Goal: Task Accomplishment & Management: Complete application form

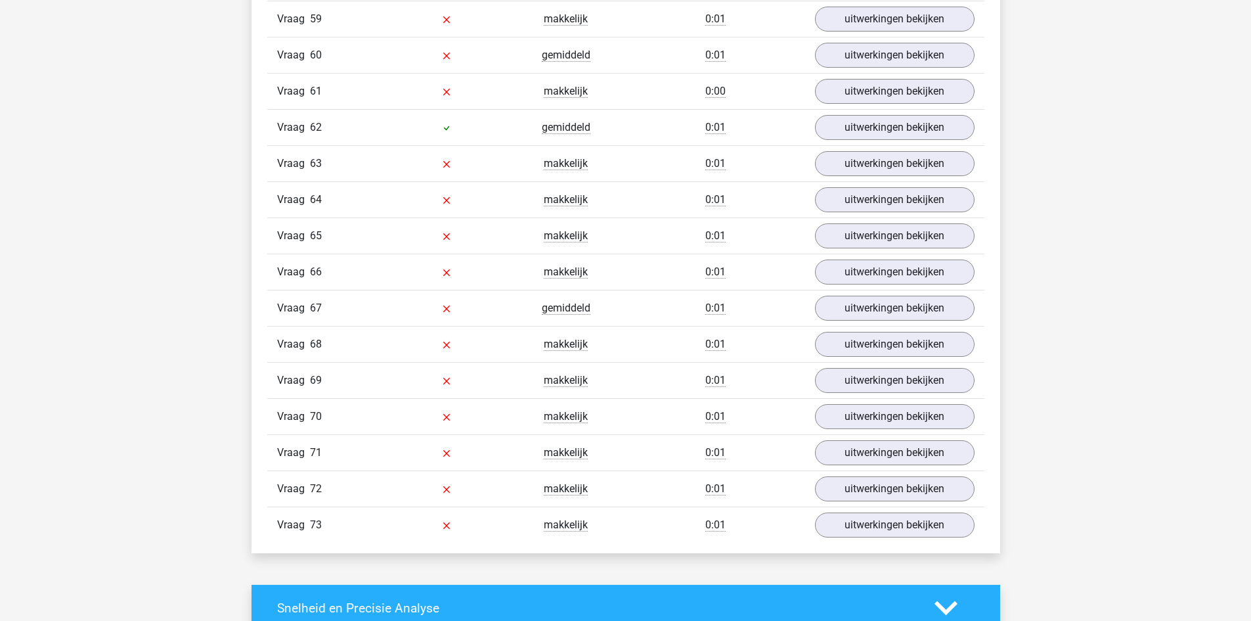
scroll to position [3452, 0]
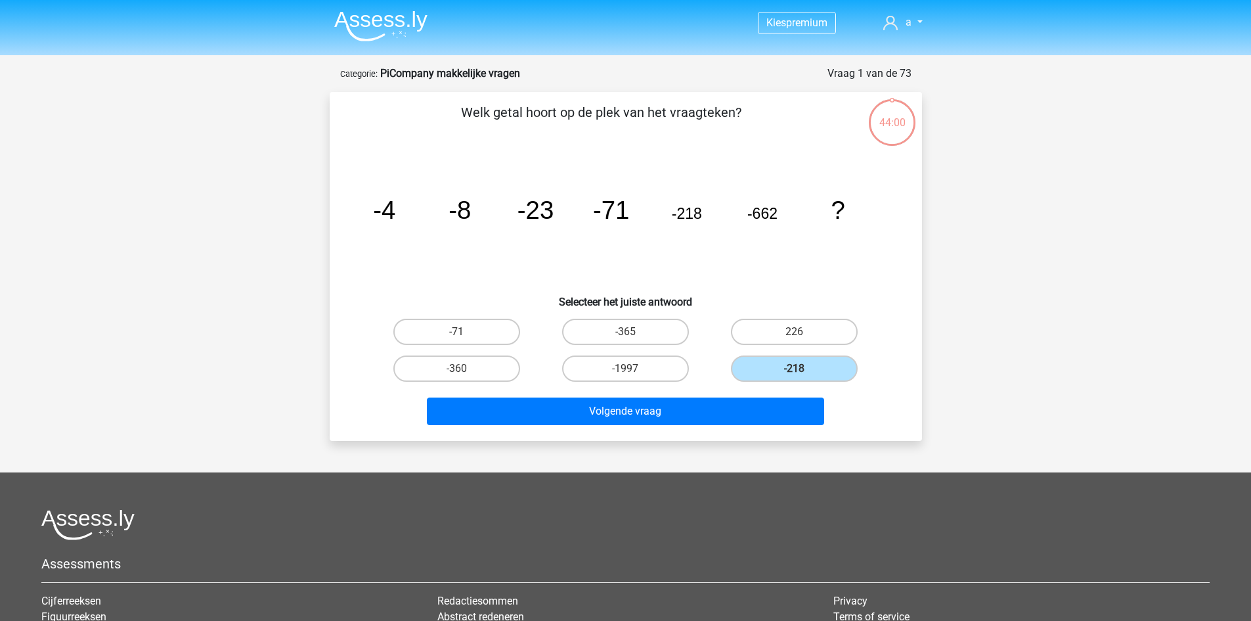
scroll to position [66, 0]
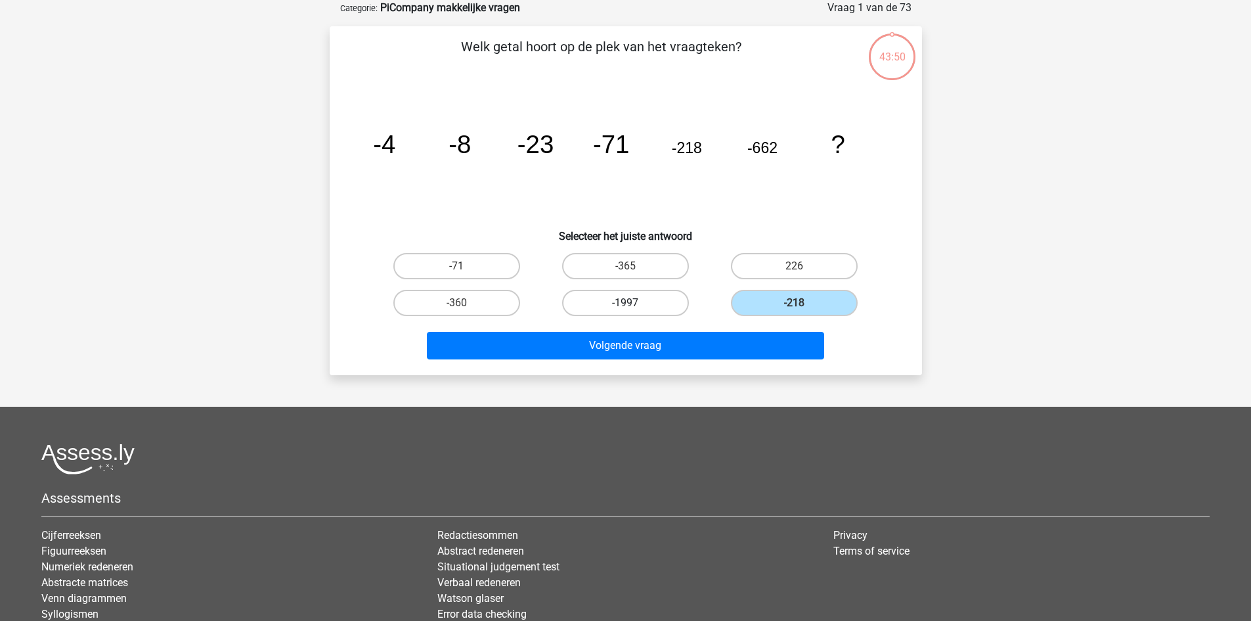
click at [594, 306] on label "-1997" at bounding box center [625, 303] width 127 height 26
click at [625, 306] on input "-1997" at bounding box center [629, 307] width 9 height 9
radio input "true"
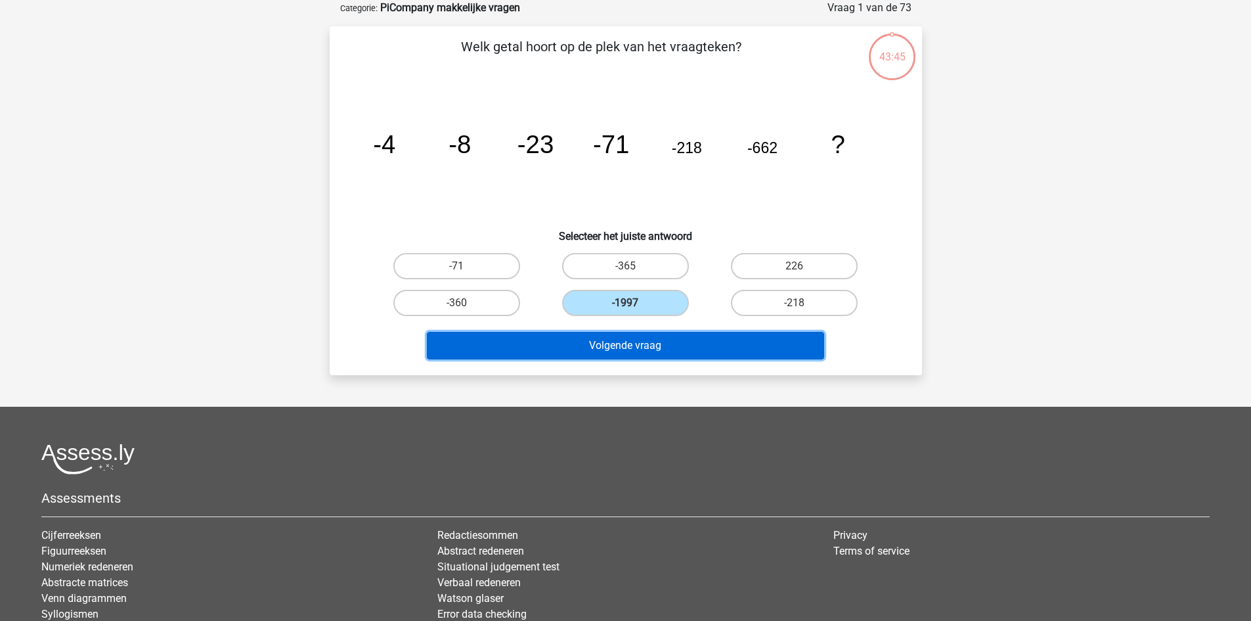
click at [608, 345] on button "Volgende vraag" at bounding box center [625, 346] width 397 height 28
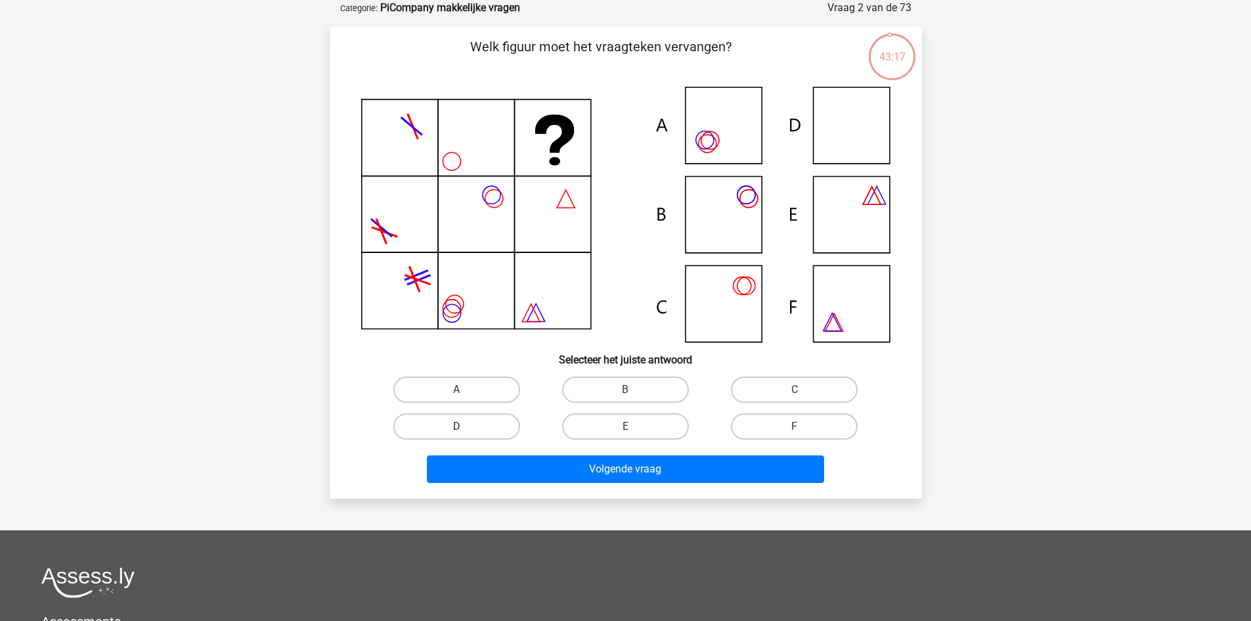
click at [420, 424] on label "D" at bounding box center [456, 426] width 127 height 26
click at [457, 426] on input "D" at bounding box center [461, 430] width 9 height 9
radio input "true"
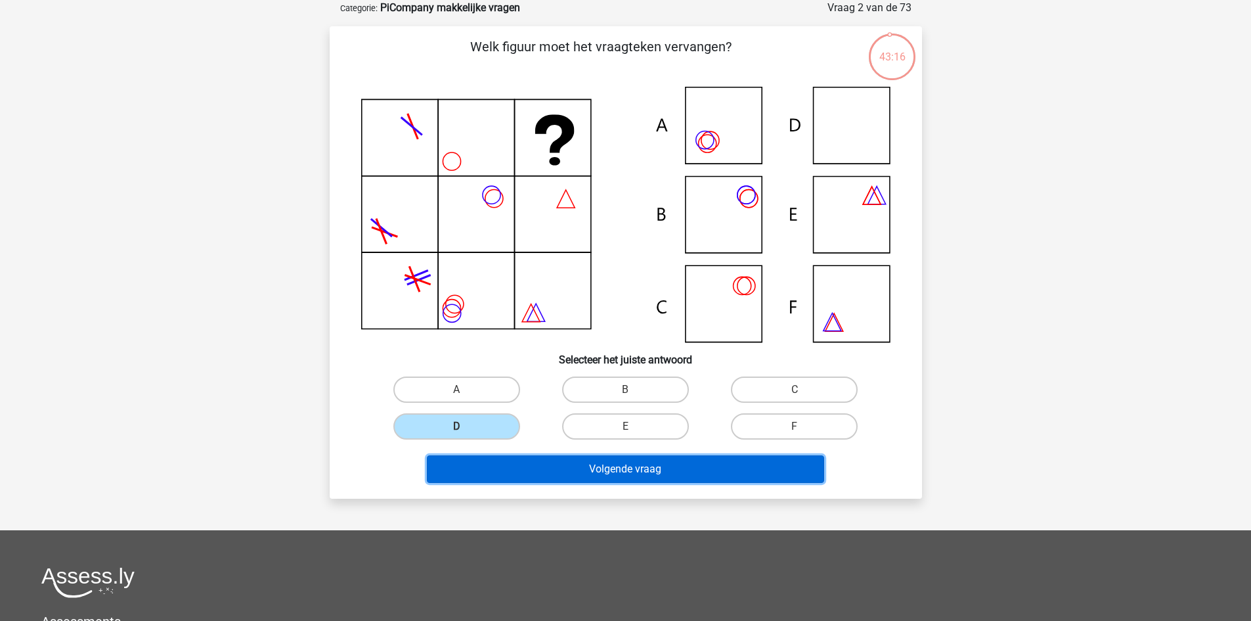
click at [674, 480] on button "Volgende vraag" at bounding box center [625, 469] width 397 height 28
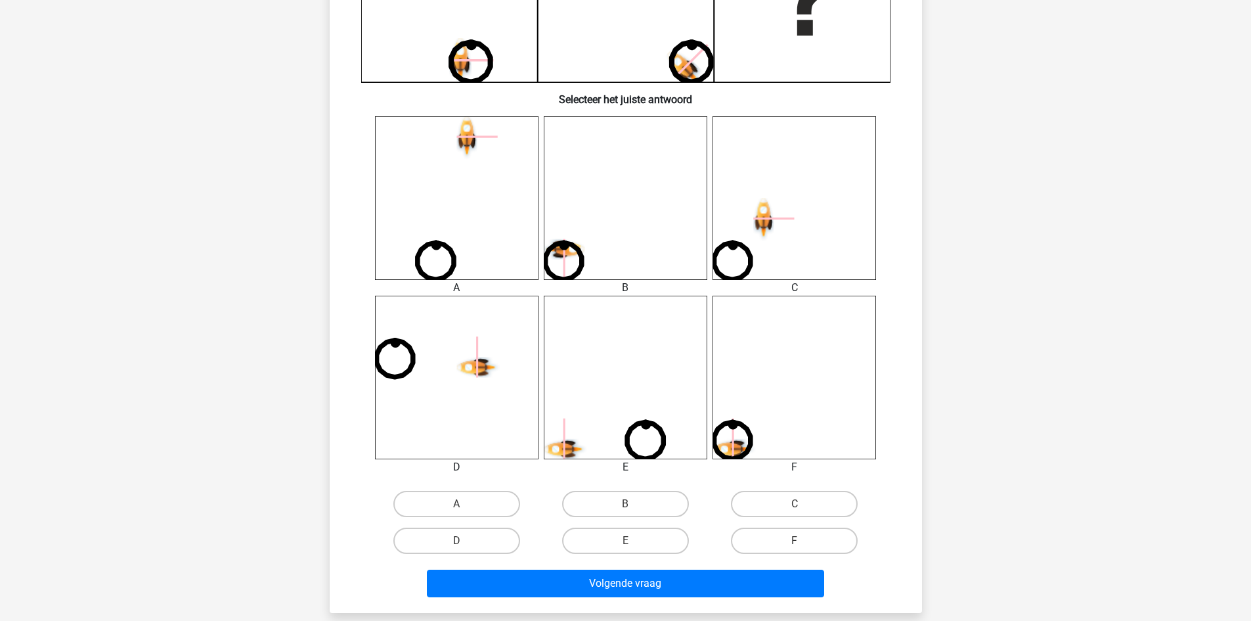
scroll to position [460, 0]
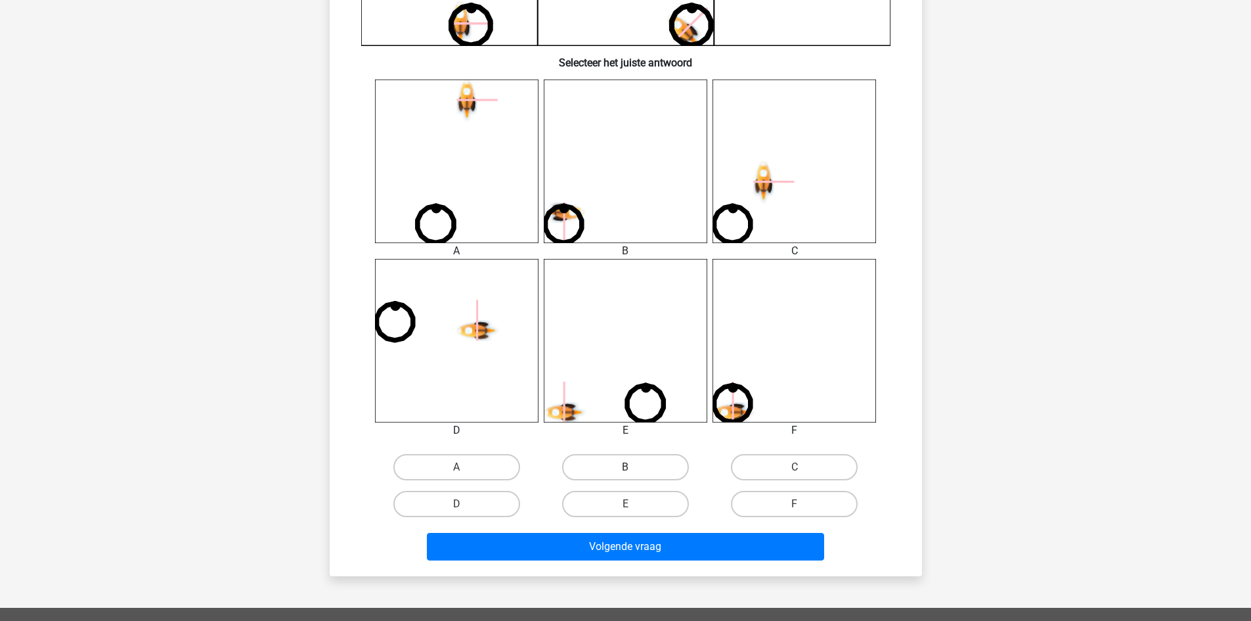
click at [651, 470] on label "B" at bounding box center [625, 467] width 127 height 26
click at [634, 470] on input "B" at bounding box center [629, 471] width 9 height 9
radio input "true"
click at [769, 503] on label "F" at bounding box center [794, 504] width 127 height 26
click at [795, 504] on input "F" at bounding box center [799, 508] width 9 height 9
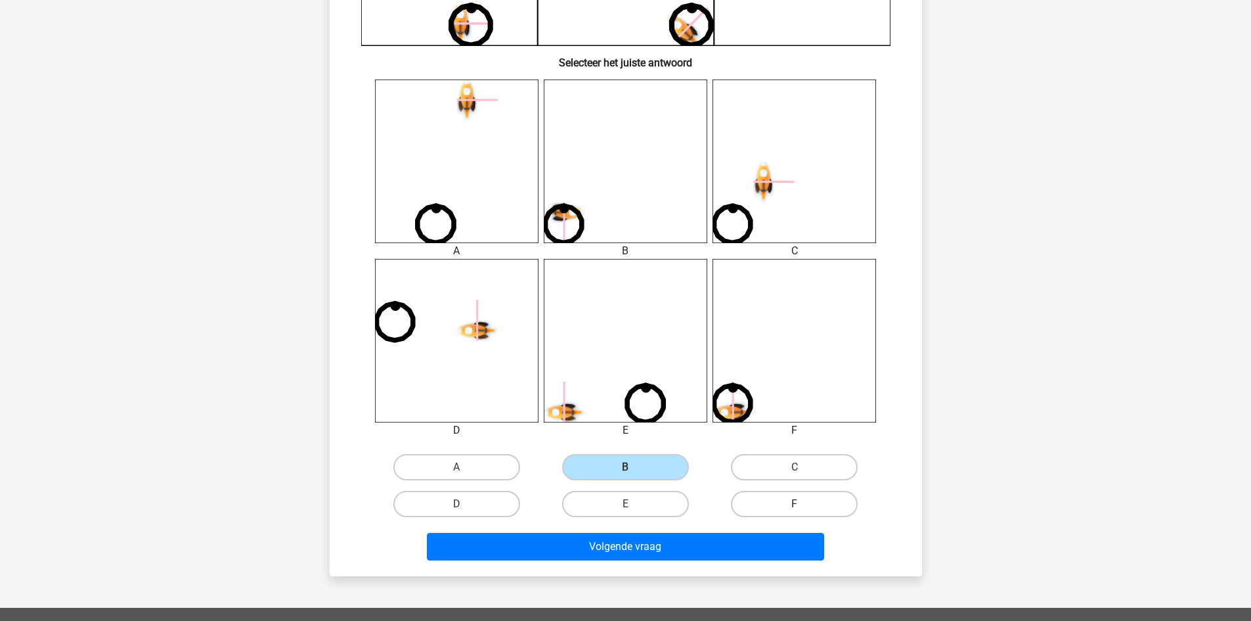
radio input "true"
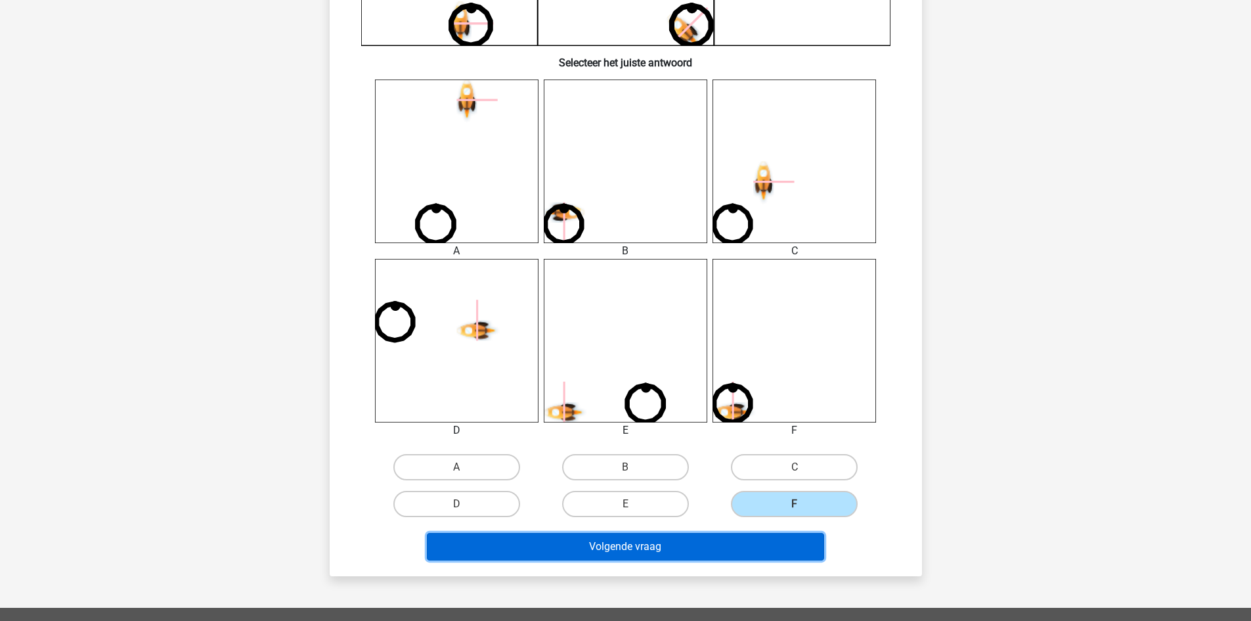
click at [726, 554] on button "Volgende vraag" at bounding box center [625, 547] width 397 height 28
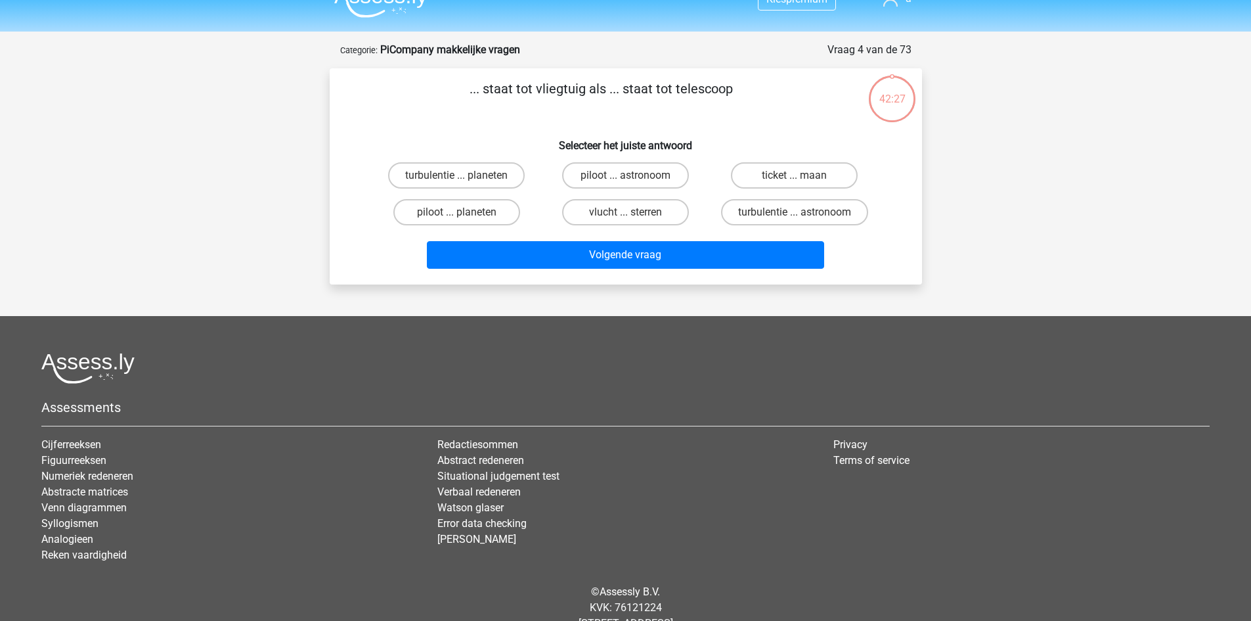
scroll to position [0, 0]
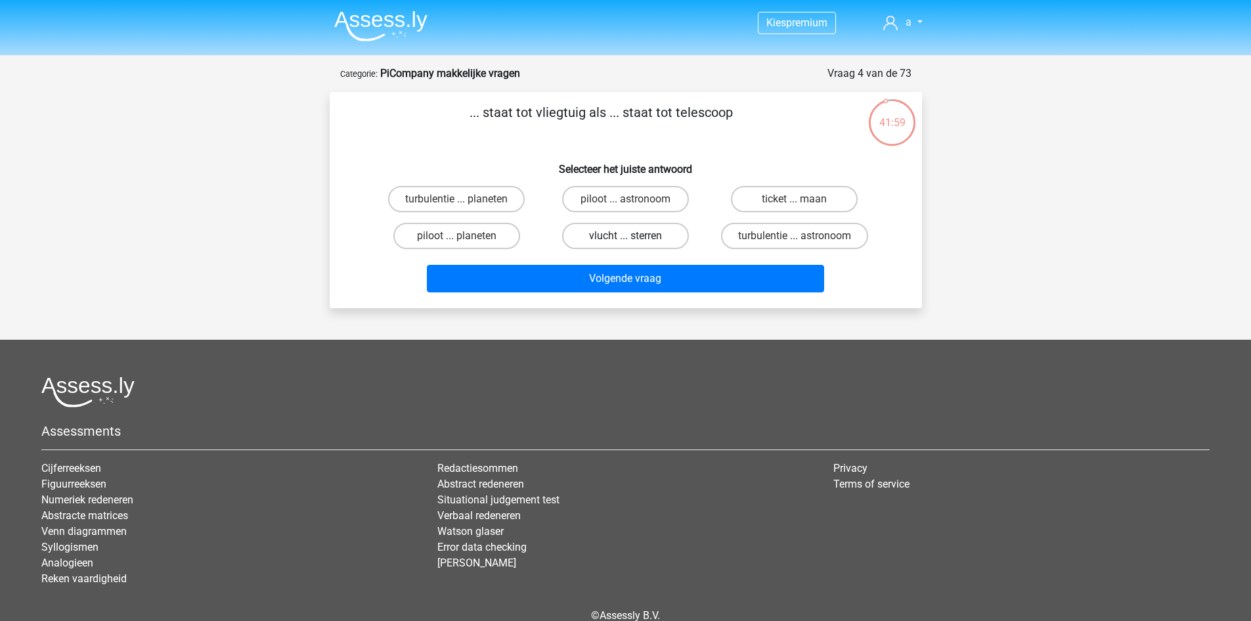
click at [656, 225] on label "vlucht ... sterren" at bounding box center [625, 236] width 127 height 26
click at [634, 236] on input "vlucht ... sterren" at bounding box center [629, 240] width 9 height 9
radio input "true"
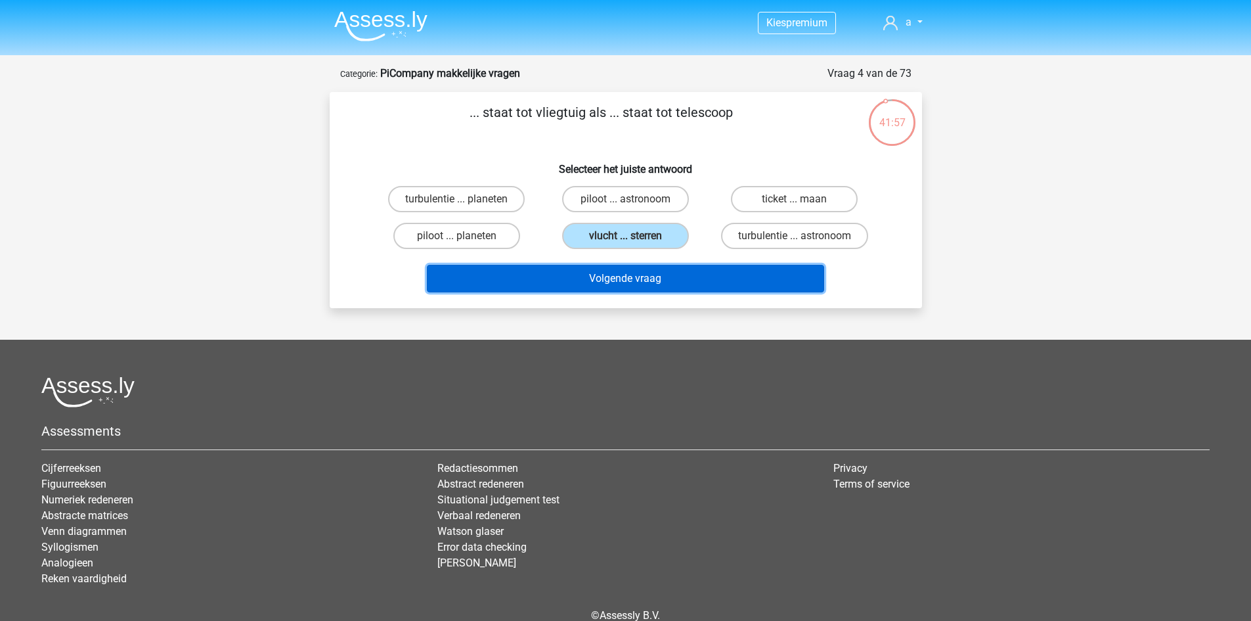
click at [684, 289] on button "Volgende vraag" at bounding box center [625, 279] width 397 height 28
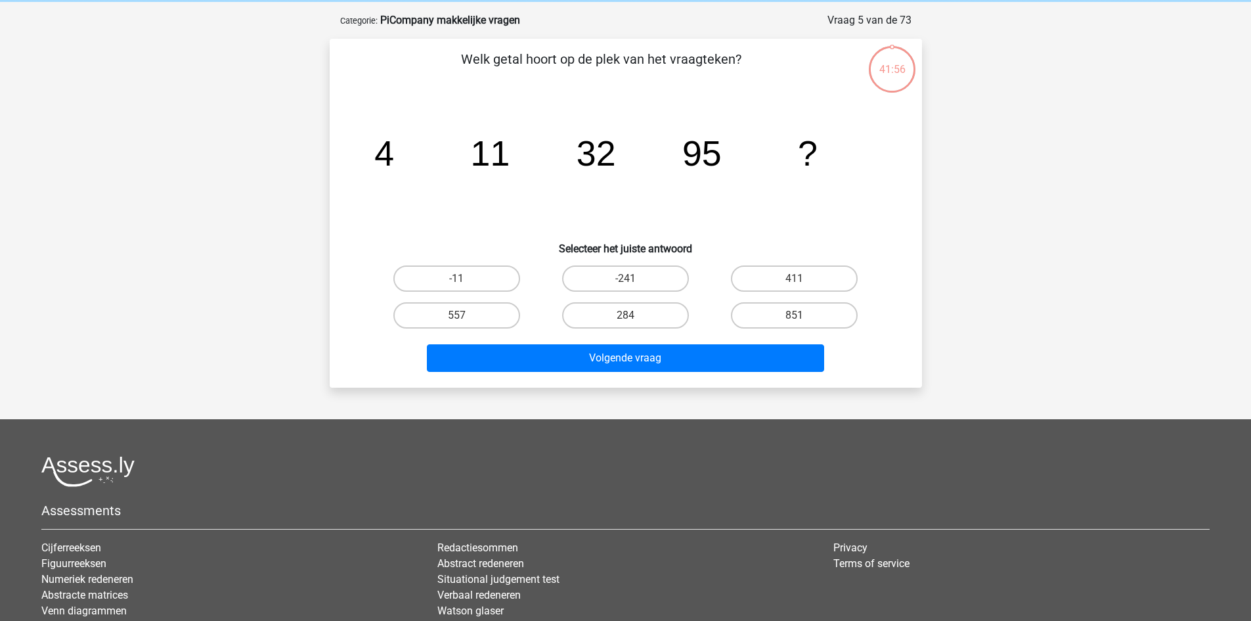
scroll to position [66, 0]
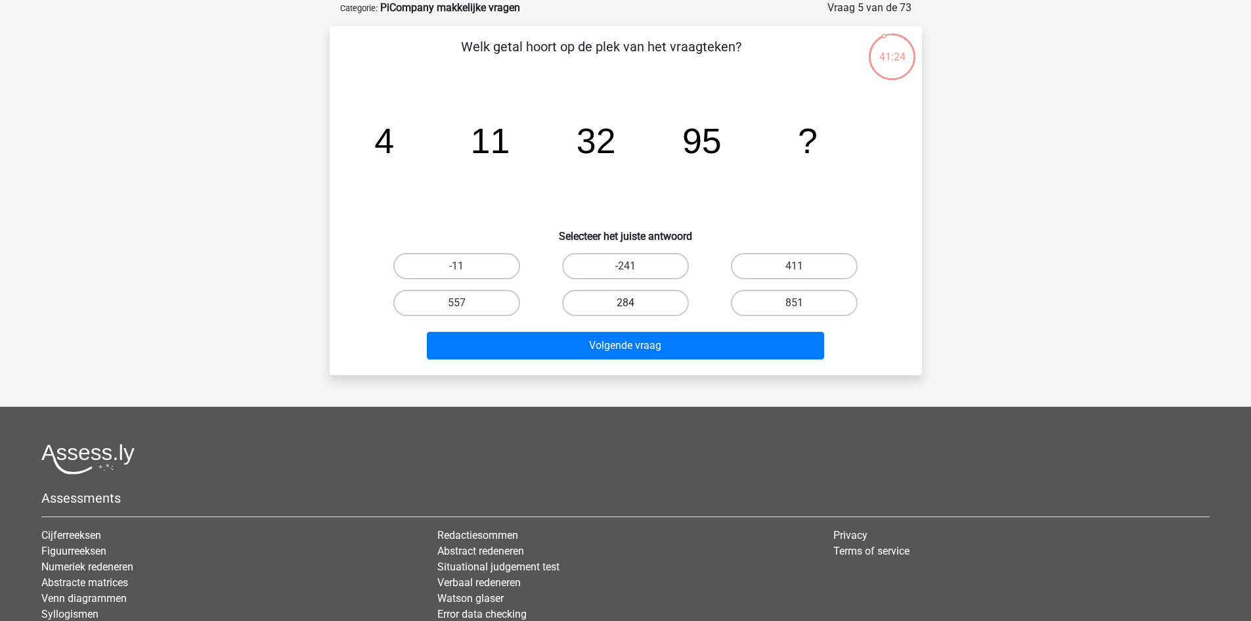
click at [646, 300] on label "284" at bounding box center [625, 303] width 127 height 26
click at [634, 303] on input "284" at bounding box center [629, 307] width 9 height 9
radio input "true"
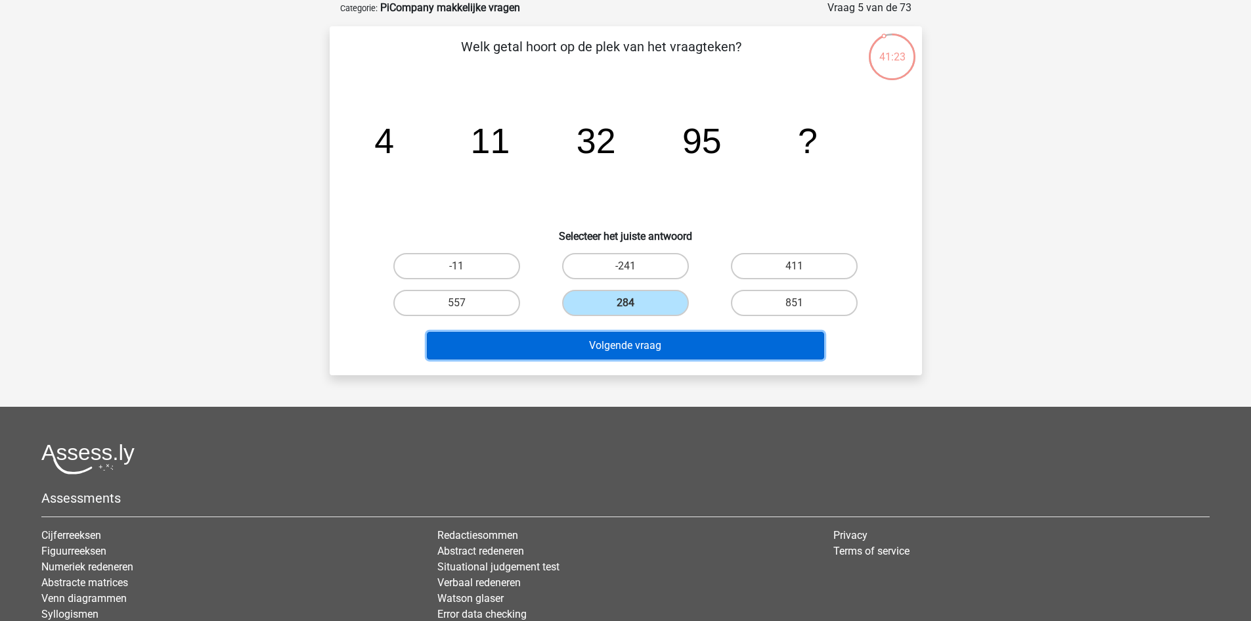
click at [644, 351] on button "Volgende vraag" at bounding box center [625, 346] width 397 height 28
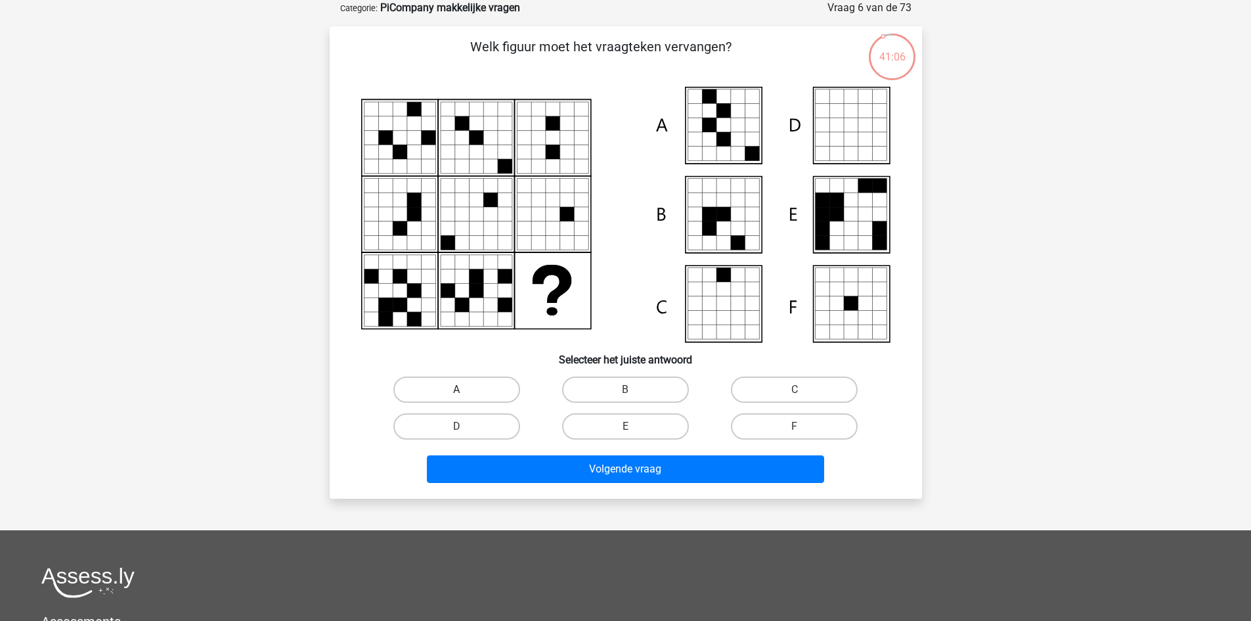
click at [473, 387] on label "A" at bounding box center [456, 389] width 127 height 26
click at [465, 390] on input "A" at bounding box center [461, 394] width 9 height 9
radio input "true"
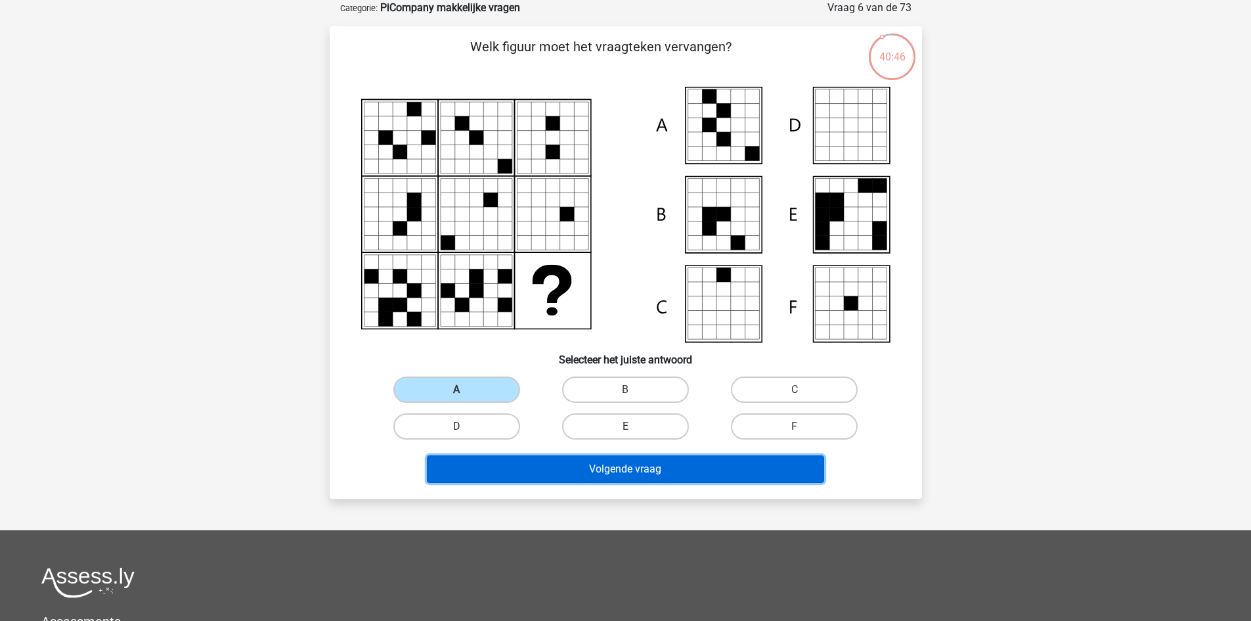
click at [707, 464] on button "Volgende vraag" at bounding box center [625, 469] width 397 height 28
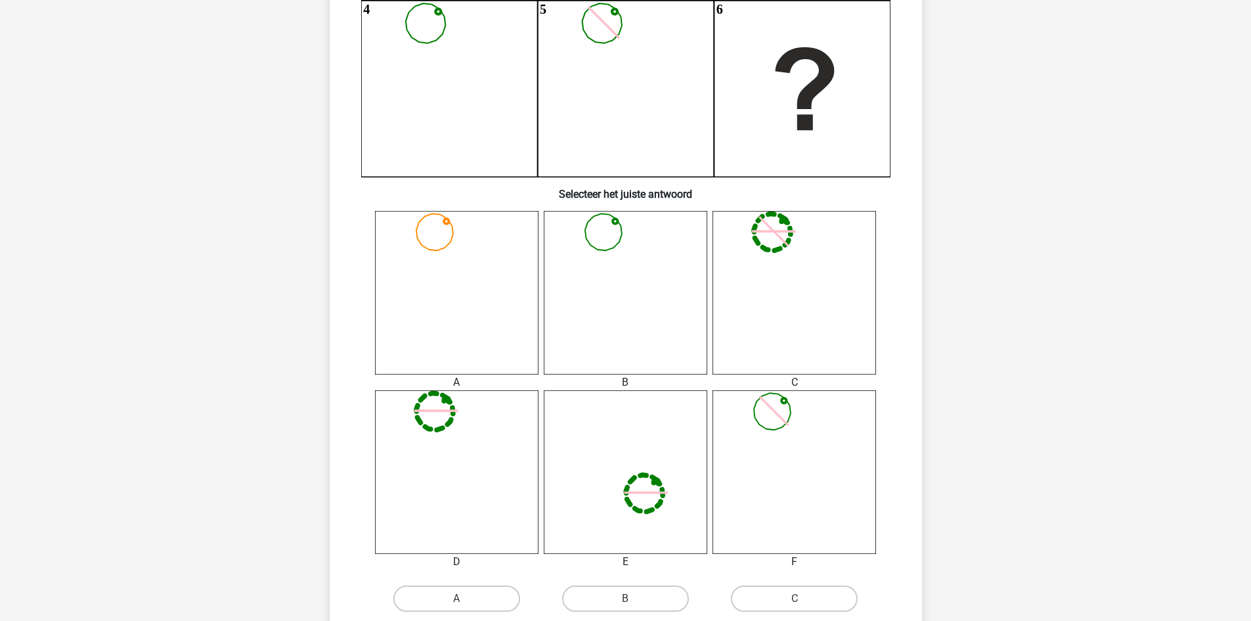
scroll to position [591, 0]
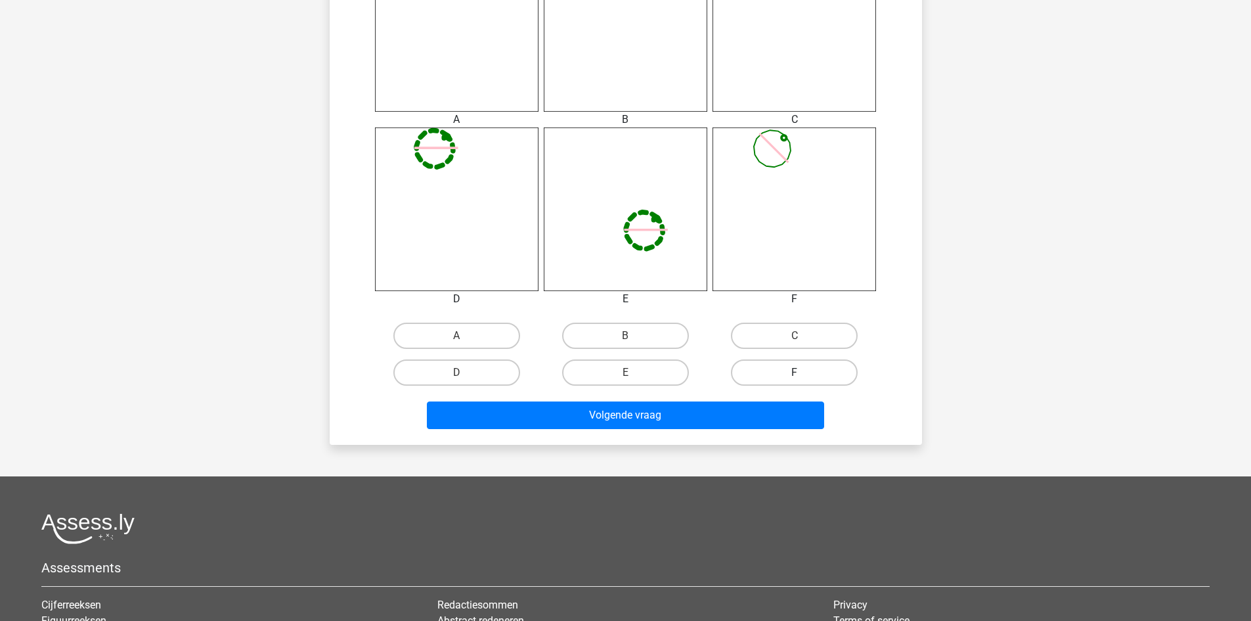
click at [838, 368] on label "F" at bounding box center [794, 372] width 127 height 26
click at [803, 372] on input "F" at bounding box center [799, 376] width 9 height 9
radio input "true"
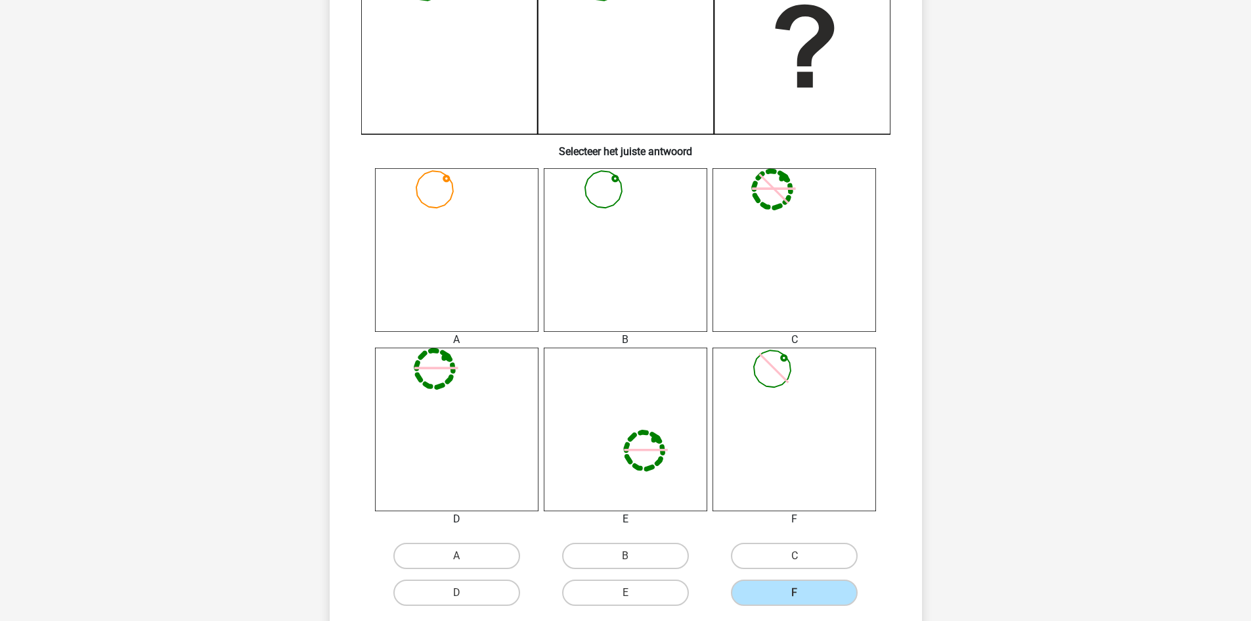
scroll to position [394, 0]
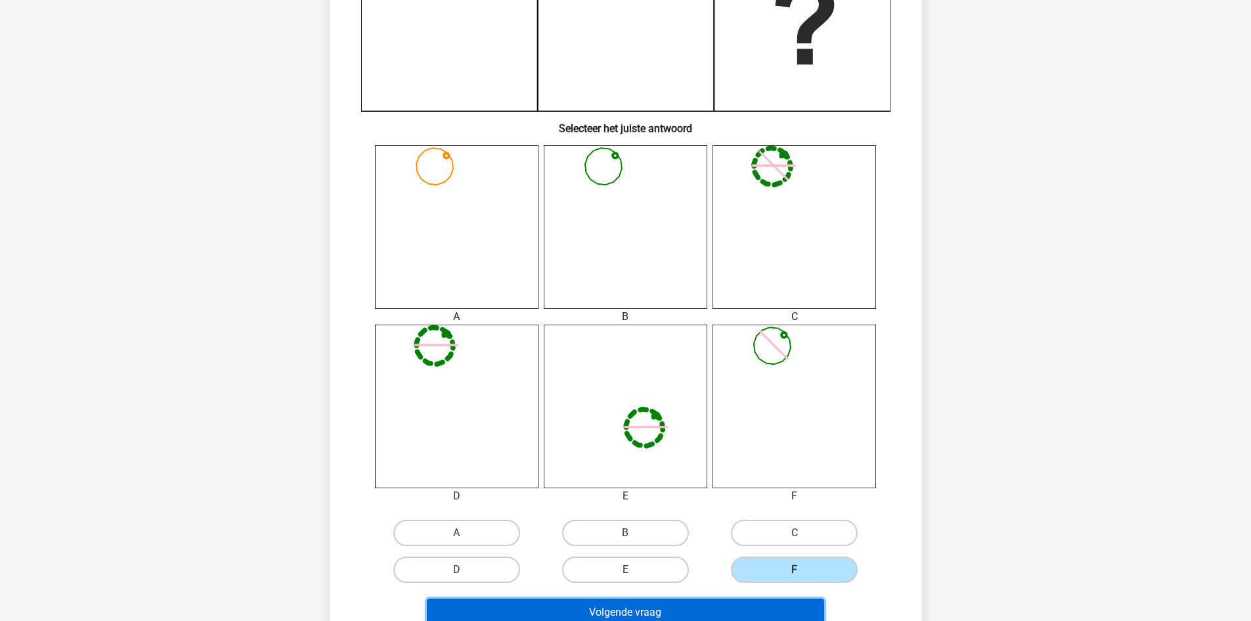
click at [638, 611] on button "Volgende vraag" at bounding box center [625, 612] width 397 height 28
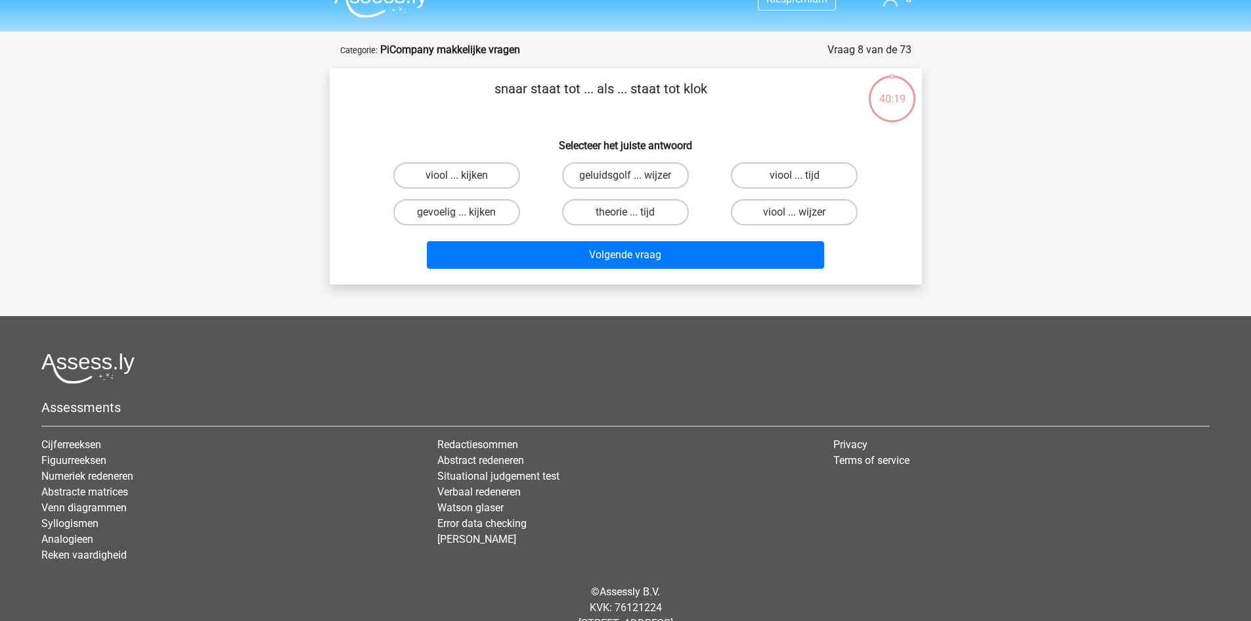
scroll to position [0, 0]
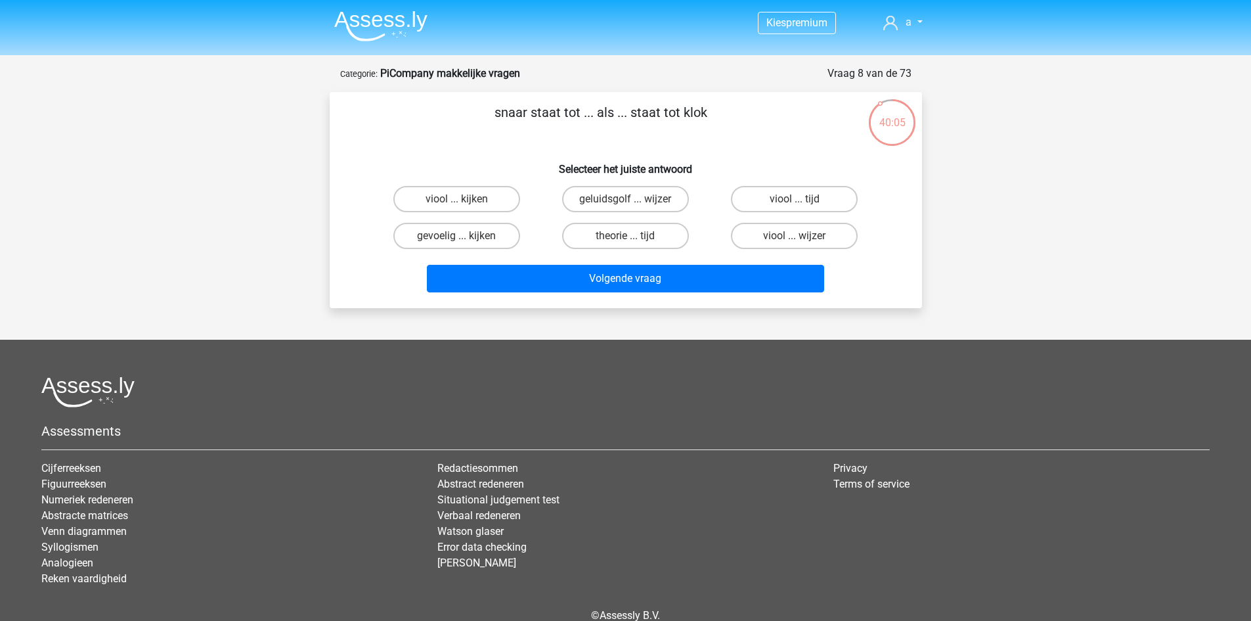
drag, startPoint x: 491, startPoint y: 120, endPoint x: 714, endPoint y: 125, distance: 223.4
click at [714, 125] on p "snaar staat tot ... als ... staat tot klok" at bounding box center [601, 121] width 501 height 39
copy p "snaar staat tot ... als ... staat tot klok"
click at [636, 190] on label "geluidsgolf ... wijzer" at bounding box center [625, 199] width 127 height 26
click at [634, 199] on input "geluidsgolf ... wijzer" at bounding box center [629, 203] width 9 height 9
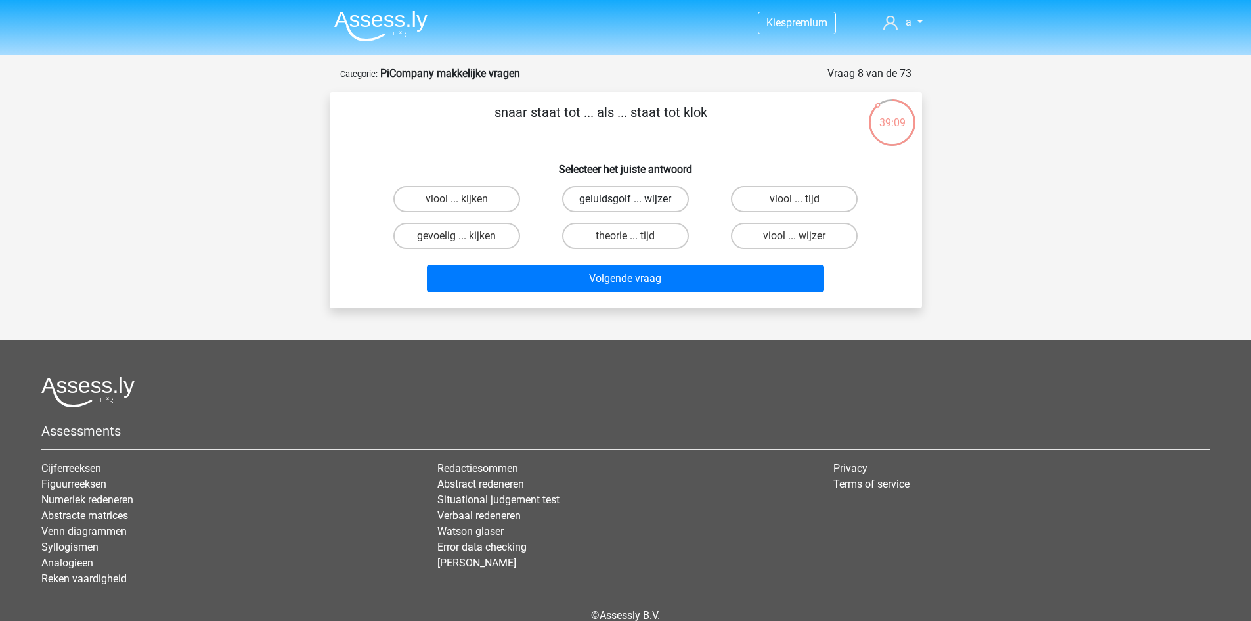
radio input "true"
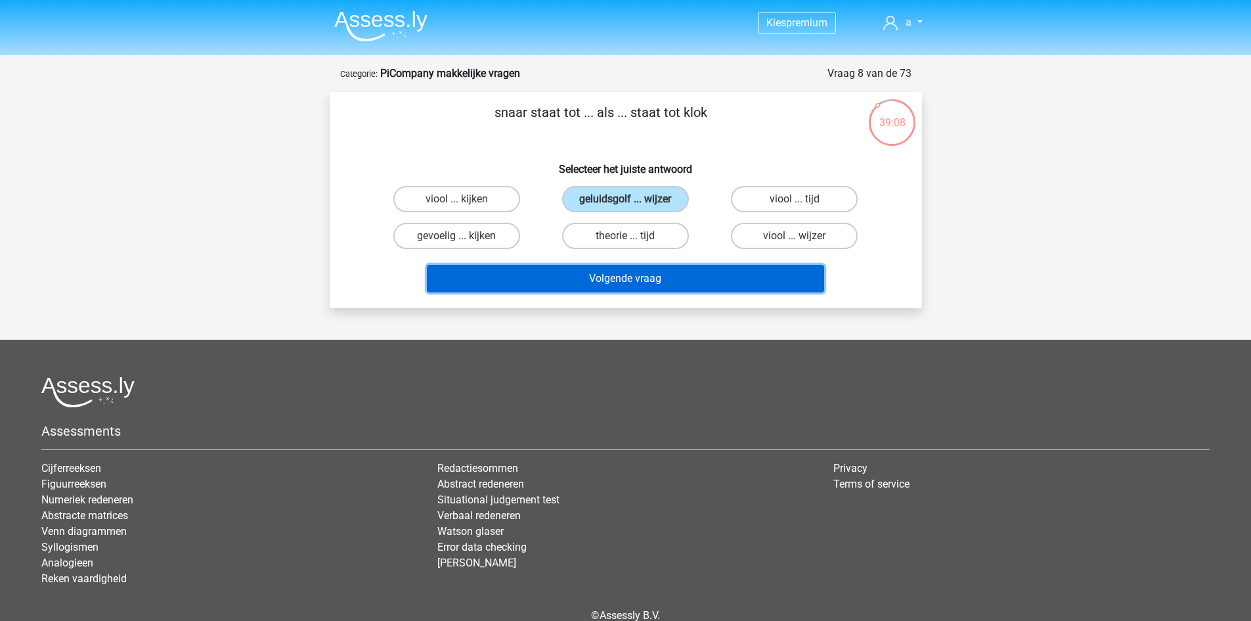
click at [678, 267] on button "Volgende vraag" at bounding box center [625, 279] width 397 height 28
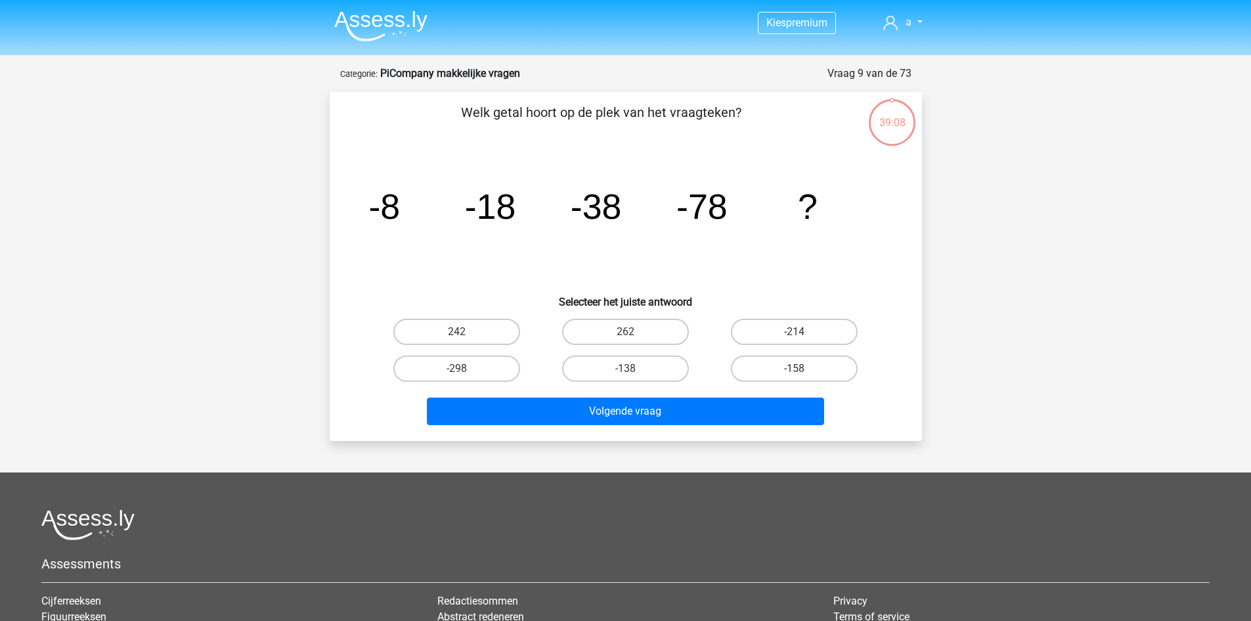
scroll to position [66, 0]
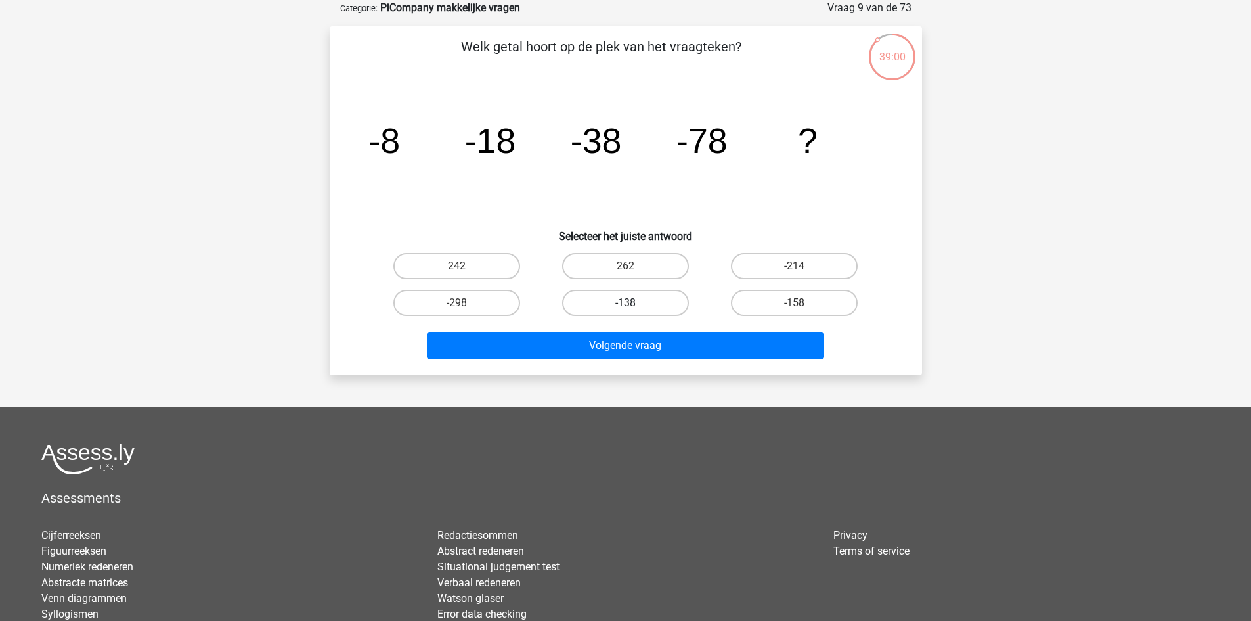
click at [592, 305] on label "-138" at bounding box center [625, 303] width 127 height 26
click at [625, 305] on input "-138" at bounding box center [629, 307] width 9 height 9
radio input "true"
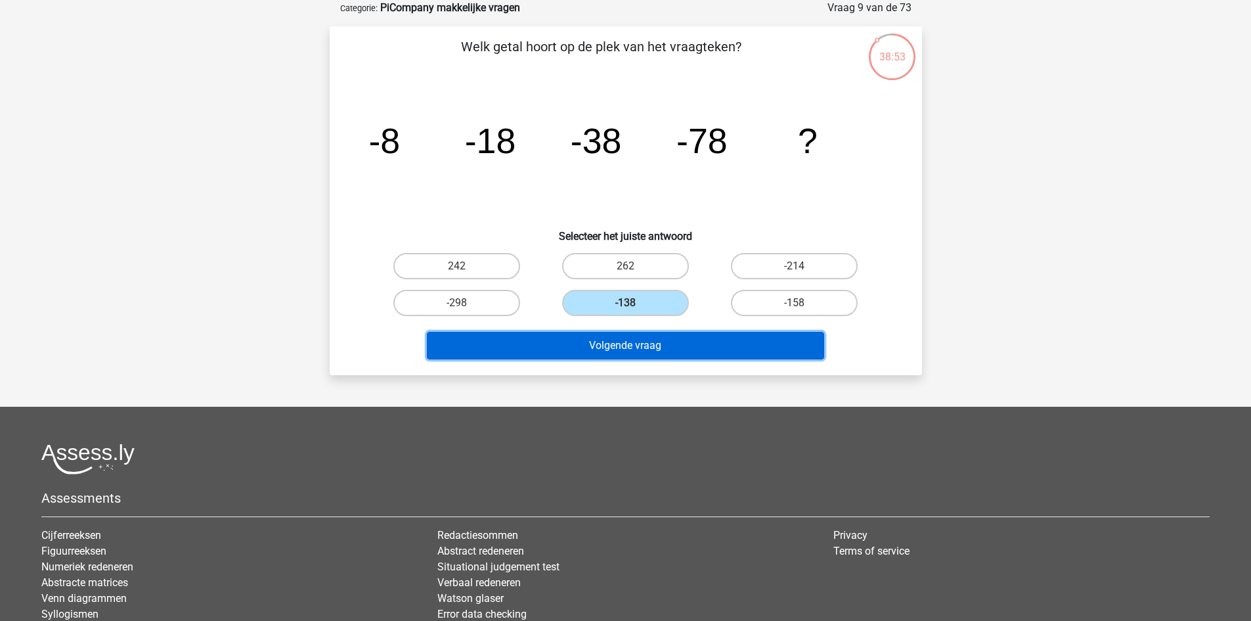
click at [658, 351] on button "Volgende vraag" at bounding box center [625, 346] width 397 height 28
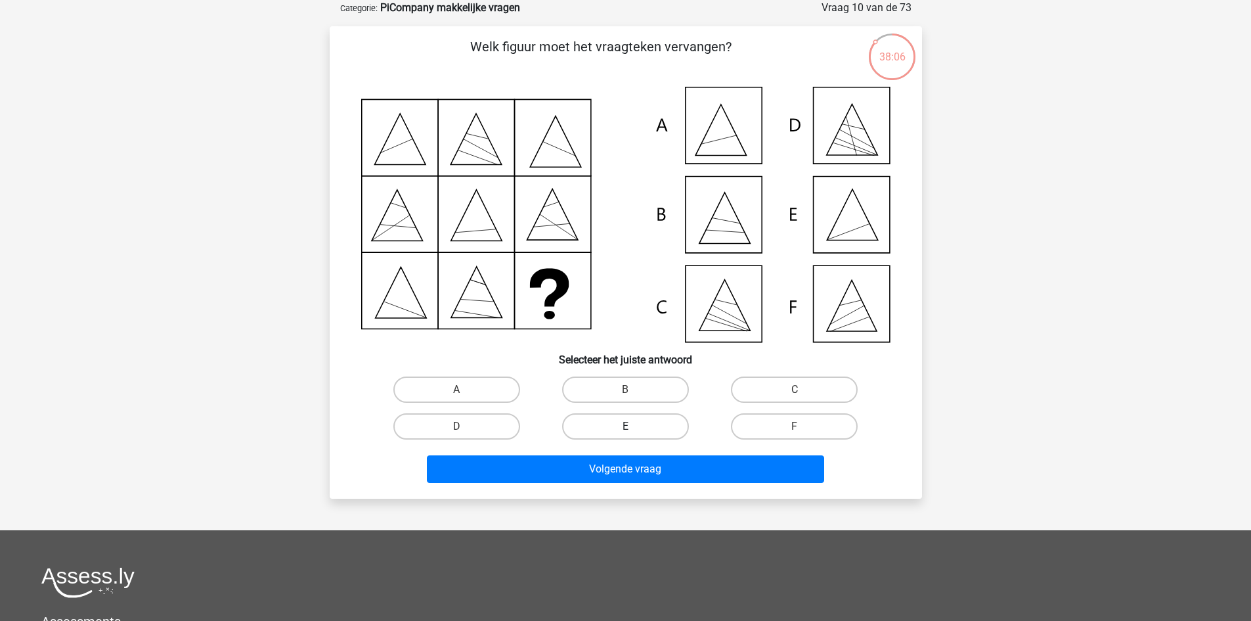
click at [661, 418] on label "E" at bounding box center [625, 426] width 127 height 26
click at [634, 426] on input "E" at bounding box center [629, 430] width 9 height 9
radio input "true"
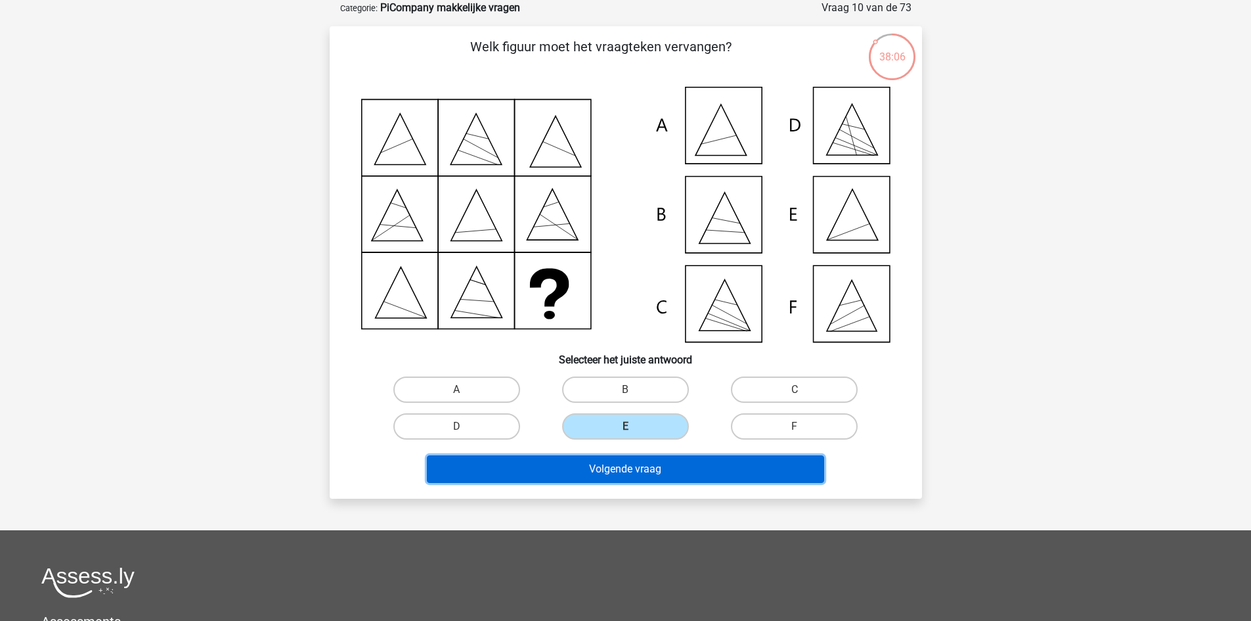
click at [665, 470] on button "Volgende vraag" at bounding box center [625, 469] width 397 height 28
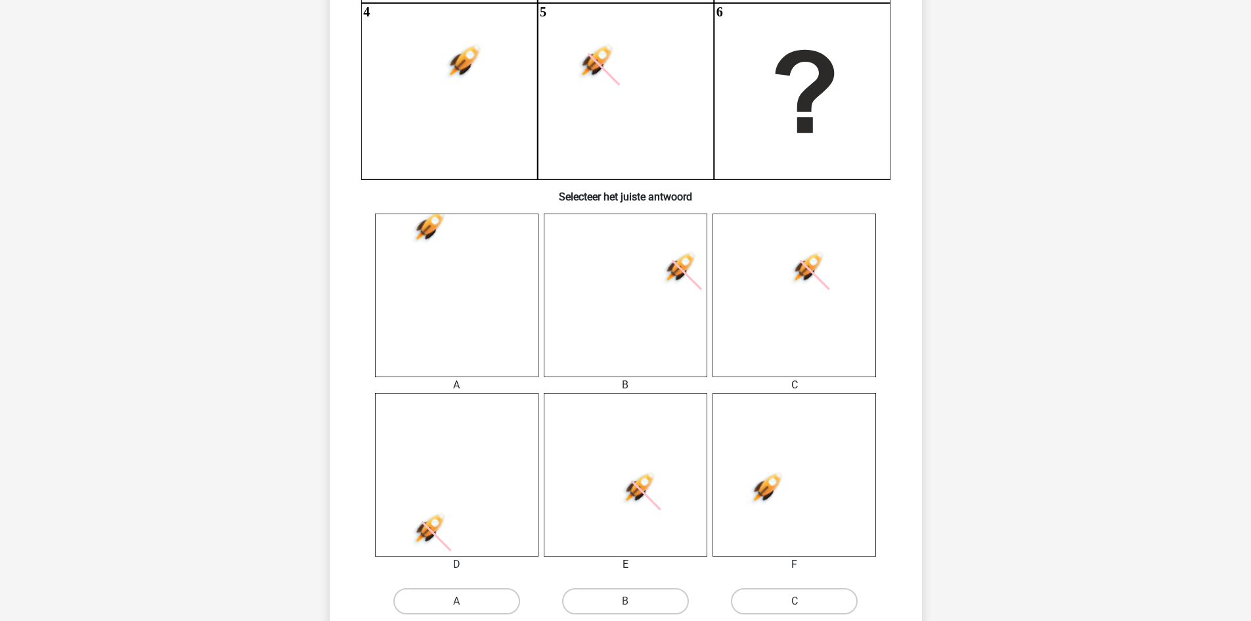
scroll to position [394, 0]
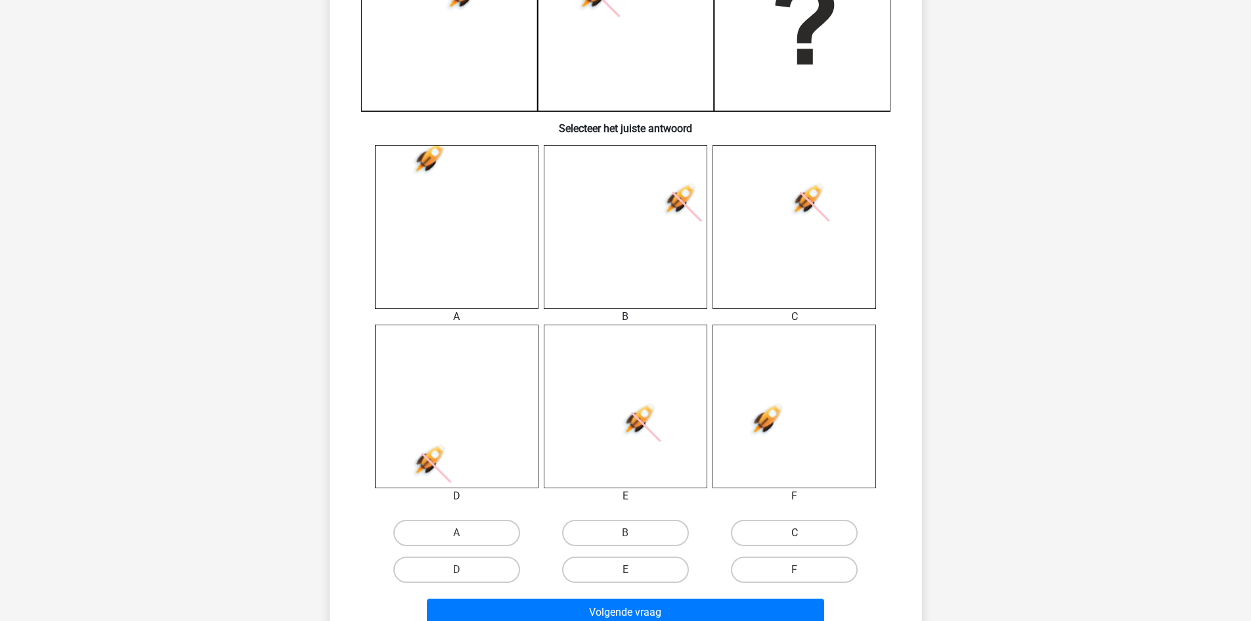
click at [770, 531] on label "C" at bounding box center [794, 533] width 127 height 26
click at [795, 533] on input "C" at bounding box center [799, 537] width 9 height 9
radio input "true"
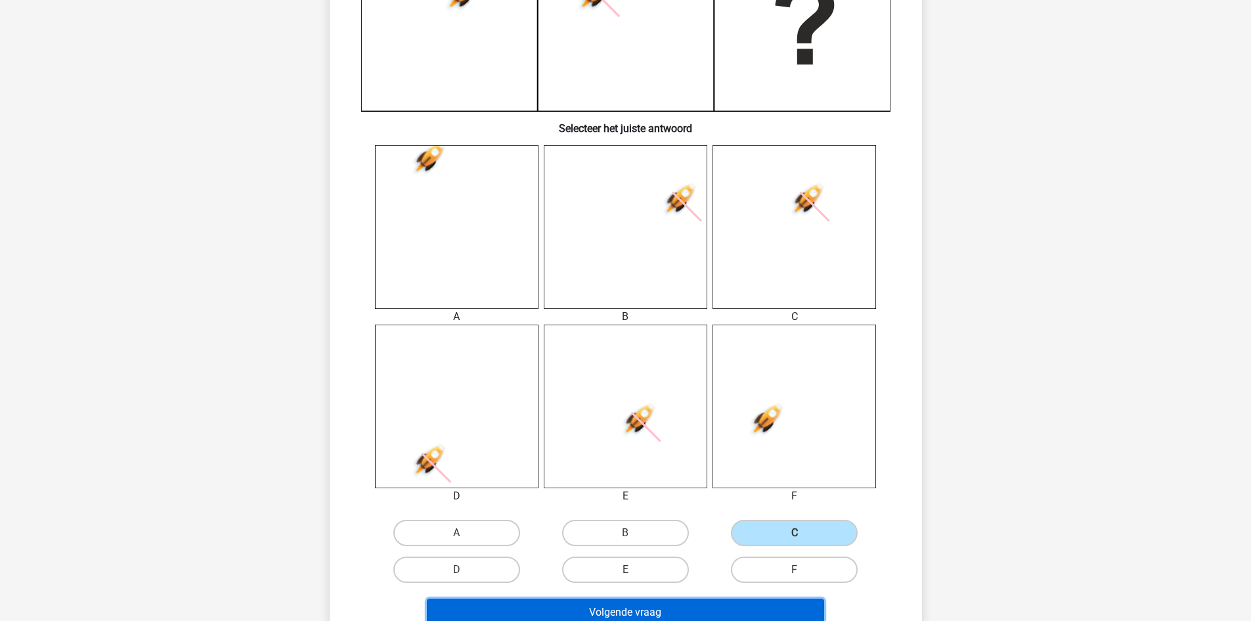
click at [716, 609] on button "Volgende vraag" at bounding box center [625, 612] width 397 height 28
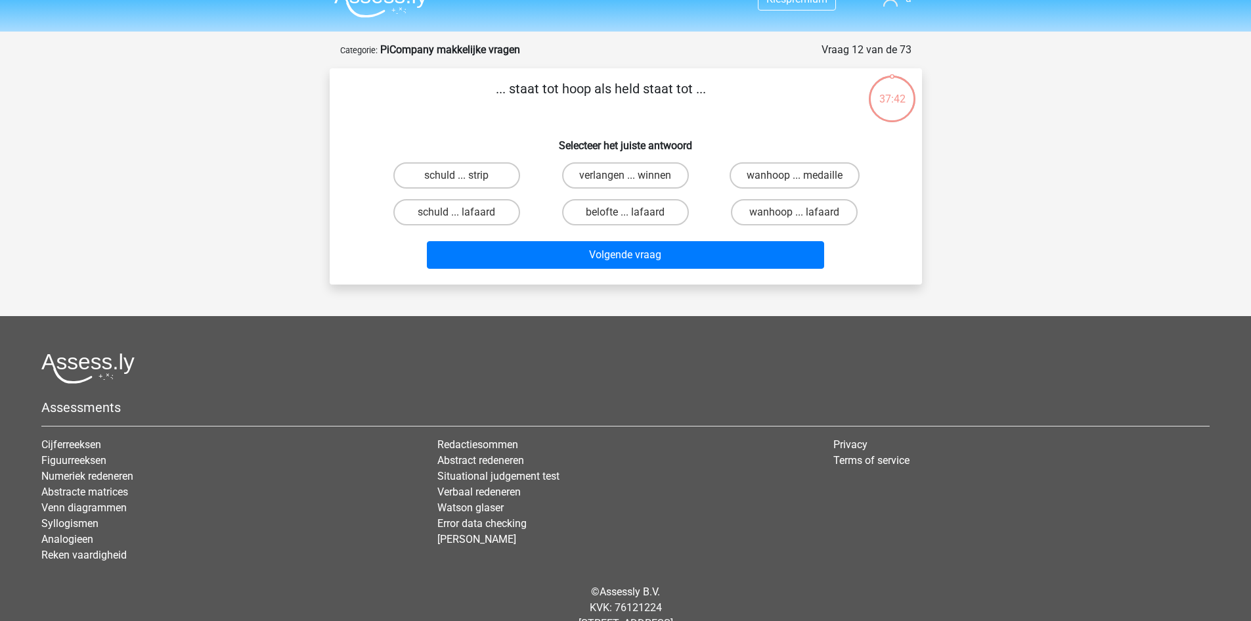
scroll to position [0, 0]
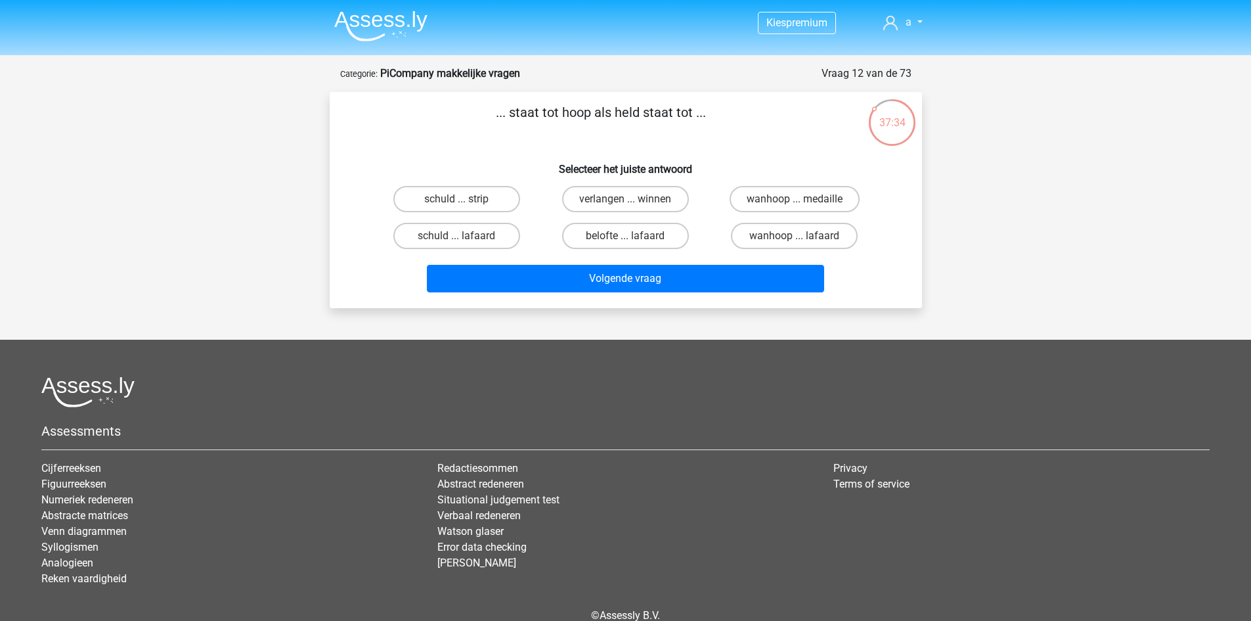
drag, startPoint x: 503, startPoint y: 118, endPoint x: 721, endPoint y: 148, distance: 219.4
click at [721, 148] on div "... staat tot hoop als held staat tot ... Selecteer het juiste antwoord schuld …" at bounding box center [626, 199] width 582 height 195
copy div ". staat tot hoop als held staat tot ... Selecteer het juiste antwoord"
click at [300, 336] on div "Kies premium a ahmadezanjeer@gmail.com" at bounding box center [625, 343] width 1251 height 686
click at [619, 242] on label "belofte ... lafaard" at bounding box center [625, 236] width 127 height 26
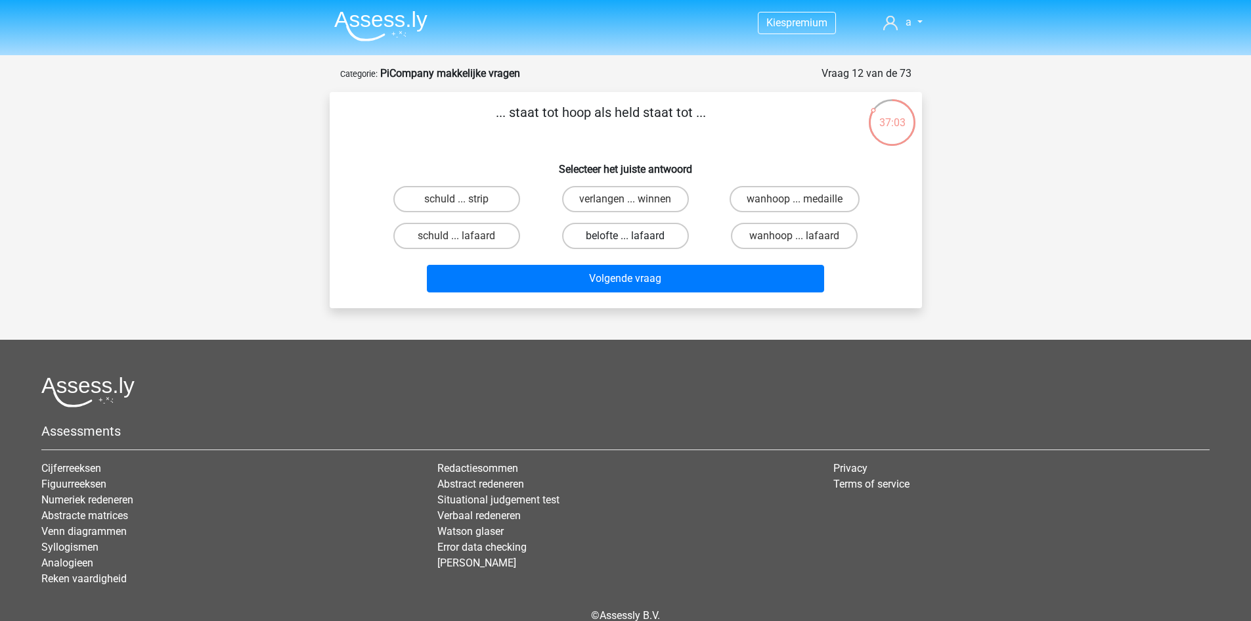
click at [625, 242] on input "belofte ... lafaard" at bounding box center [629, 240] width 9 height 9
radio input "true"
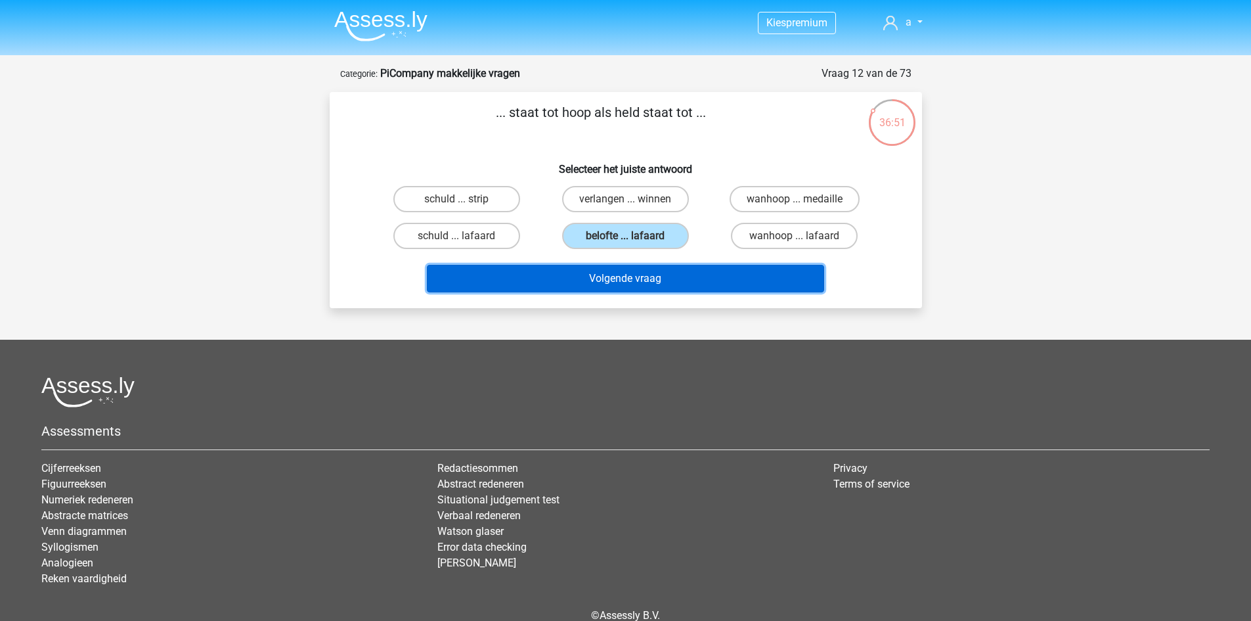
click at [637, 282] on button "Volgende vraag" at bounding box center [625, 279] width 397 height 28
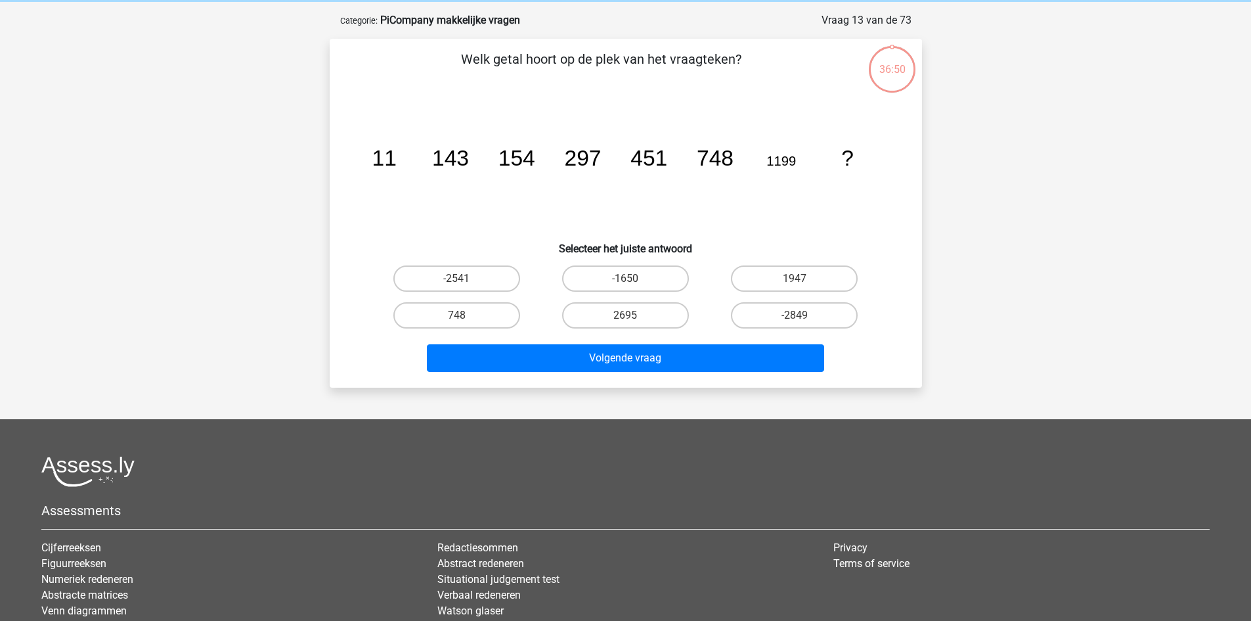
scroll to position [66, 0]
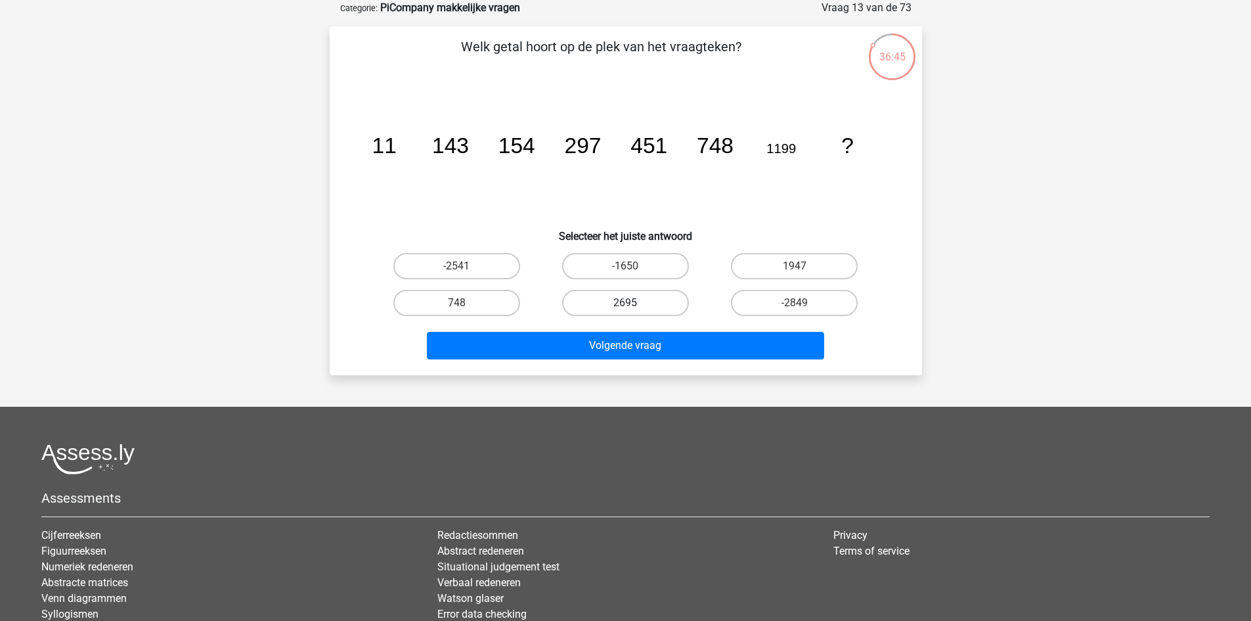
click at [609, 301] on label "2695" at bounding box center [625, 303] width 127 height 26
click at [625, 303] on input "2695" at bounding box center [629, 307] width 9 height 9
radio input "true"
click at [755, 271] on label "1947" at bounding box center [794, 266] width 127 height 26
click at [795, 271] on input "1947" at bounding box center [799, 270] width 9 height 9
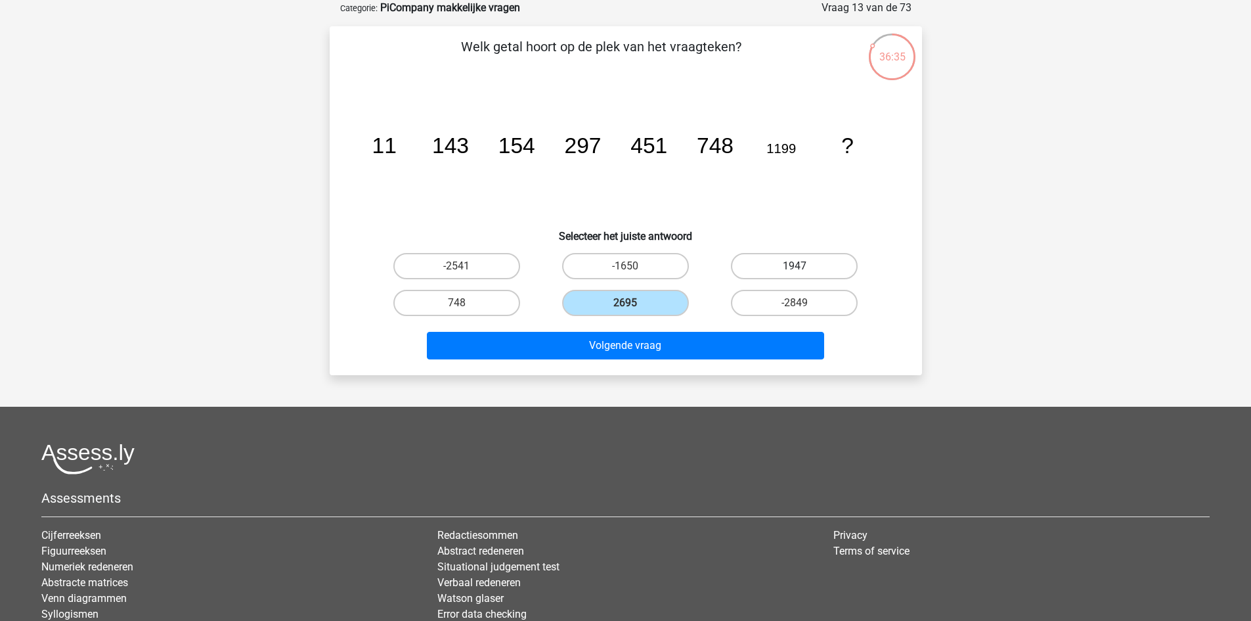
radio input "true"
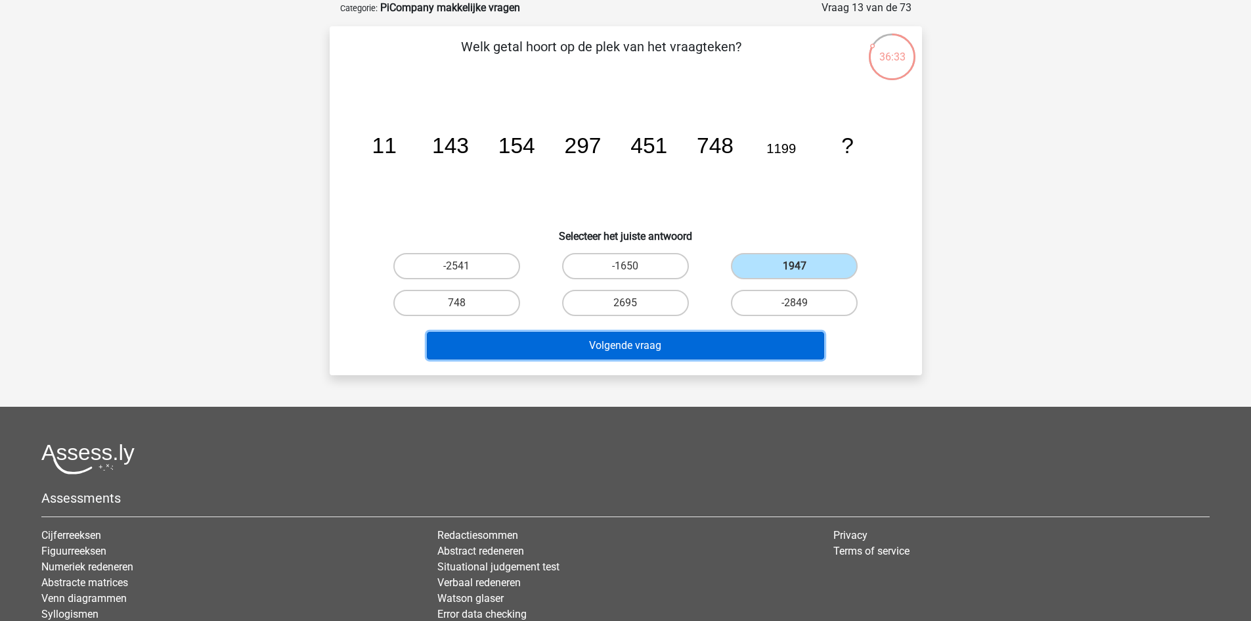
click at [699, 352] on button "Volgende vraag" at bounding box center [625, 346] width 397 height 28
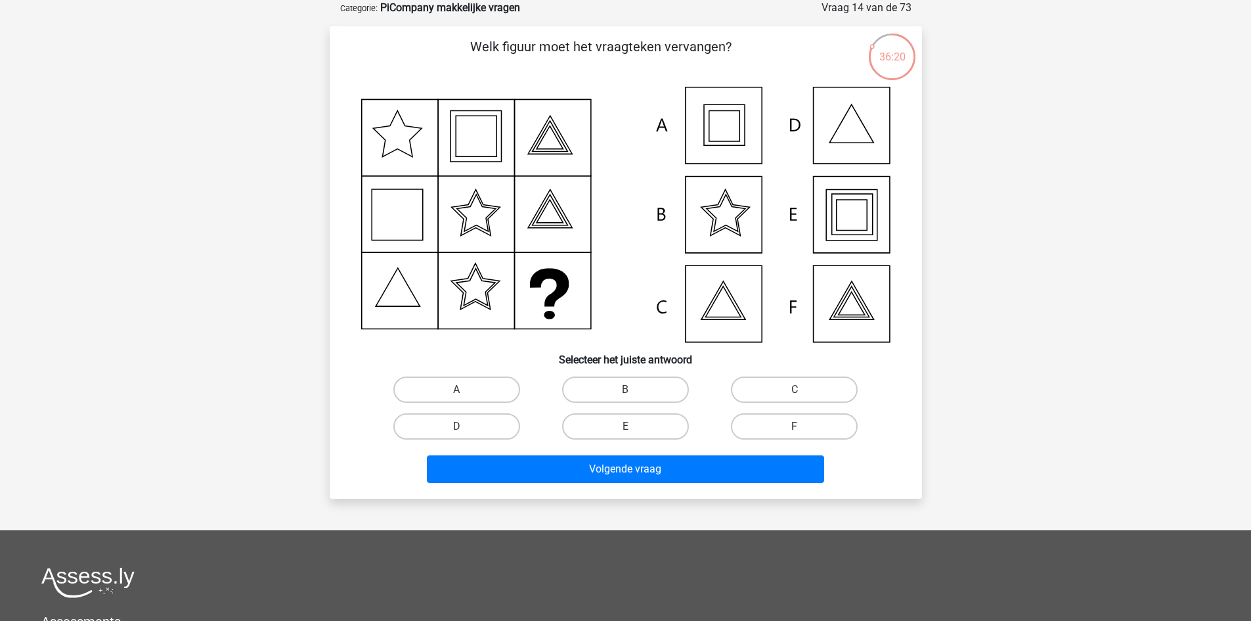
click at [786, 425] on label "F" at bounding box center [794, 426] width 127 height 26
click at [795, 426] on input "F" at bounding box center [799, 430] width 9 height 9
radio input "true"
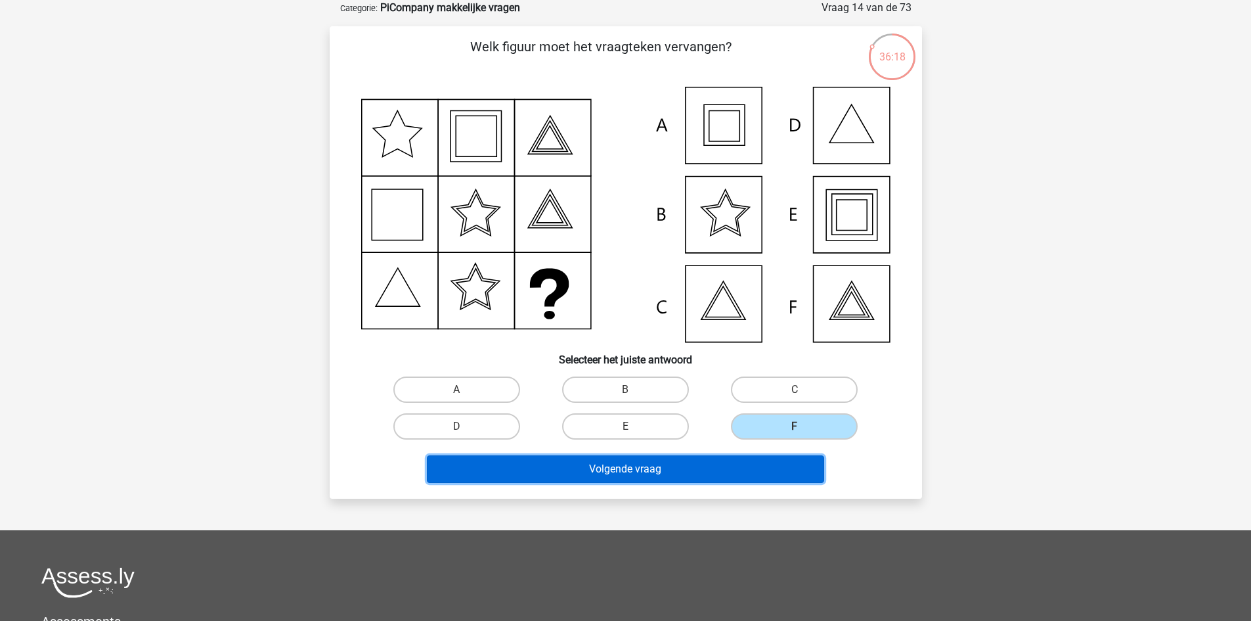
click at [742, 462] on button "Volgende vraag" at bounding box center [625, 469] width 397 height 28
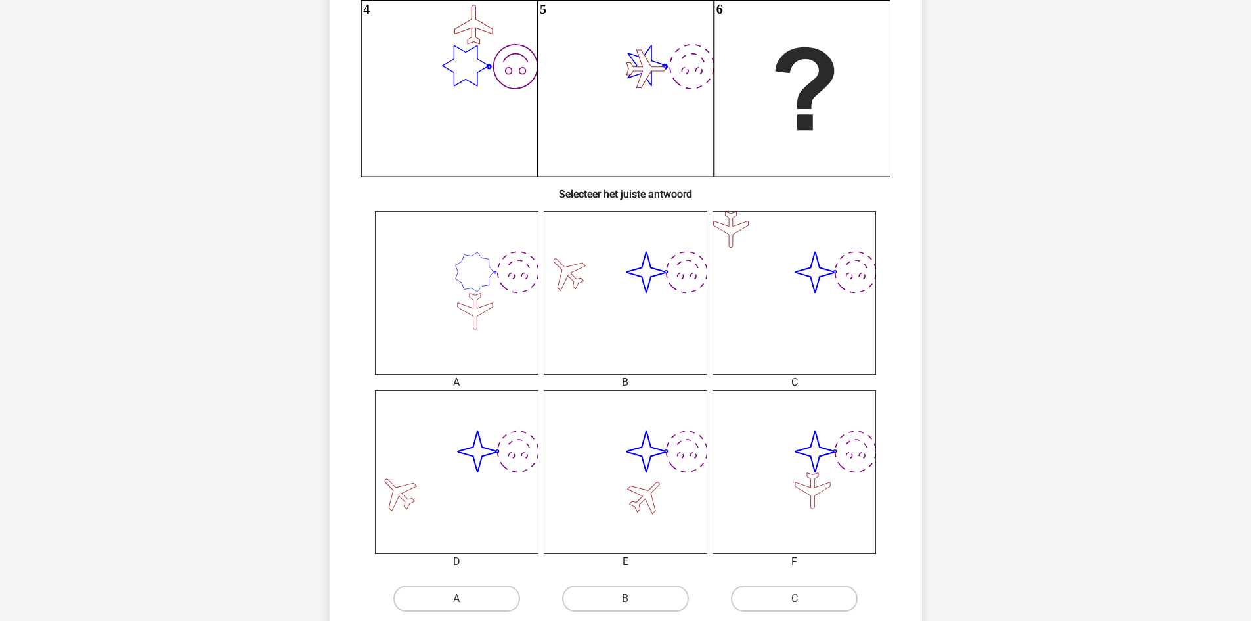
scroll to position [460, 0]
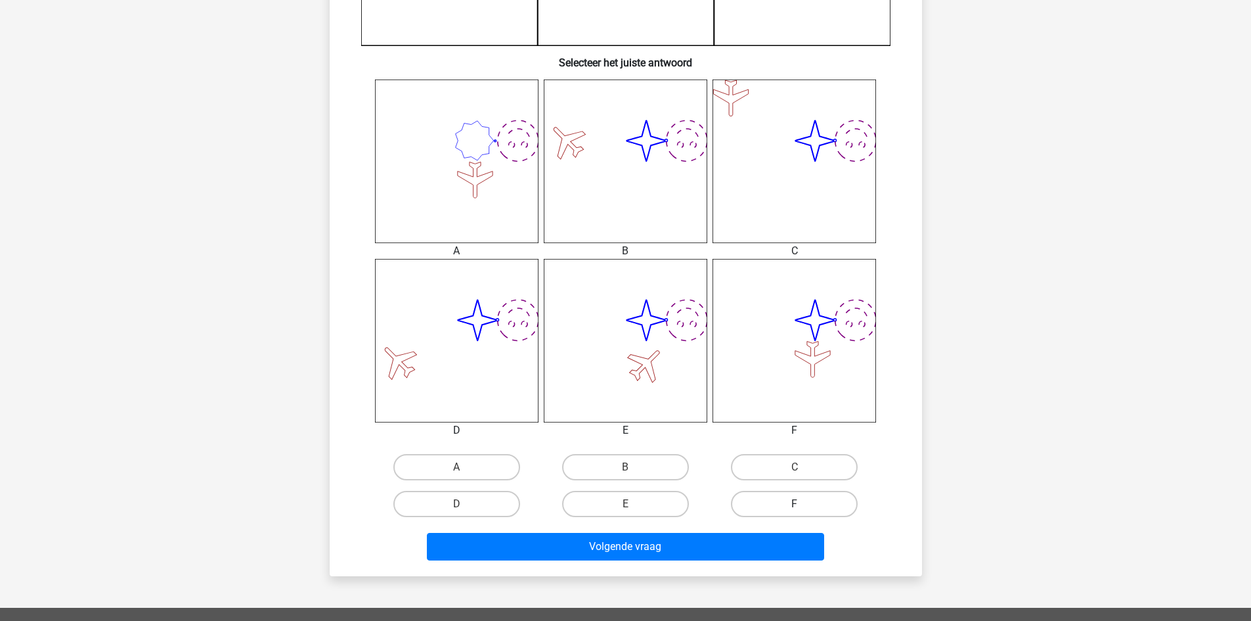
click at [749, 505] on label "F" at bounding box center [794, 504] width 127 height 26
click at [795, 505] on input "F" at bounding box center [799, 508] width 9 height 9
radio input "true"
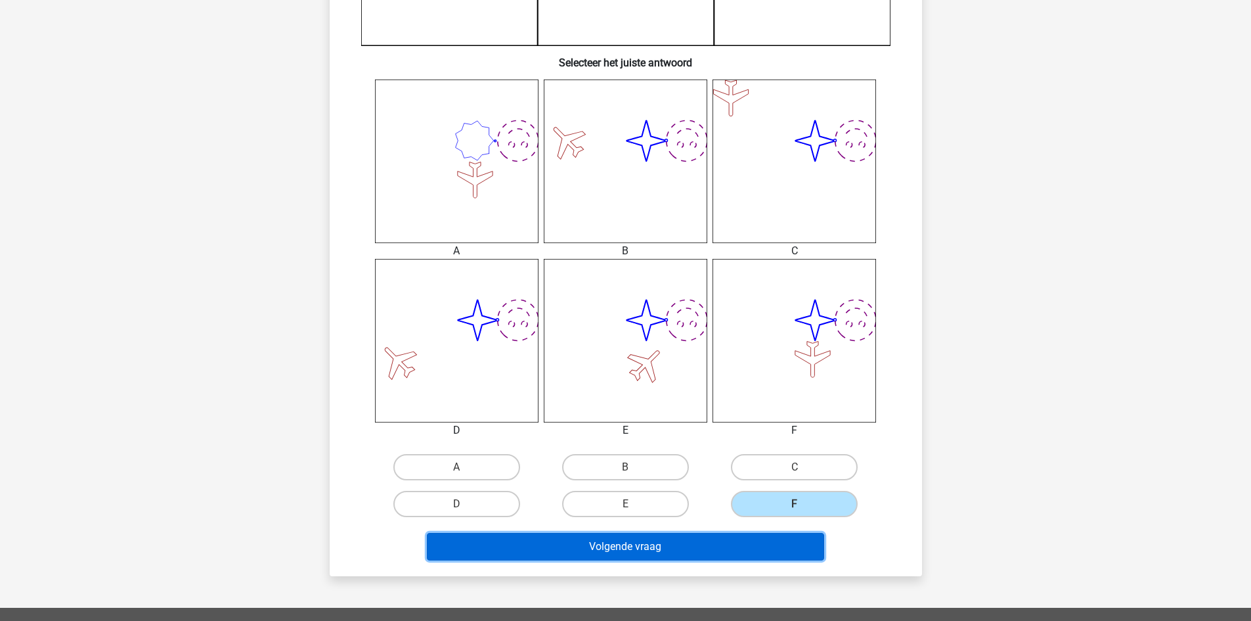
click at [732, 547] on button "Volgende vraag" at bounding box center [625, 547] width 397 height 28
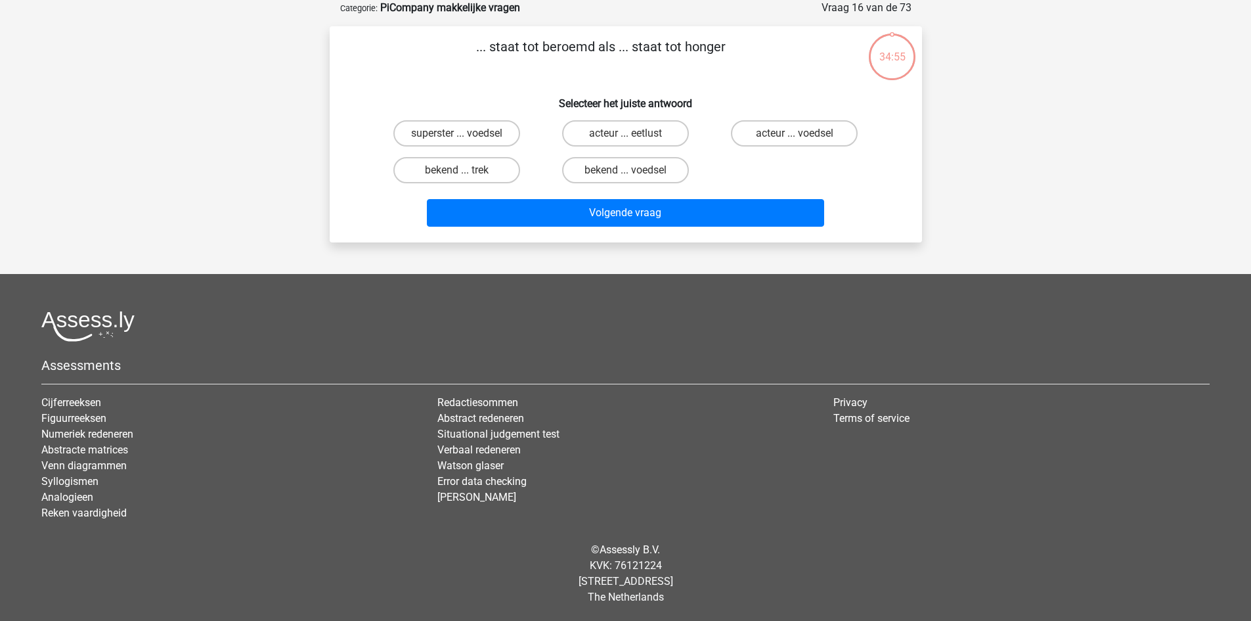
scroll to position [0, 0]
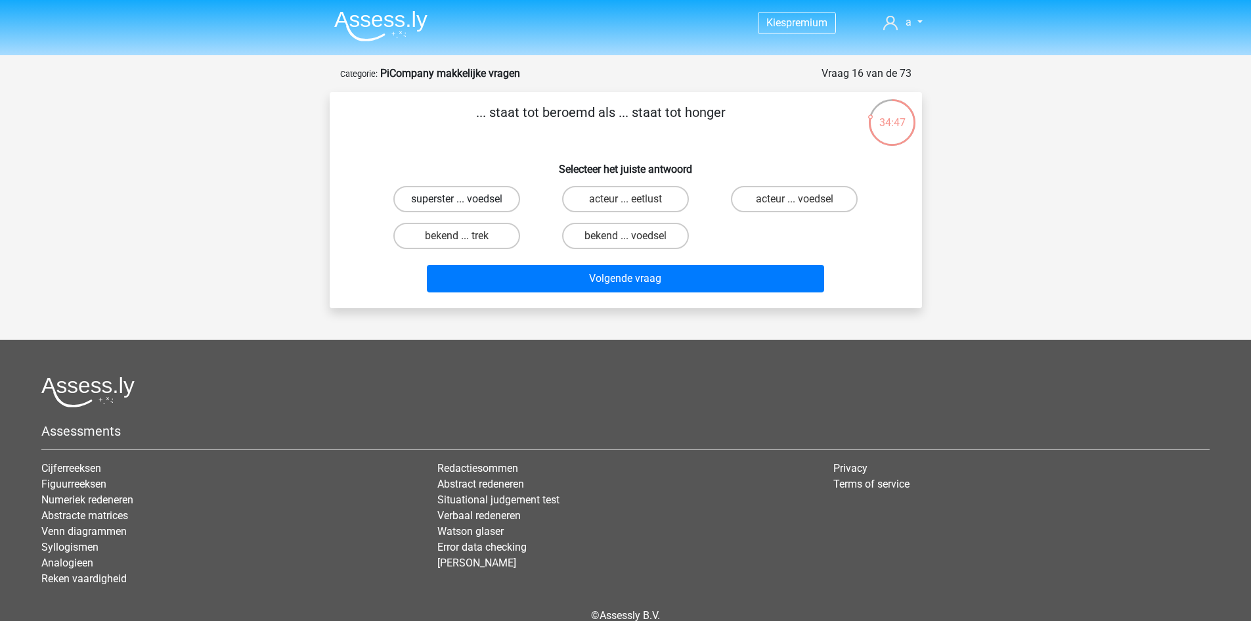
click at [487, 202] on label "superster ... voedsel" at bounding box center [456, 199] width 127 height 26
click at [465, 202] on input "superster ... voedsel" at bounding box center [461, 203] width 9 height 9
radio input "true"
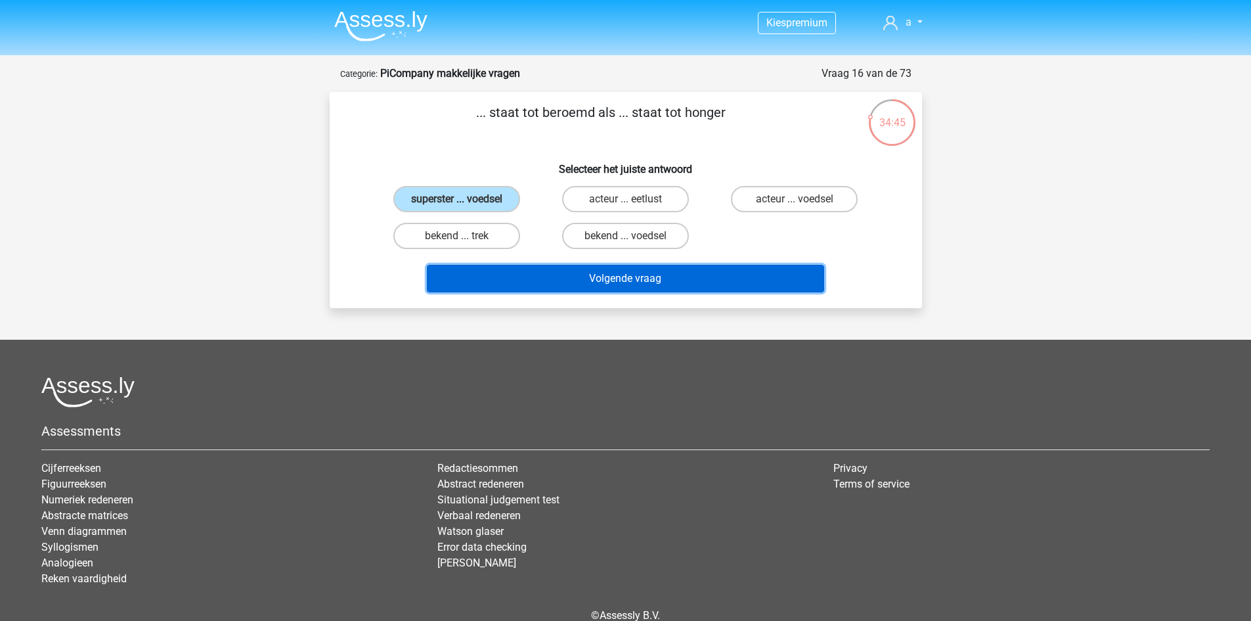
click at [563, 275] on button "Volgende vraag" at bounding box center [625, 279] width 397 height 28
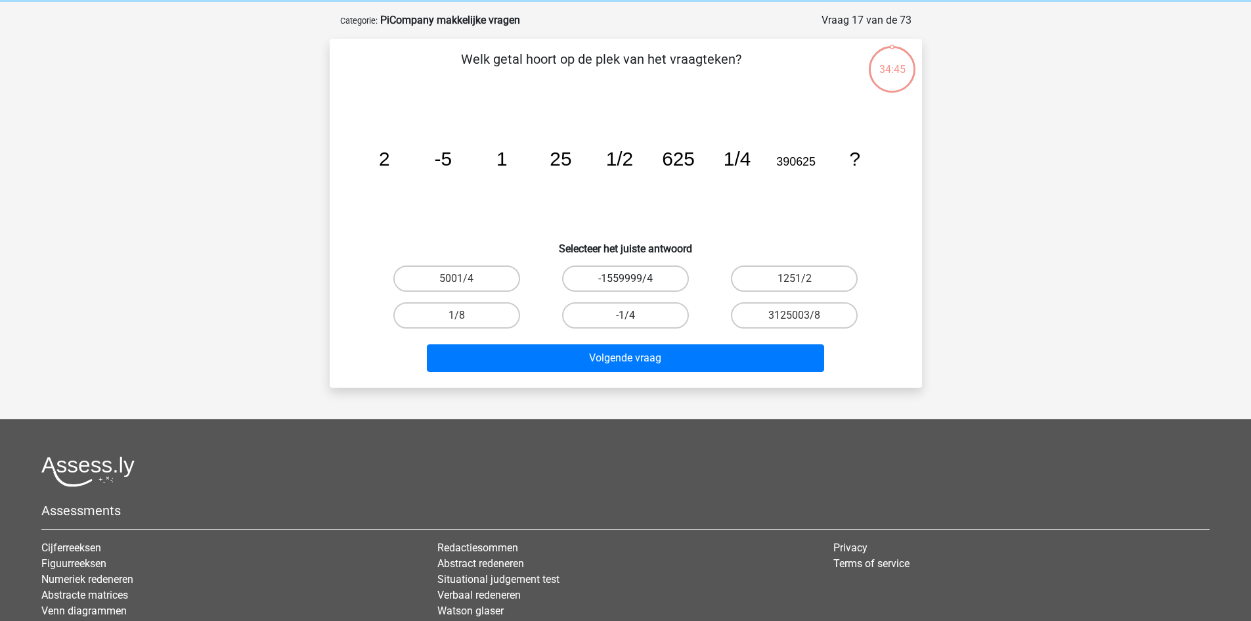
scroll to position [66, 0]
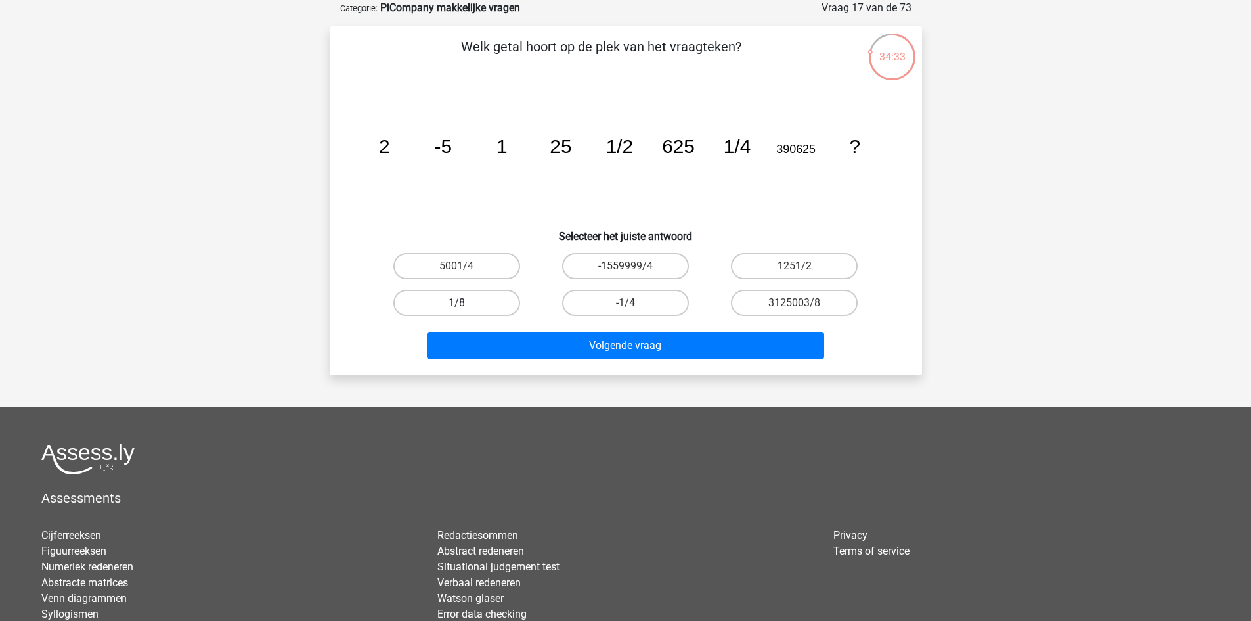
click at [477, 303] on label "1/8" at bounding box center [456, 303] width 127 height 26
click at [465, 303] on input "1/8" at bounding box center [461, 307] width 9 height 9
radio input "true"
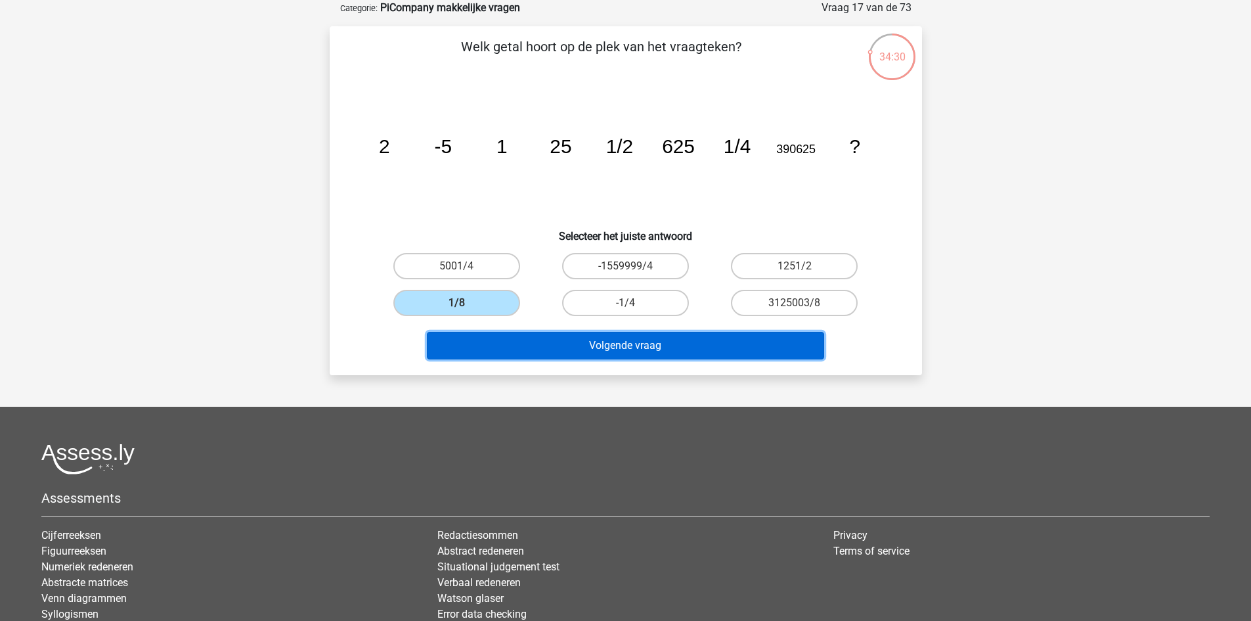
click at [579, 348] on button "Volgende vraag" at bounding box center [625, 346] width 397 height 28
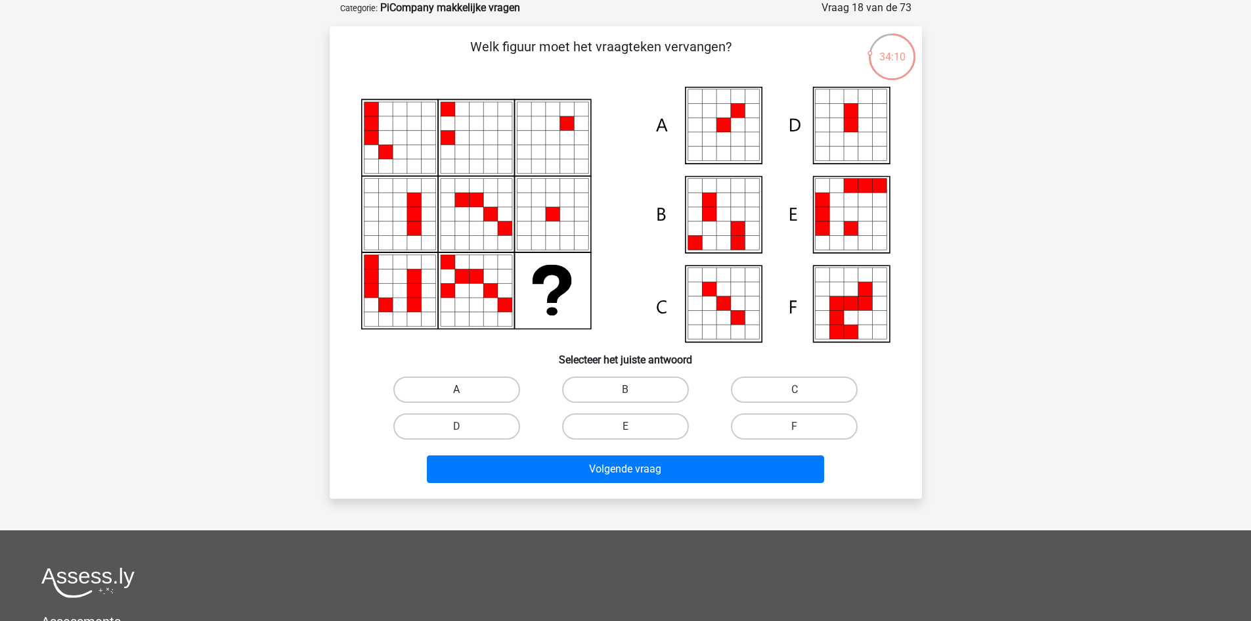
click at [422, 382] on label "A" at bounding box center [456, 389] width 127 height 26
click at [457, 390] on input "A" at bounding box center [461, 394] width 9 height 9
radio input "true"
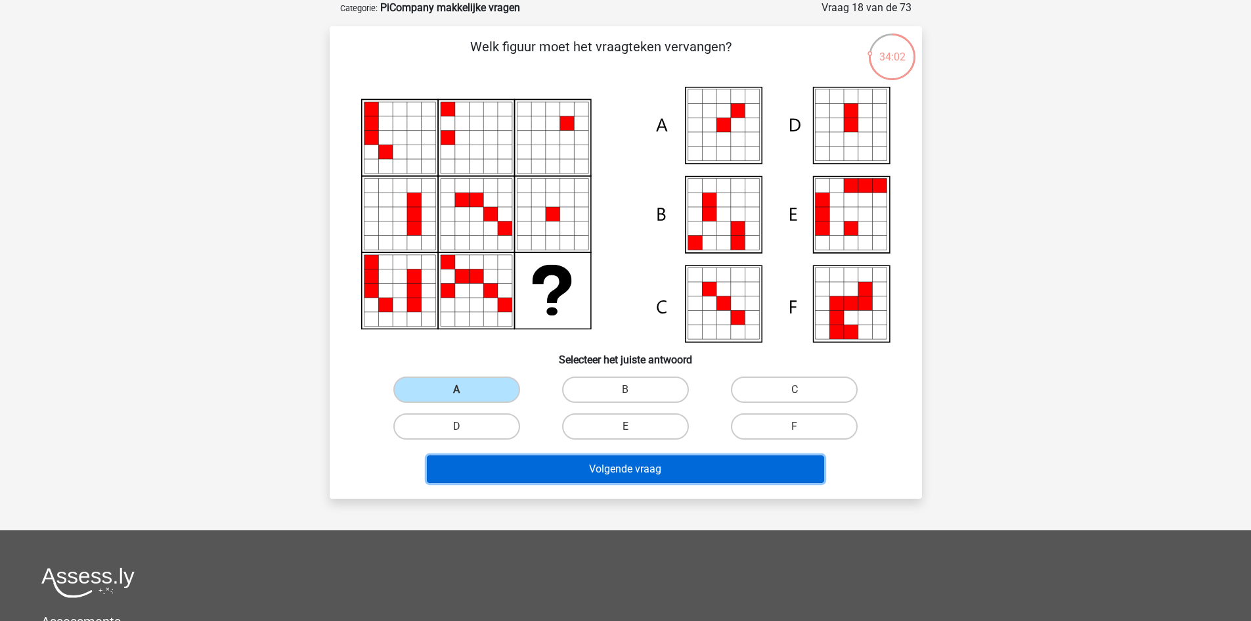
click at [589, 466] on button "Volgende vraag" at bounding box center [625, 469] width 397 height 28
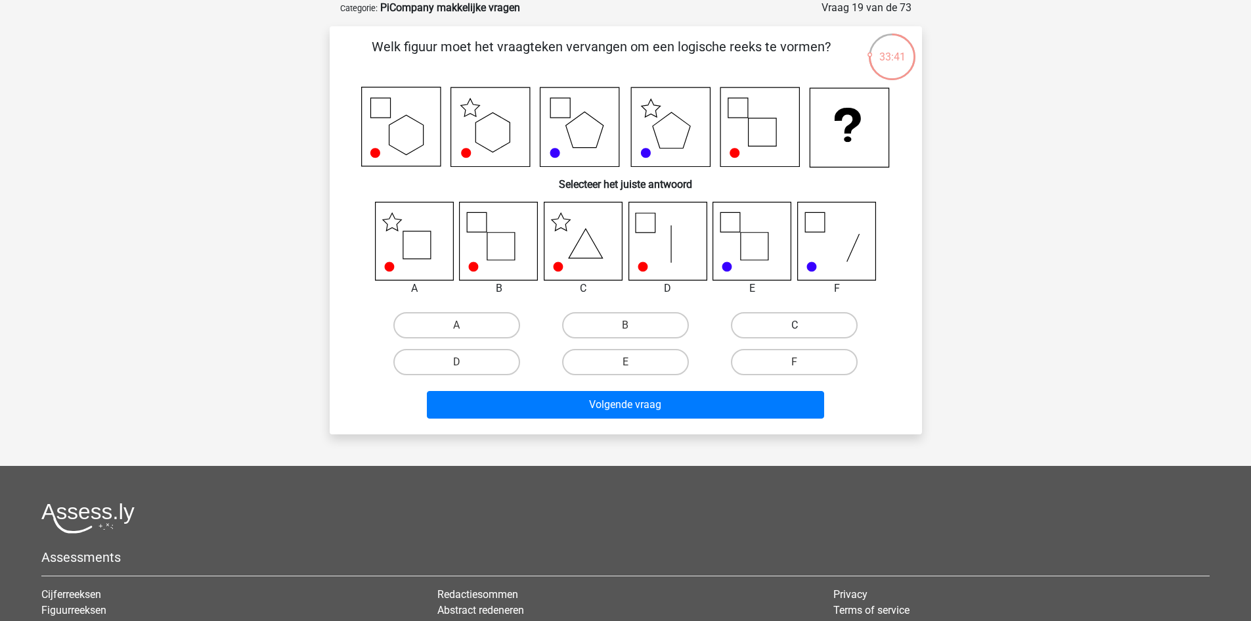
click at [753, 325] on label "C" at bounding box center [794, 325] width 127 height 26
click at [795, 325] on input "C" at bounding box center [799, 329] width 9 height 9
radio input "true"
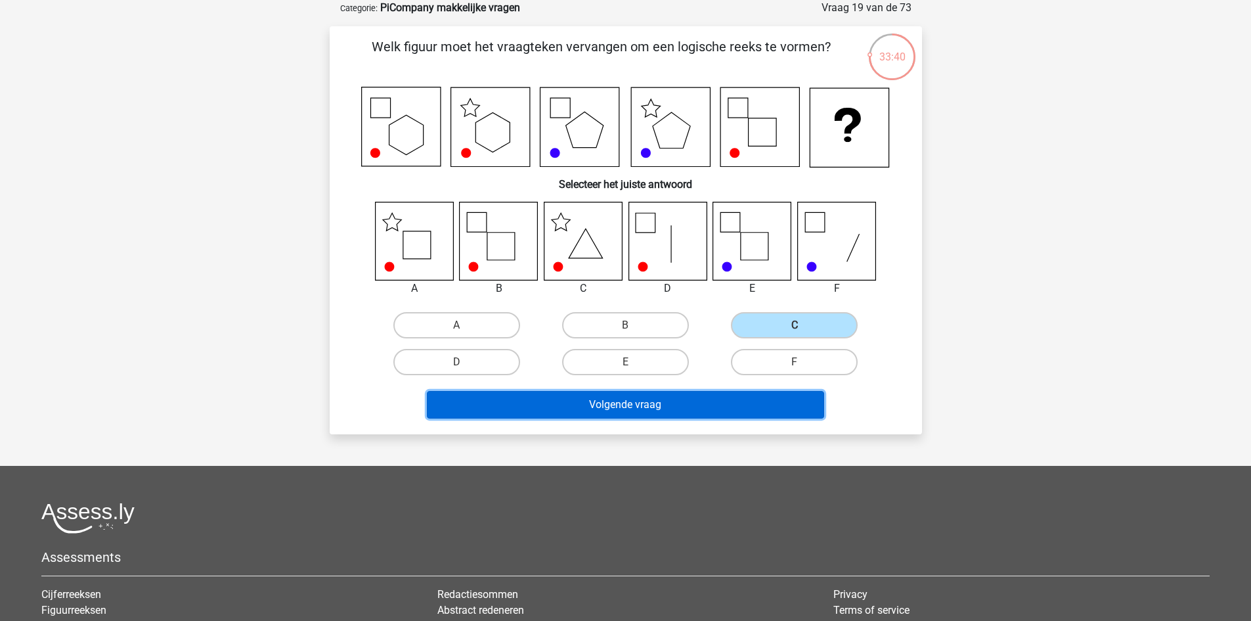
click at [688, 397] on button "Volgende vraag" at bounding box center [625, 405] width 397 height 28
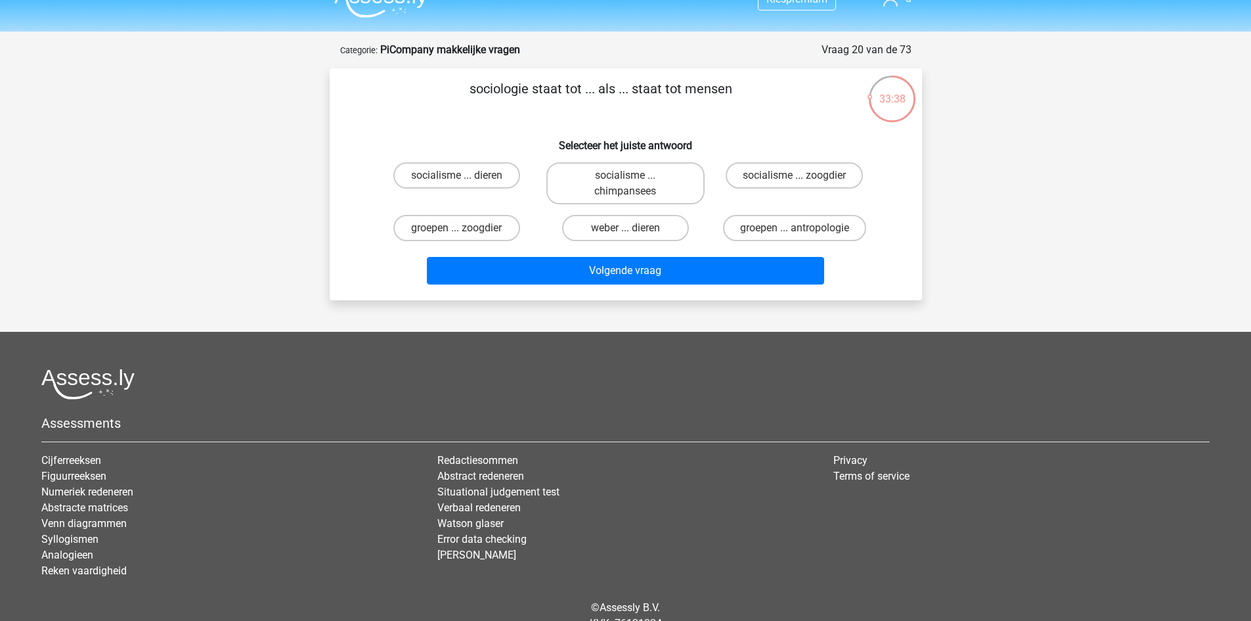
scroll to position [0, 0]
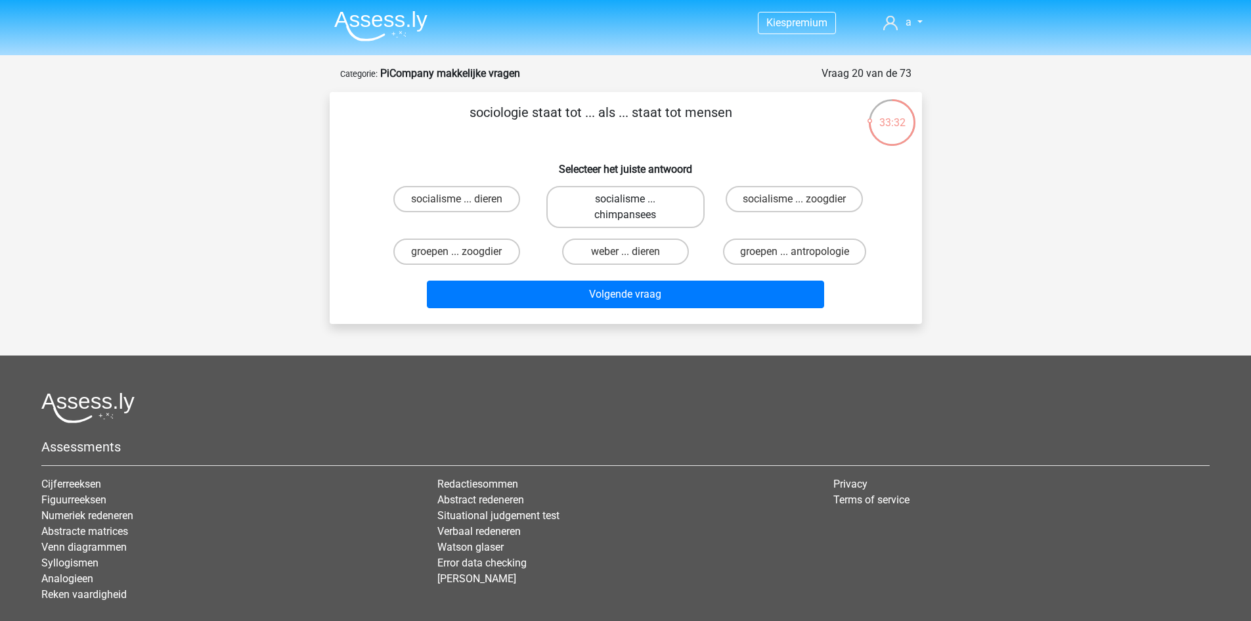
click at [683, 208] on label "socialisme ... chimpansees" at bounding box center [626, 207] width 158 height 42
click at [634, 208] on input "socialisme ... chimpansees" at bounding box center [629, 203] width 9 height 9
radio input "true"
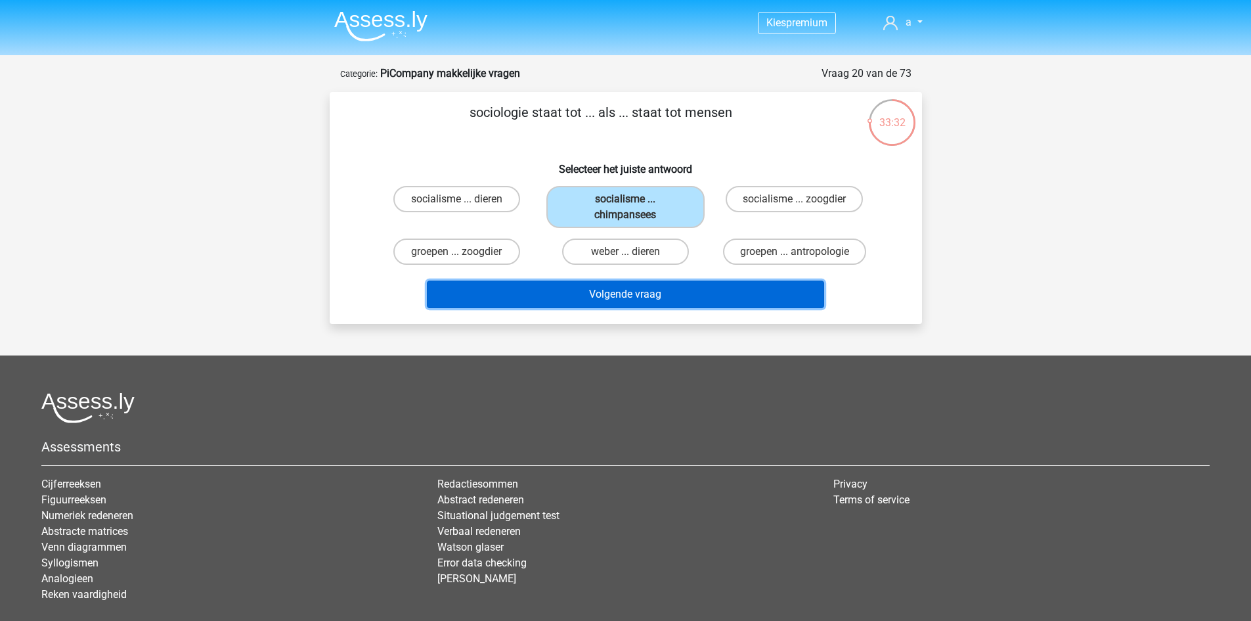
click at [668, 296] on button "Volgende vraag" at bounding box center [625, 294] width 397 height 28
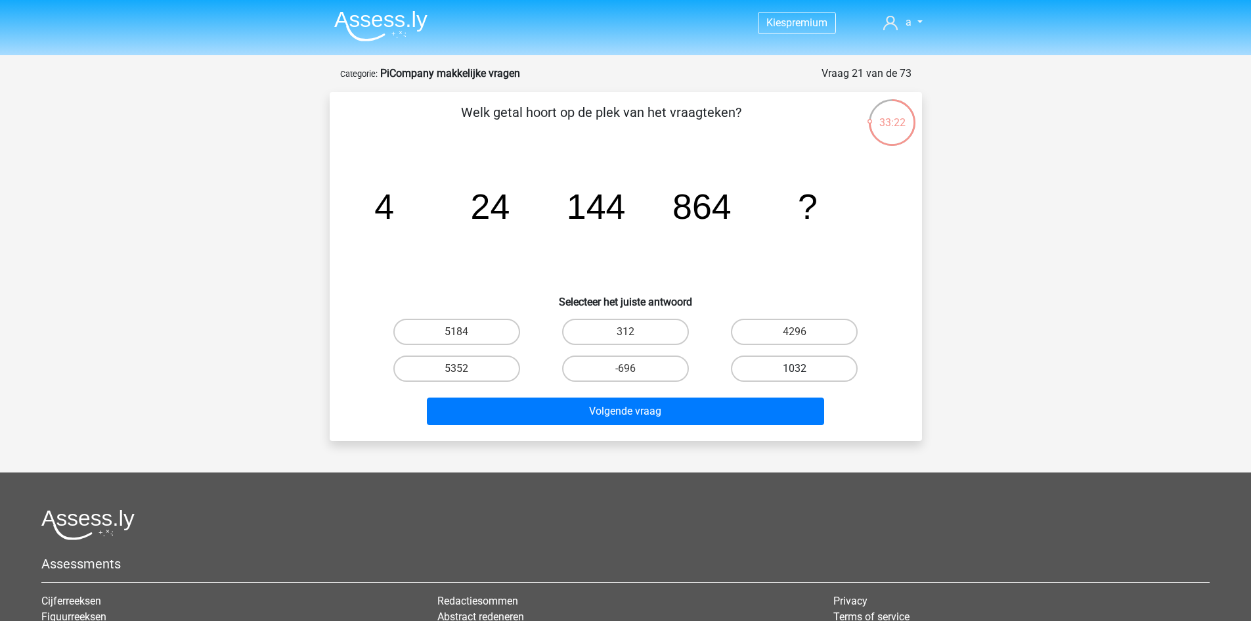
click at [790, 373] on label "1032" at bounding box center [794, 368] width 127 height 26
click at [795, 373] on input "1032" at bounding box center [799, 372] width 9 height 9
radio input "true"
click at [426, 366] on label "5352" at bounding box center [456, 368] width 127 height 26
click at [457, 368] on input "5352" at bounding box center [461, 372] width 9 height 9
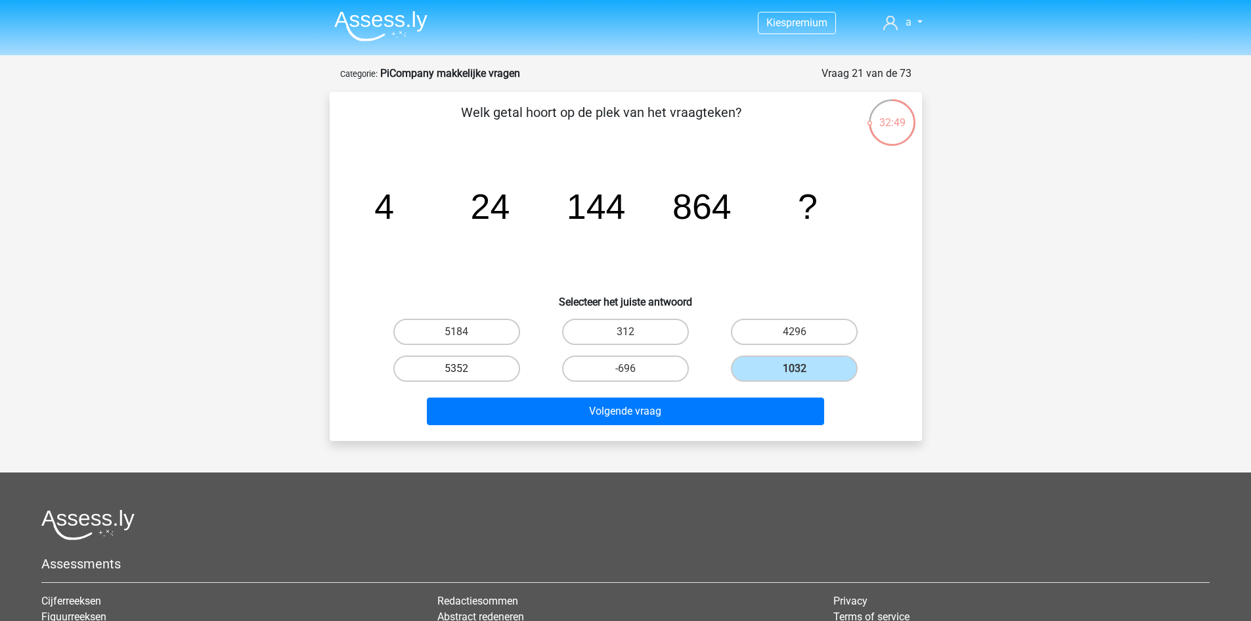
radio input "true"
click at [416, 346] on div "5184" at bounding box center [456, 331] width 169 height 37
click at [457, 346] on div "5184" at bounding box center [456, 331] width 169 height 37
click at [470, 336] on label "5184" at bounding box center [456, 332] width 127 height 26
click at [465, 336] on input "5184" at bounding box center [461, 336] width 9 height 9
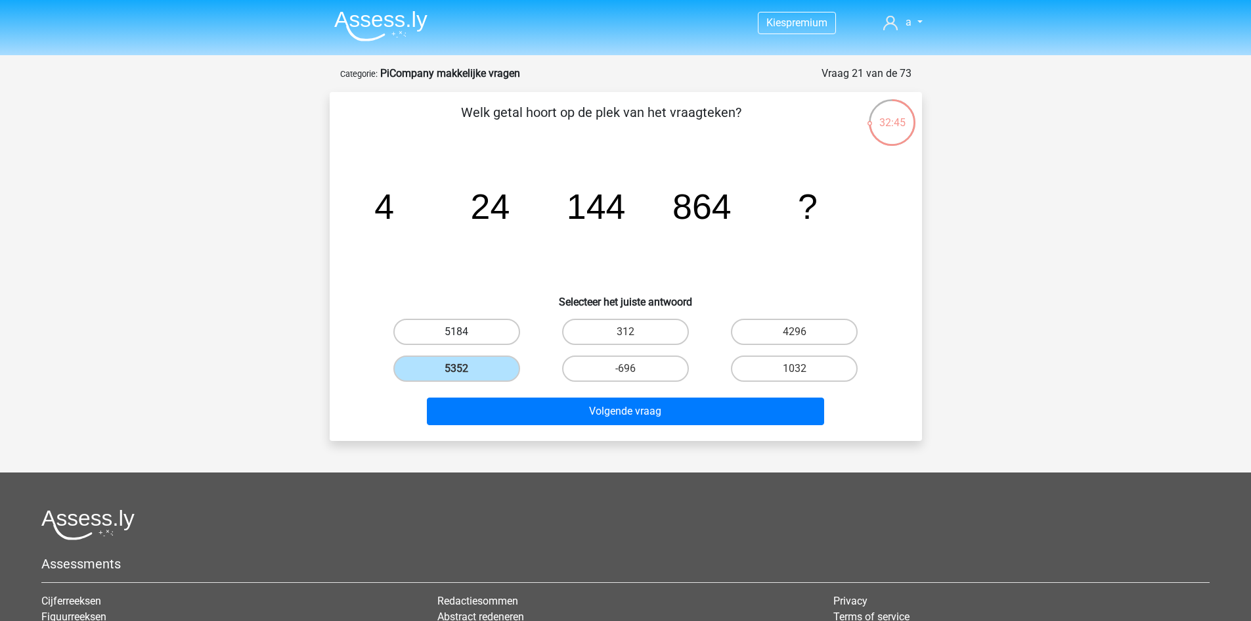
radio input "true"
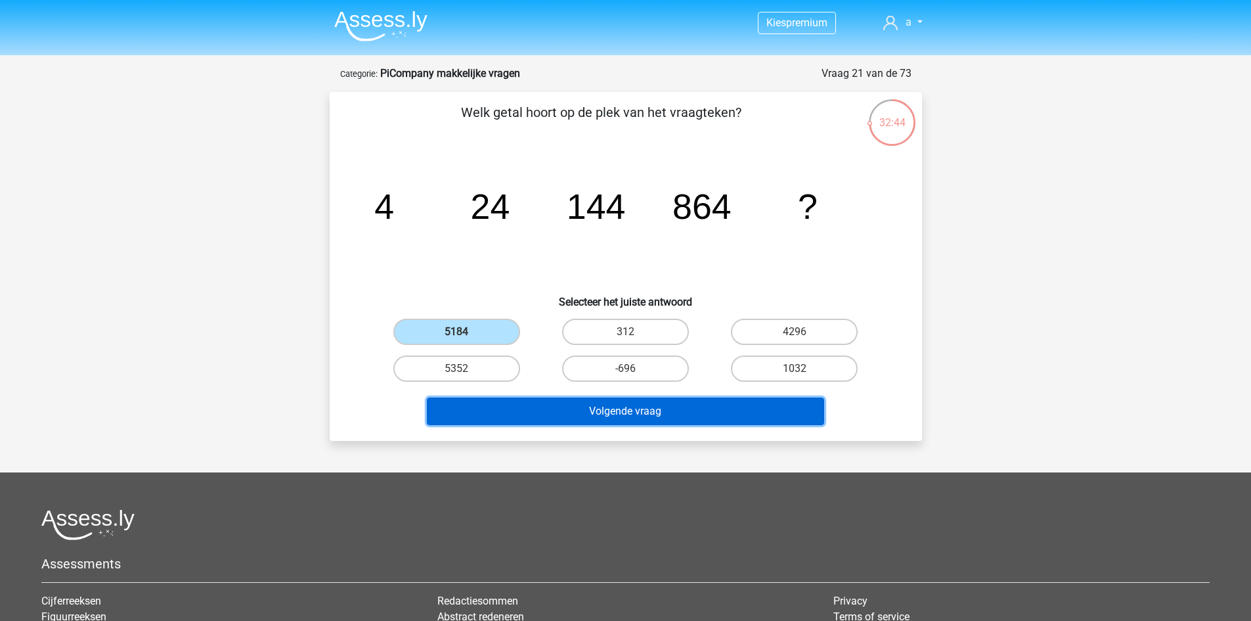
click at [520, 420] on button "Volgende vraag" at bounding box center [625, 411] width 397 height 28
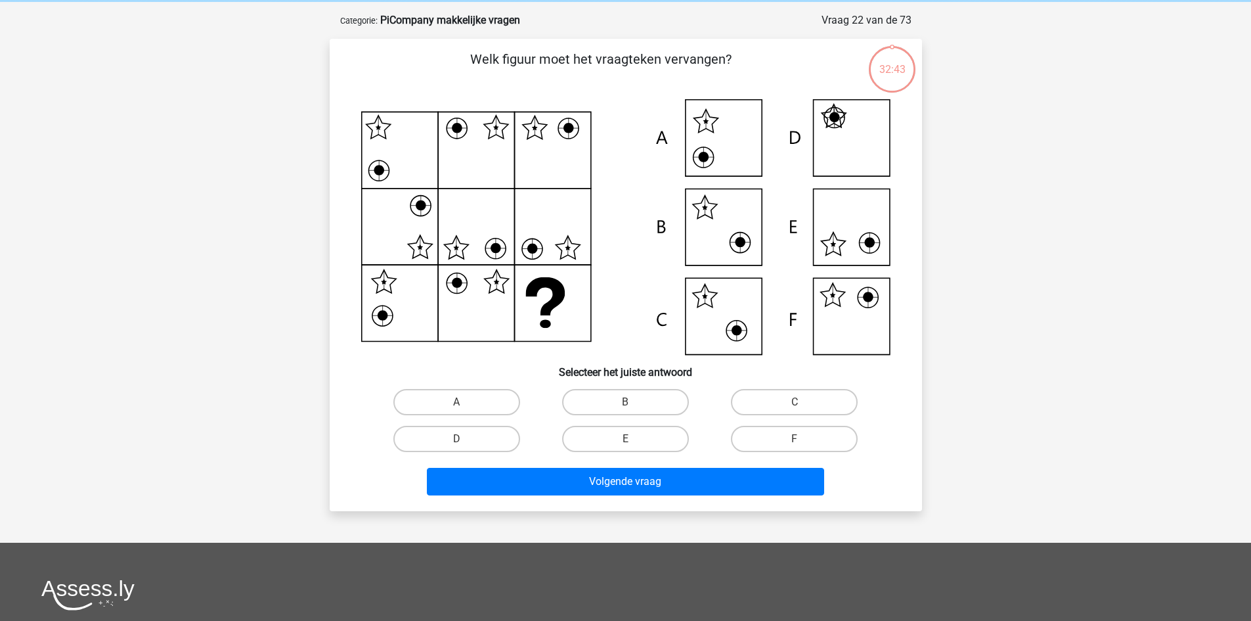
scroll to position [66, 0]
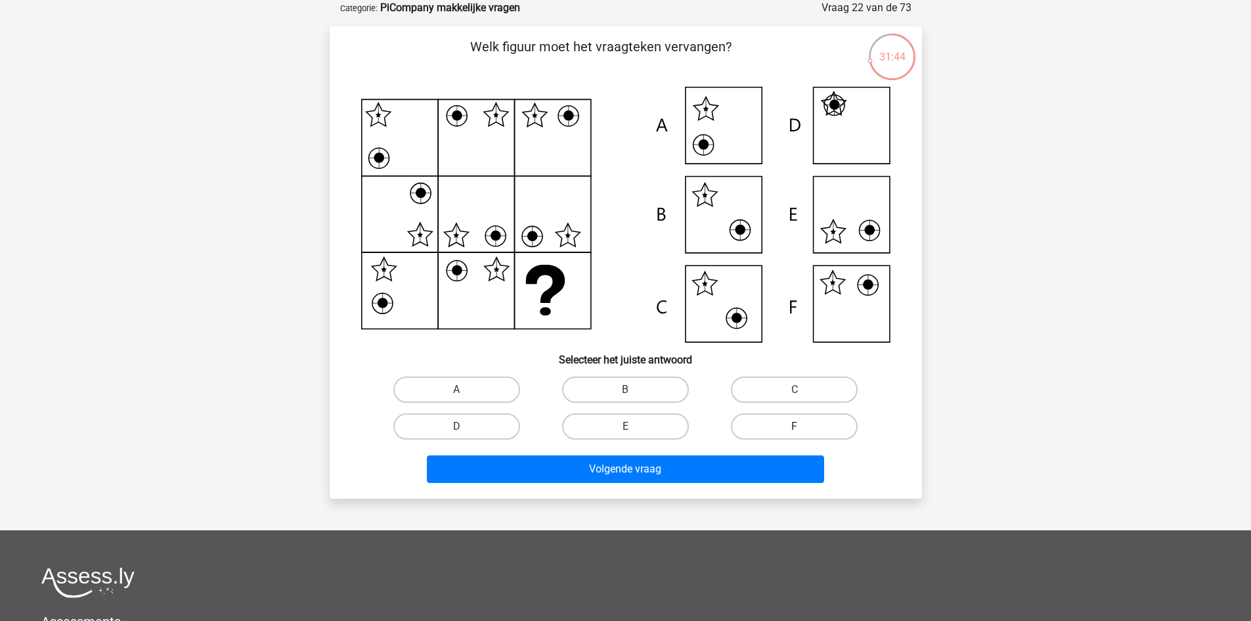
click at [780, 414] on label "F" at bounding box center [794, 426] width 127 height 26
click at [795, 426] on input "F" at bounding box center [799, 430] width 9 height 9
radio input "true"
click at [749, 495] on div "Welk figuur moet het vraagteken vervangen?" at bounding box center [626, 262] width 592 height 472
click at [751, 483] on div "Volgende vraag" at bounding box center [625, 471] width 507 height 33
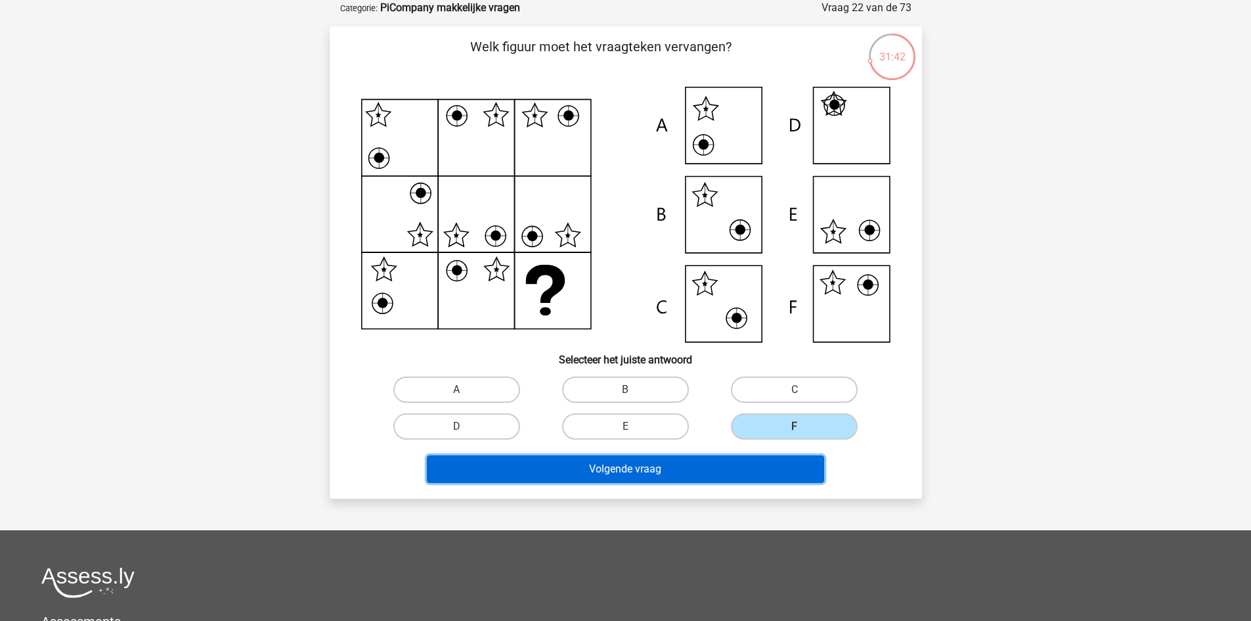
click at [758, 459] on button "Volgende vraag" at bounding box center [625, 469] width 397 height 28
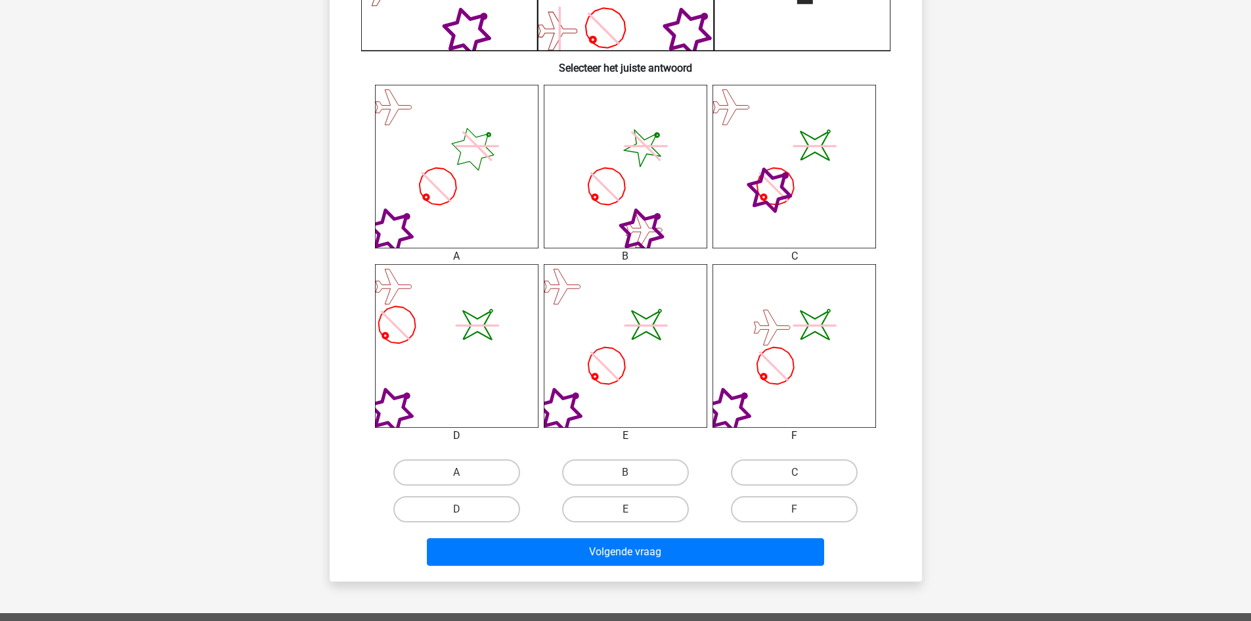
scroll to position [460, 0]
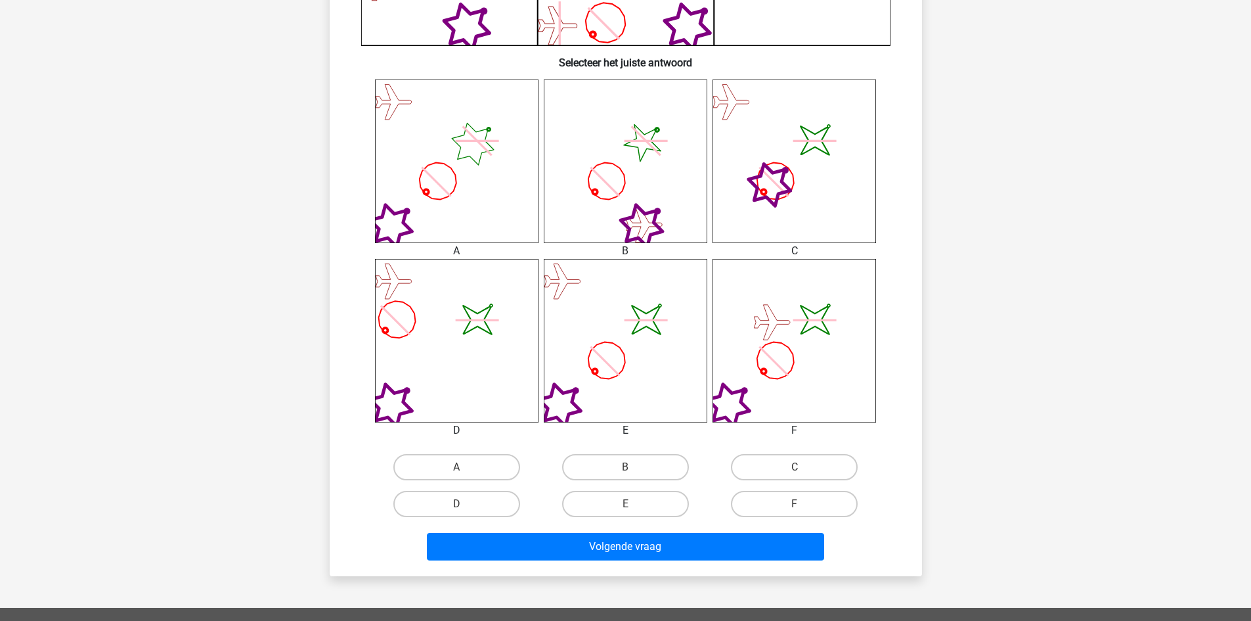
drag, startPoint x: 773, startPoint y: 175, endPoint x: 771, endPoint y: 185, distance: 9.4
click at [771, 185] on icon "image/svg+xml" at bounding box center [795, 161] width 164 height 164
click at [627, 502] on label "E" at bounding box center [625, 504] width 127 height 26
click at [627, 504] on input "E" at bounding box center [629, 508] width 9 height 9
radio input "true"
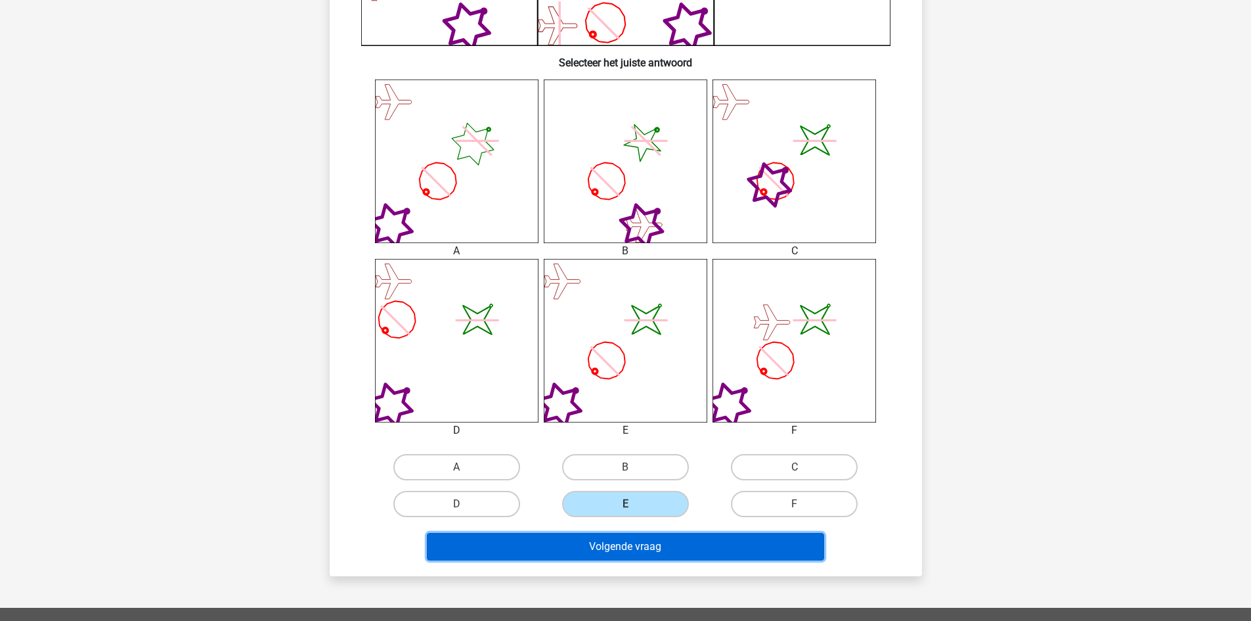
click at [621, 535] on button "Volgende vraag" at bounding box center [625, 547] width 397 height 28
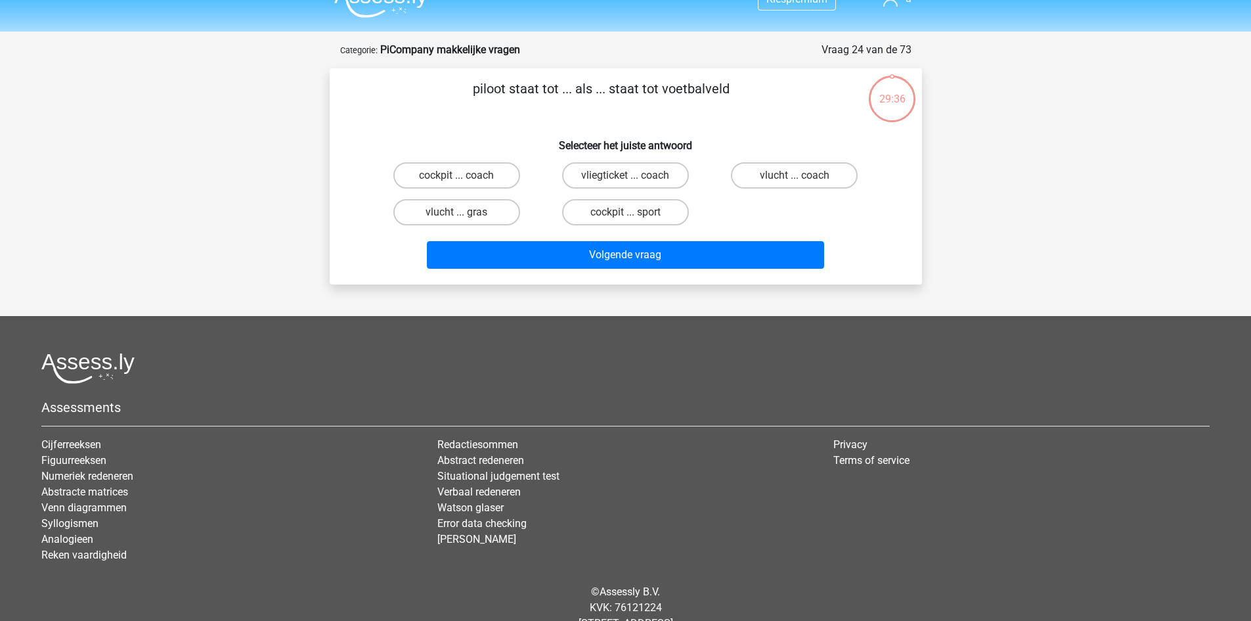
scroll to position [0, 0]
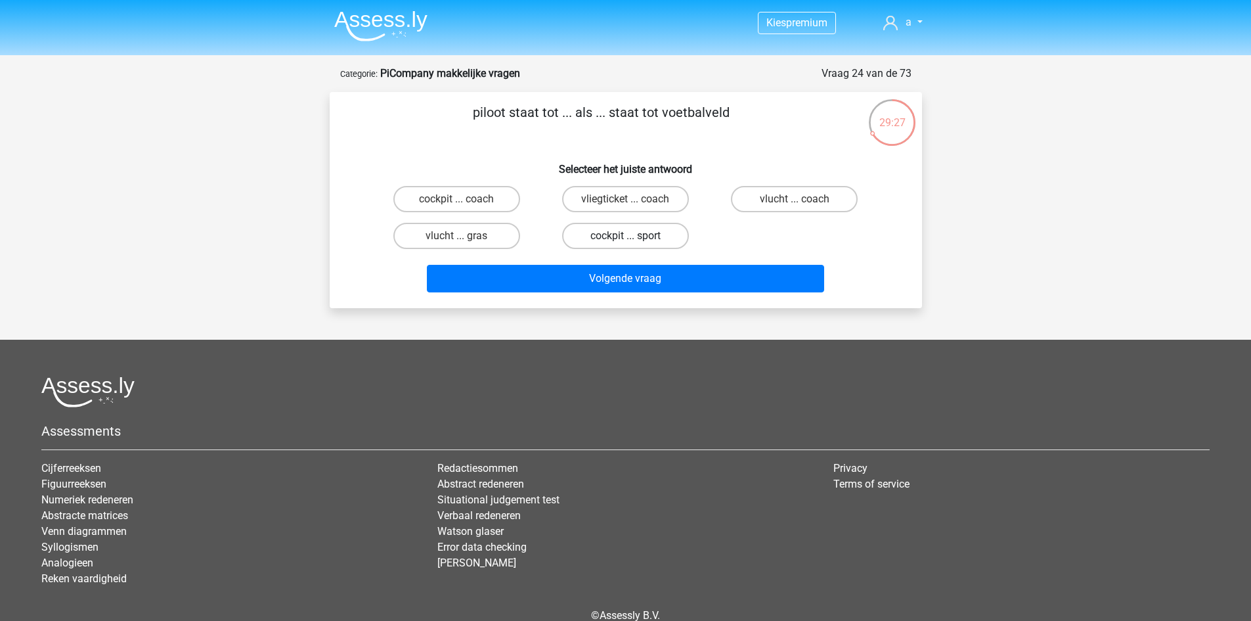
drag, startPoint x: 604, startPoint y: 233, endPoint x: 613, endPoint y: 244, distance: 14.1
click at [605, 233] on label "cockpit ... sport" at bounding box center [625, 236] width 127 height 26
click at [625, 236] on input "cockpit ... sport" at bounding box center [629, 240] width 9 height 9
radio input "true"
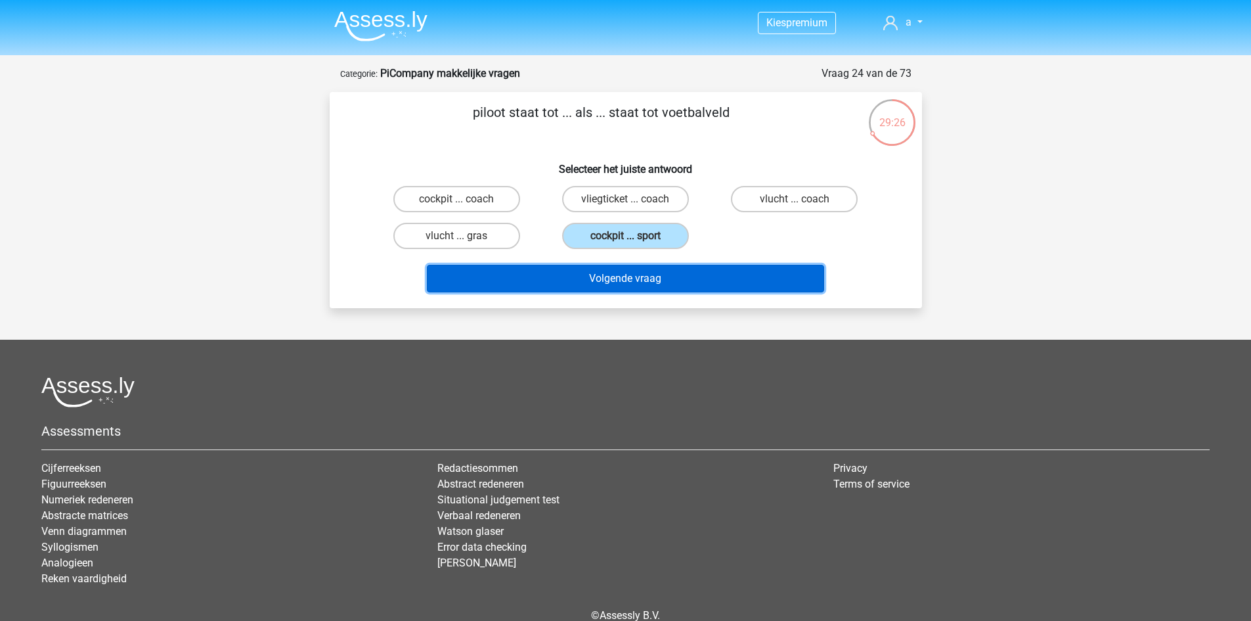
click at [626, 271] on button "Volgende vraag" at bounding box center [625, 279] width 397 height 28
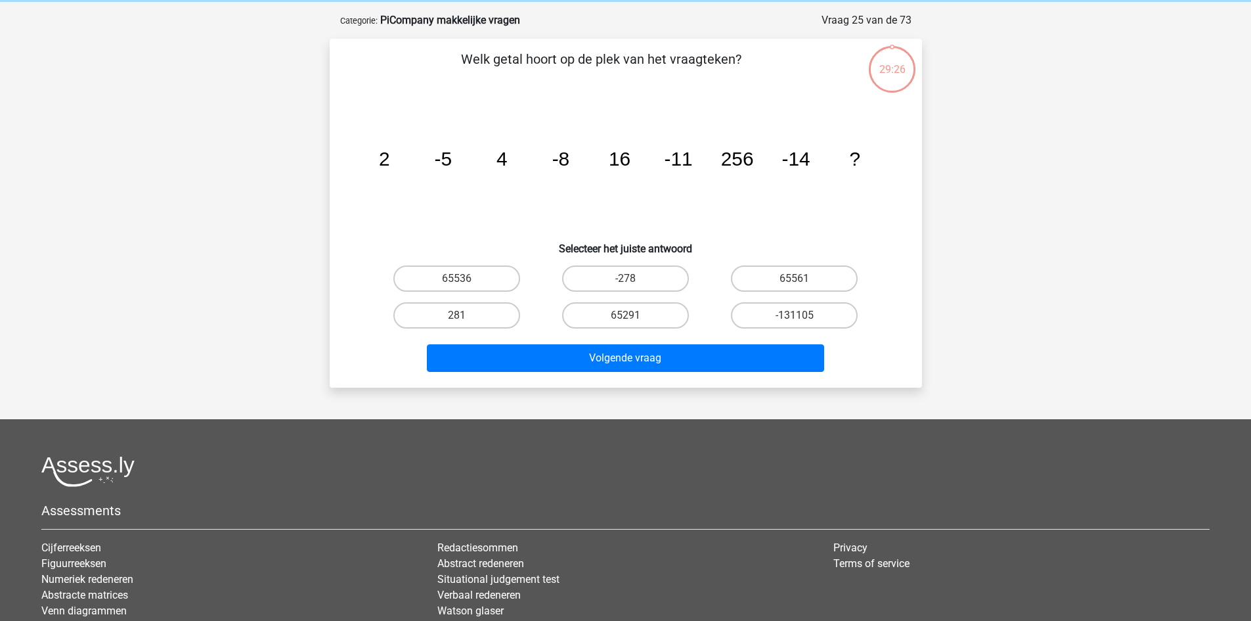
scroll to position [66, 0]
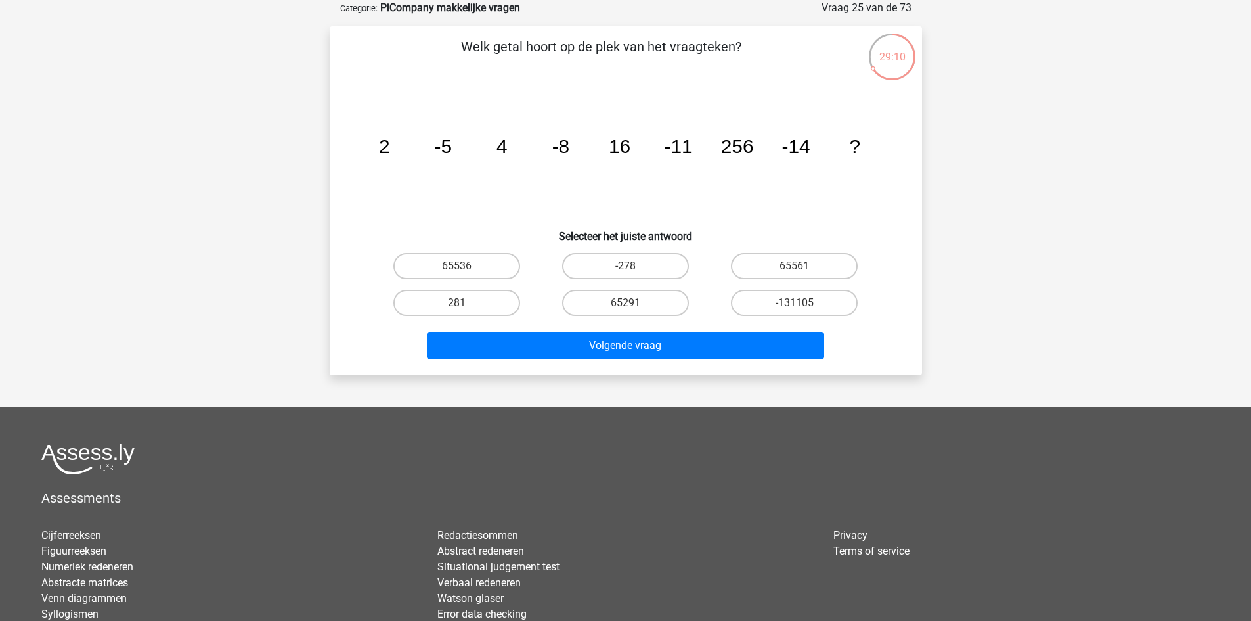
click at [460, 304] on input "281" at bounding box center [461, 307] width 9 height 9
radio input "true"
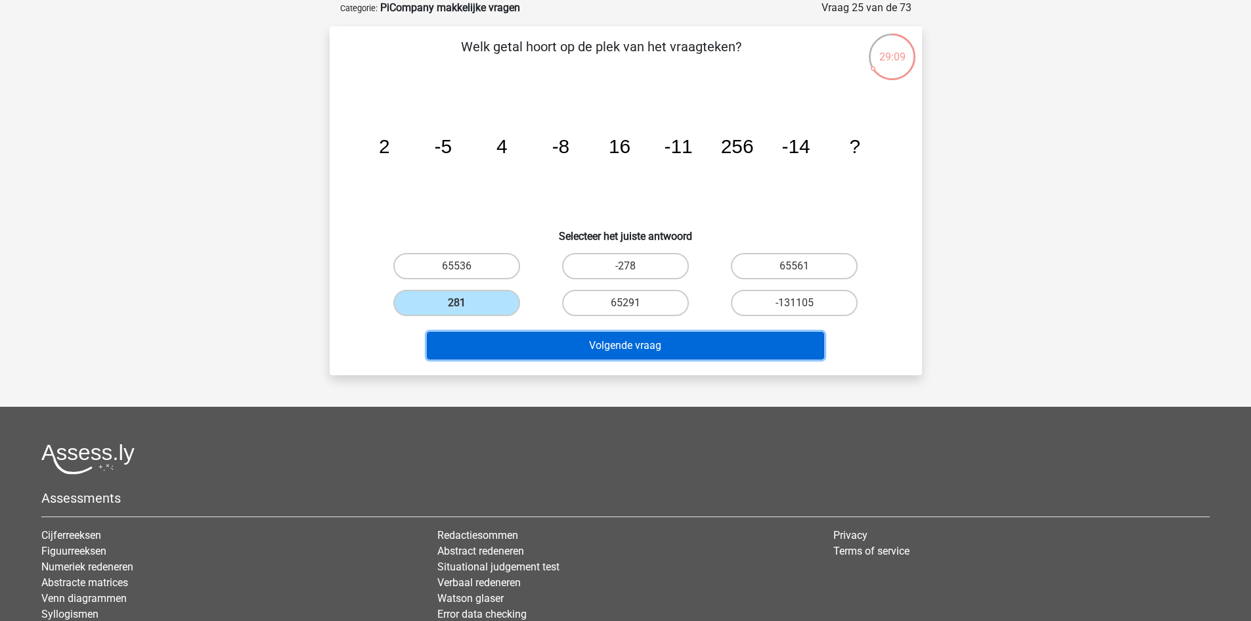
click at [495, 345] on button "Volgende vraag" at bounding box center [625, 346] width 397 height 28
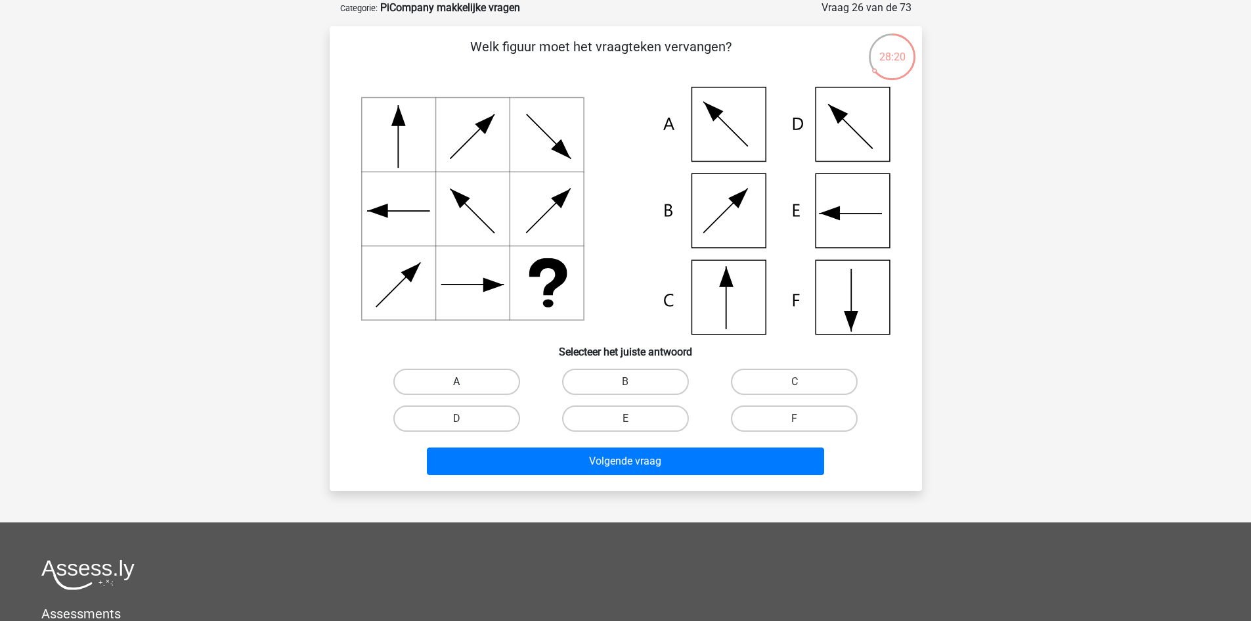
click at [420, 383] on label "A" at bounding box center [456, 381] width 127 height 26
click at [457, 383] on input "A" at bounding box center [461, 386] width 9 height 9
radio input "true"
click at [481, 420] on label "D" at bounding box center [456, 418] width 127 height 26
click at [465, 420] on input "D" at bounding box center [461, 422] width 9 height 9
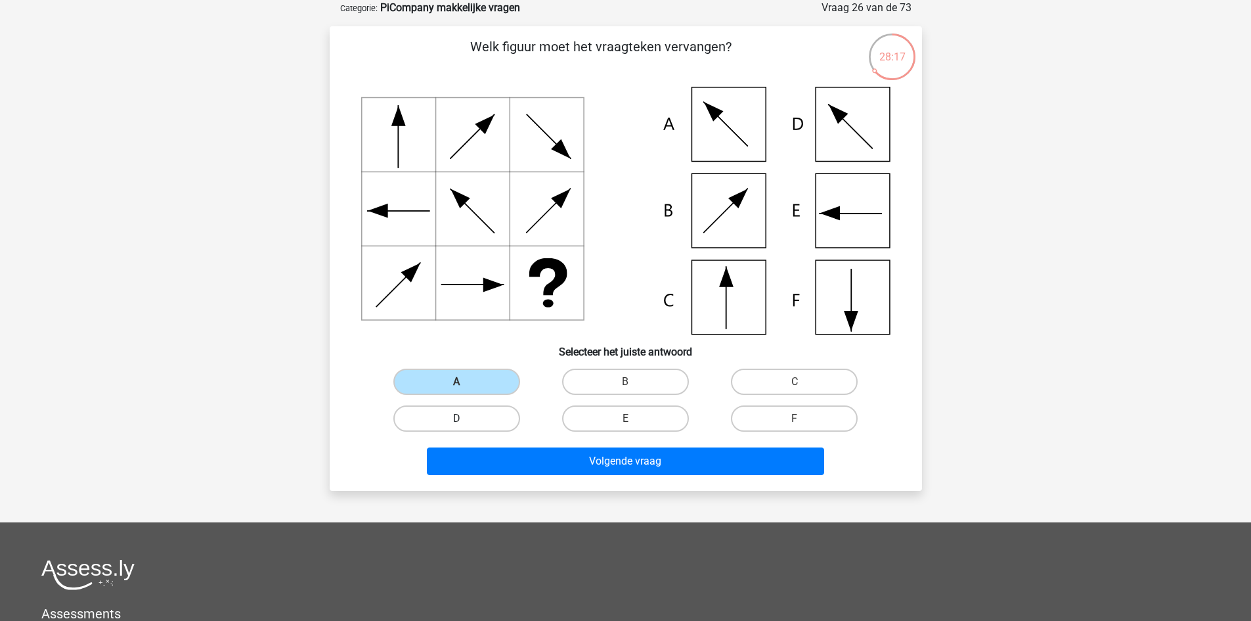
radio input "true"
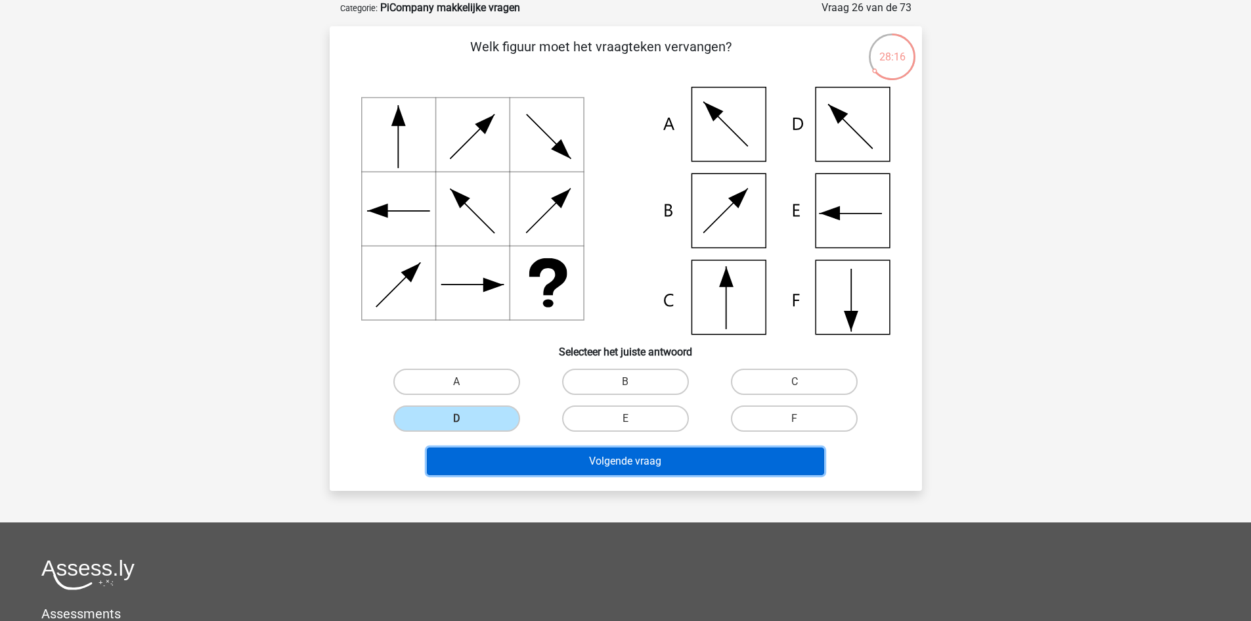
click at [478, 449] on button "Volgende vraag" at bounding box center [625, 461] width 397 height 28
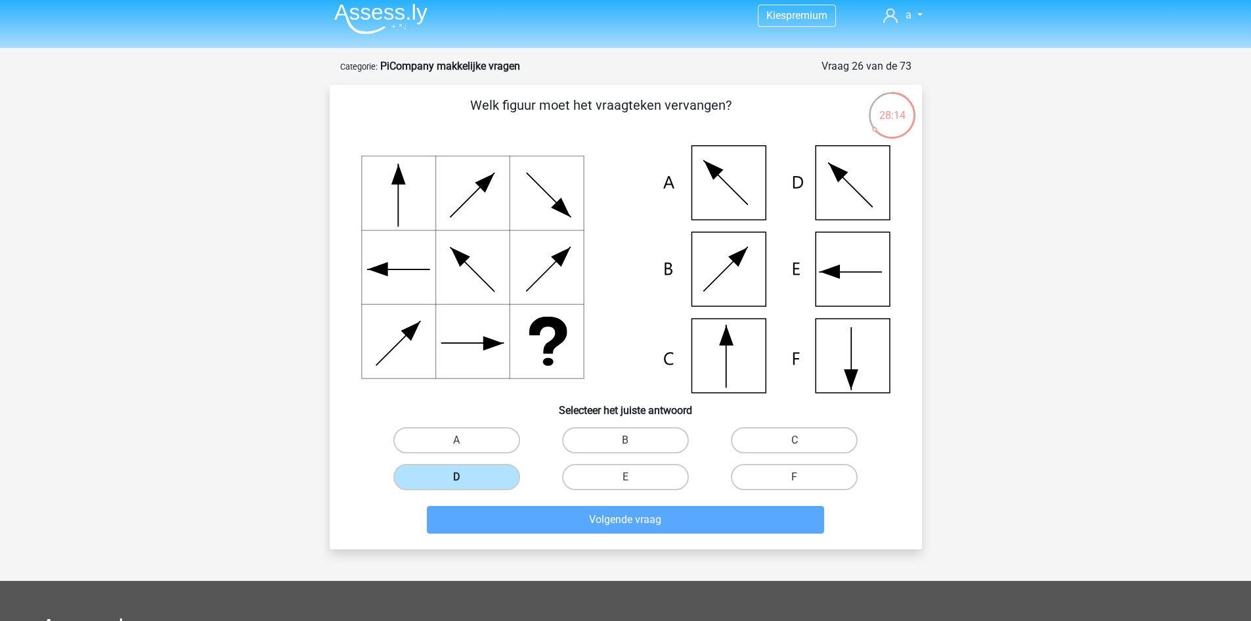
scroll to position [0, 0]
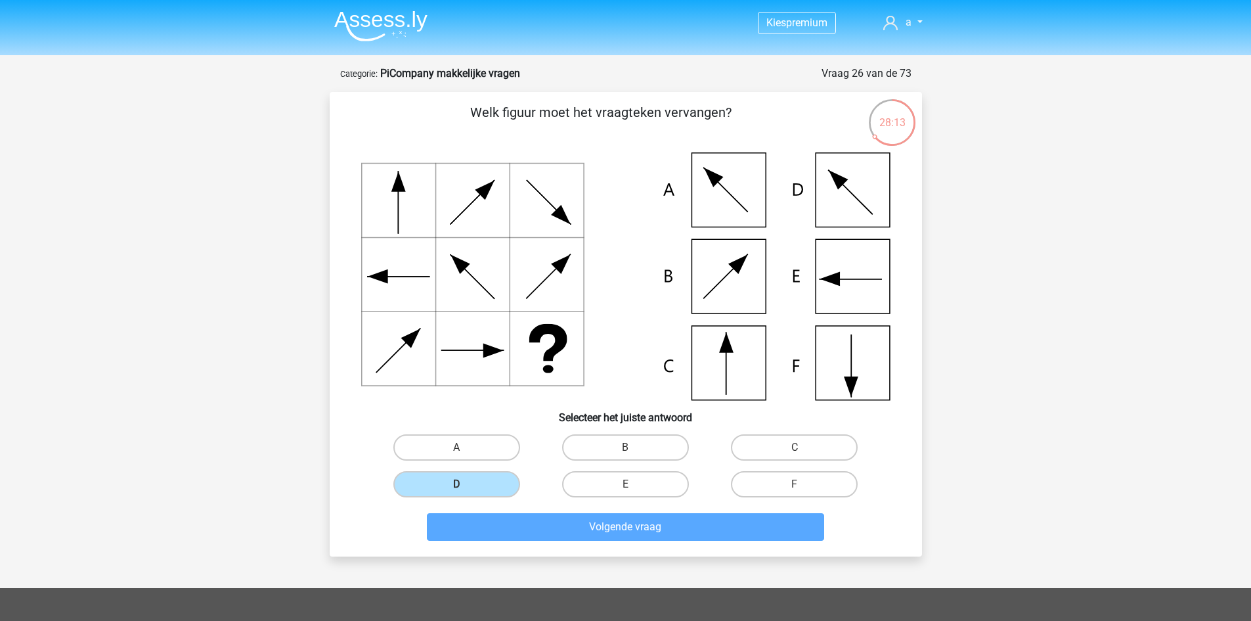
click at [462, 452] on input "A" at bounding box center [461, 451] width 9 height 9
radio input "true"
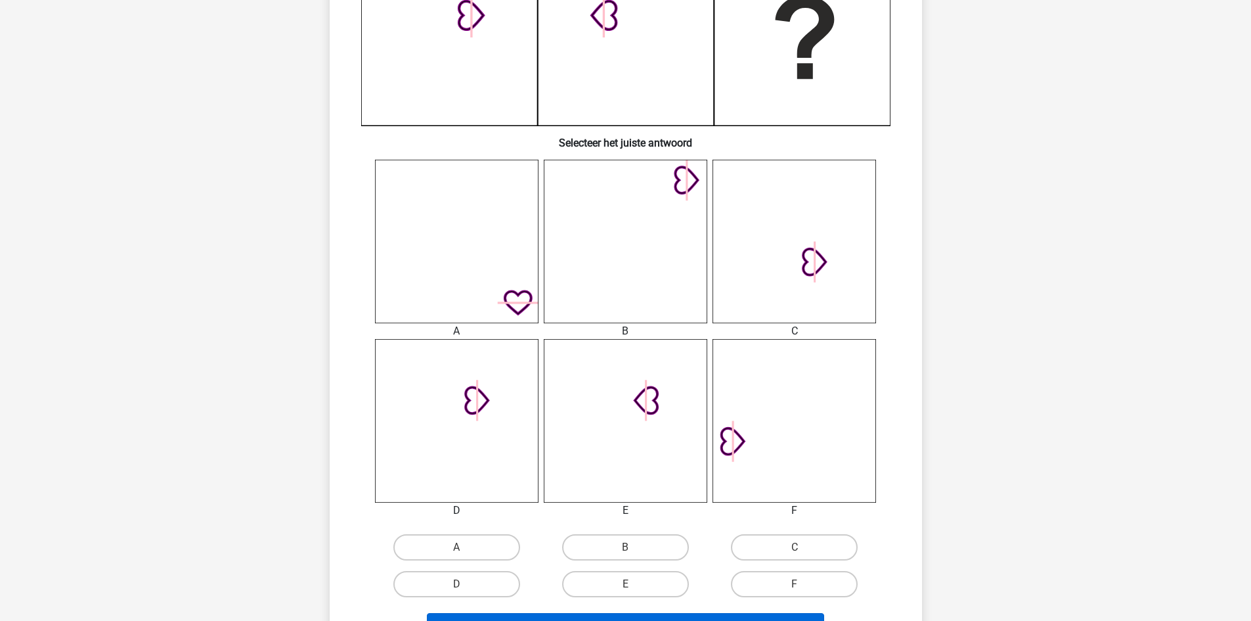
scroll to position [460, 0]
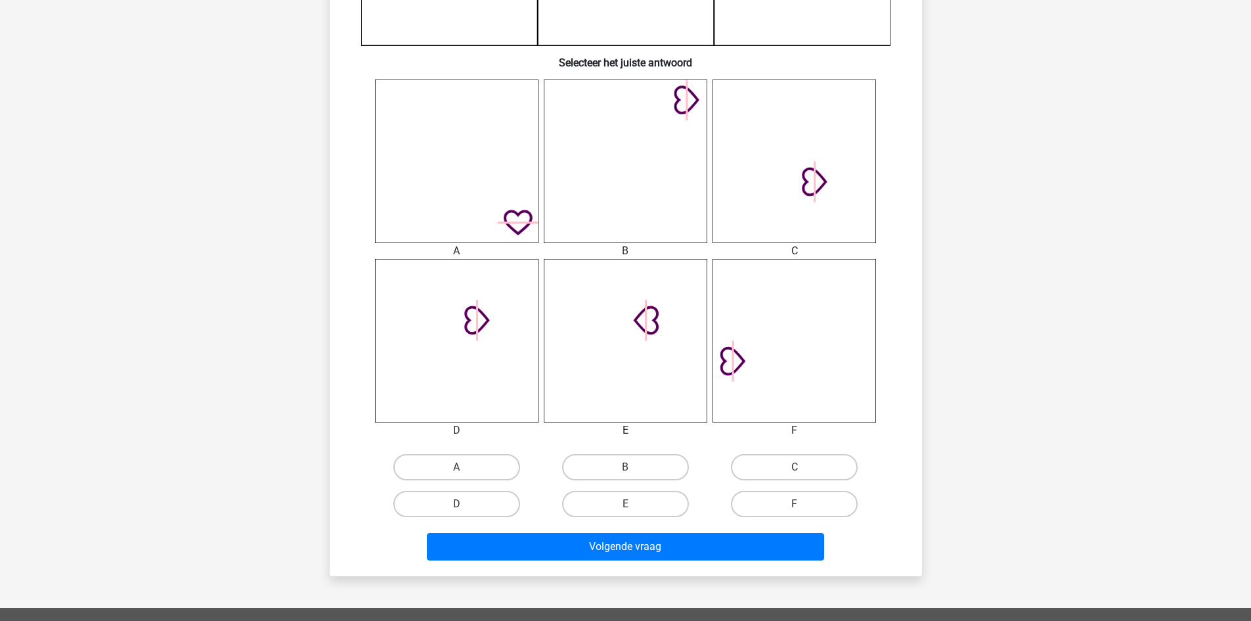
click at [480, 511] on label "D" at bounding box center [456, 504] width 127 height 26
click at [465, 511] on input "D" at bounding box center [461, 508] width 9 height 9
radio input "true"
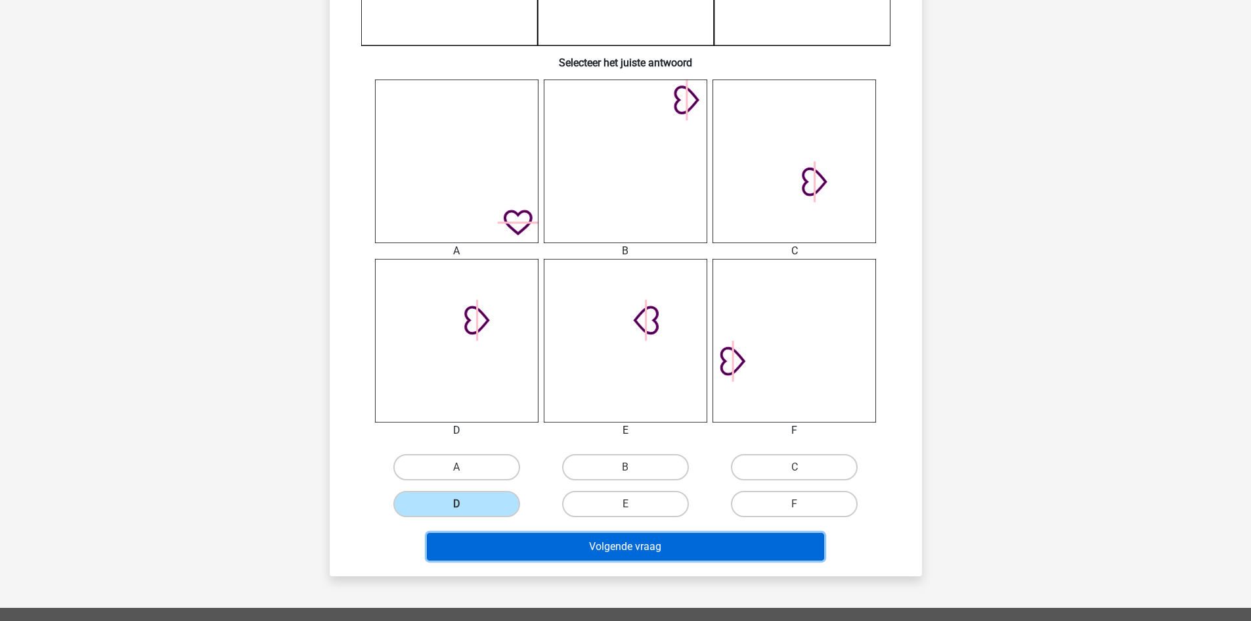
click at [479, 550] on button "Volgende vraag" at bounding box center [625, 547] width 397 height 28
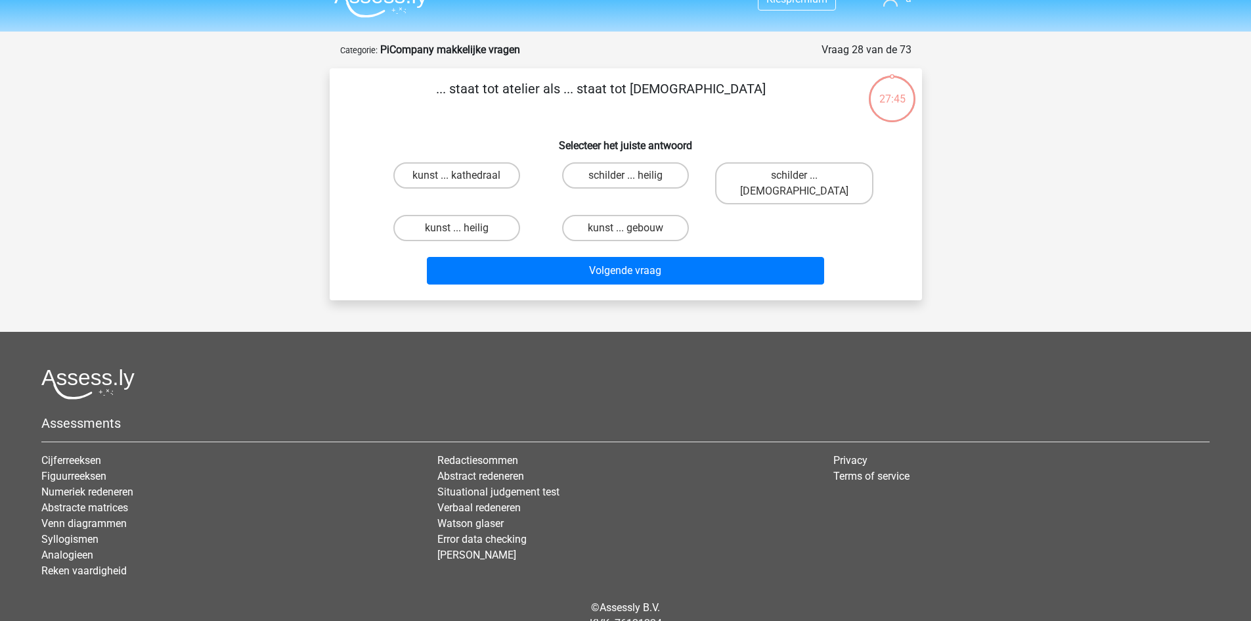
scroll to position [0, 0]
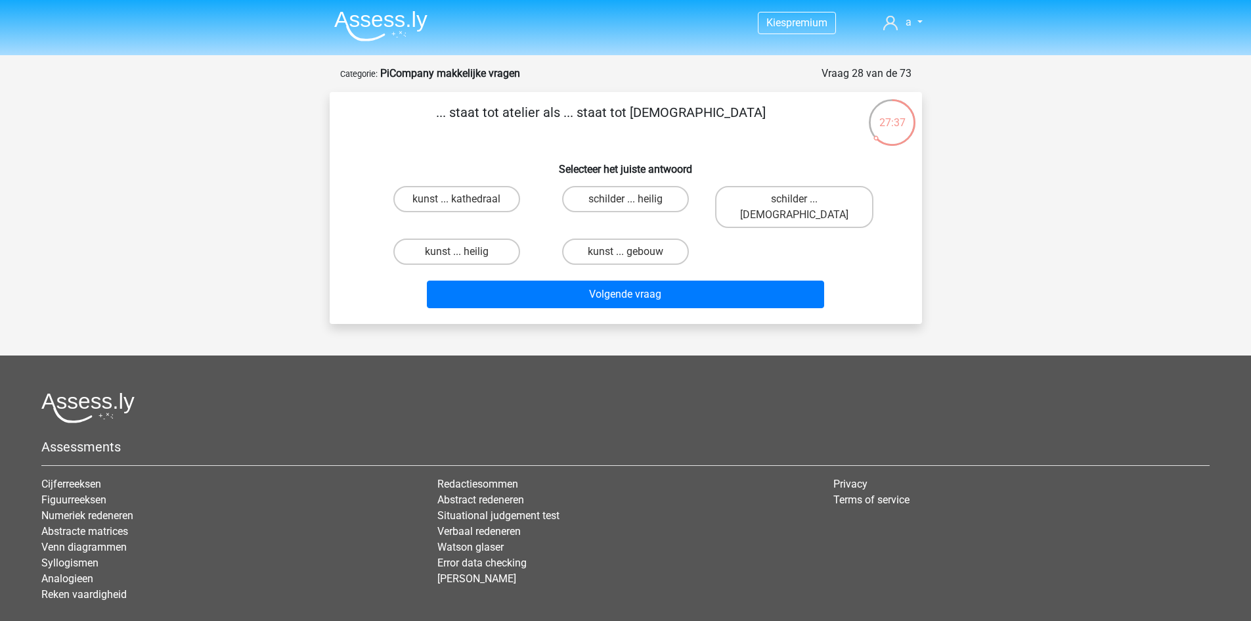
drag, startPoint x: 500, startPoint y: 103, endPoint x: 737, endPoint y: 117, distance: 237.5
click at [737, 117] on p "... staat tot atelier als ... staat tot [DEMOGRAPHIC_DATA]" at bounding box center [601, 121] width 501 height 39
copy p ". staat tot atelier als ... staat tot kerk"
click at [747, 204] on label "schilder ... priester" at bounding box center [794, 207] width 158 height 42
click at [795, 204] on input "schilder ... priester" at bounding box center [799, 203] width 9 height 9
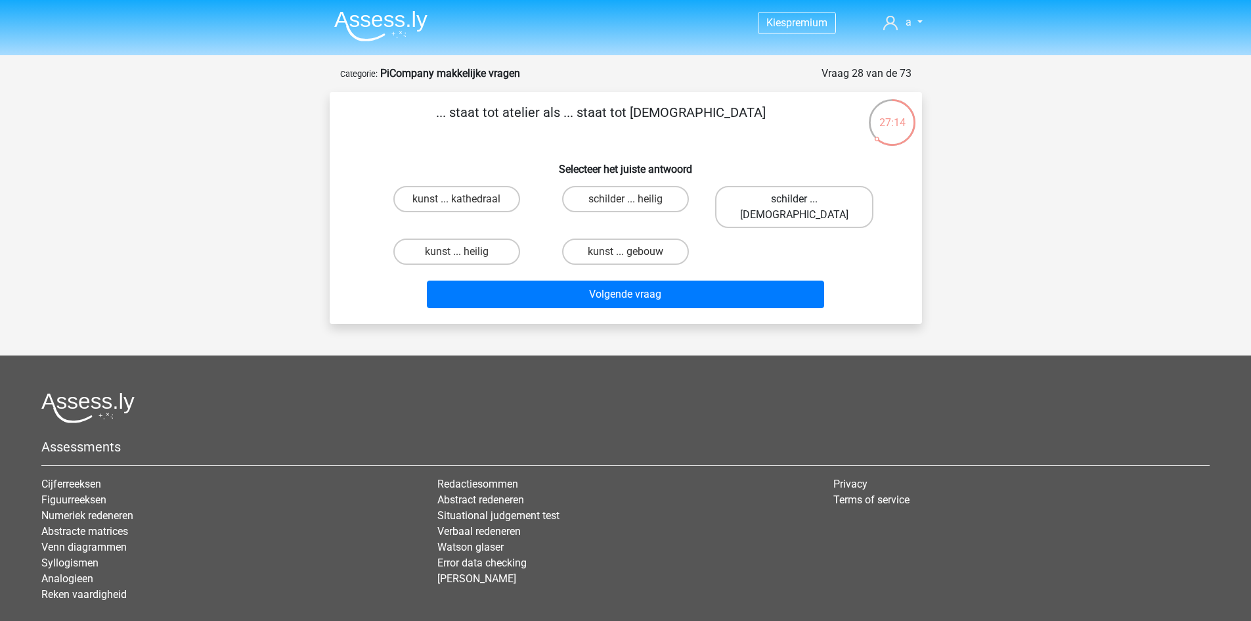
radio input "true"
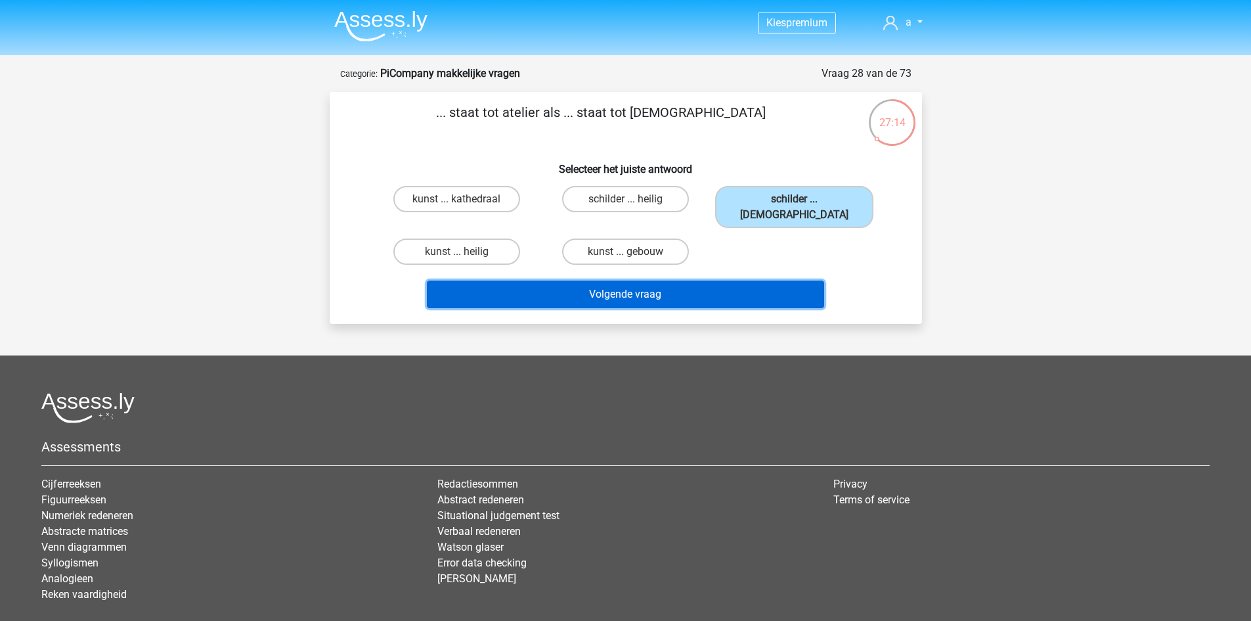
click at [709, 284] on button "Volgende vraag" at bounding box center [625, 294] width 397 height 28
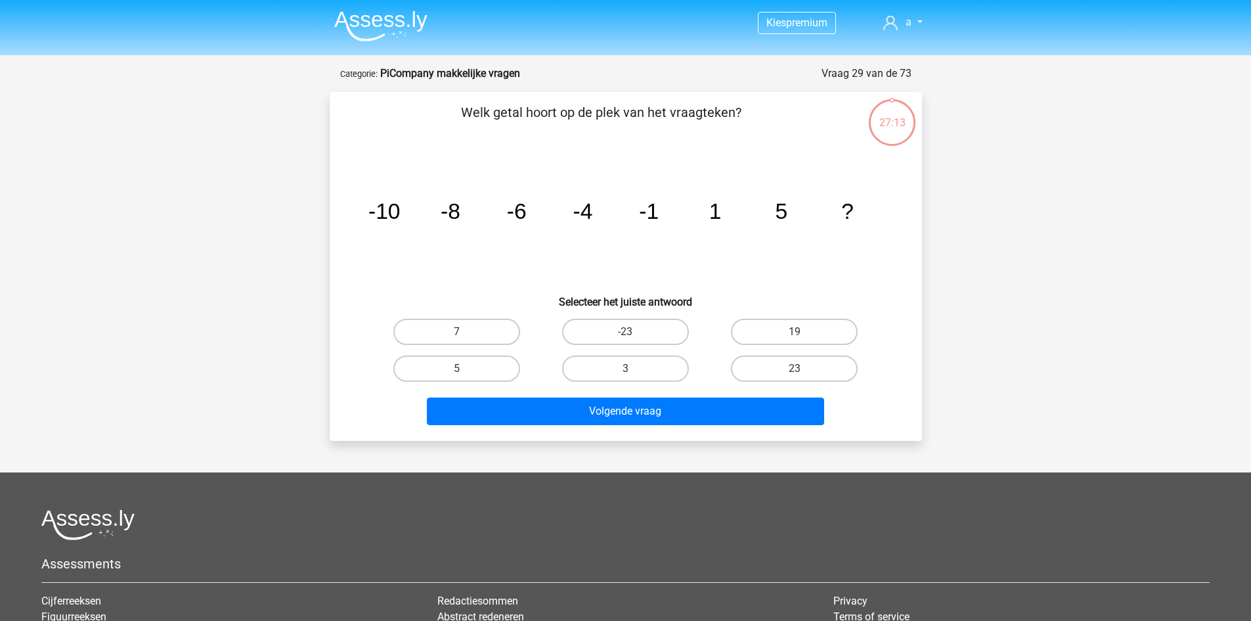
scroll to position [66, 0]
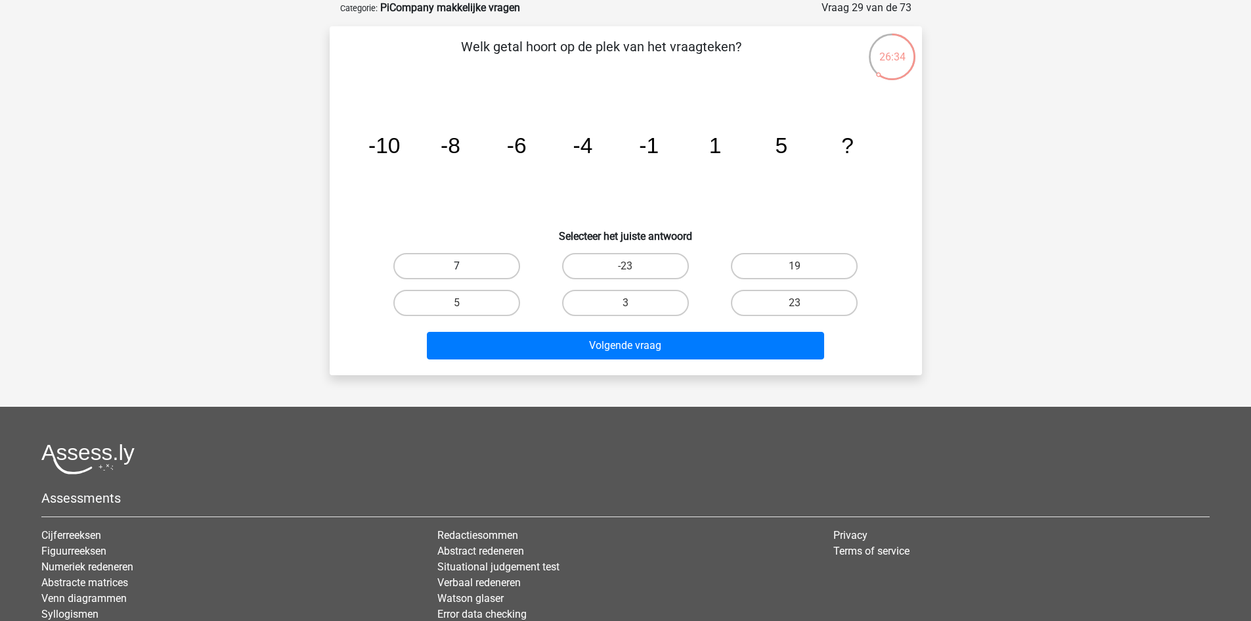
click at [509, 255] on label "7" at bounding box center [456, 266] width 127 height 26
click at [465, 266] on input "7" at bounding box center [461, 270] width 9 height 9
radio input "true"
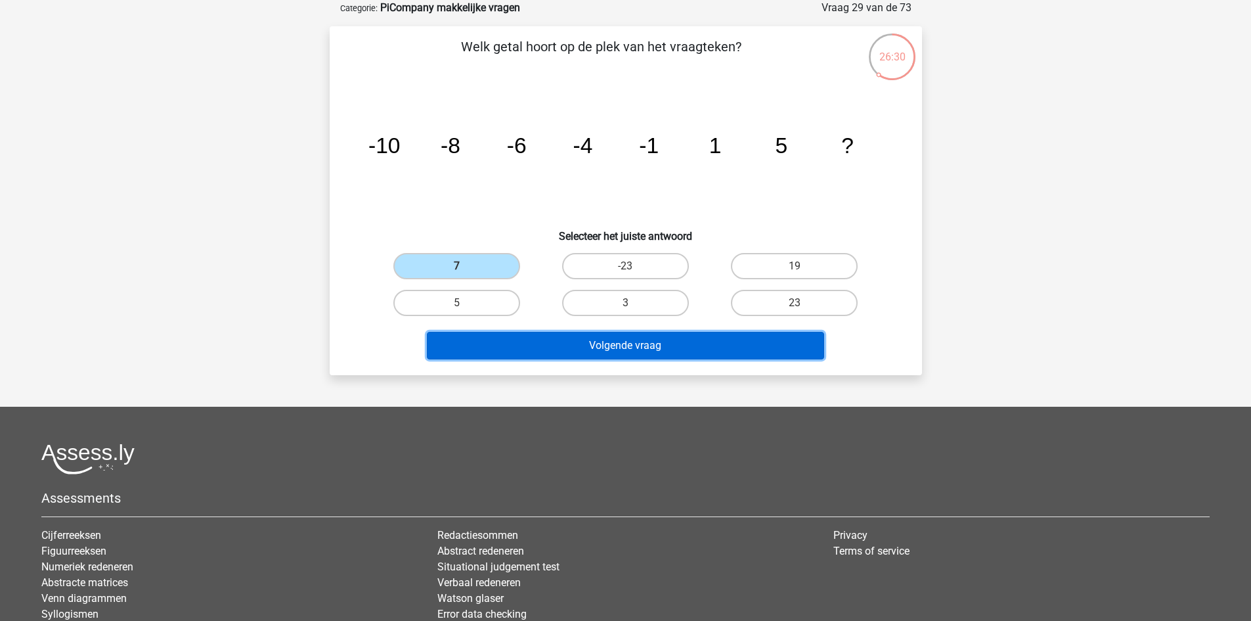
click at [593, 338] on button "Volgende vraag" at bounding box center [625, 346] width 397 height 28
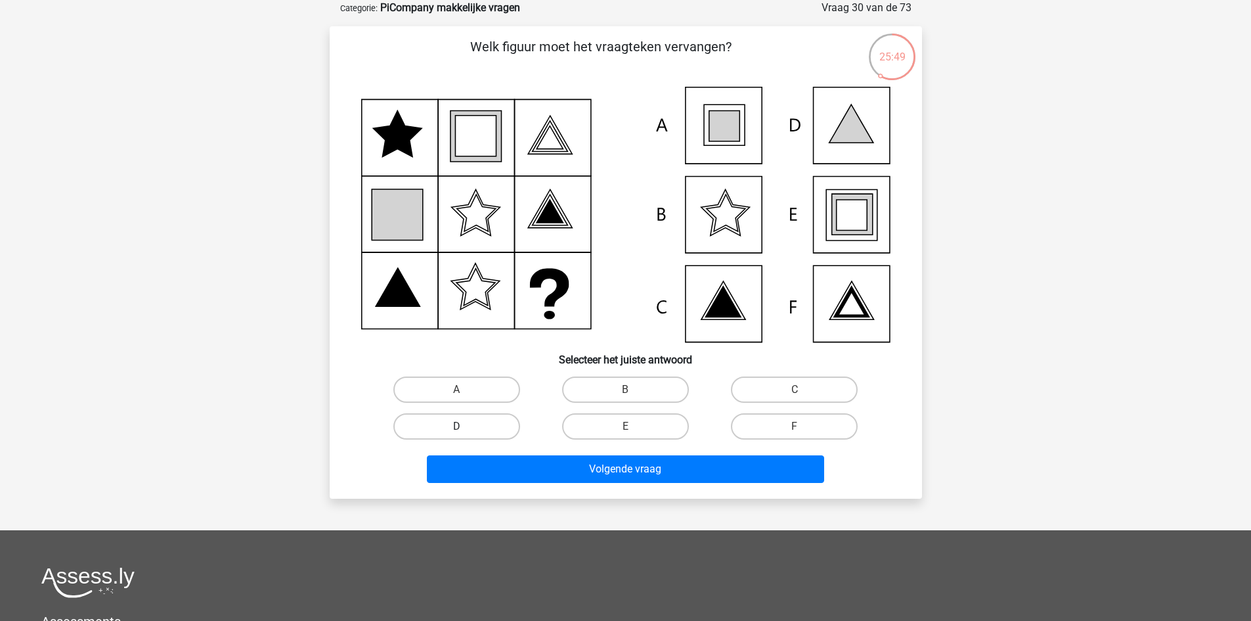
click at [446, 427] on label "D" at bounding box center [456, 426] width 127 height 26
click at [457, 427] on input "D" at bounding box center [461, 430] width 9 height 9
radio input "true"
click at [613, 426] on label "E" at bounding box center [625, 426] width 127 height 26
click at [625, 426] on input "E" at bounding box center [629, 430] width 9 height 9
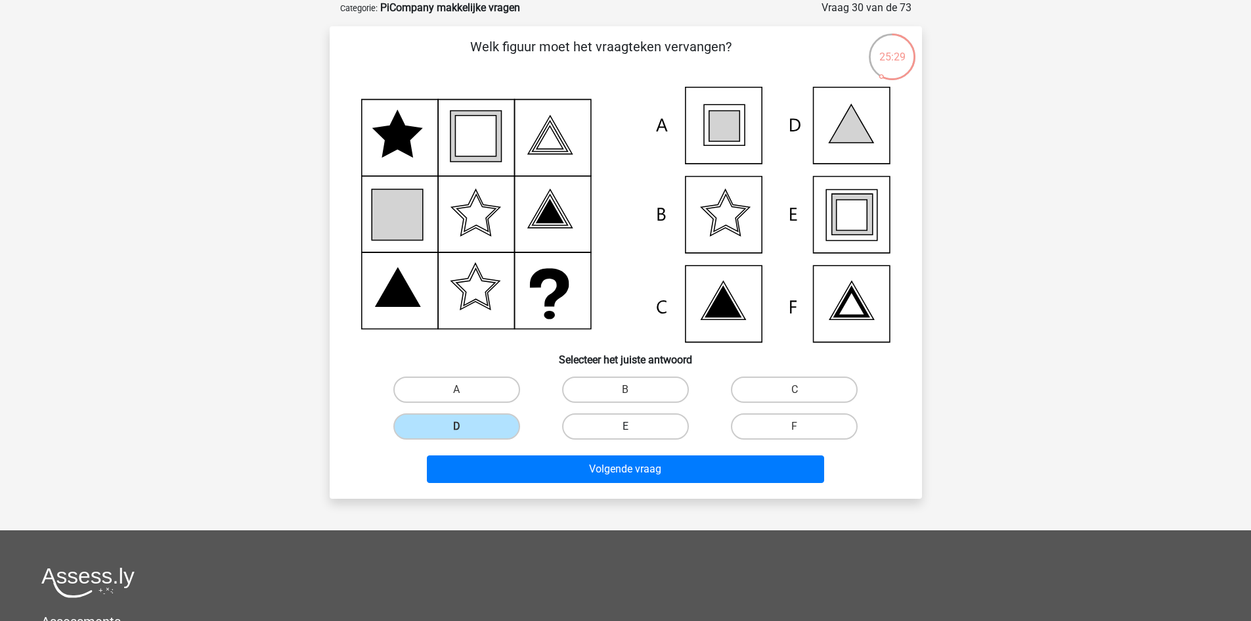
radio input "true"
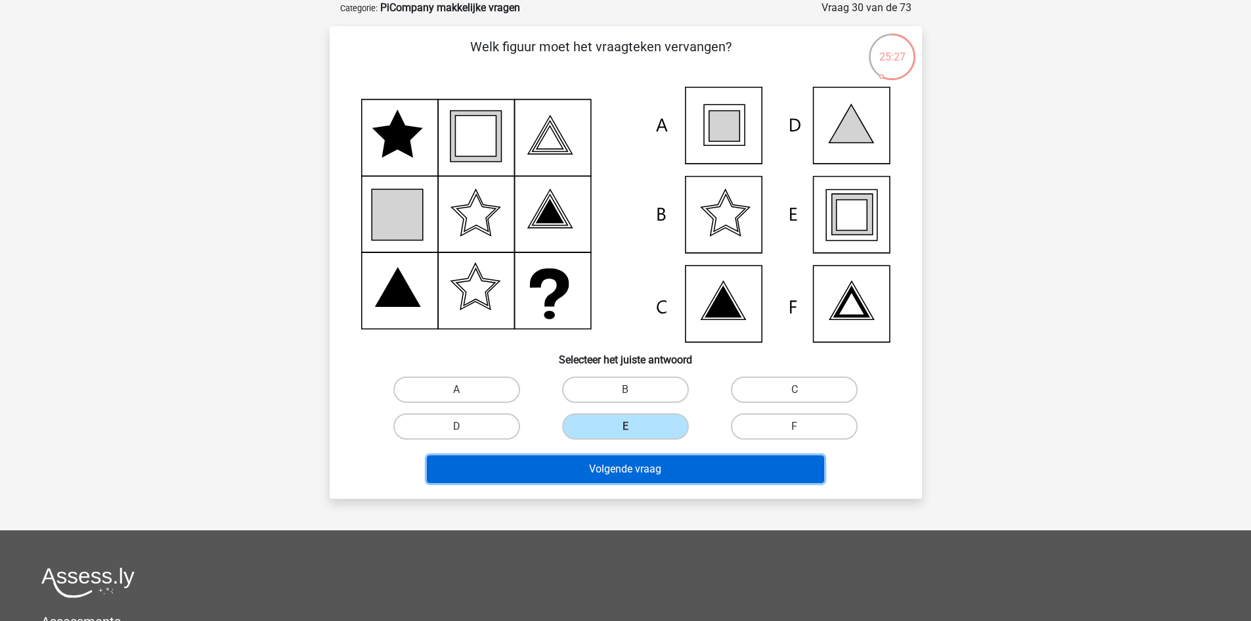
click at [652, 472] on button "Volgende vraag" at bounding box center [625, 469] width 397 height 28
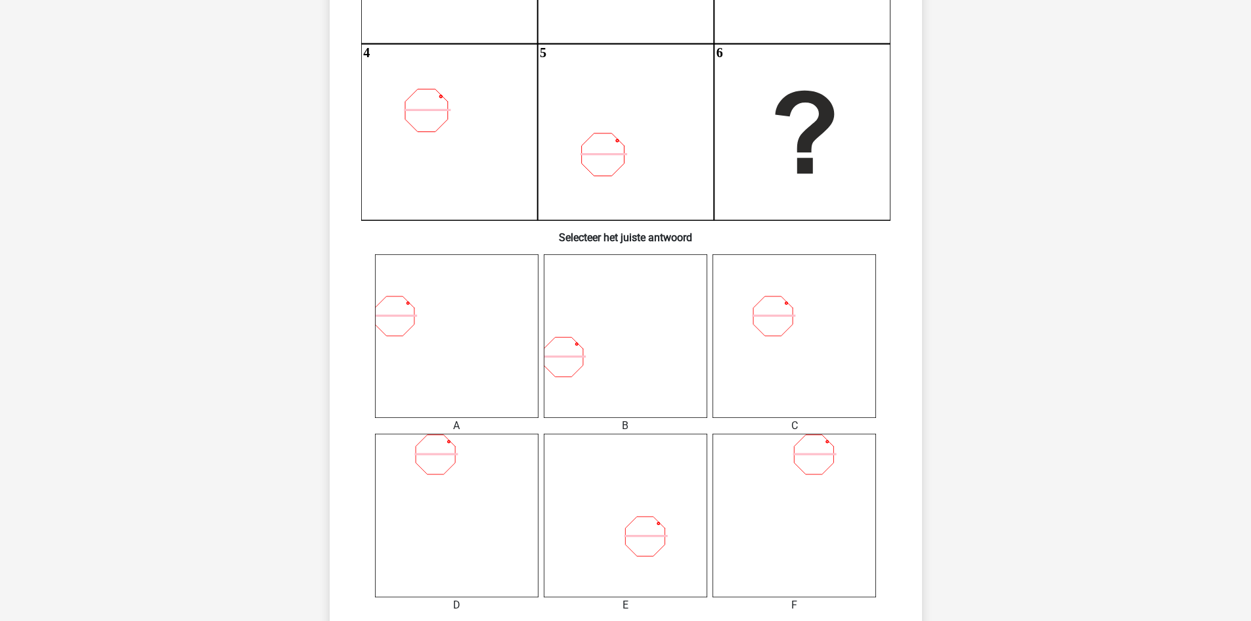
scroll to position [525, 0]
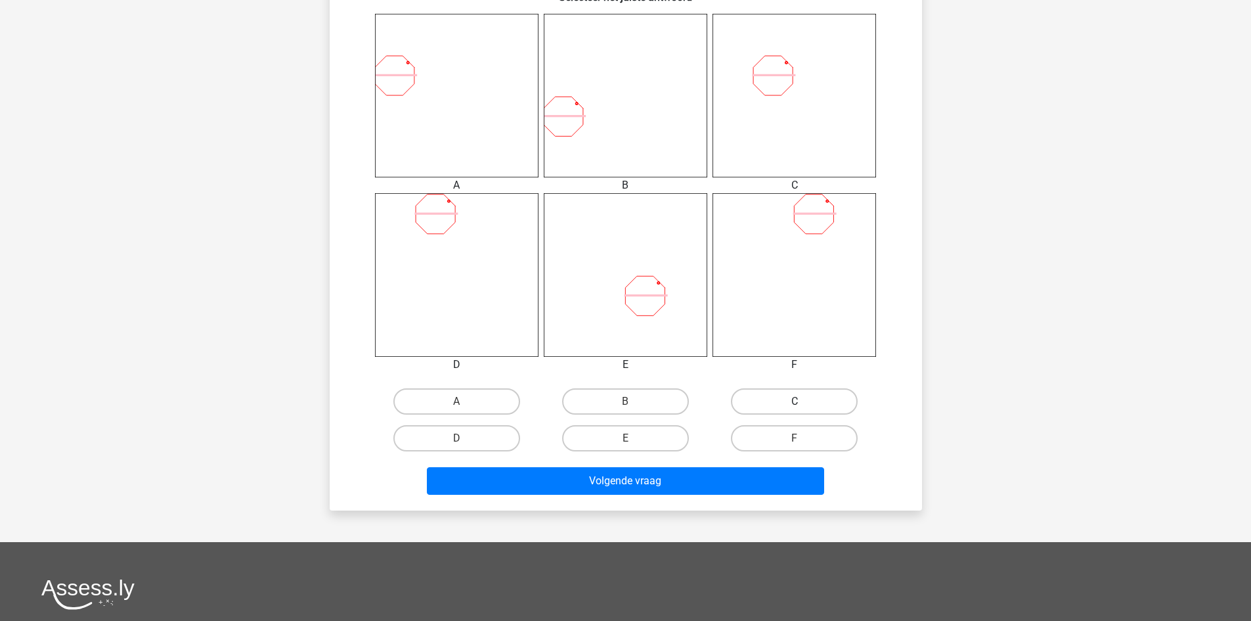
click at [771, 407] on label "C" at bounding box center [794, 401] width 127 height 26
click at [795, 407] on input "C" at bounding box center [799, 405] width 9 height 9
radio input "true"
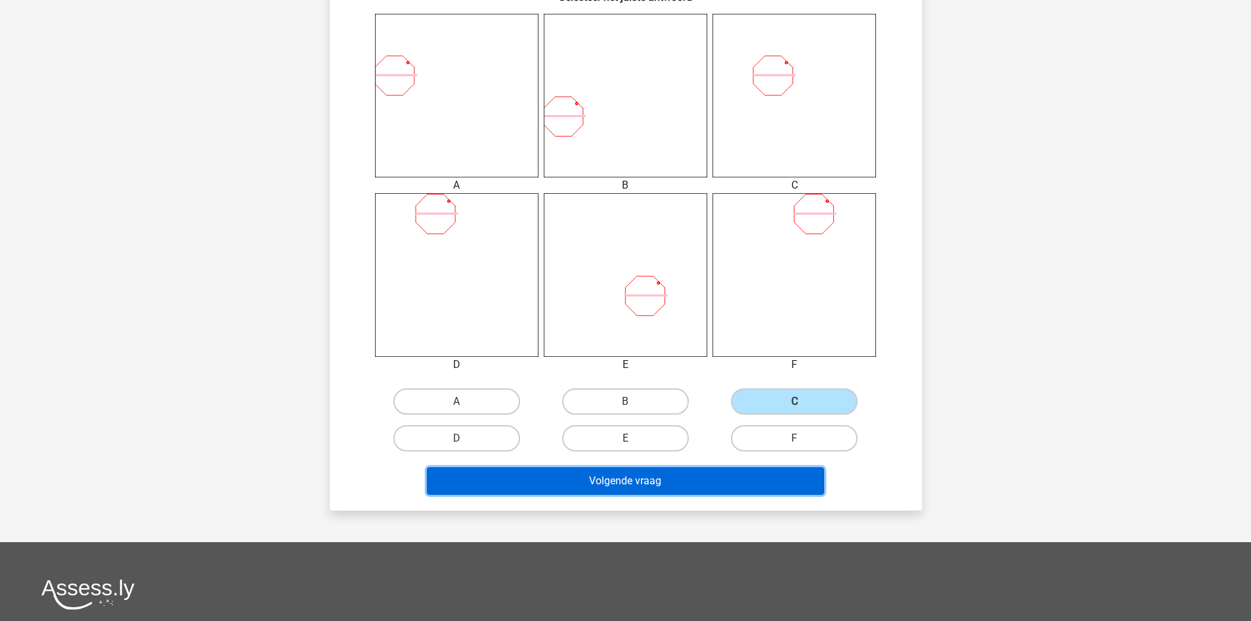
click at [751, 476] on button "Volgende vraag" at bounding box center [625, 481] width 397 height 28
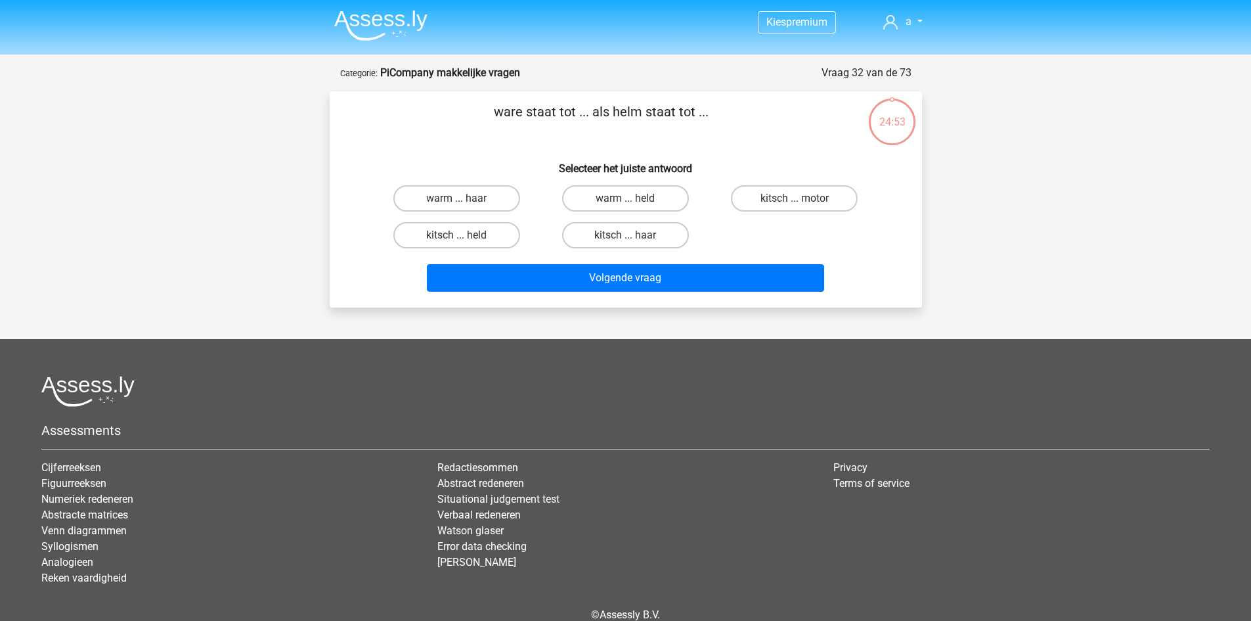
scroll to position [0, 0]
click at [501, 227] on label "kitsch ... held" at bounding box center [456, 236] width 127 height 26
click at [465, 236] on input "kitsch ... held" at bounding box center [461, 240] width 9 height 9
radio input "true"
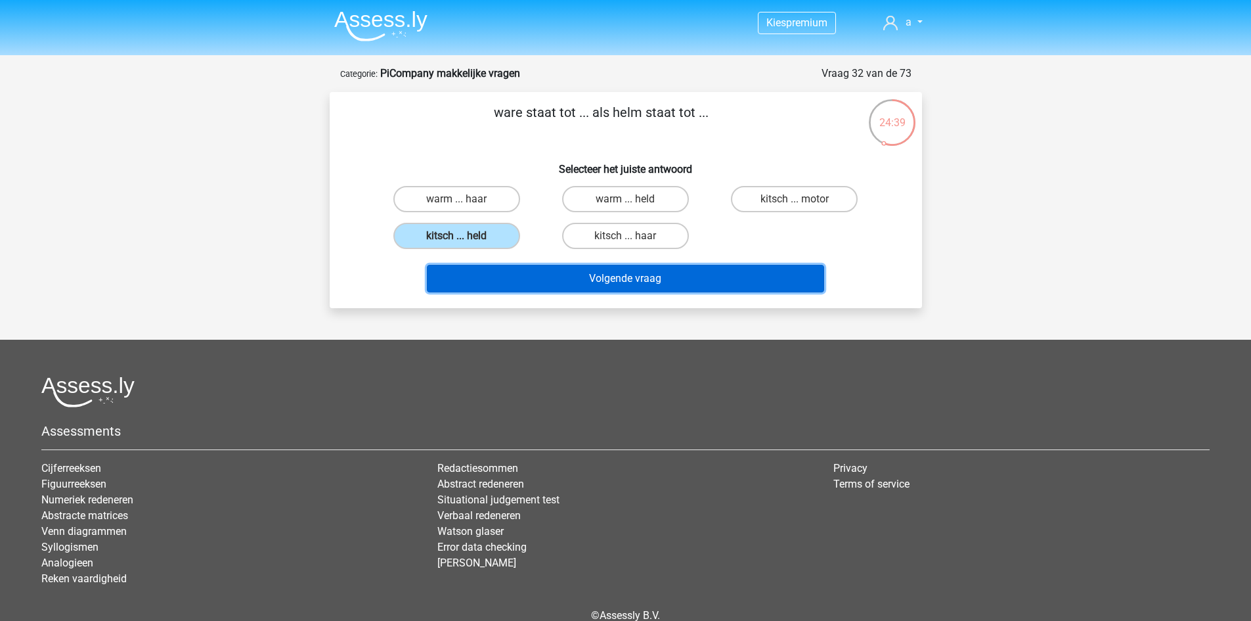
click at [535, 268] on button "Volgende vraag" at bounding box center [625, 279] width 397 height 28
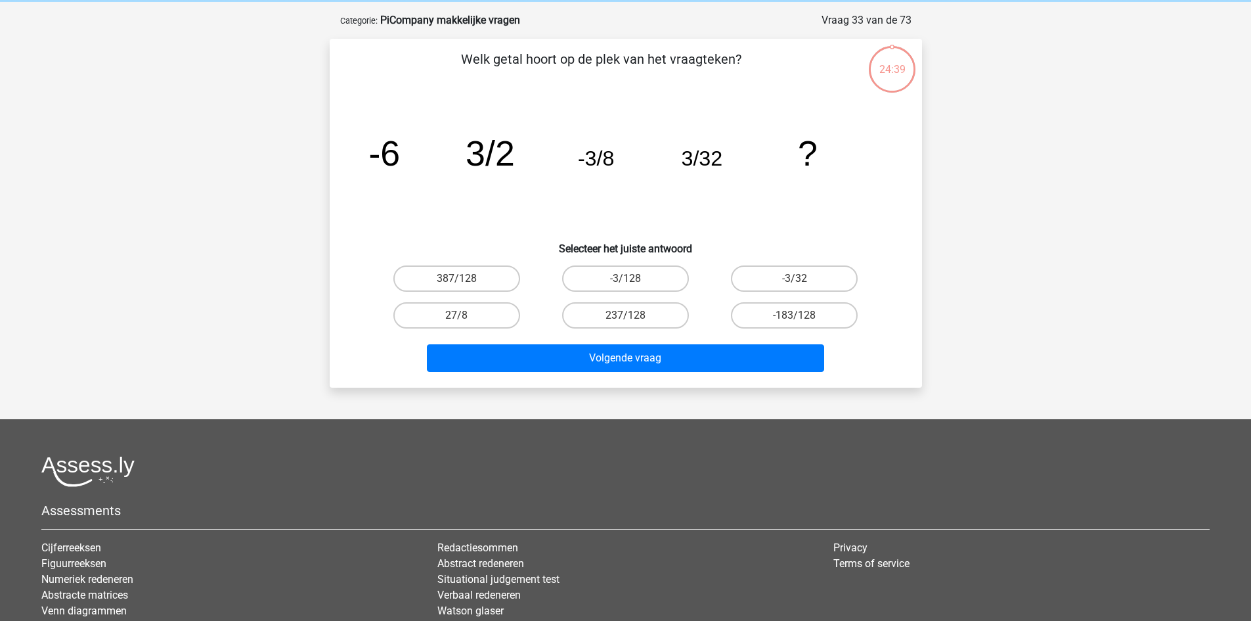
scroll to position [66, 0]
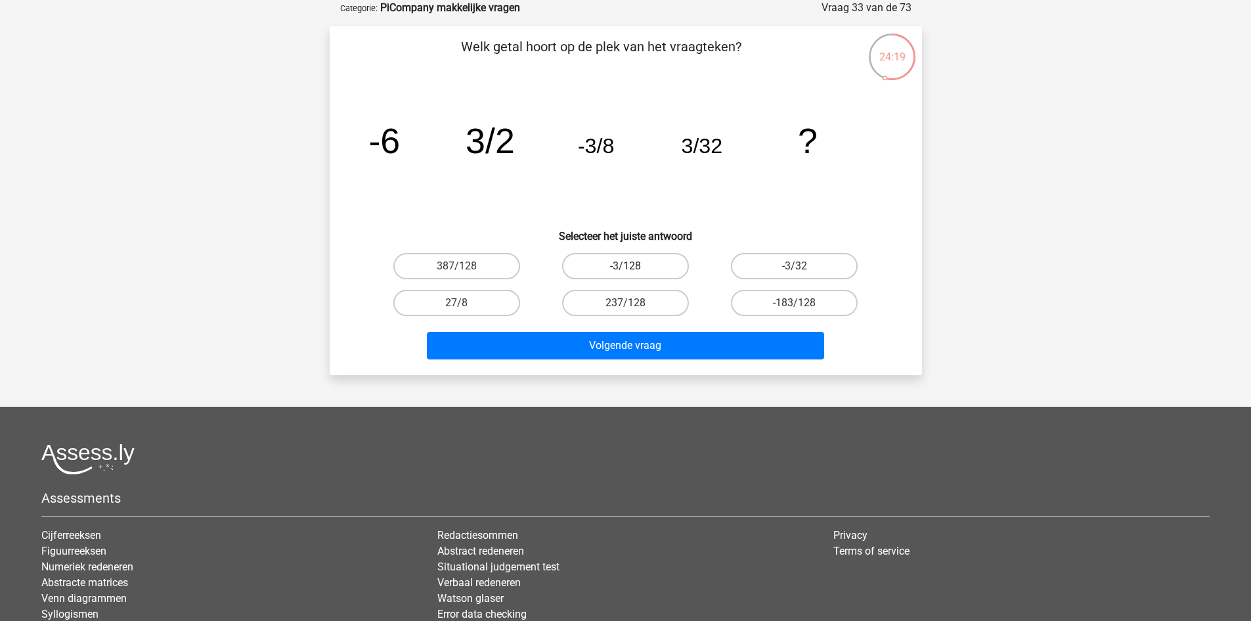
click at [594, 263] on label "-3/128" at bounding box center [625, 266] width 127 height 26
click at [625, 266] on input "-3/128" at bounding box center [629, 270] width 9 height 9
radio input "true"
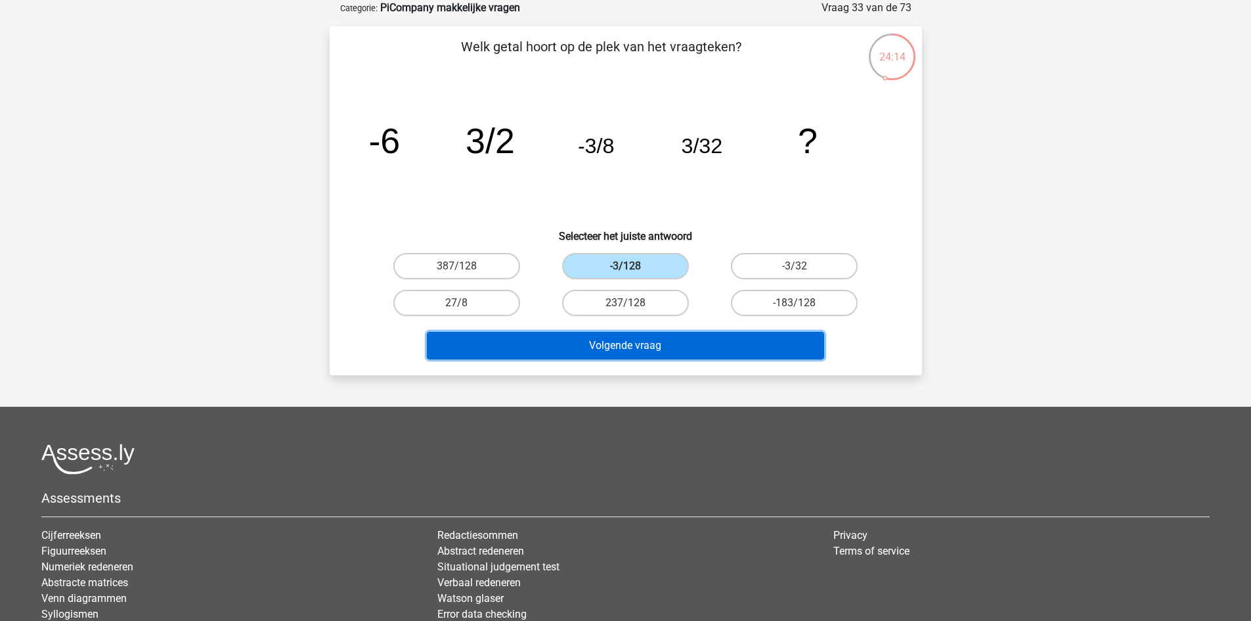
click at [554, 343] on button "Volgende vraag" at bounding box center [625, 346] width 397 height 28
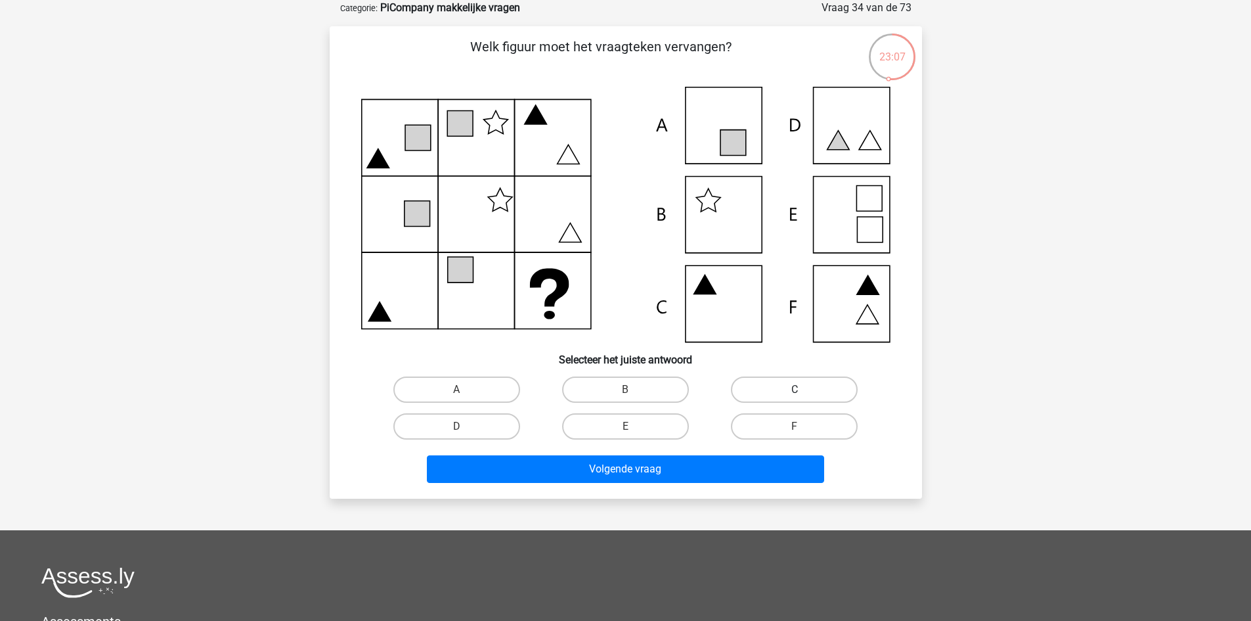
click at [765, 401] on label "C" at bounding box center [794, 389] width 127 height 26
click at [795, 398] on input "C" at bounding box center [799, 394] width 9 height 9
radio input "true"
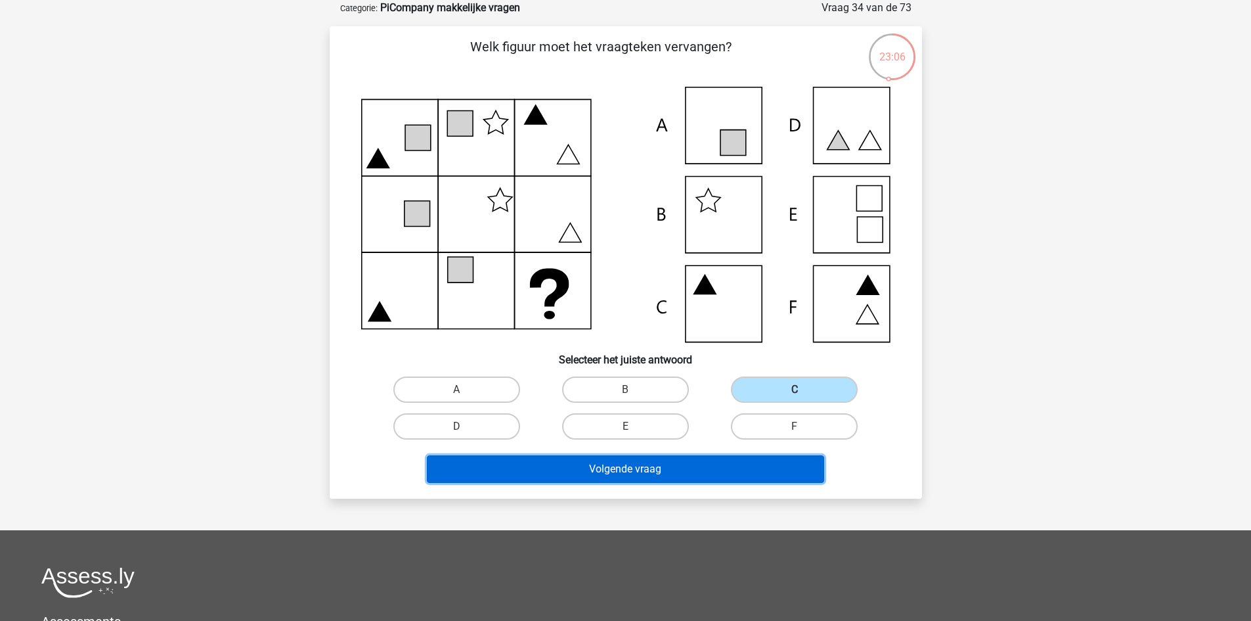
click at [684, 464] on button "Volgende vraag" at bounding box center [625, 469] width 397 height 28
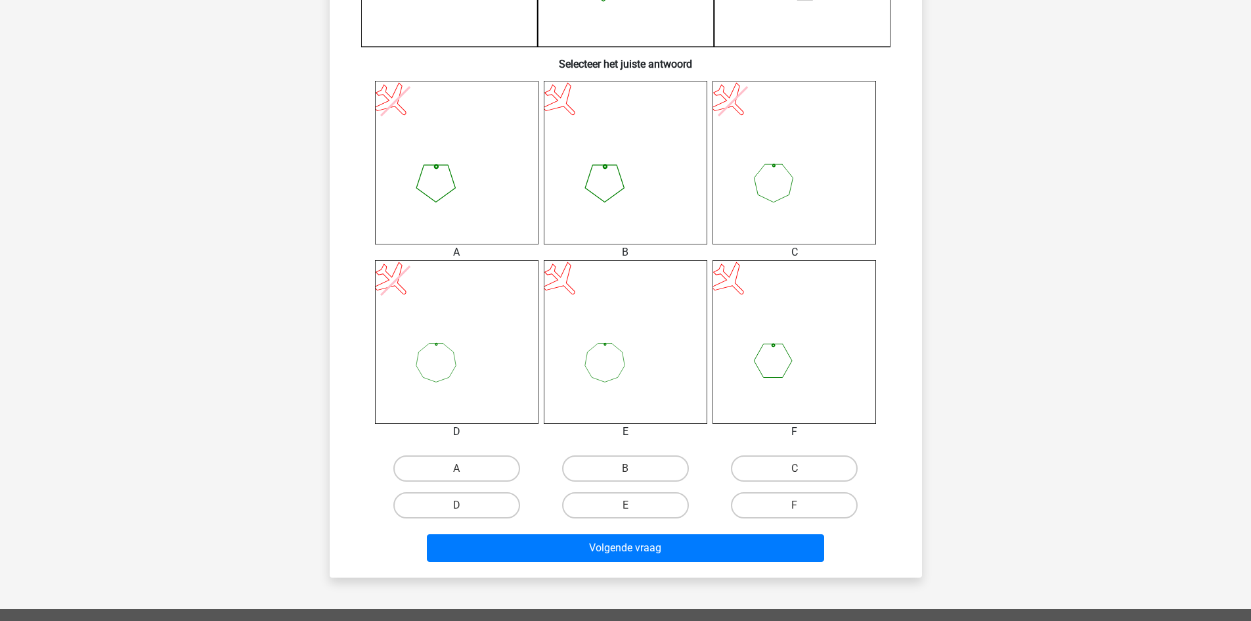
scroll to position [460, 0]
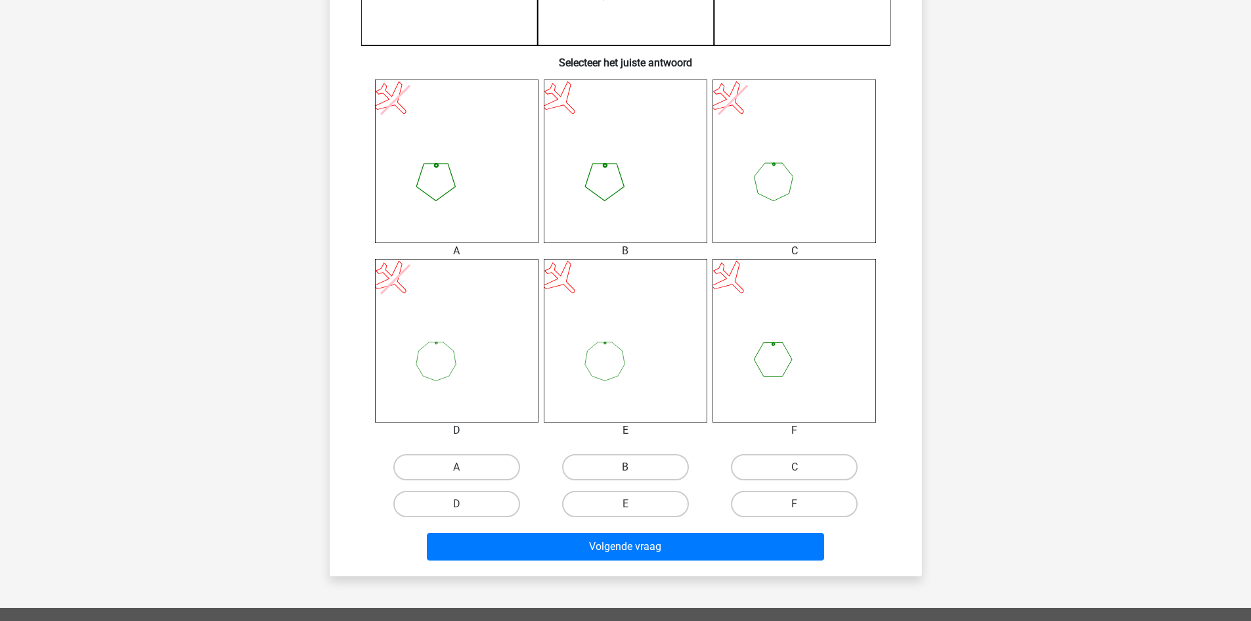
click at [623, 466] on label "B" at bounding box center [625, 467] width 127 height 26
click at [625, 467] on input "B" at bounding box center [629, 471] width 9 height 9
radio input "true"
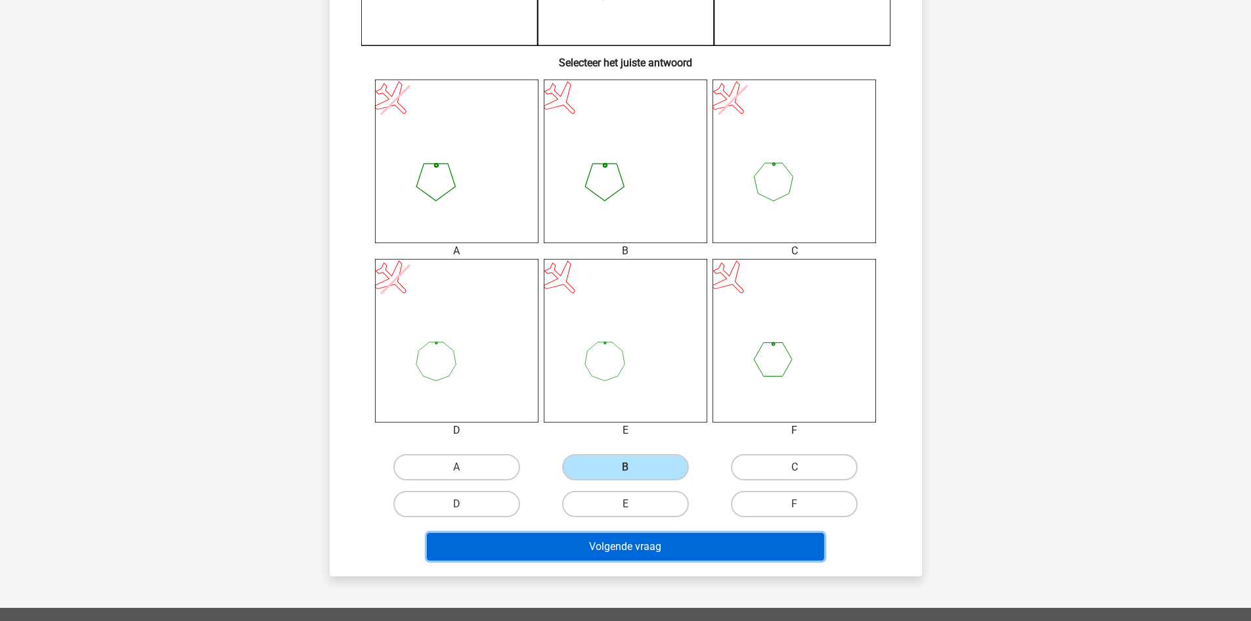
click at [615, 554] on button "Volgende vraag" at bounding box center [625, 547] width 397 height 28
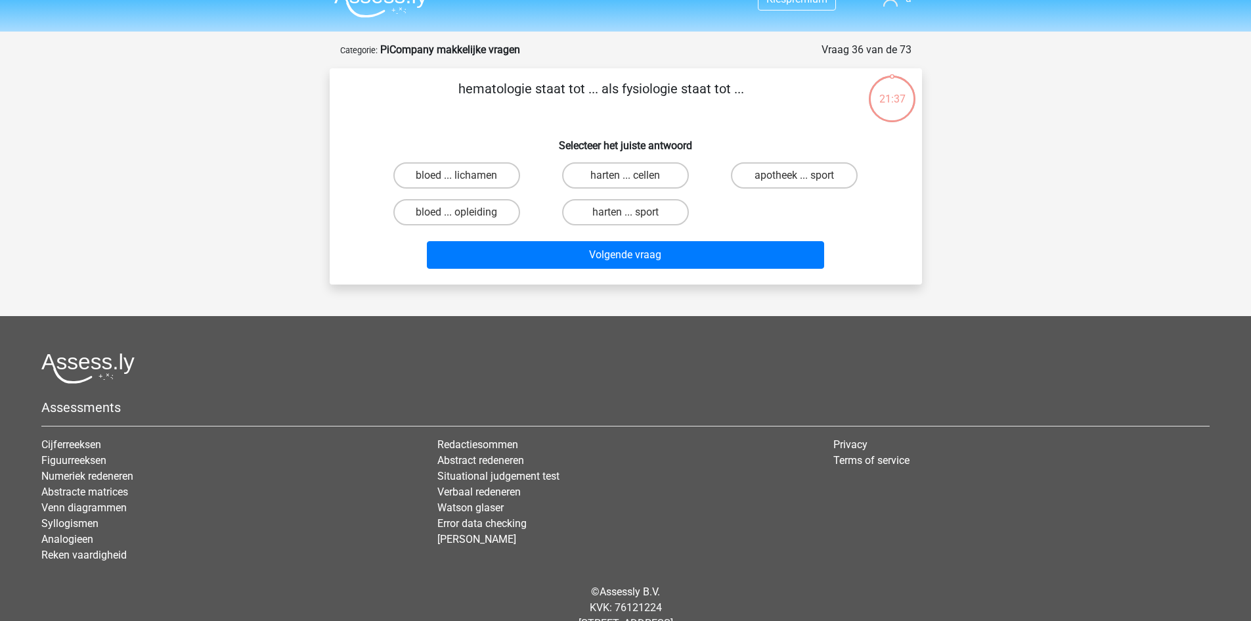
scroll to position [0, 0]
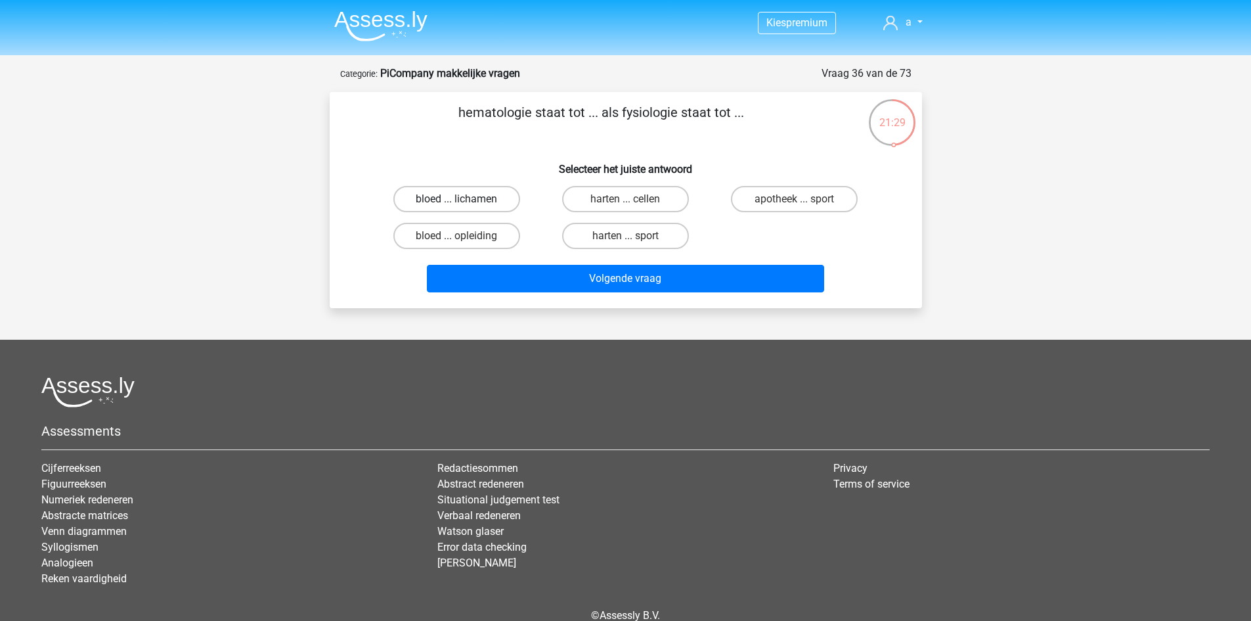
click at [461, 208] on label "bloed ... lichamen" at bounding box center [456, 199] width 127 height 26
click at [461, 208] on input "bloed ... lichamen" at bounding box center [461, 203] width 9 height 9
radio input "true"
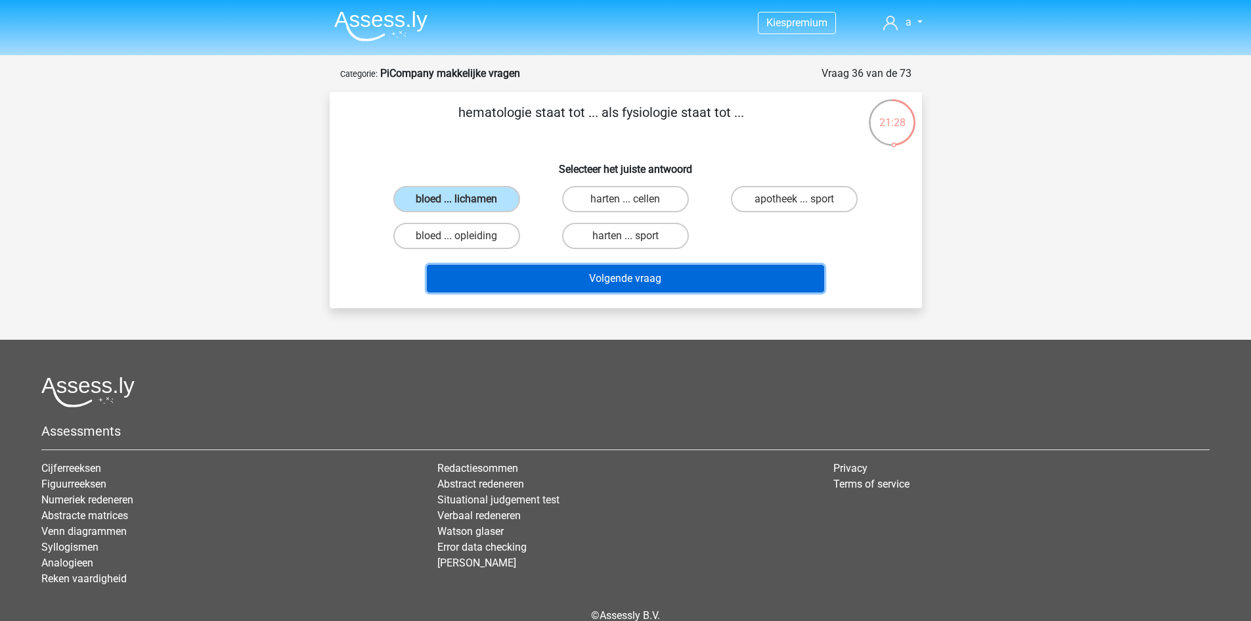
click at [486, 286] on button "Volgende vraag" at bounding box center [625, 279] width 397 height 28
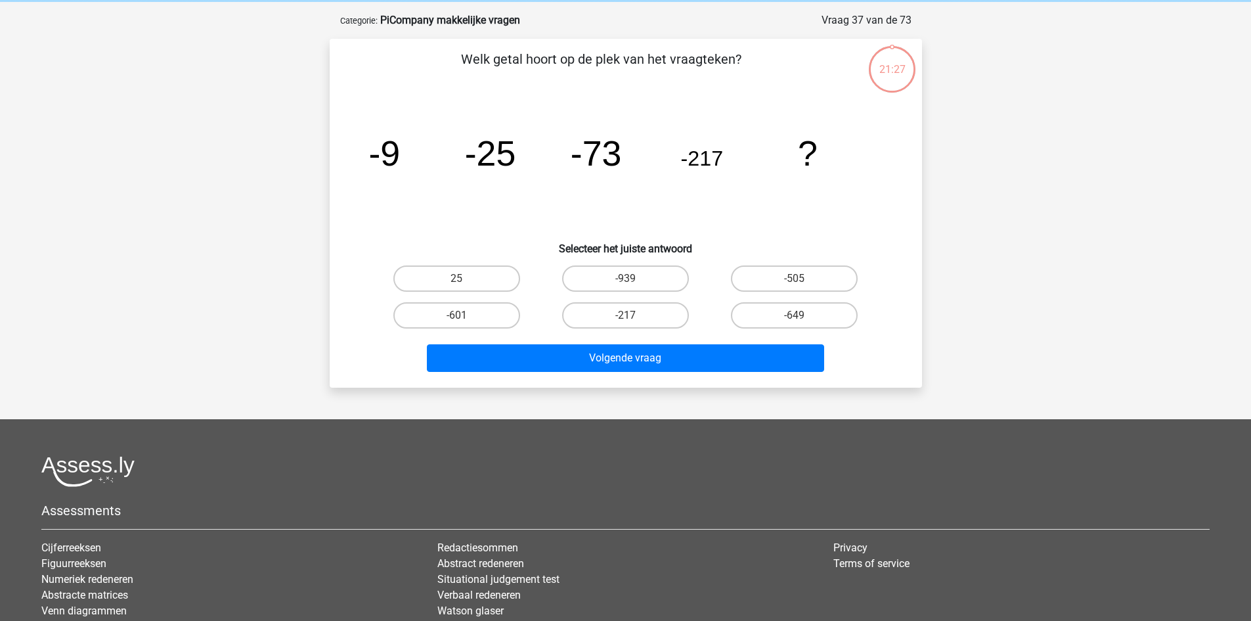
scroll to position [66, 0]
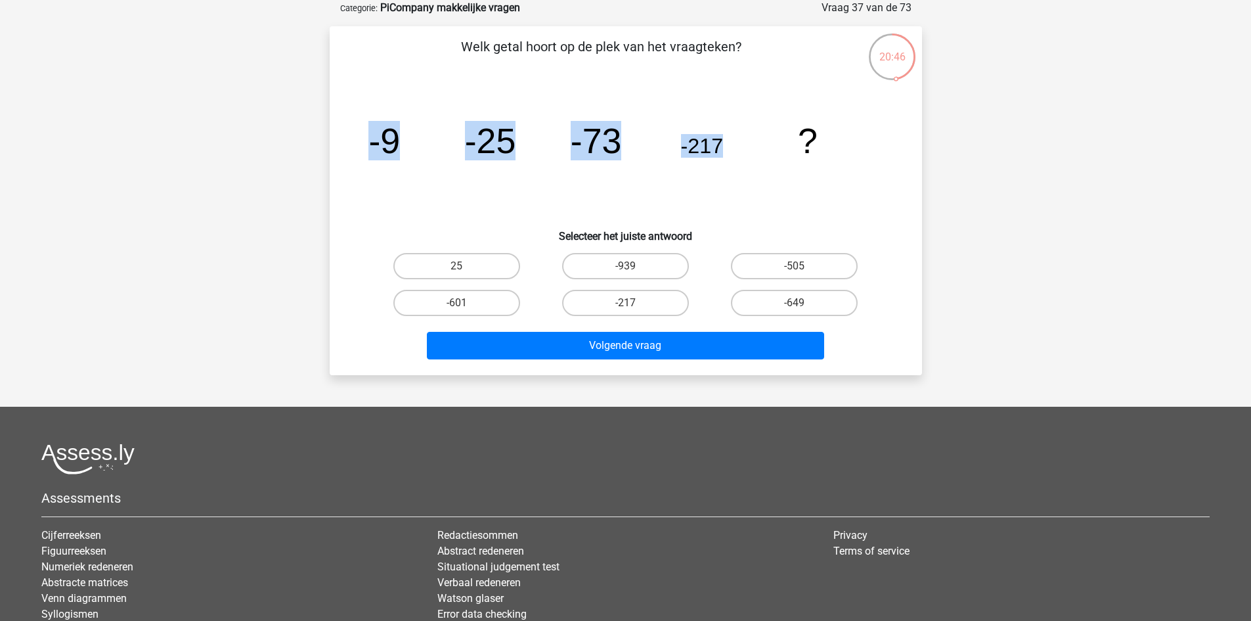
drag, startPoint x: 344, startPoint y: 129, endPoint x: 767, endPoint y: 170, distance: 424.4
click at [767, 170] on div "Welk getal hoort op de plek van het vraagteken? image/svg+xml -9 -25 -73 -217 ?…" at bounding box center [626, 201] width 582 height 328
copy g "-9 -25 -73 -217"
click at [650, 214] on icon "image/svg+xml -9 -25 -73 -217 ?" at bounding box center [625, 153] width 529 height 133
click at [778, 310] on label "-649" at bounding box center [794, 303] width 127 height 26
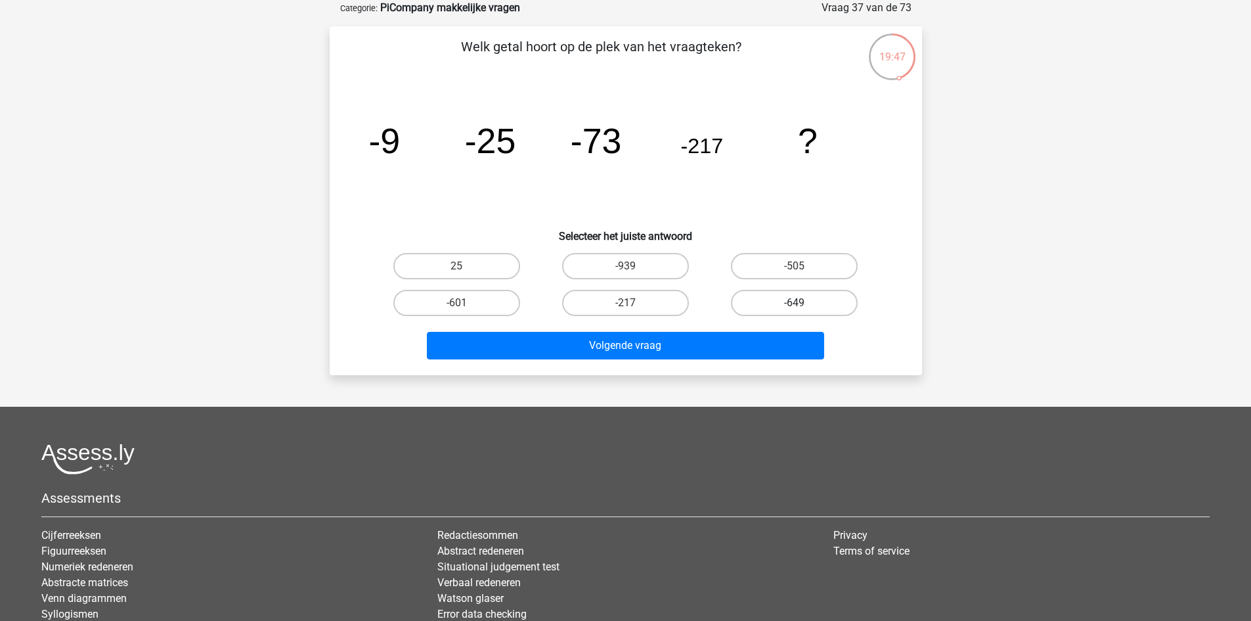
click at [795, 310] on input "-649" at bounding box center [799, 307] width 9 height 9
radio input "true"
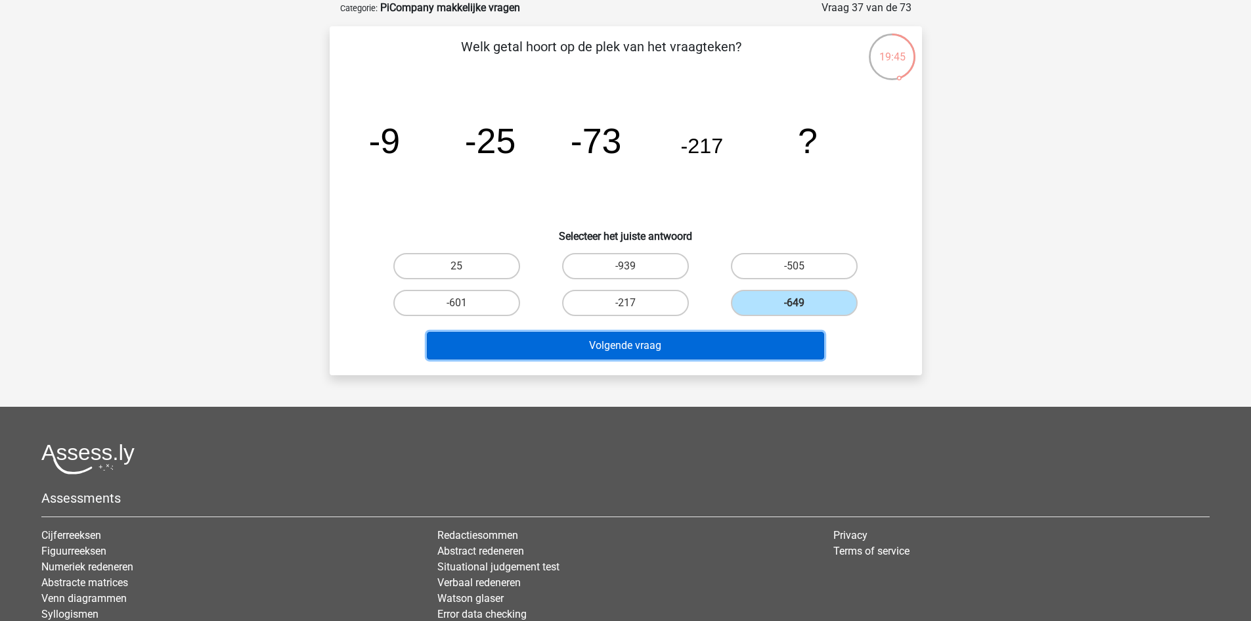
click at [704, 343] on button "Volgende vraag" at bounding box center [625, 346] width 397 height 28
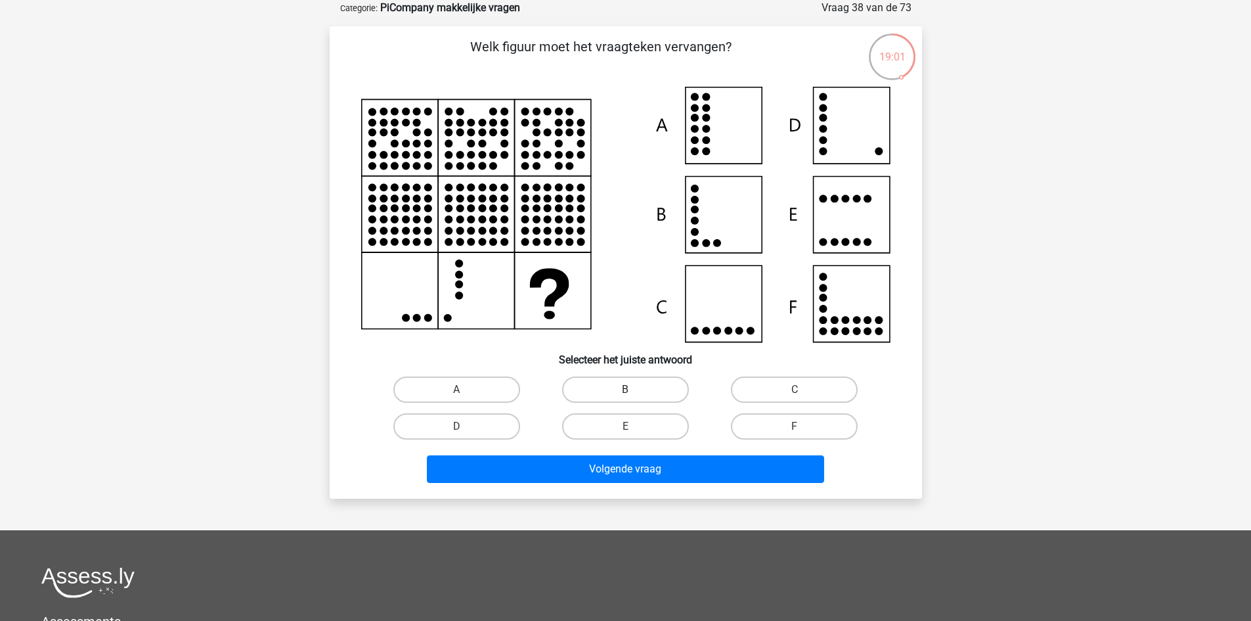
click at [638, 389] on label "B" at bounding box center [625, 389] width 127 height 26
click at [634, 390] on input "B" at bounding box center [629, 394] width 9 height 9
radio input "true"
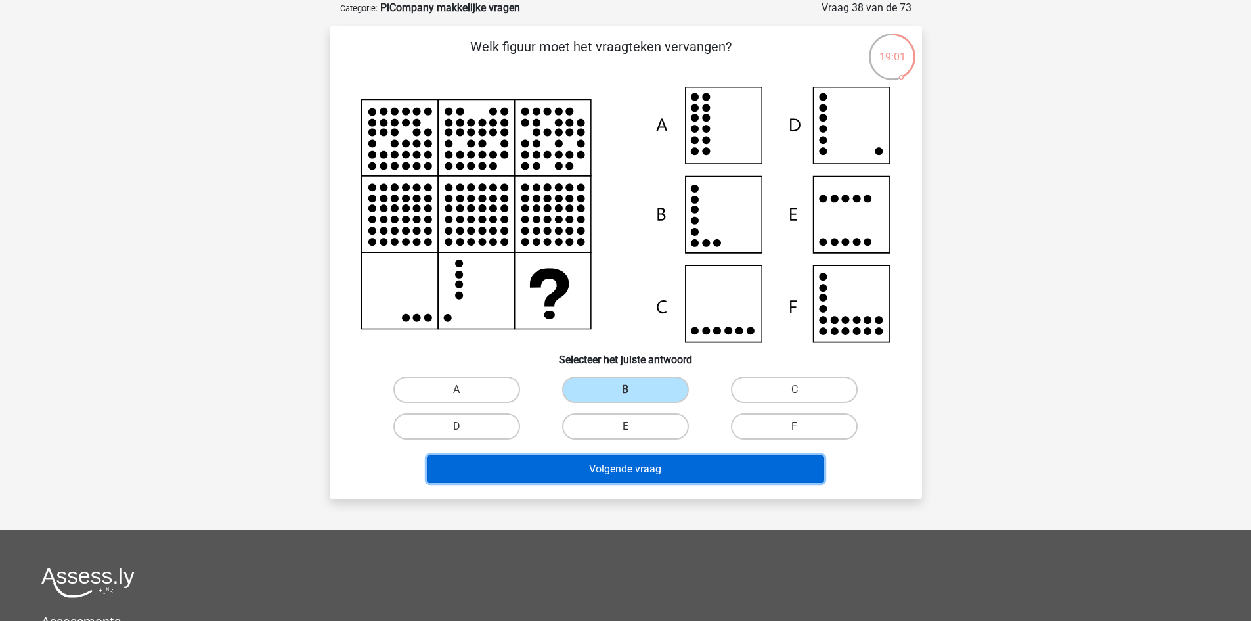
click at [599, 473] on button "Volgende vraag" at bounding box center [625, 469] width 397 height 28
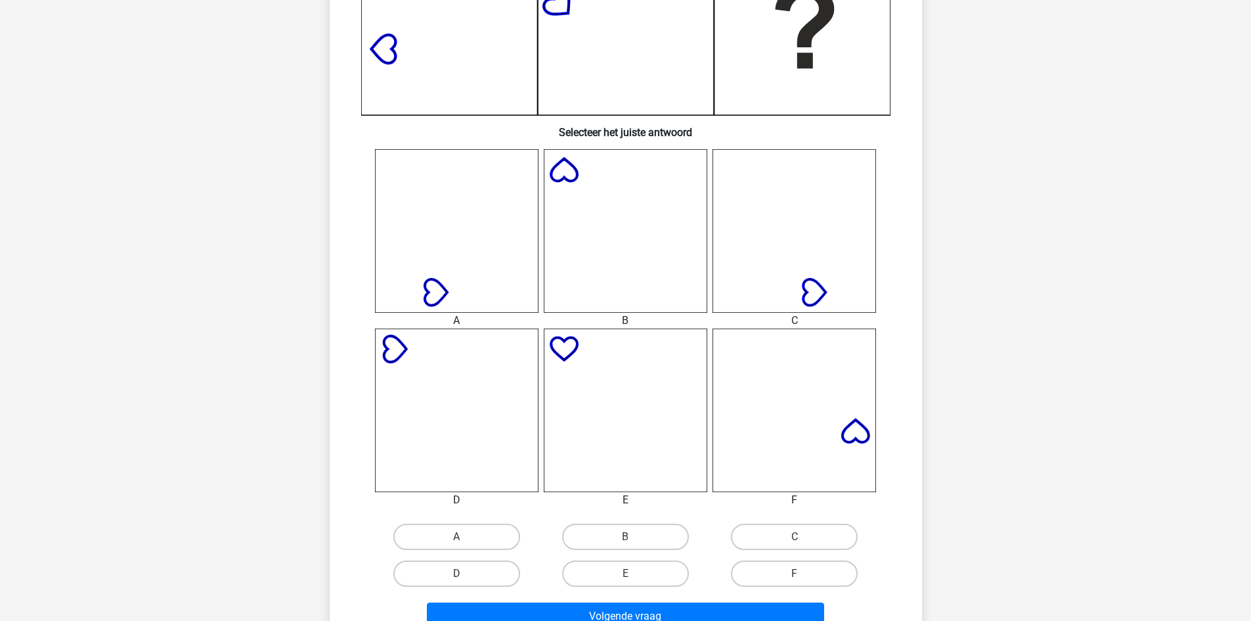
scroll to position [394, 0]
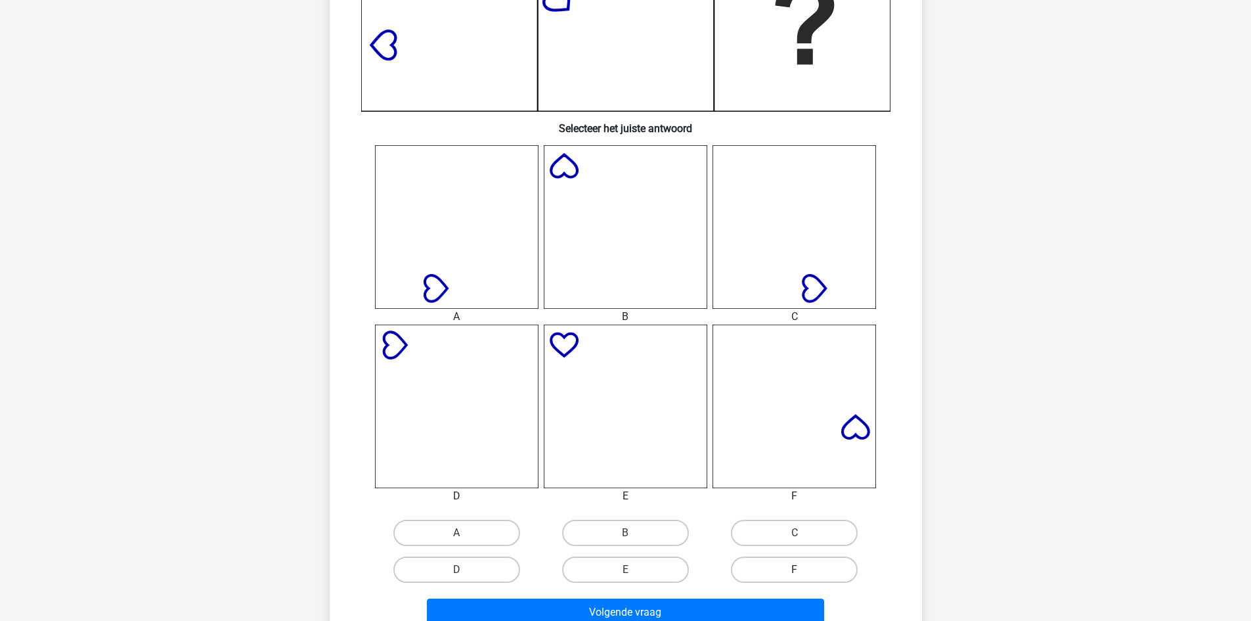
click at [786, 579] on label "F" at bounding box center [794, 569] width 127 height 26
click at [795, 578] on input "F" at bounding box center [799, 573] width 9 height 9
radio input "true"
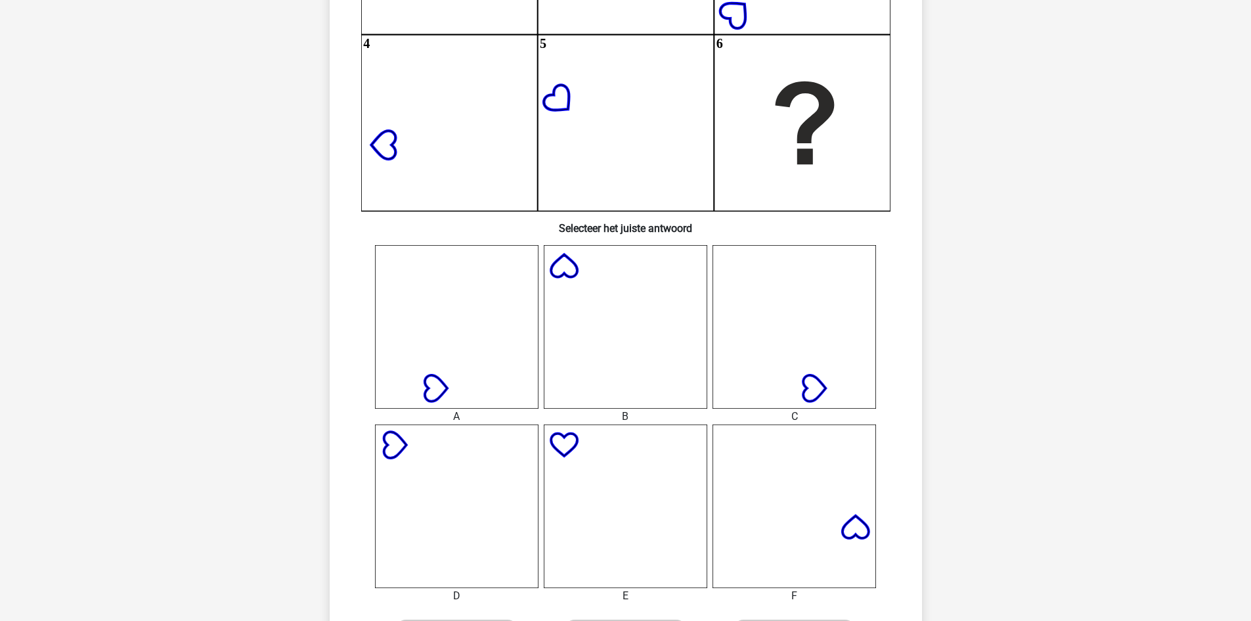
scroll to position [460, 0]
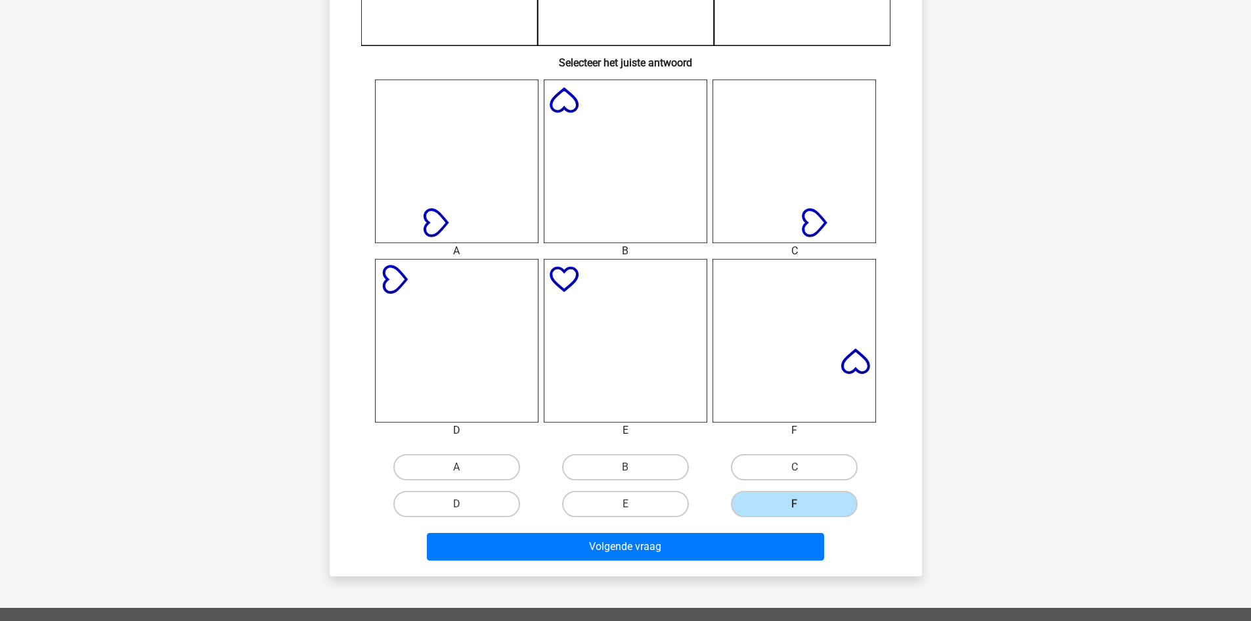
click at [731, 570] on div "Wat is de meest logische volgende figuur in de reeks? 1 2 3 4 5 6 Selecteer het…" at bounding box center [626, 104] width 592 height 944
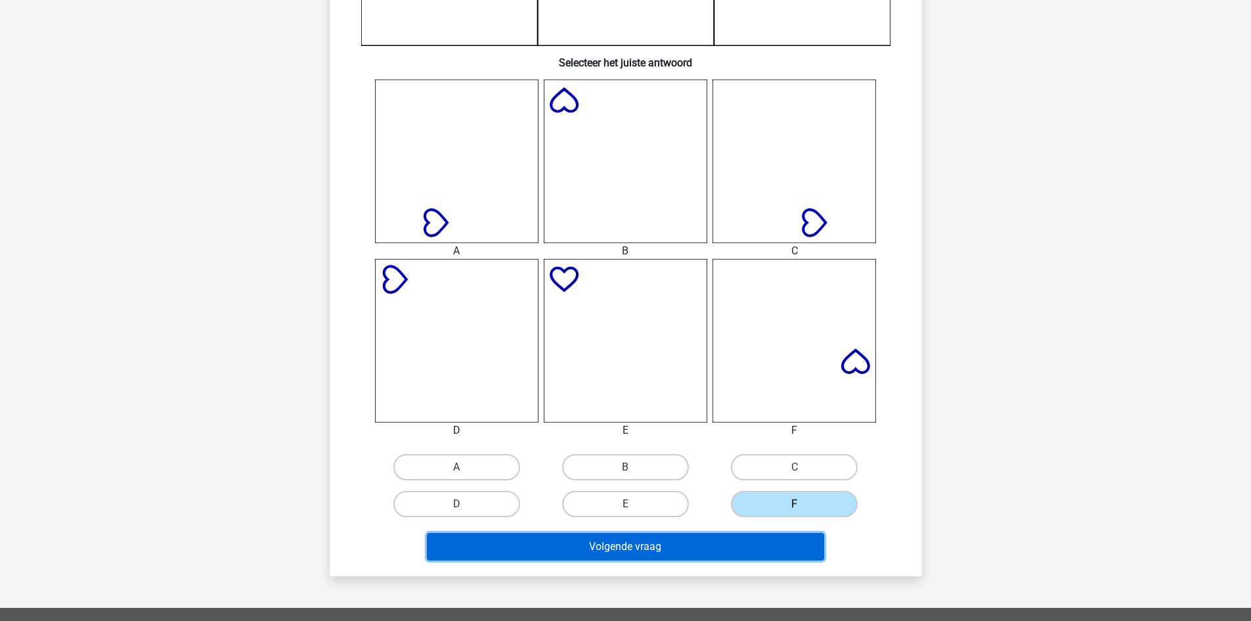
click at [740, 542] on button "Volgende vraag" at bounding box center [625, 547] width 397 height 28
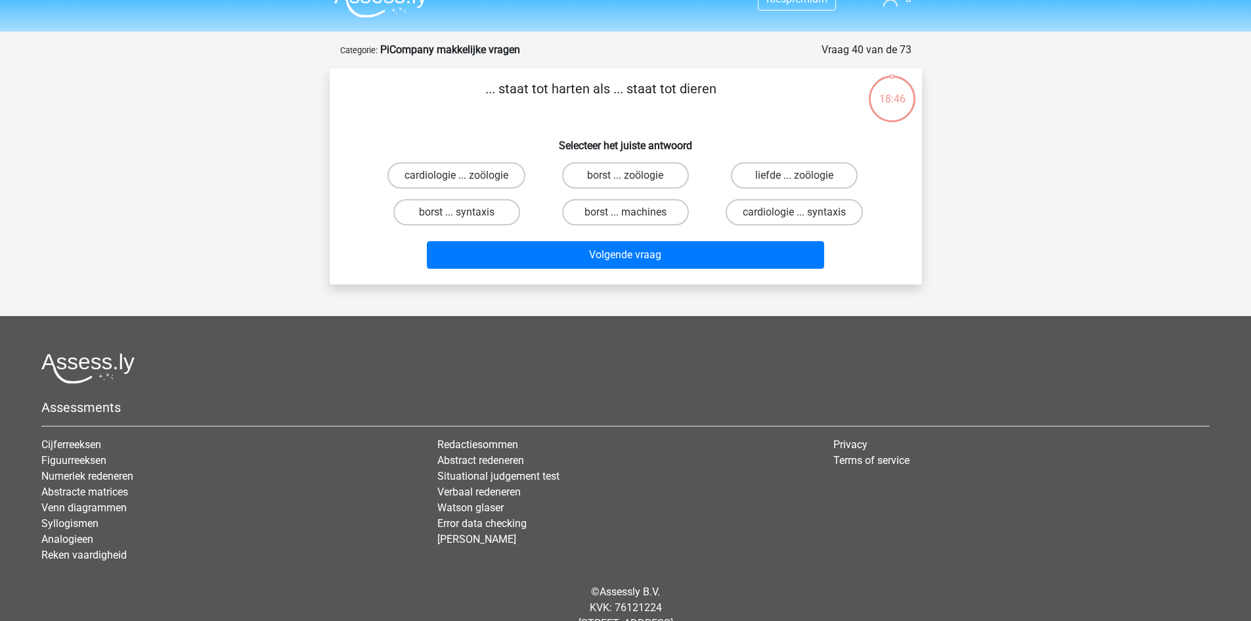
scroll to position [0, 0]
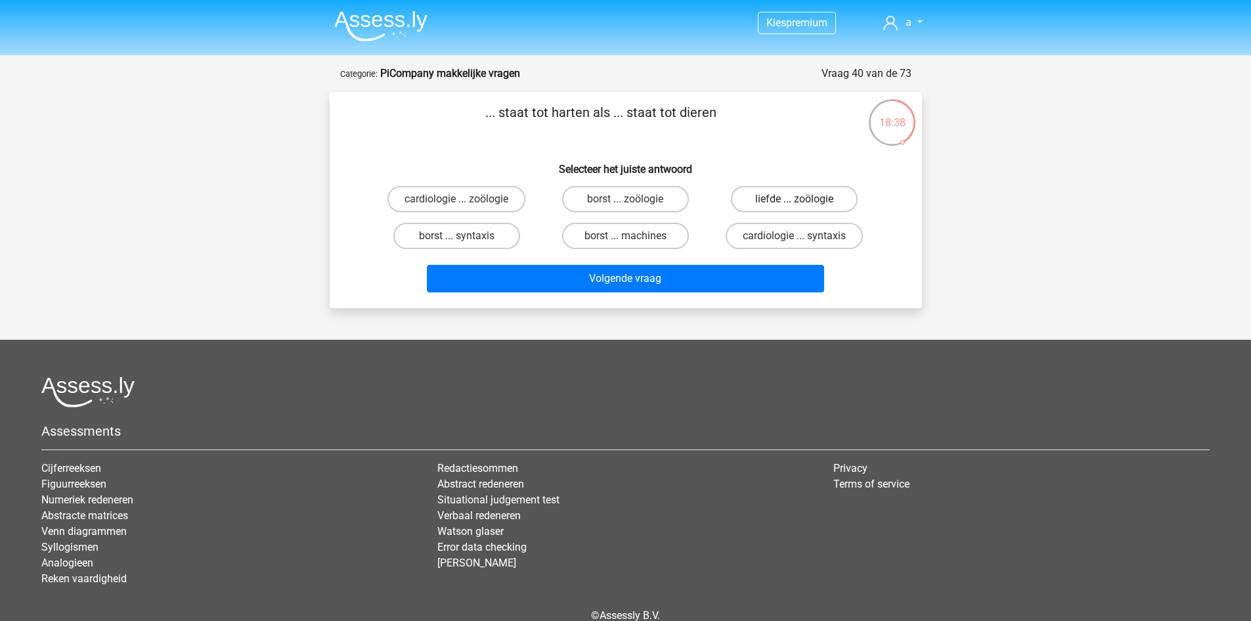
click at [781, 200] on label "liefde ... zoölogie" at bounding box center [794, 199] width 127 height 26
click at [795, 200] on input "liefde ... zoölogie" at bounding box center [799, 203] width 9 height 9
radio input "true"
click at [592, 200] on label "borst ... zoölogie" at bounding box center [625, 199] width 127 height 26
click at [625, 200] on input "borst ... zoölogie" at bounding box center [629, 203] width 9 height 9
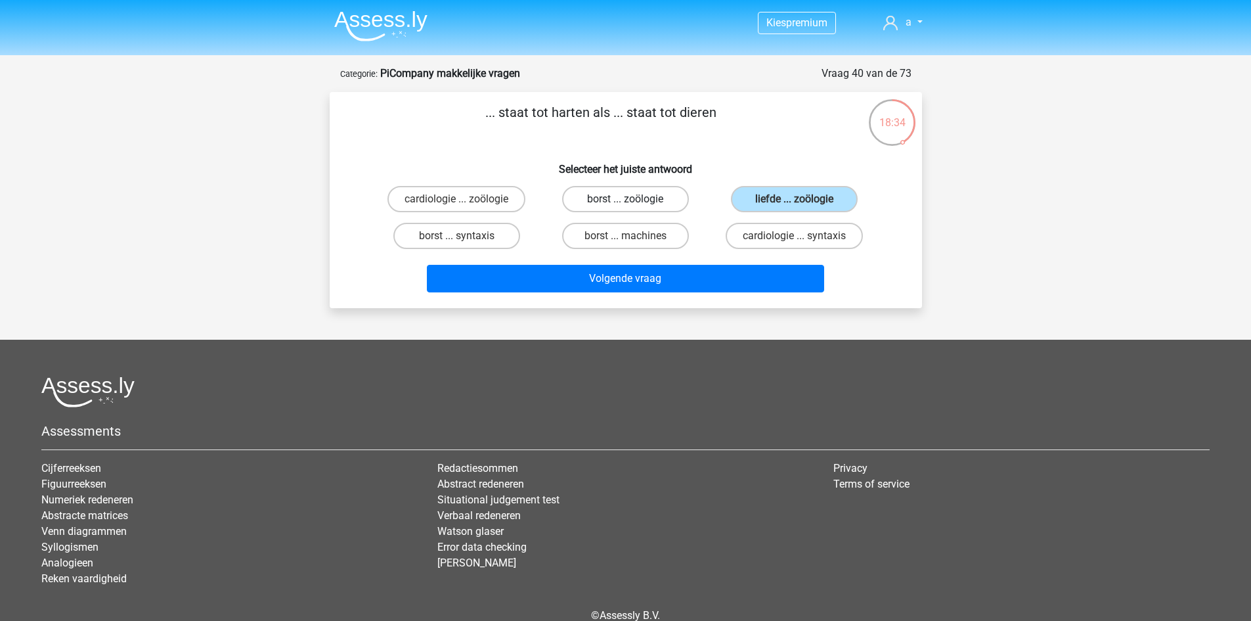
radio input "true"
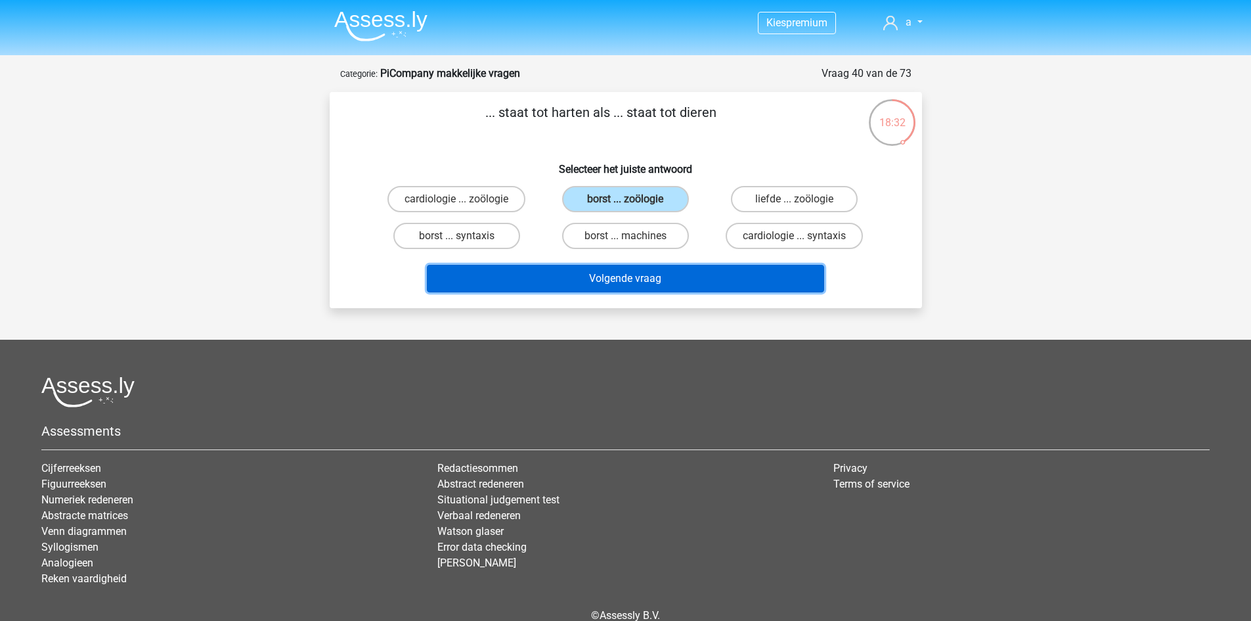
click at [587, 271] on button "Volgende vraag" at bounding box center [625, 279] width 397 height 28
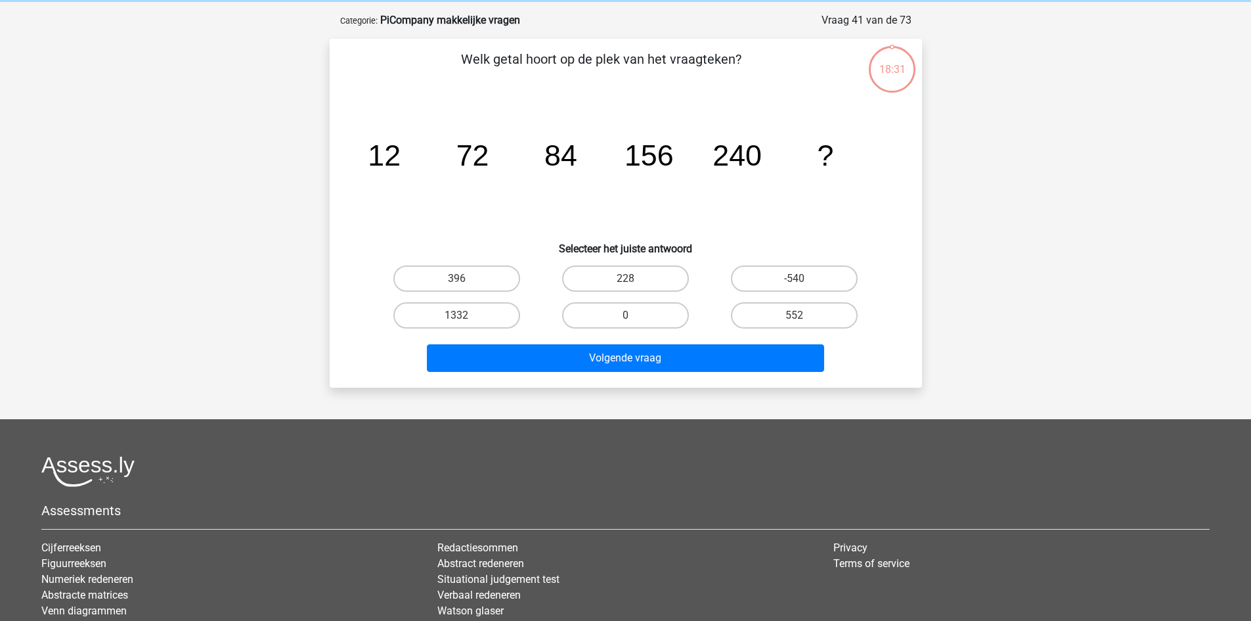
scroll to position [66, 0]
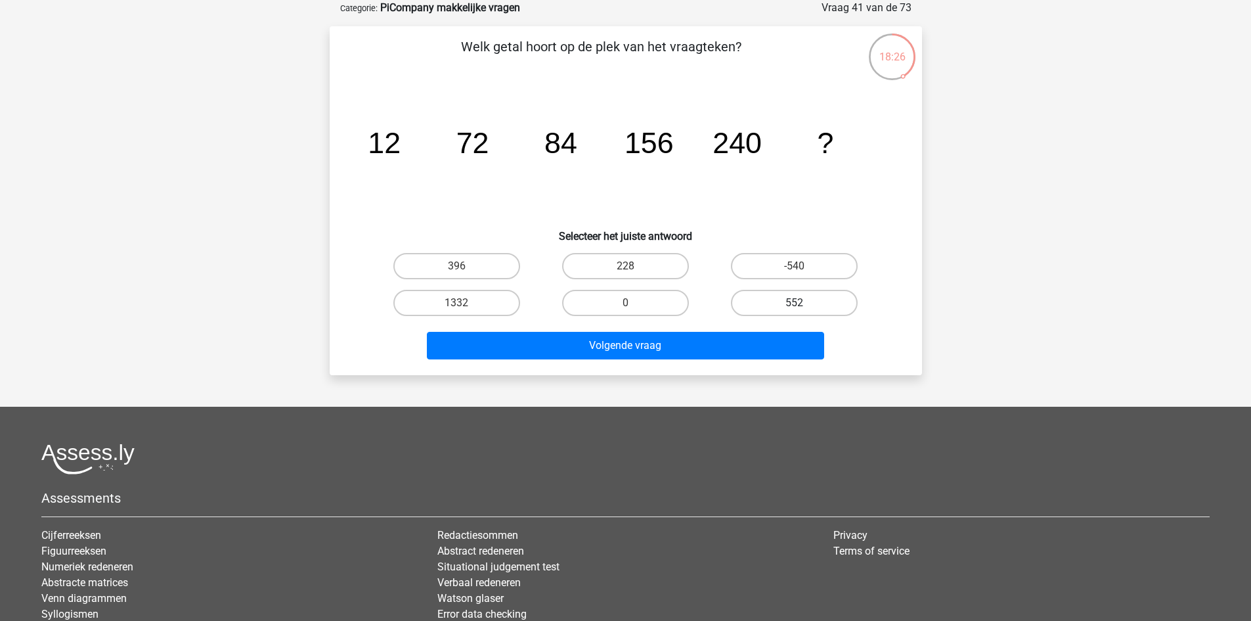
click at [771, 300] on label "552" at bounding box center [794, 303] width 127 height 26
click at [795, 303] on input "552" at bounding box center [799, 307] width 9 height 9
radio input "true"
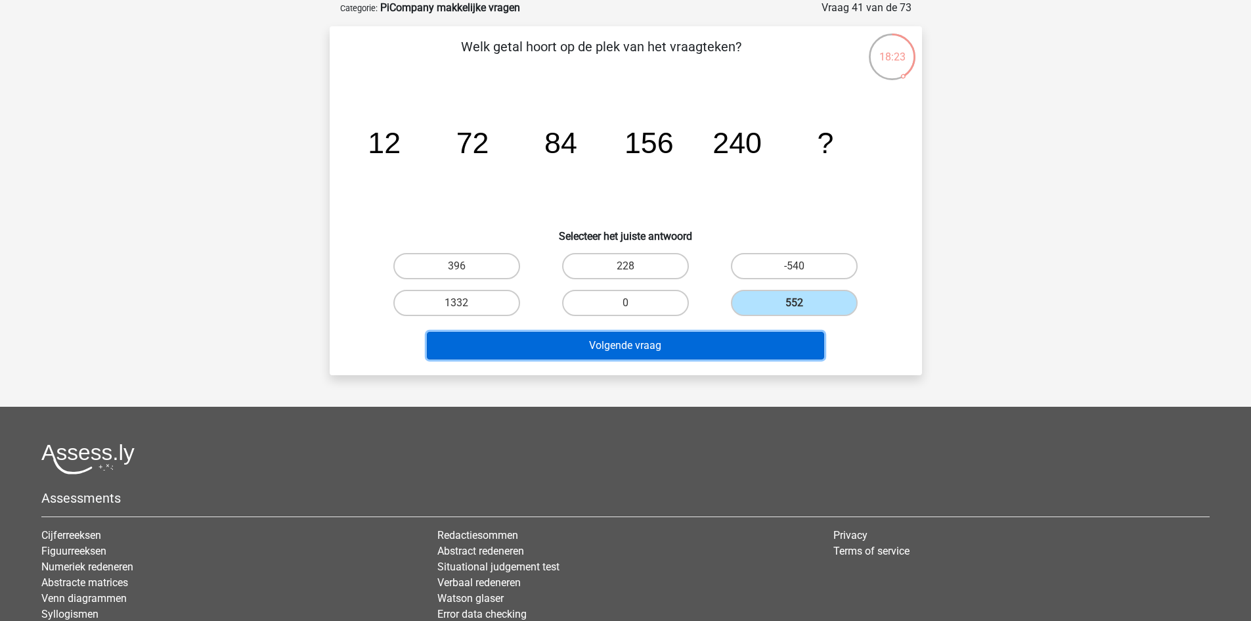
click at [625, 348] on button "Volgende vraag" at bounding box center [625, 346] width 397 height 28
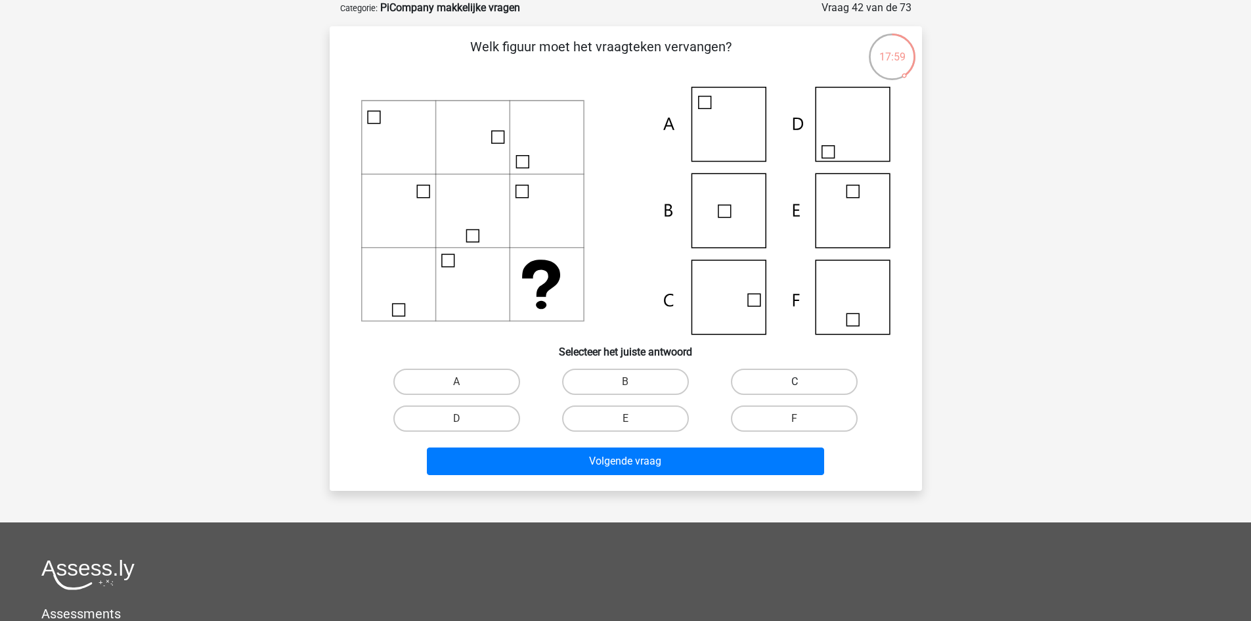
click at [767, 386] on label "C" at bounding box center [794, 381] width 127 height 26
click at [795, 386] on input "C" at bounding box center [799, 386] width 9 height 9
radio input "true"
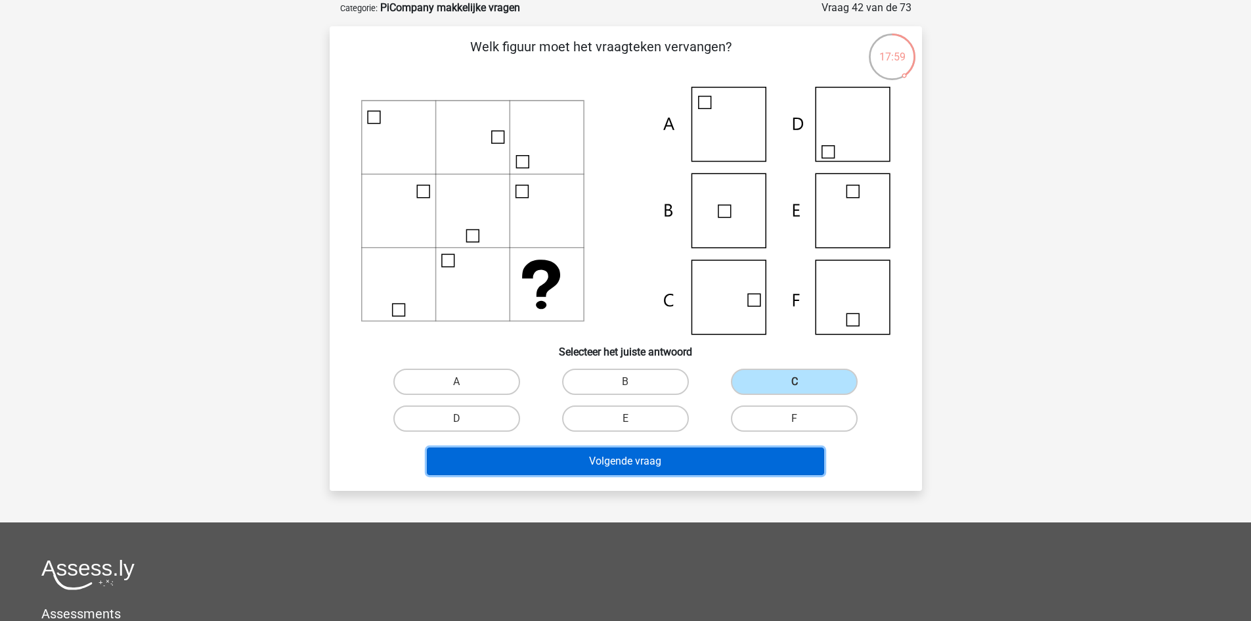
click at [708, 468] on button "Volgende vraag" at bounding box center [625, 461] width 397 height 28
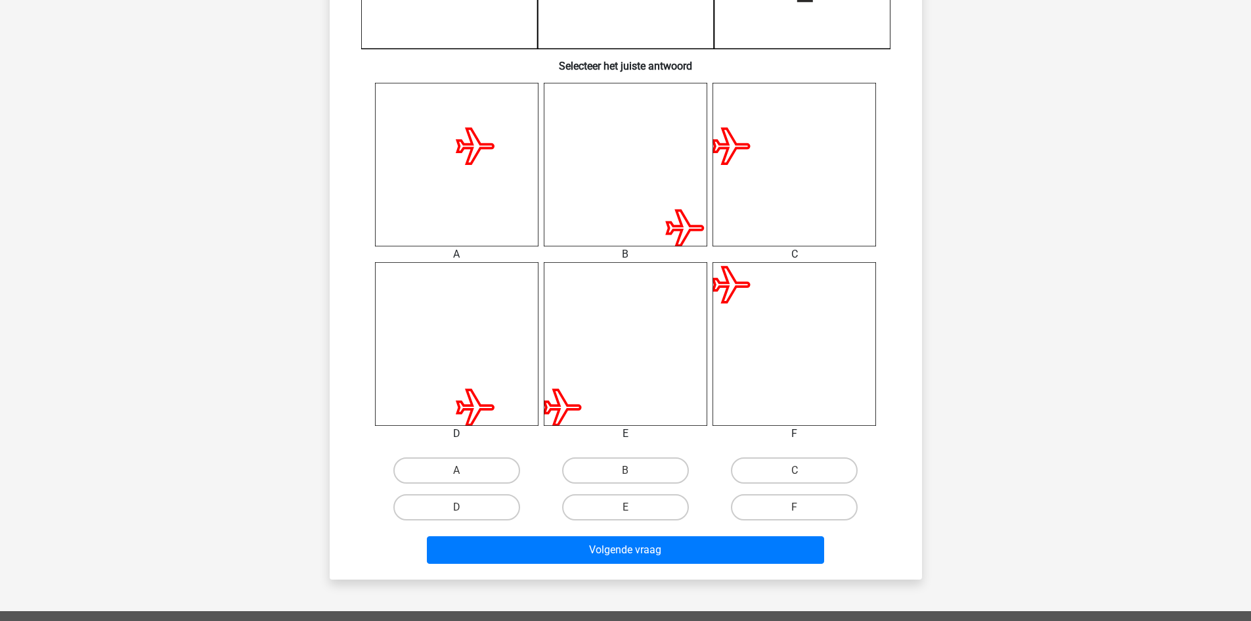
scroll to position [460, 0]
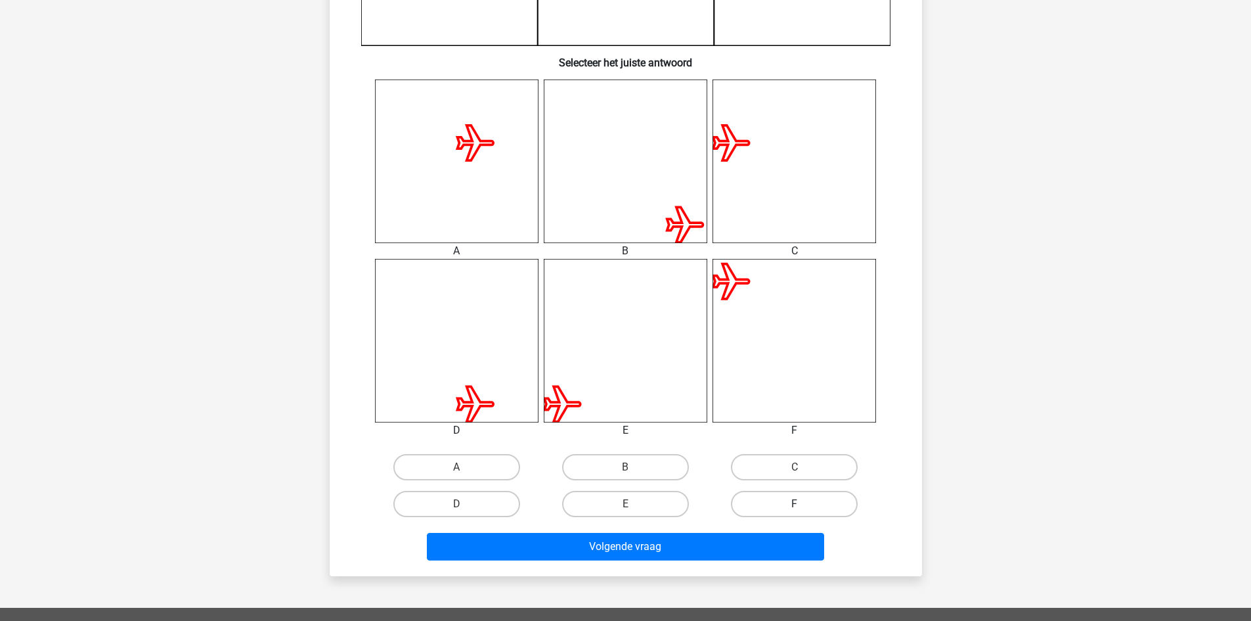
click at [747, 507] on label "F" at bounding box center [794, 504] width 127 height 26
click at [795, 507] on input "F" at bounding box center [799, 508] width 9 height 9
radio input "true"
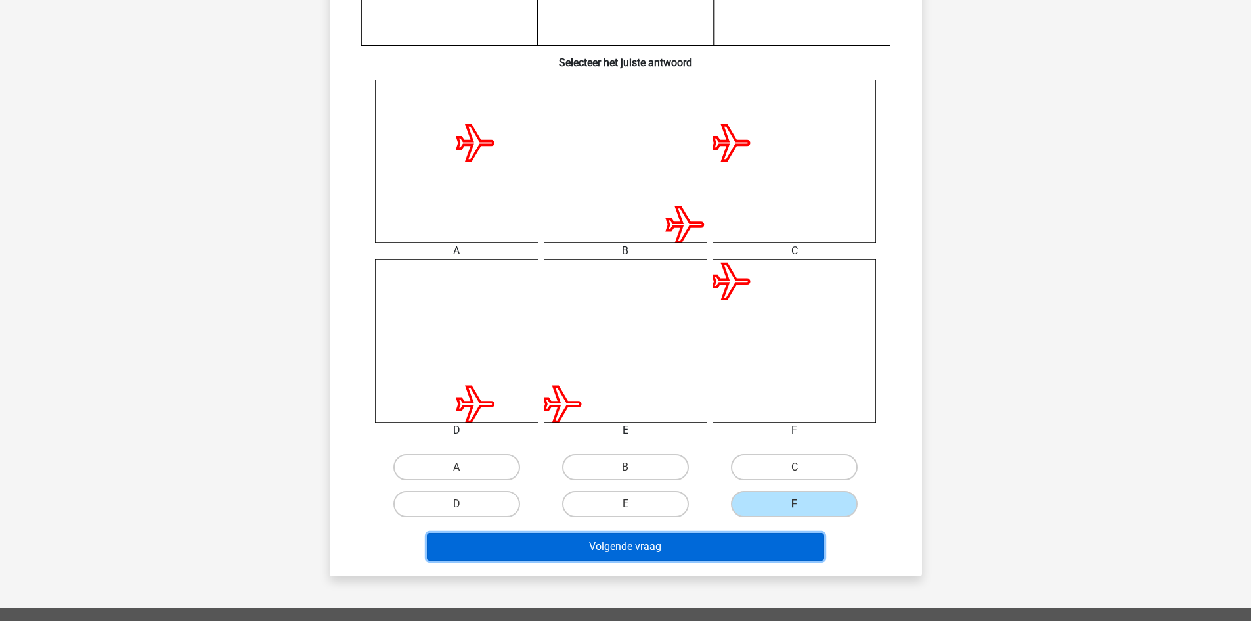
click at [734, 544] on button "Volgende vraag" at bounding box center [625, 547] width 397 height 28
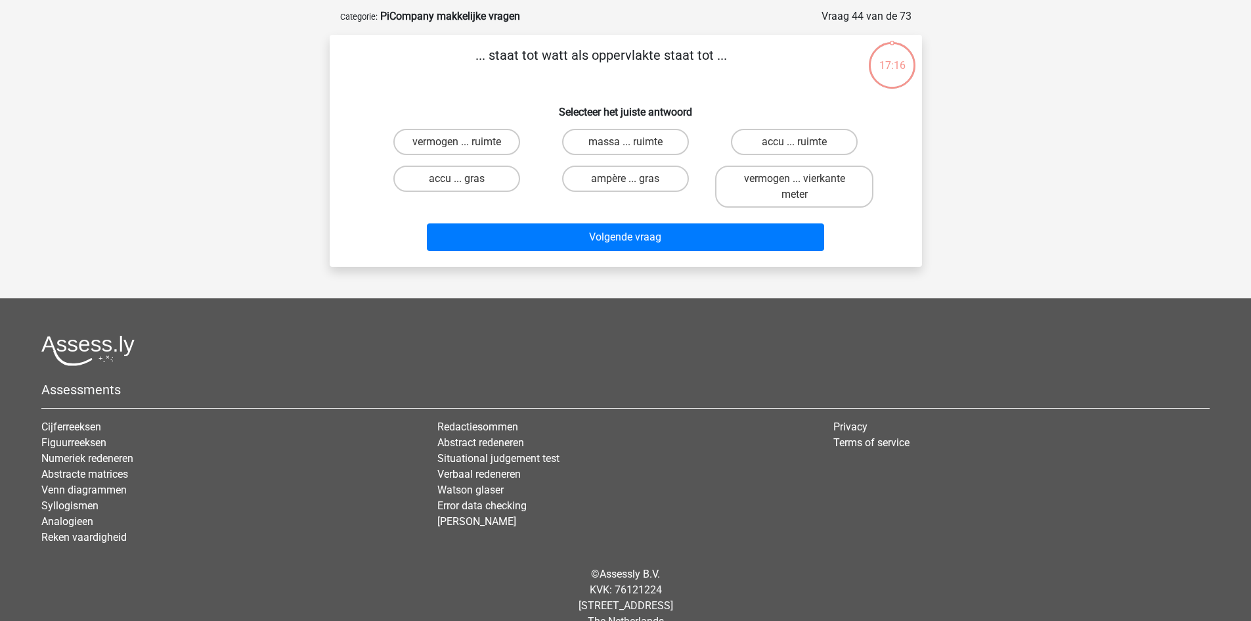
scroll to position [0, 0]
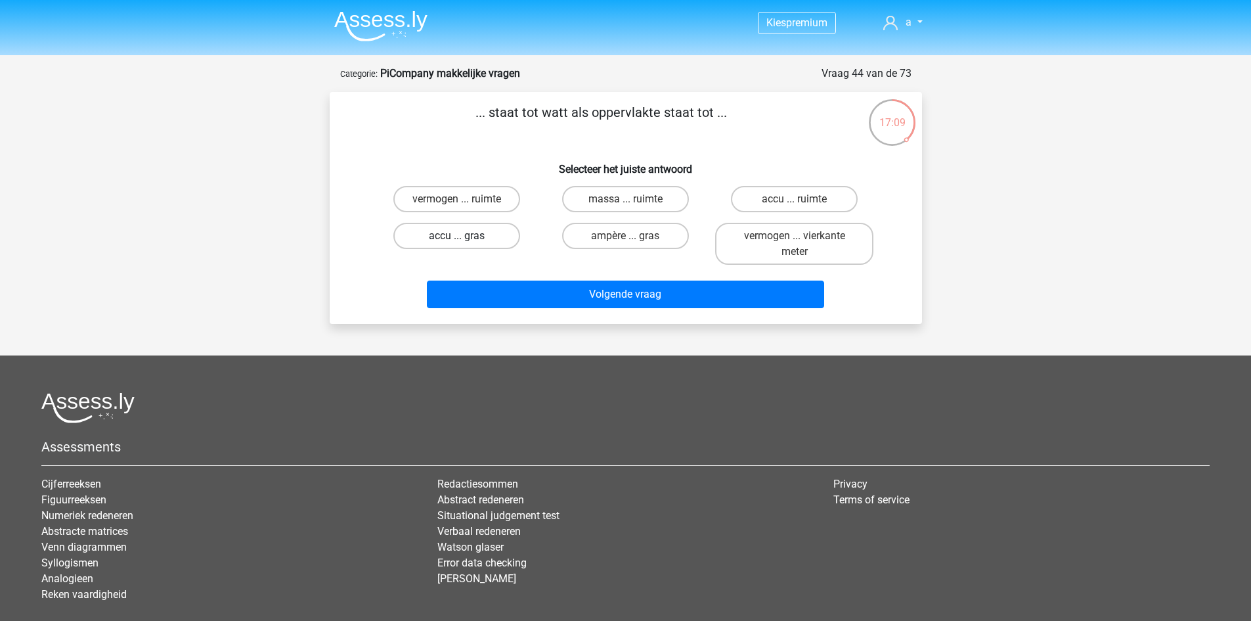
click at [498, 238] on label "accu ... gras" at bounding box center [456, 236] width 127 height 26
click at [465, 238] on input "accu ... gras" at bounding box center [461, 240] width 9 height 9
radio input "true"
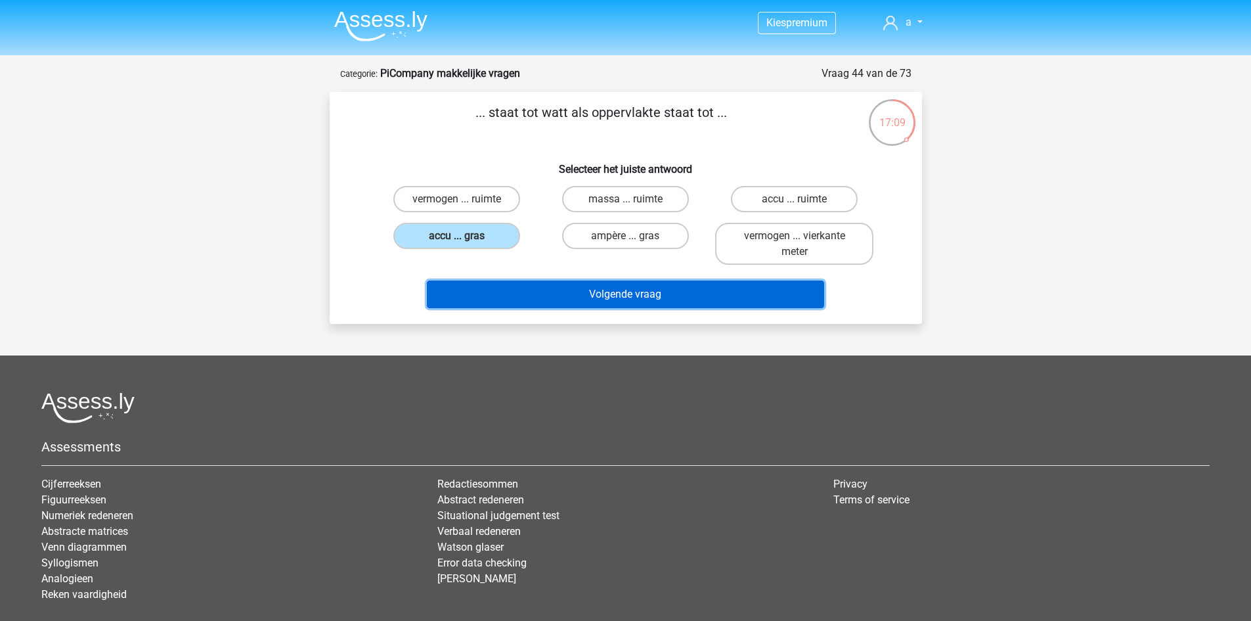
click at [491, 298] on button "Volgende vraag" at bounding box center [625, 294] width 397 height 28
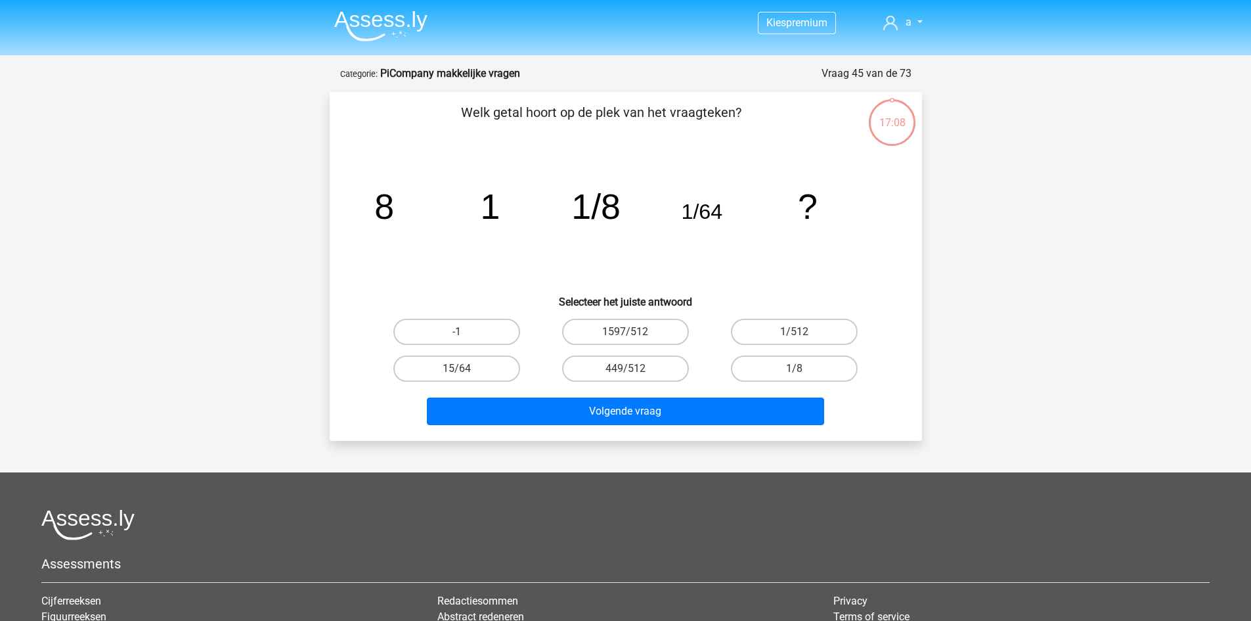
scroll to position [66, 0]
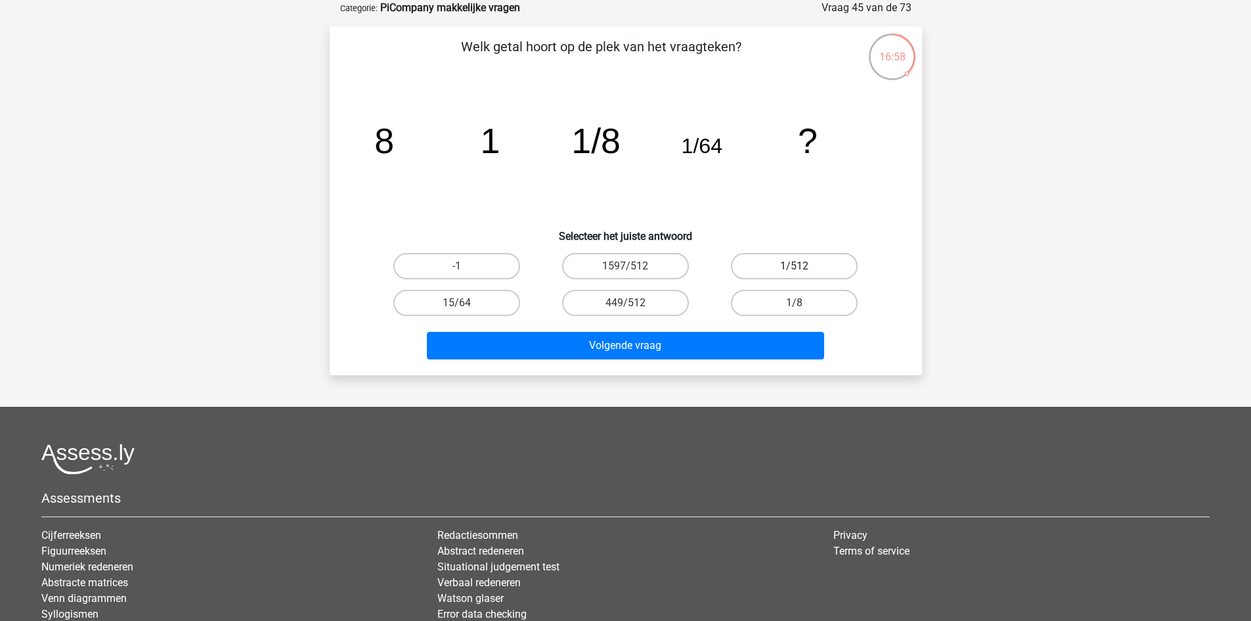
click at [751, 263] on label "1/512" at bounding box center [794, 266] width 127 height 26
click at [795, 266] on input "1/512" at bounding box center [799, 270] width 9 height 9
radio input "true"
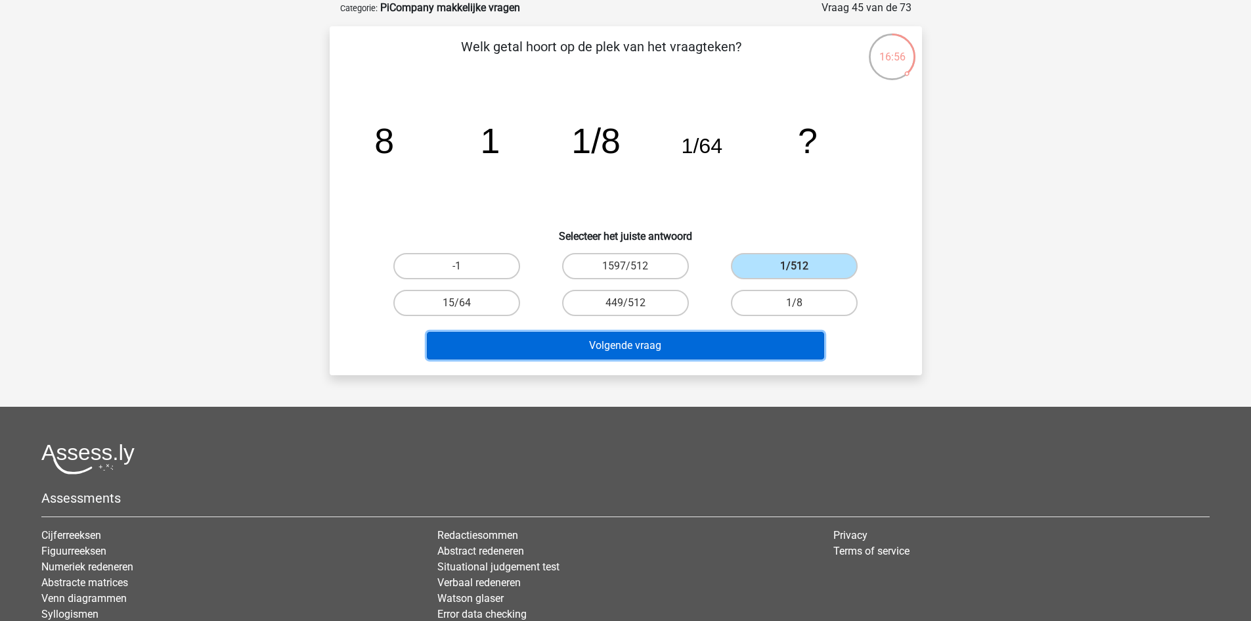
click at [673, 350] on button "Volgende vraag" at bounding box center [625, 346] width 397 height 28
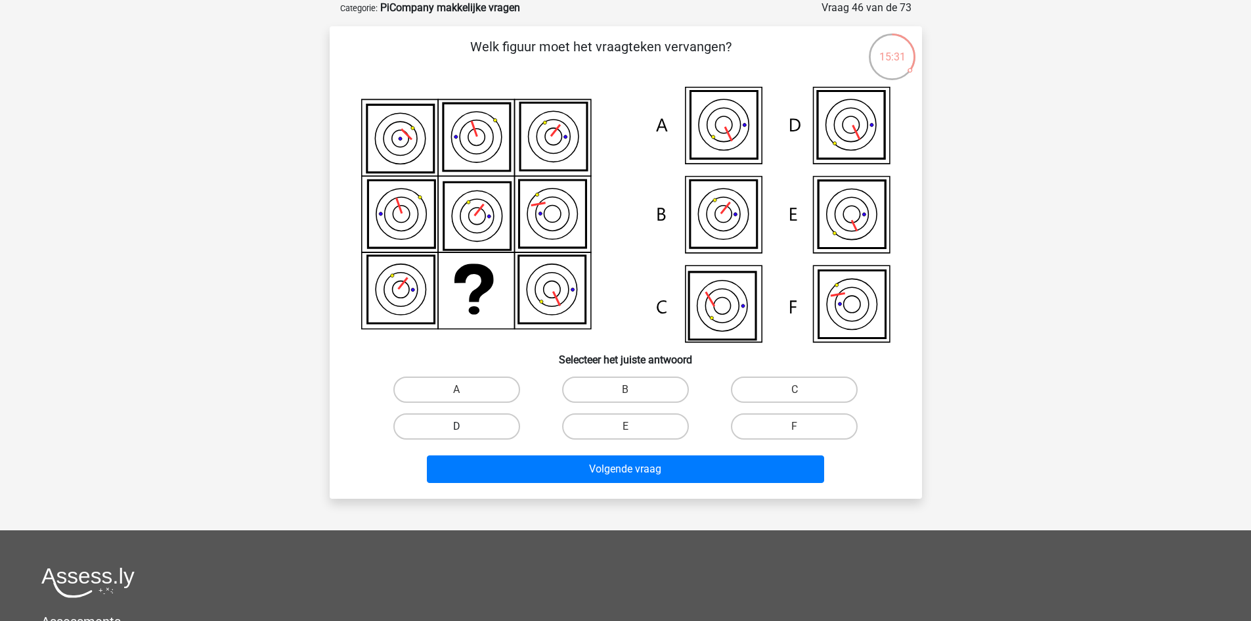
click at [497, 428] on label "D" at bounding box center [456, 426] width 127 height 26
click at [465, 428] on input "D" at bounding box center [461, 430] width 9 height 9
radio input "true"
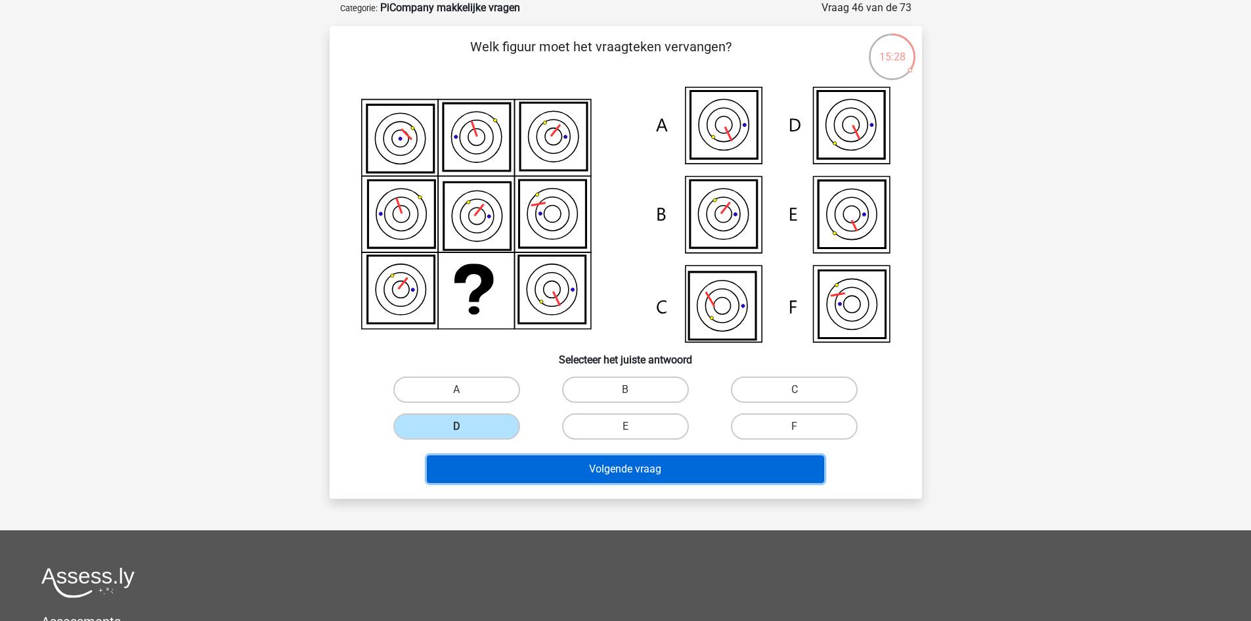
click at [543, 464] on button "Volgende vraag" at bounding box center [625, 469] width 397 height 28
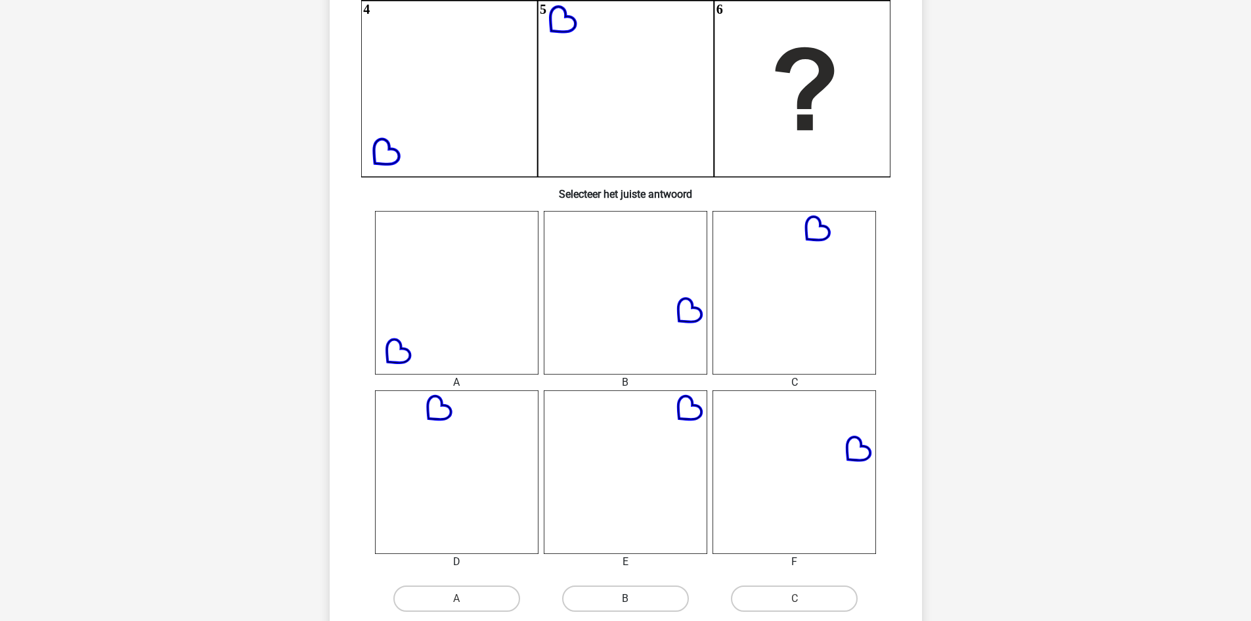
scroll to position [460, 0]
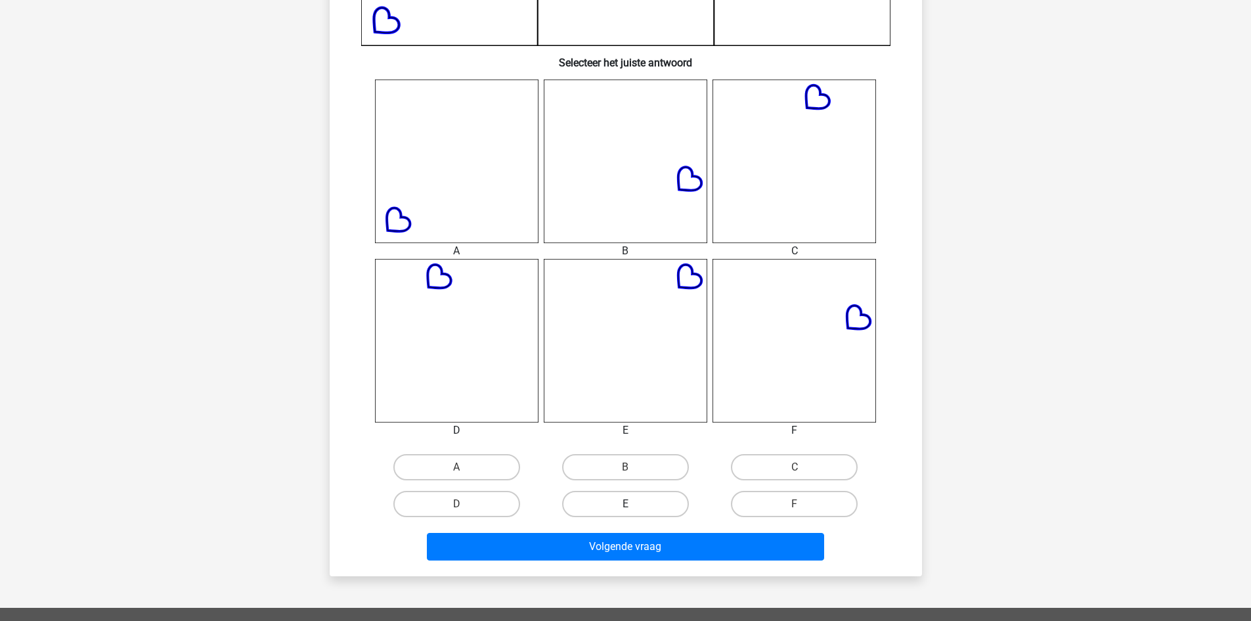
click at [600, 507] on label "E" at bounding box center [625, 504] width 127 height 26
click at [625, 507] on input "E" at bounding box center [629, 508] width 9 height 9
radio input "true"
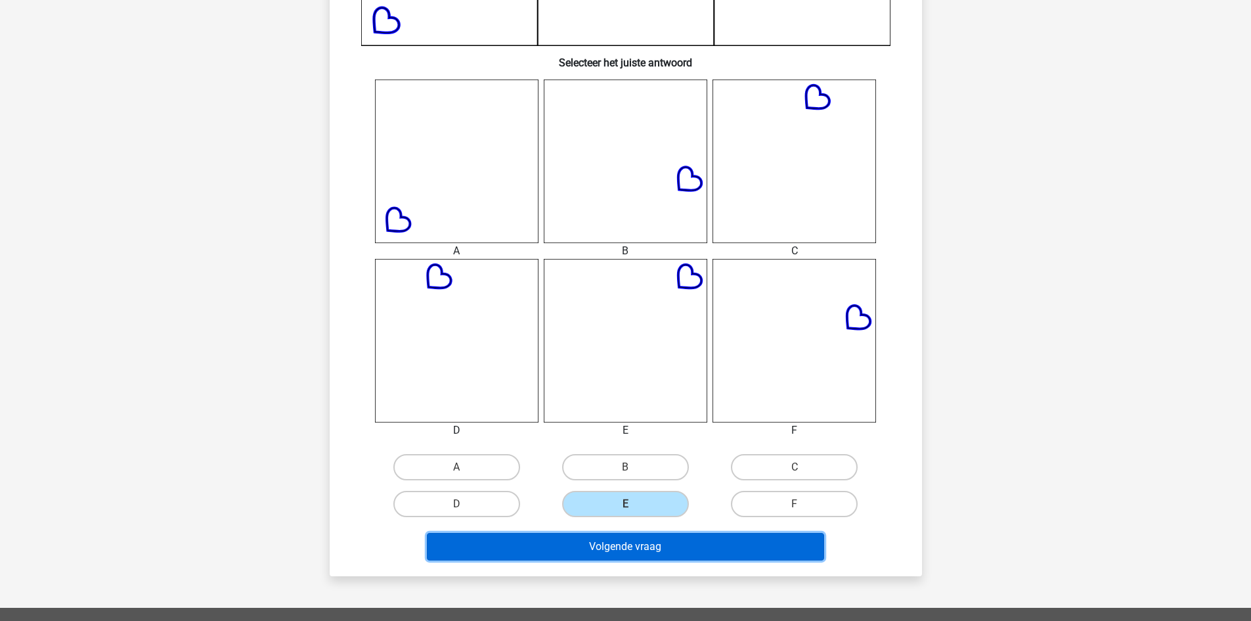
click at [592, 543] on button "Volgende vraag" at bounding box center [625, 547] width 397 height 28
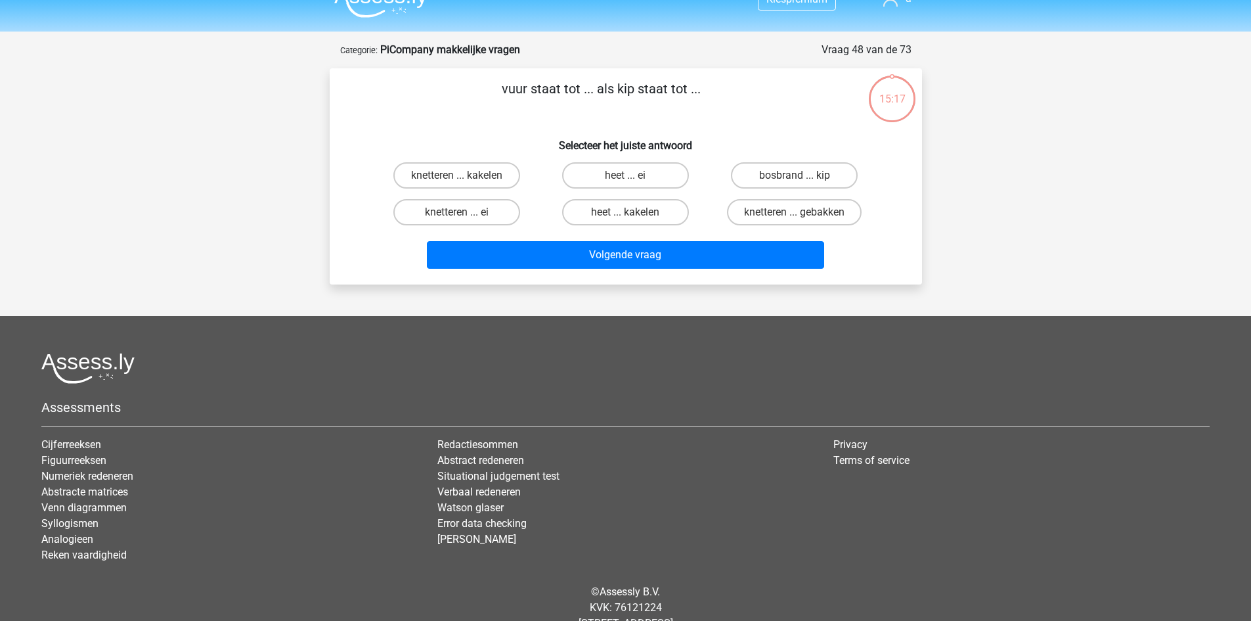
scroll to position [0, 0]
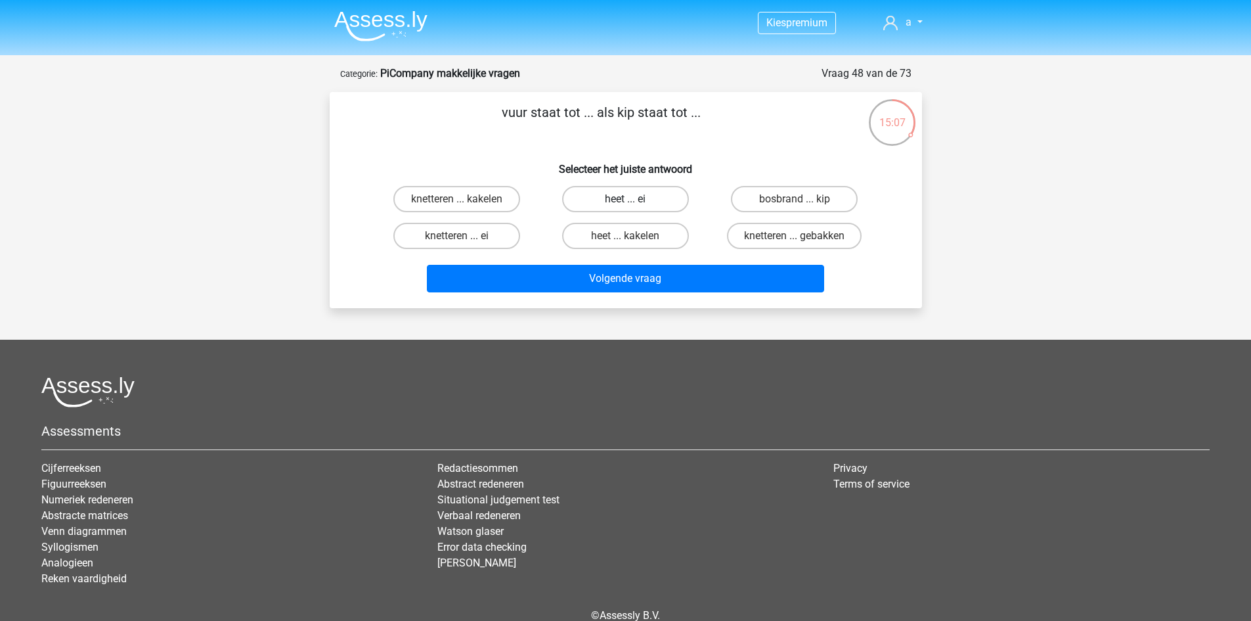
click at [620, 197] on label "heet ... ei" at bounding box center [625, 199] width 127 height 26
click at [625, 199] on input "heet ... ei" at bounding box center [629, 203] width 9 height 9
radio input "true"
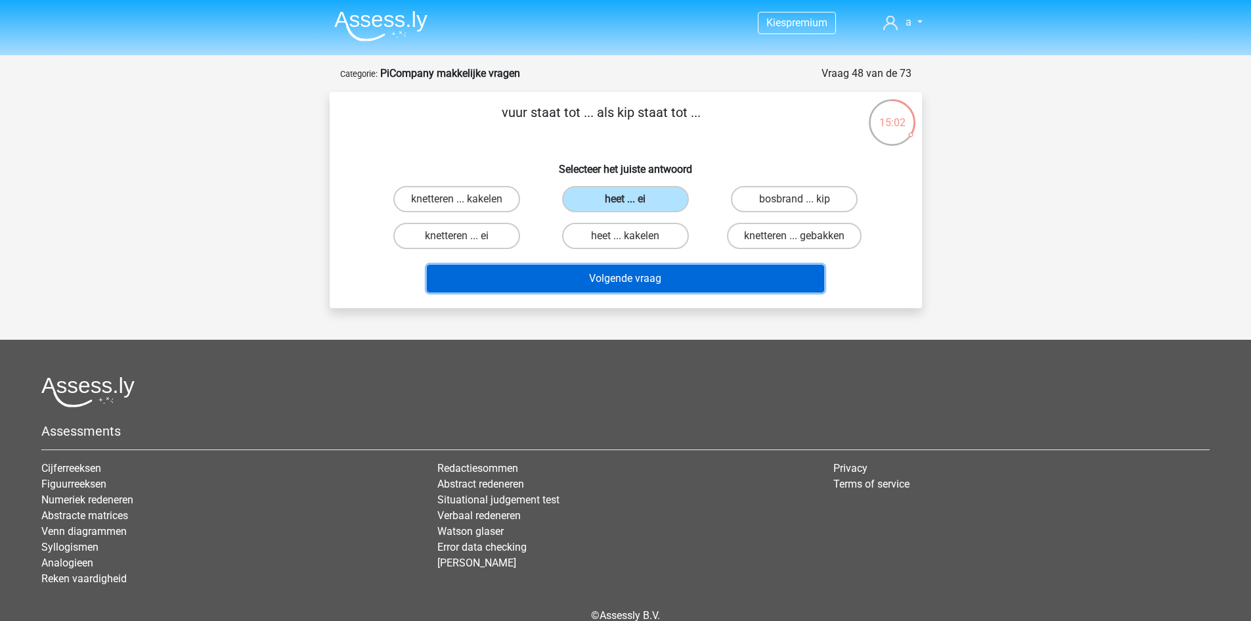
click at [612, 281] on button "Volgende vraag" at bounding box center [625, 279] width 397 height 28
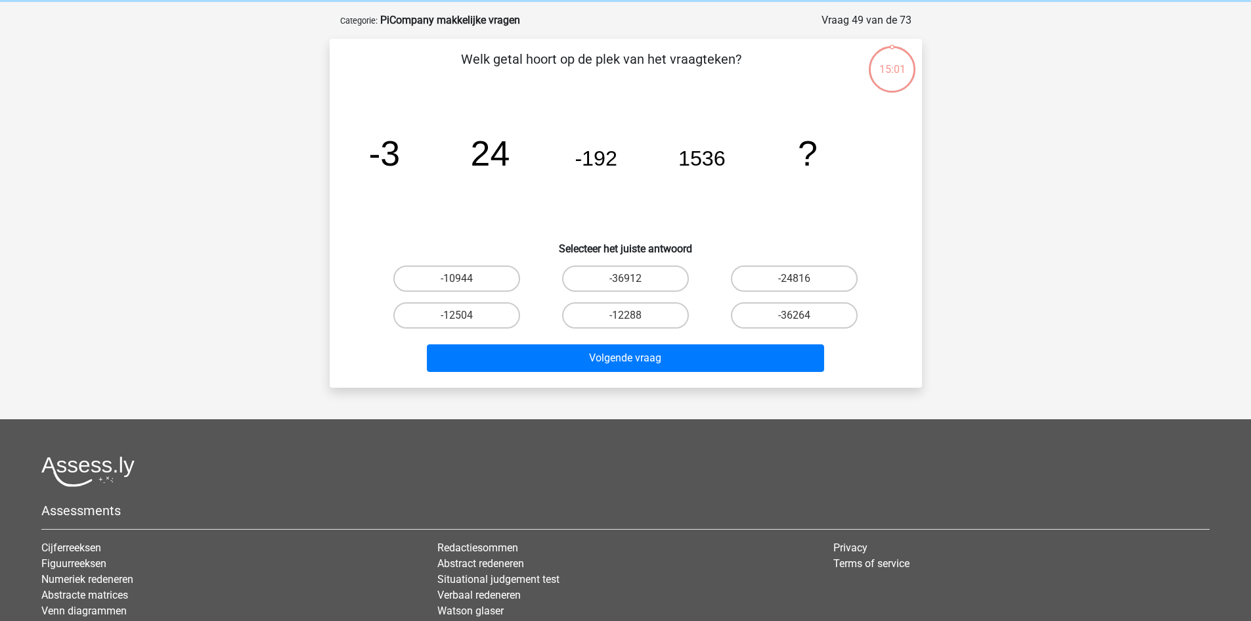
scroll to position [66, 0]
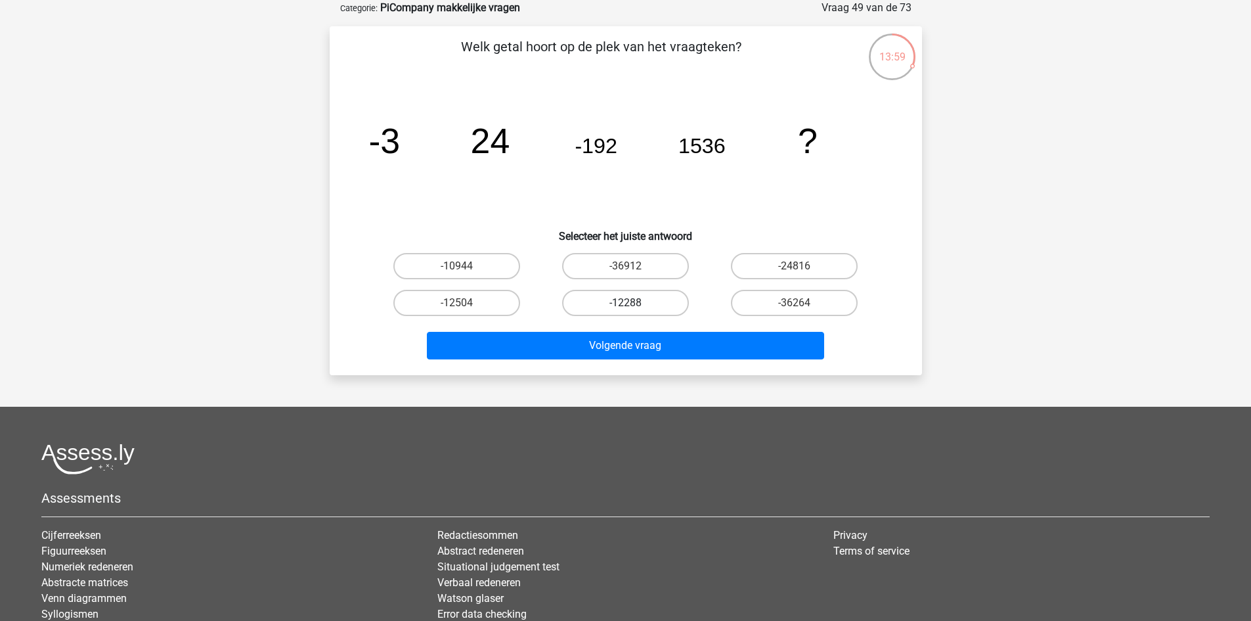
click at [604, 303] on label "-12288" at bounding box center [625, 303] width 127 height 26
click at [625, 303] on input "-12288" at bounding box center [629, 307] width 9 height 9
radio input "true"
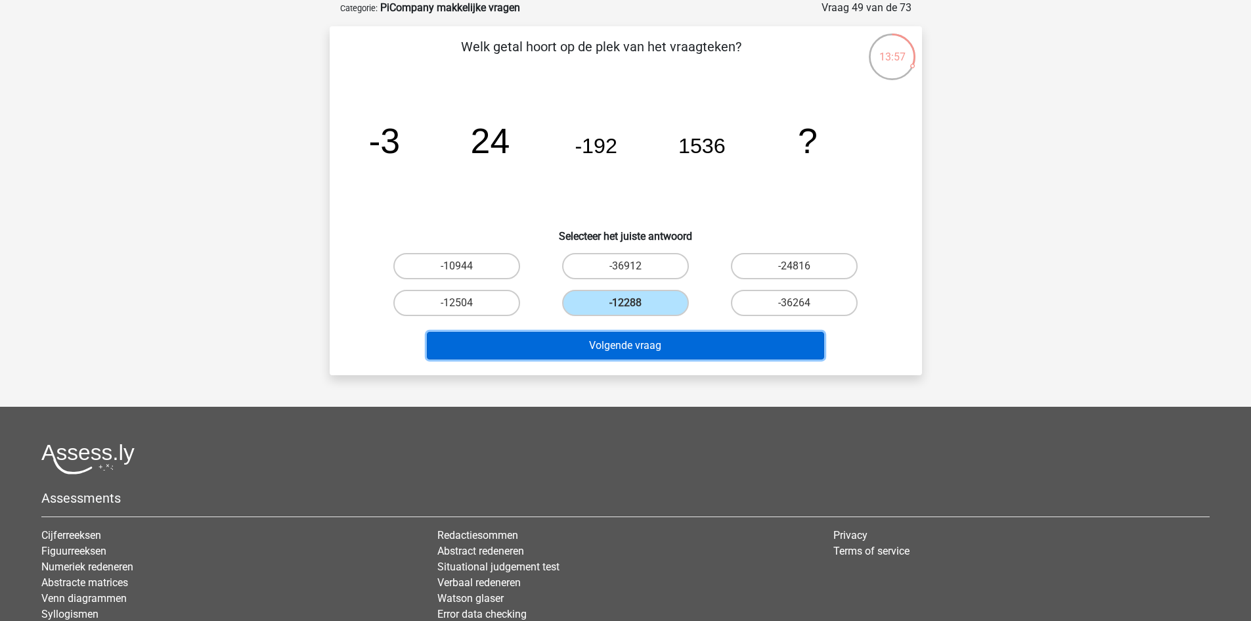
click at [573, 347] on button "Volgende vraag" at bounding box center [625, 346] width 397 height 28
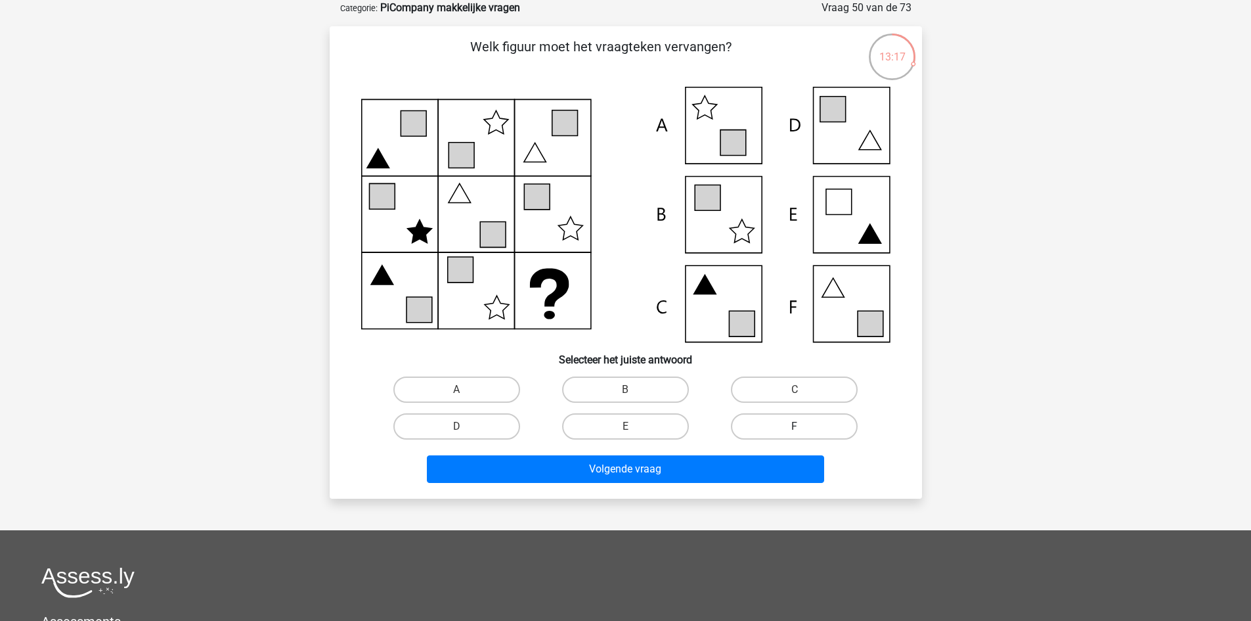
click at [770, 427] on label "F" at bounding box center [794, 426] width 127 height 26
click at [795, 427] on input "F" at bounding box center [799, 430] width 9 height 9
radio input "true"
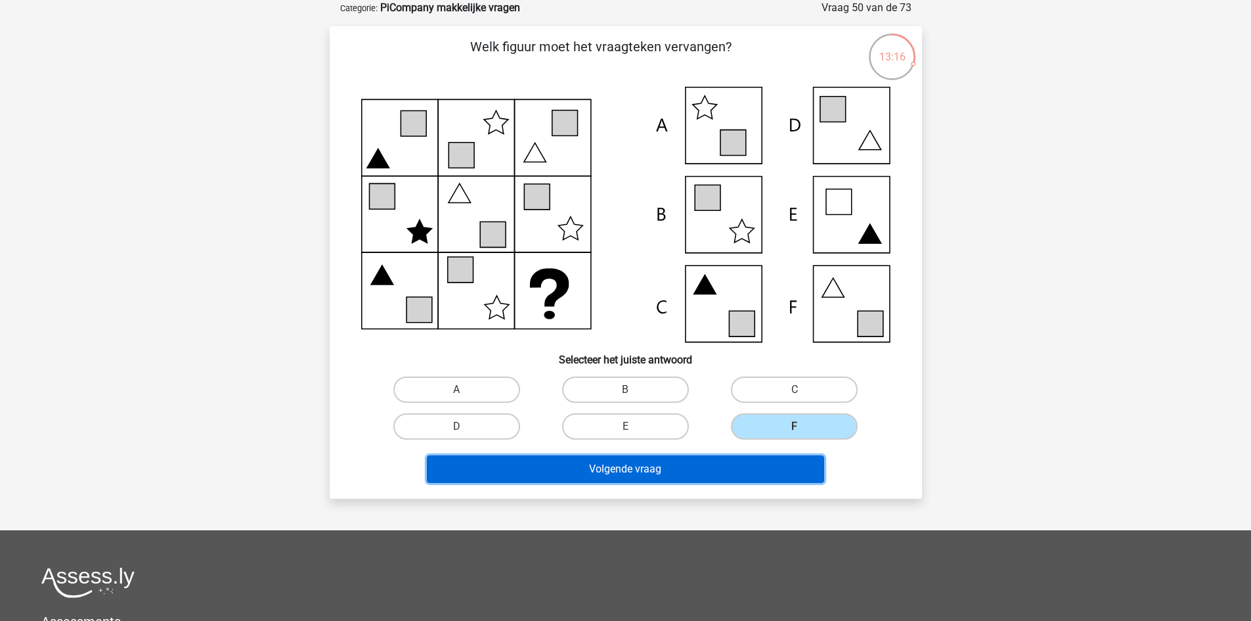
click at [744, 471] on button "Volgende vraag" at bounding box center [625, 469] width 397 height 28
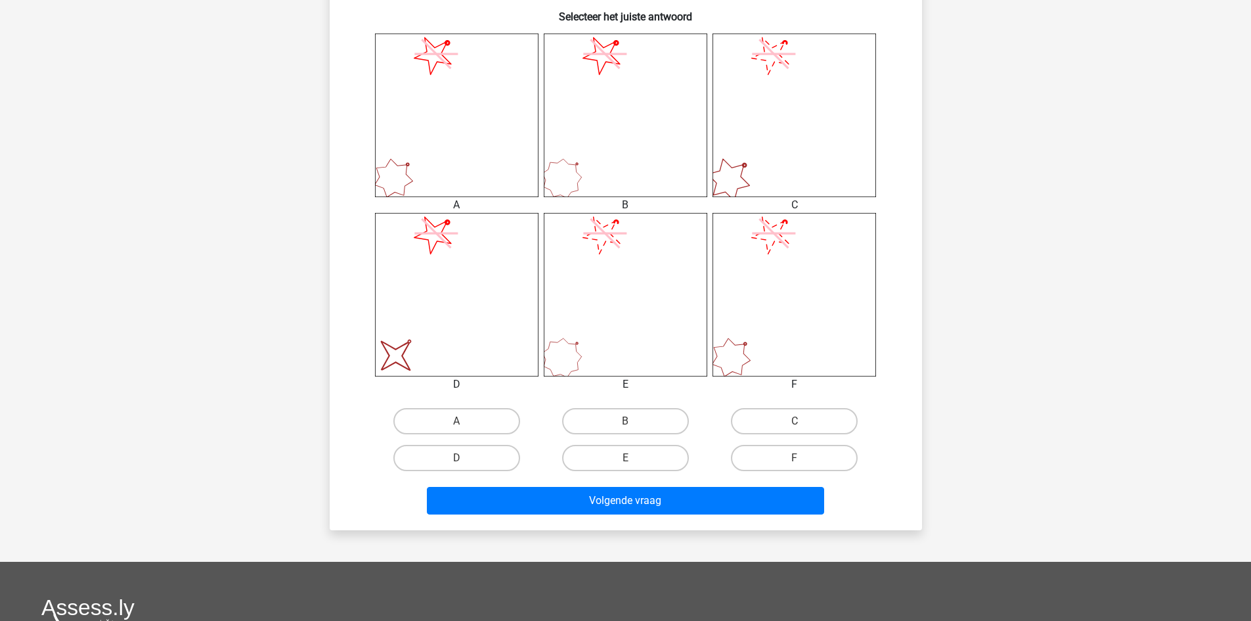
scroll to position [525, 0]
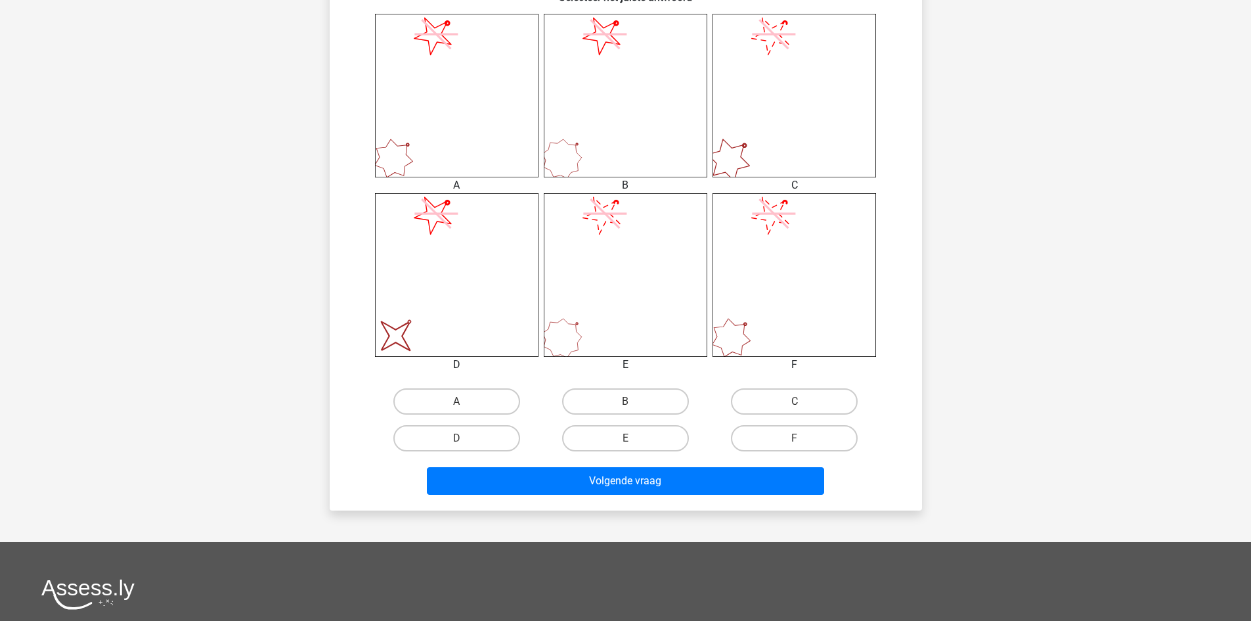
click at [453, 319] on icon "image/svg+xml" at bounding box center [457, 275] width 164 height 164
click at [444, 437] on label "D" at bounding box center [456, 438] width 127 height 26
click at [457, 438] on input "D" at bounding box center [461, 442] width 9 height 9
radio input "true"
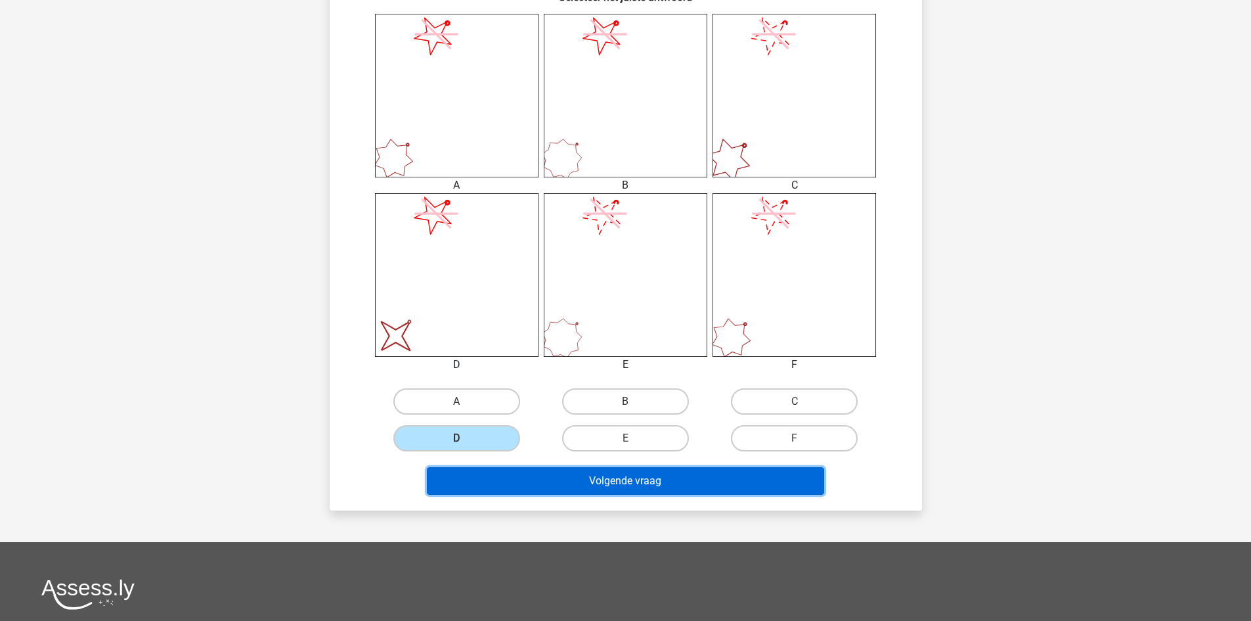
click at [470, 480] on button "Volgende vraag" at bounding box center [625, 481] width 397 height 28
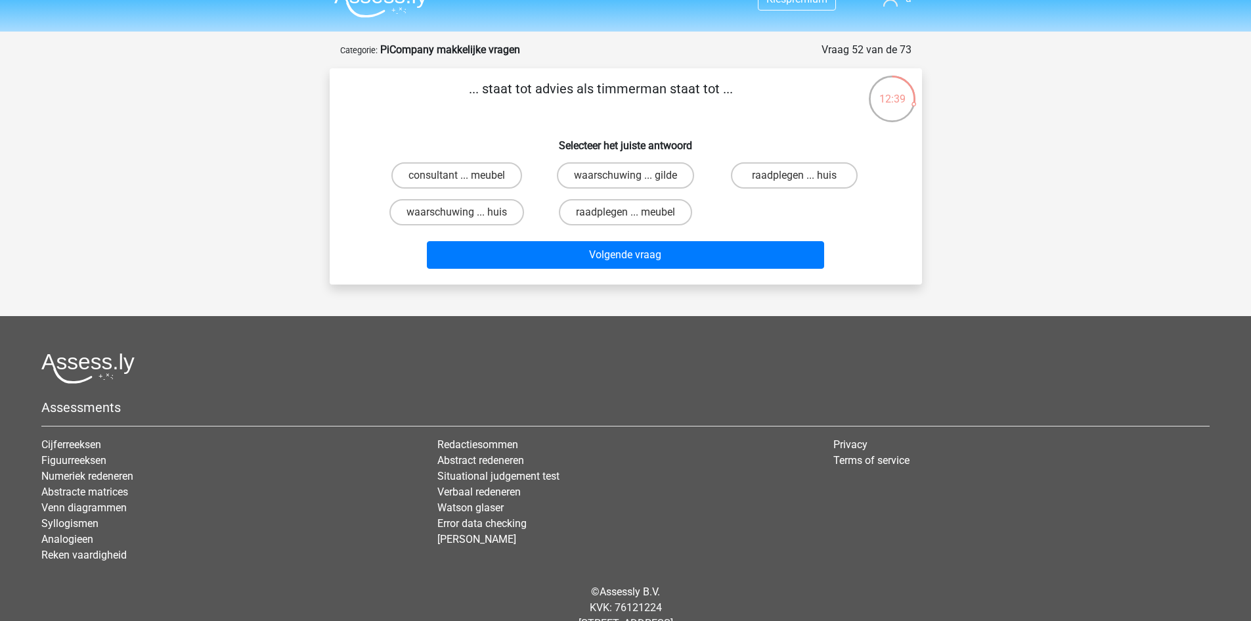
scroll to position [0, 0]
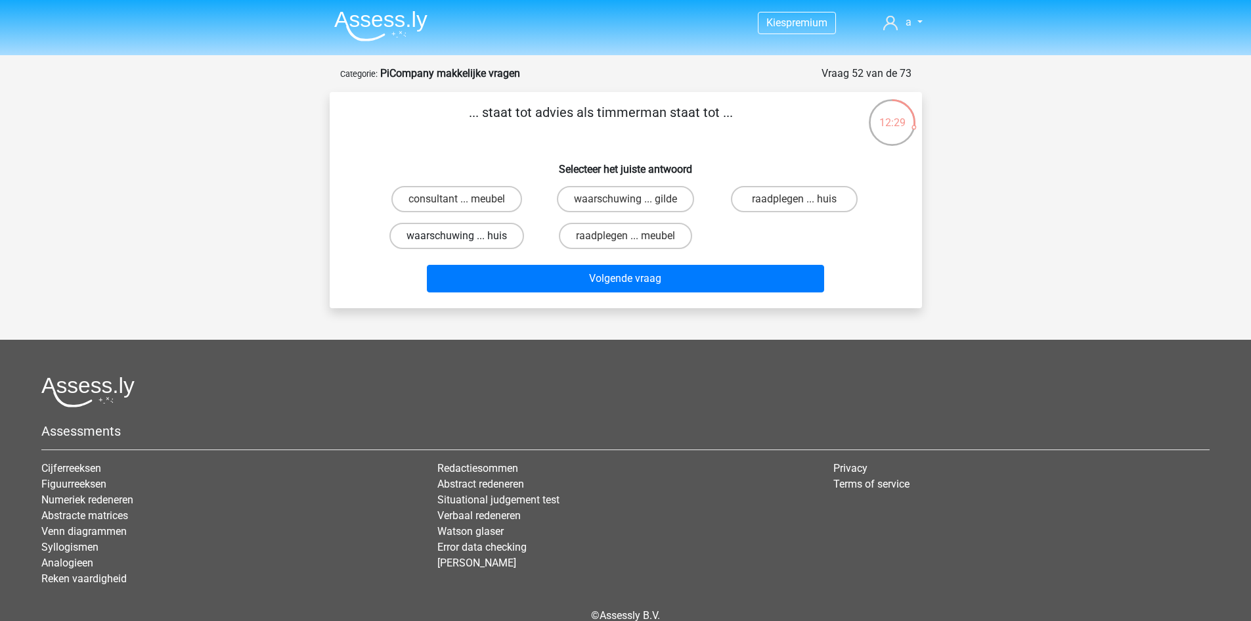
click at [497, 240] on label "waarschuwing ... huis" at bounding box center [457, 236] width 135 height 26
click at [465, 240] on input "waarschuwing ... huis" at bounding box center [461, 240] width 9 height 9
radio input "true"
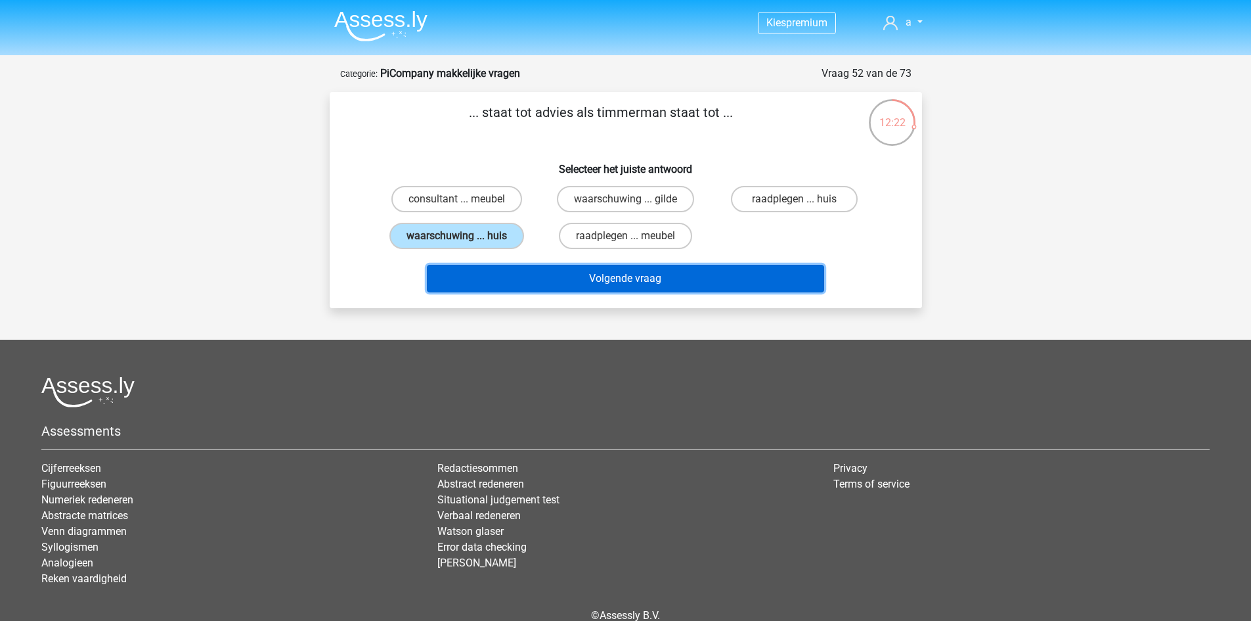
click at [516, 286] on button "Volgende vraag" at bounding box center [625, 279] width 397 height 28
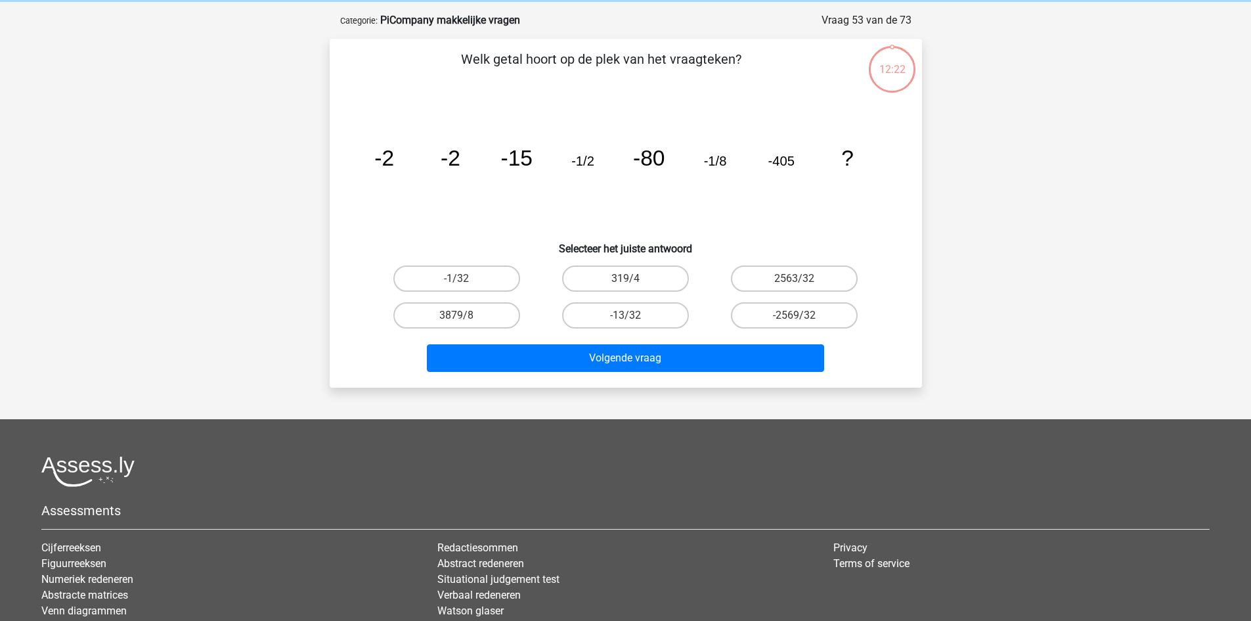
scroll to position [66, 0]
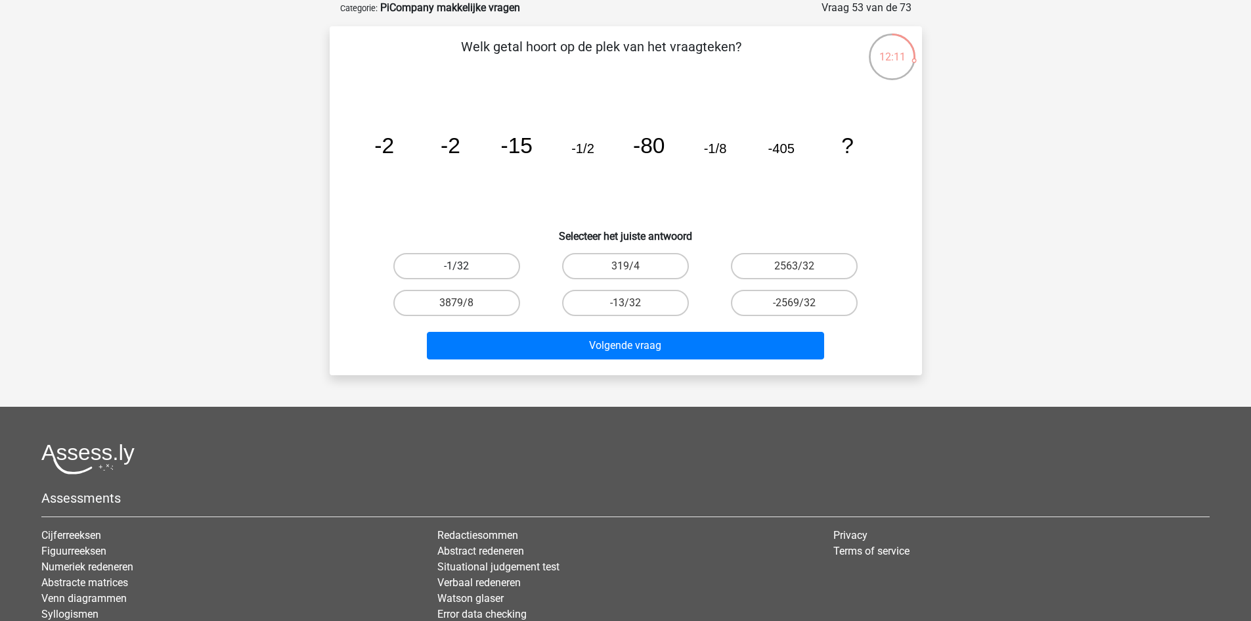
click at [461, 258] on label "-1/32" at bounding box center [456, 266] width 127 height 26
click at [461, 266] on input "-1/32" at bounding box center [461, 270] width 9 height 9
radio input "true"
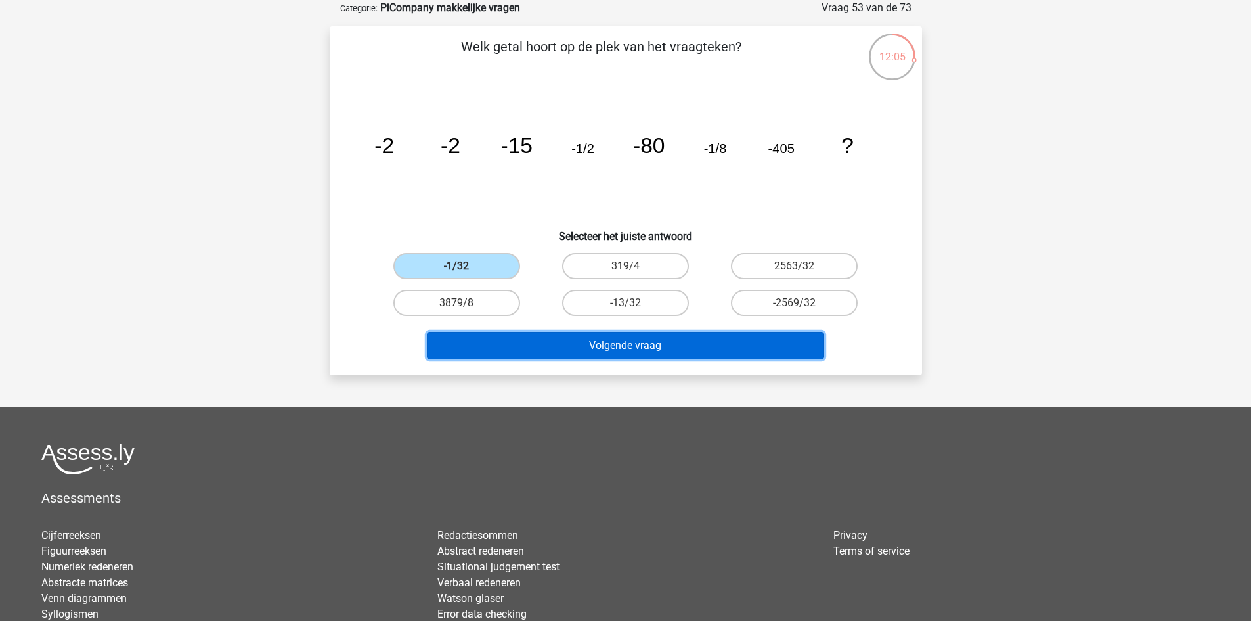
click at [591, 349] on button "Volgende vraag" at bounding box center [625, 346] width 397 height 28
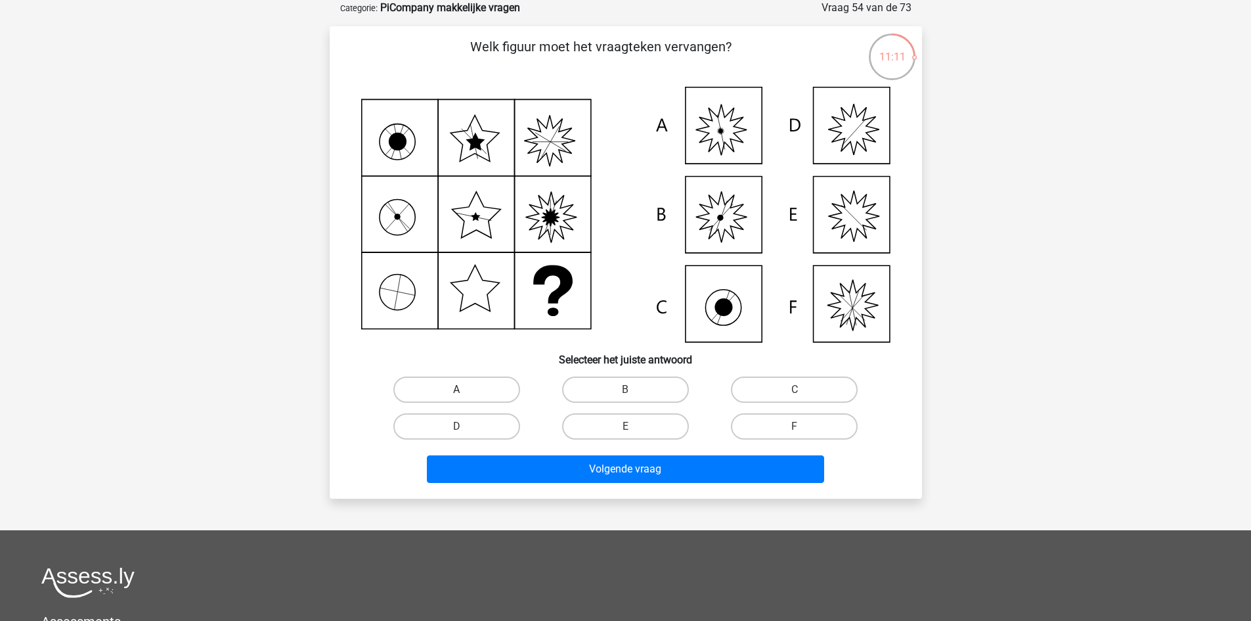
click at [453, 391] on label "A" at bounding box center [456, 389] width 127 height 26
click at [457, 391] on input "A" at bounding box center [461, 394] width 9 height 9
radio input "true"
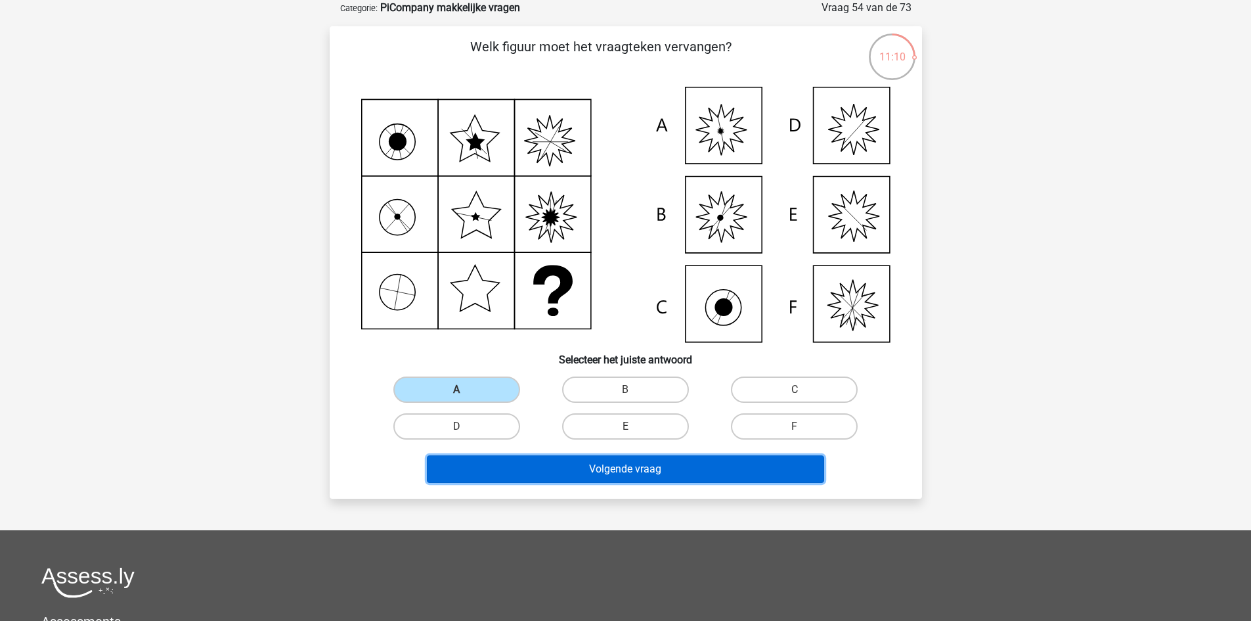
click at [524, 472] on button "Volgende vraag" at bounding box center [625, 469] width 397 height 28
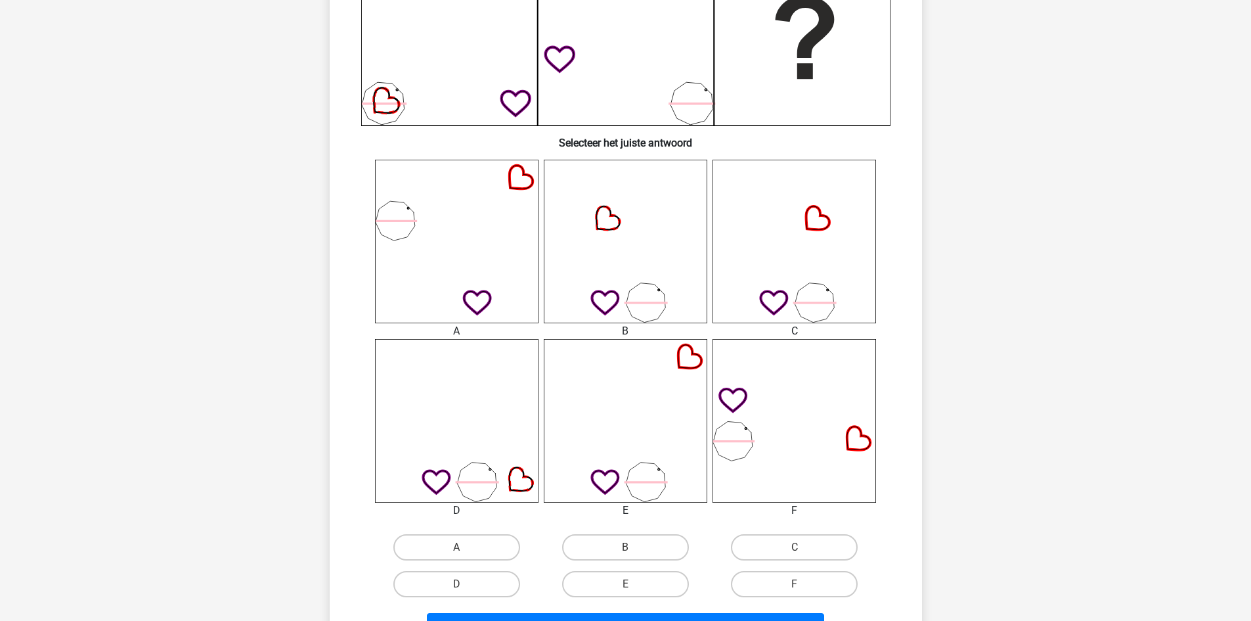
scroll to position [525, 0]
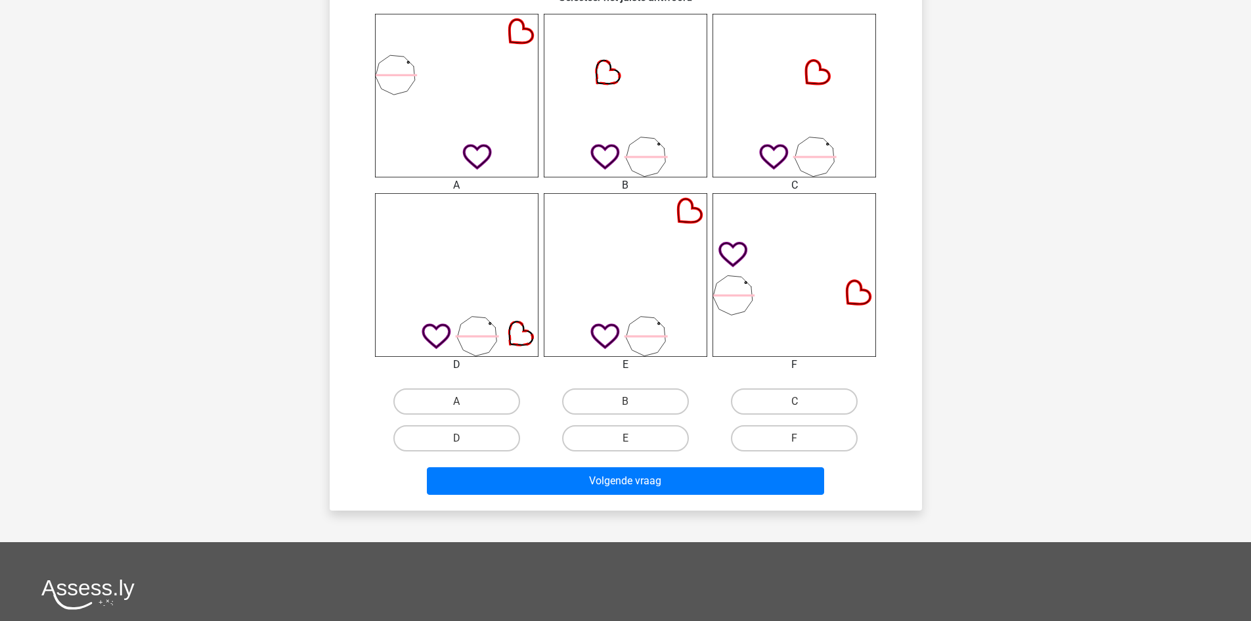
drag, startPoint x: 762, startPoint y: 434, endPoint x: 744, endPoint y: 464, distance: 35.9
click at [763, 434] on label "F" at bounding box center [794, 438] width 127 height 26
click at [795, 438] on input "F" at bounding box center [799, 442] width 9 height 9
radio input "true"
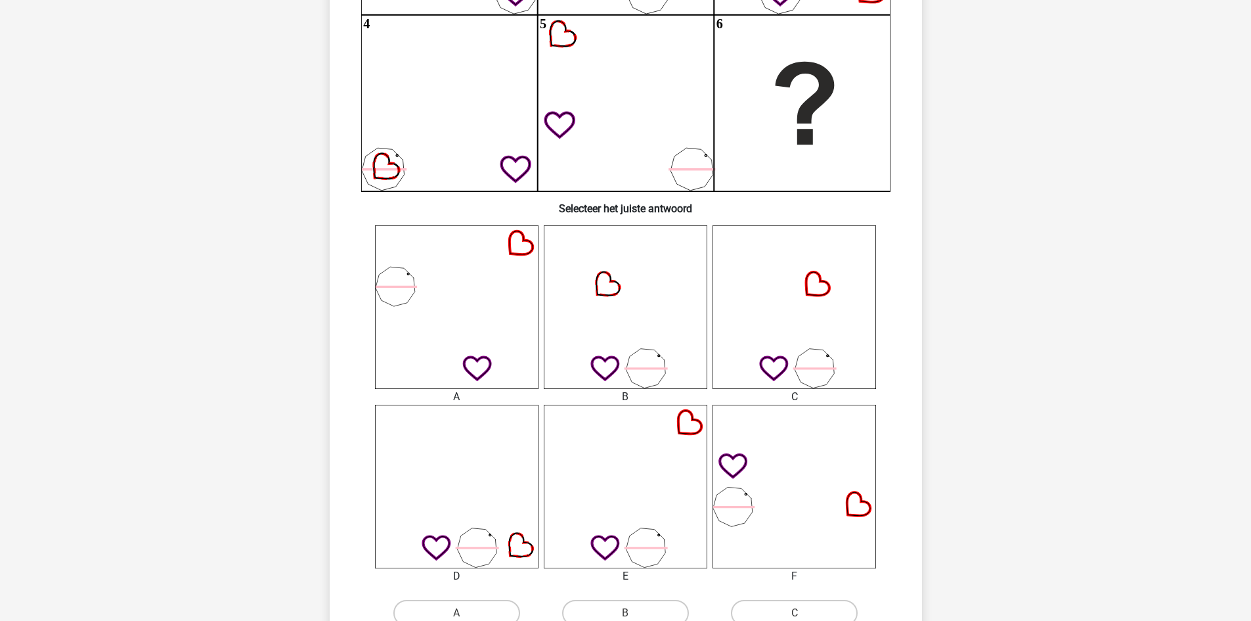
scroll to position [328, 0]
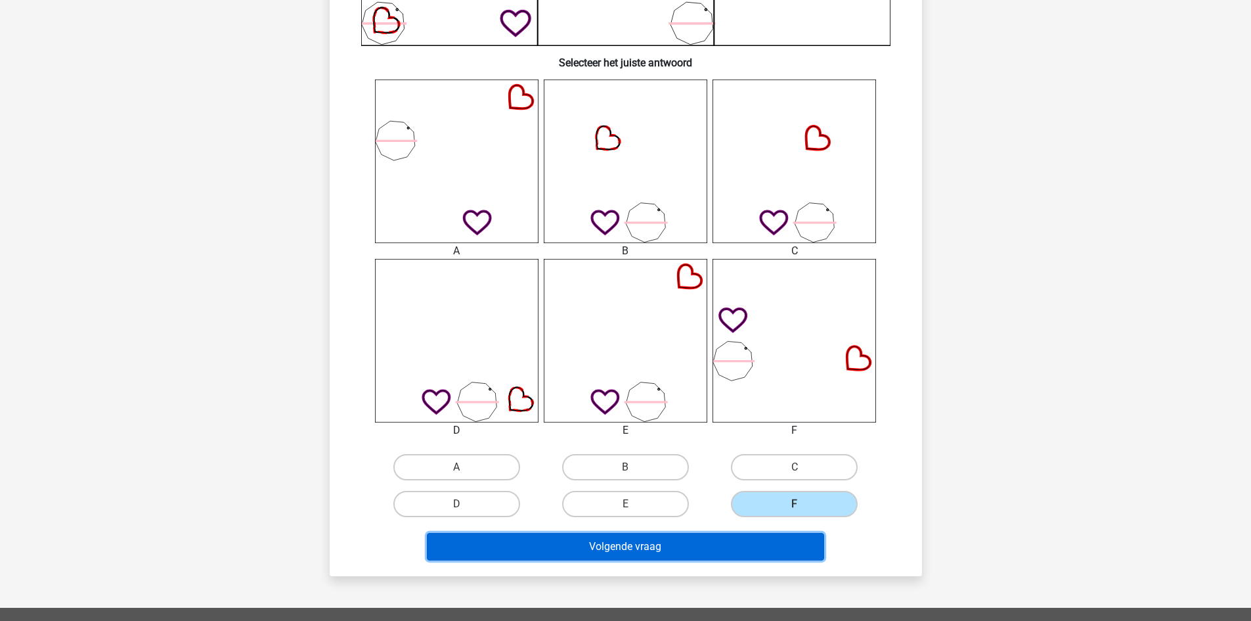
click at [713, 548] on button "Volgende vraag" at bounding box center [625, 547] width 397 height 28
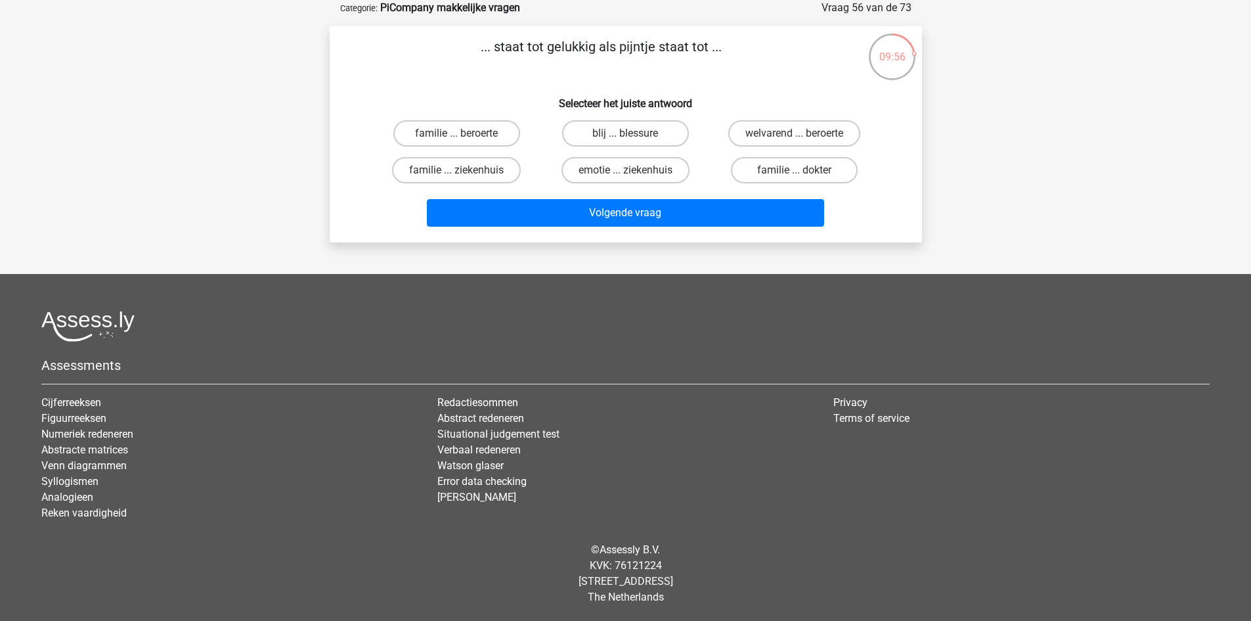
scroll to position [0, 0]
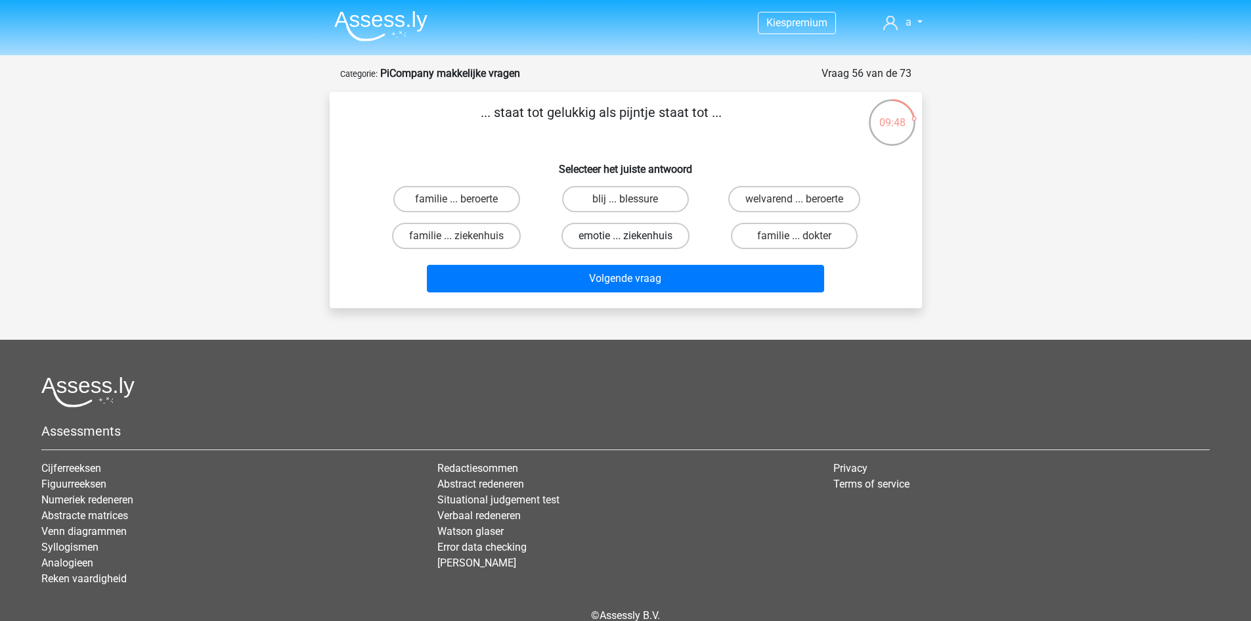
click at [633, 235] on label "emotie ... ziekenhuis" at bounding box center [626, 236] width 128 height 26
click at [633, 236] on input "emotie ... ziekenhuis" at bounding box center [629, 240] width 9 height 9
radio input "true"
click at [762, 236] on label "familie ... dokter" at bounding box center [794, 236] width 127 height 26
click at [795, 236] on input "familie ... dokter" at bounding box center [799, 240] width 9 height 9
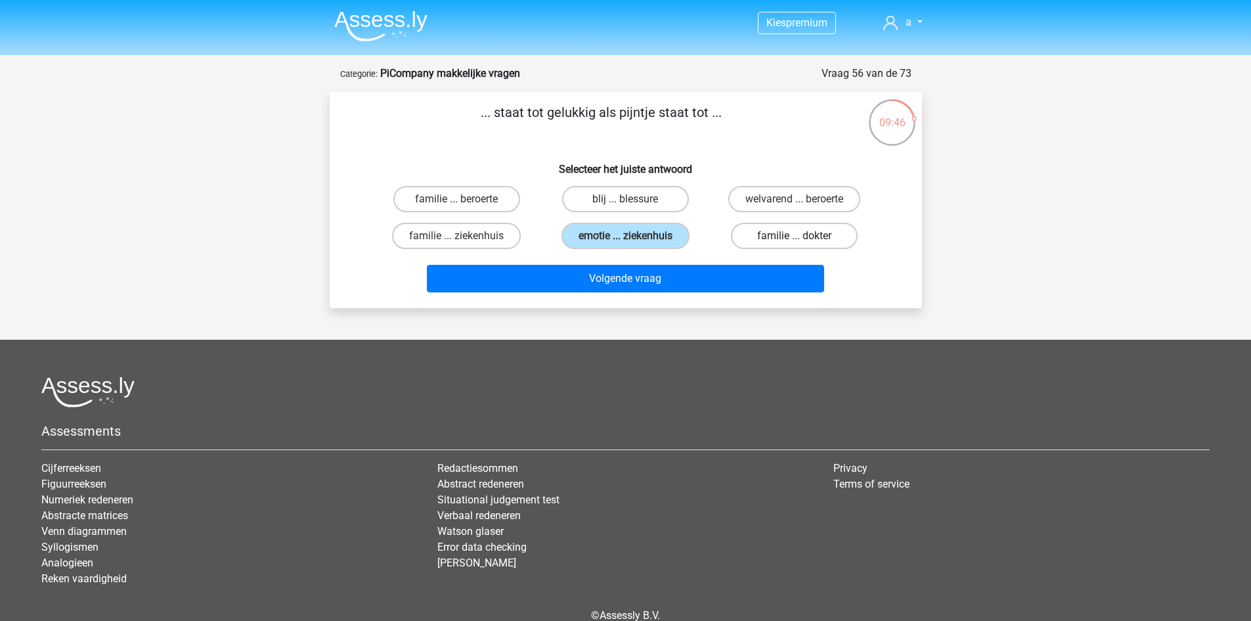
radio input "true"
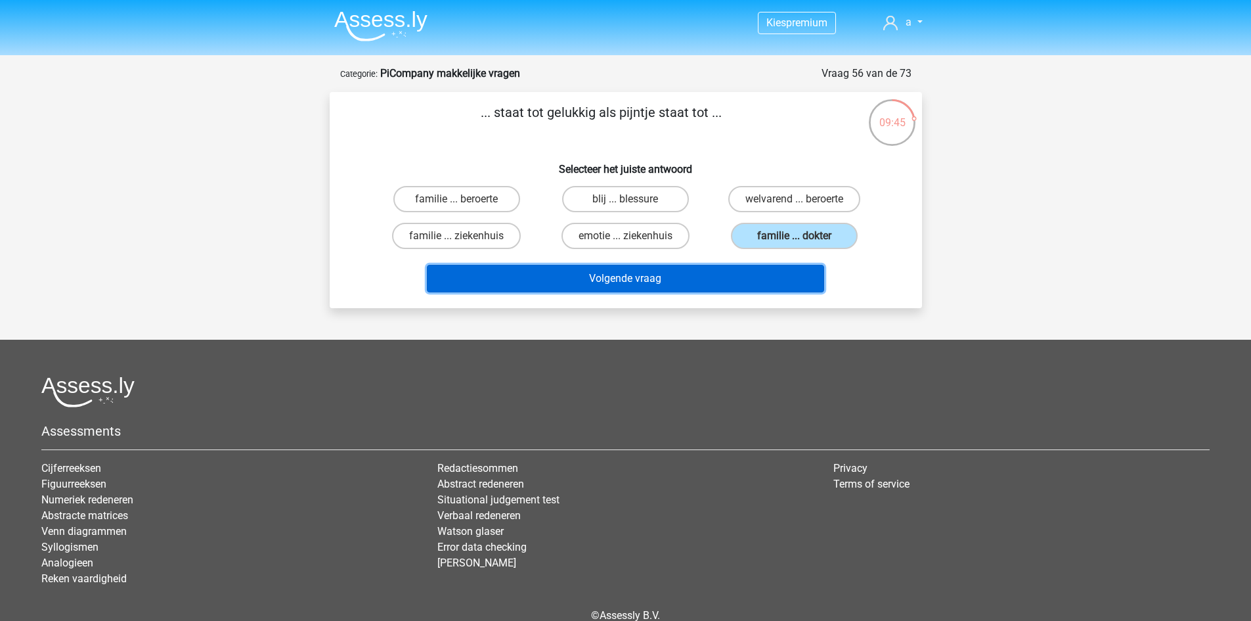
click at [731, 286] on button "Volgende vraag" at bounding box center [625, 279] width 397 height 28
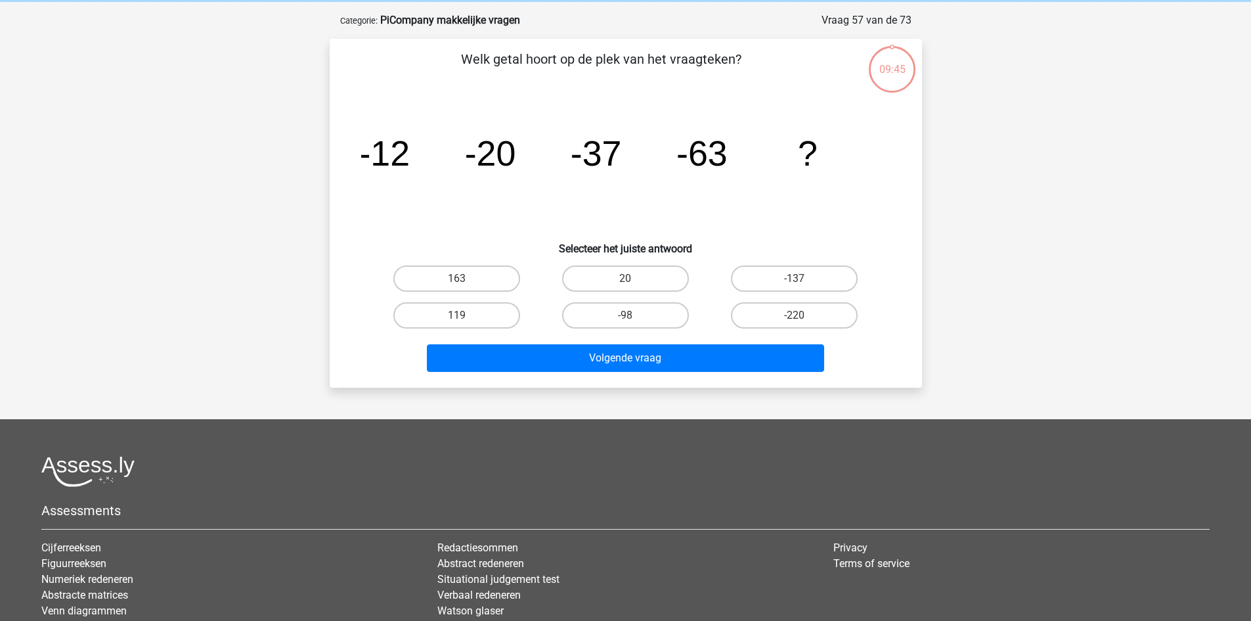
scroll to position [66, 0]
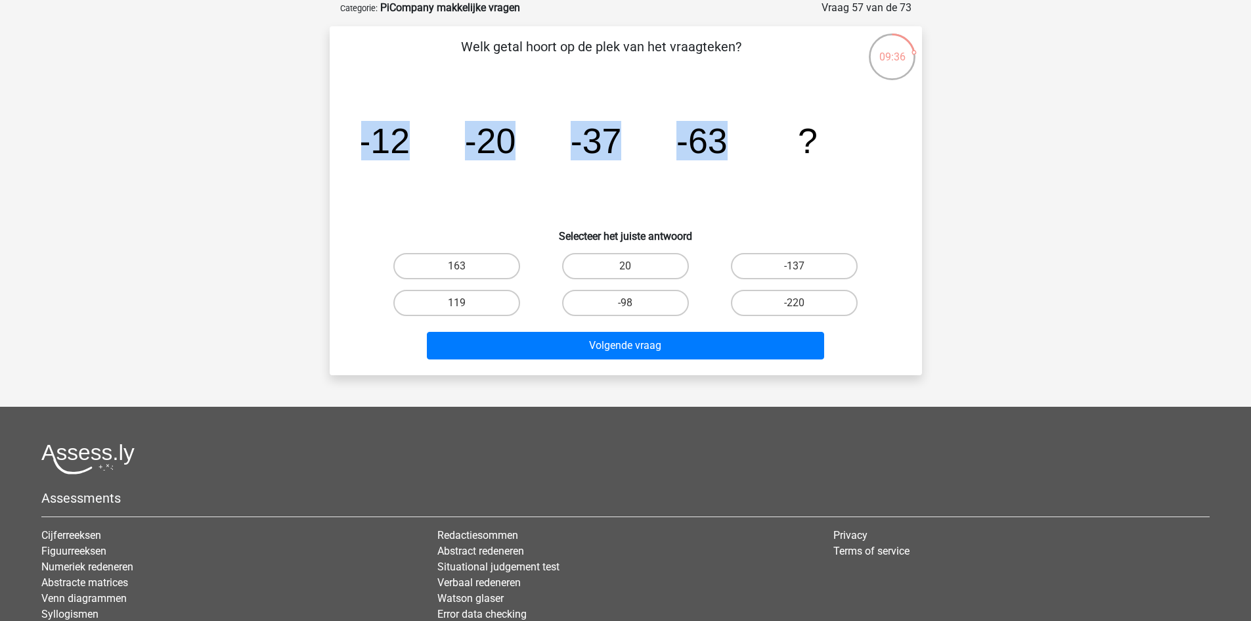
drag, startPoint x: 361, startPoint y: 146, endPoint x: 761, endPoint y: 161, distance: 400.3
click at [761, 161] on icon "image/svg+xml -12 -20 -37 -63 ?" at bounding box center [625, 153] width 529 height 133
copy g "-12 -20 -37 -63"
click at [542, 190] on icon "image/svg+xml -12 -20 -37 -63 ?" at bounding box center [625, 153] width 529 height 133
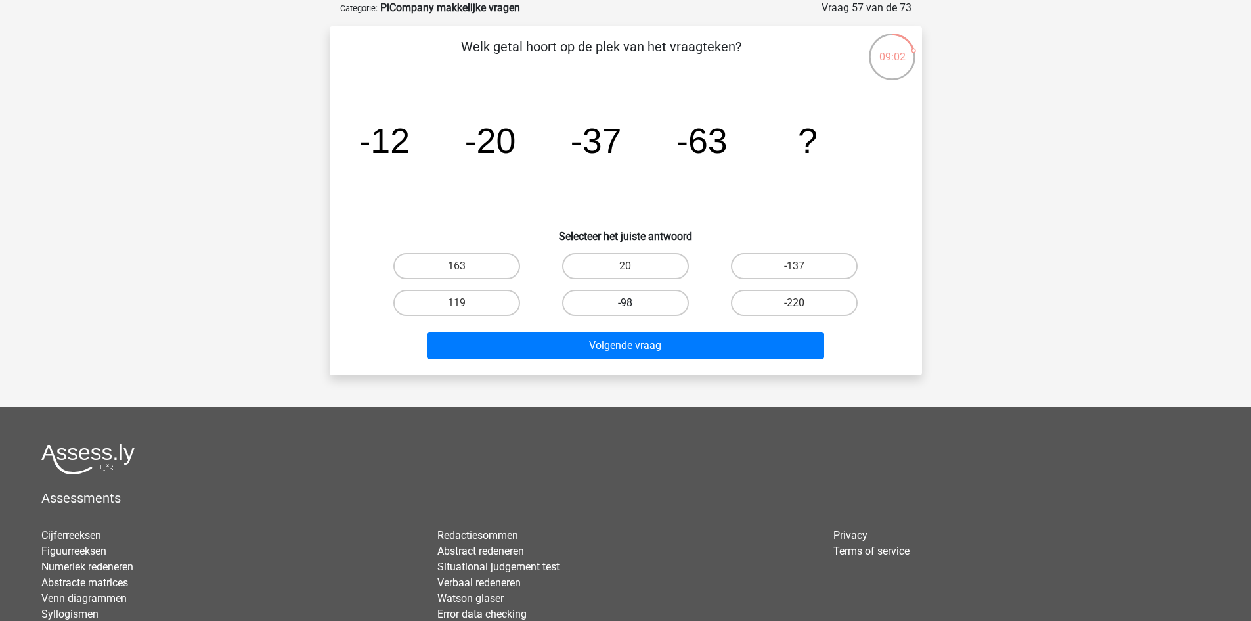
click at [585, 296] on label "-98" at bounding box center [625, 303] width 127 height 26
click at [625, 303] on input "-98" at bounding box center [629, 307] width 9 height 9
radio input "true"
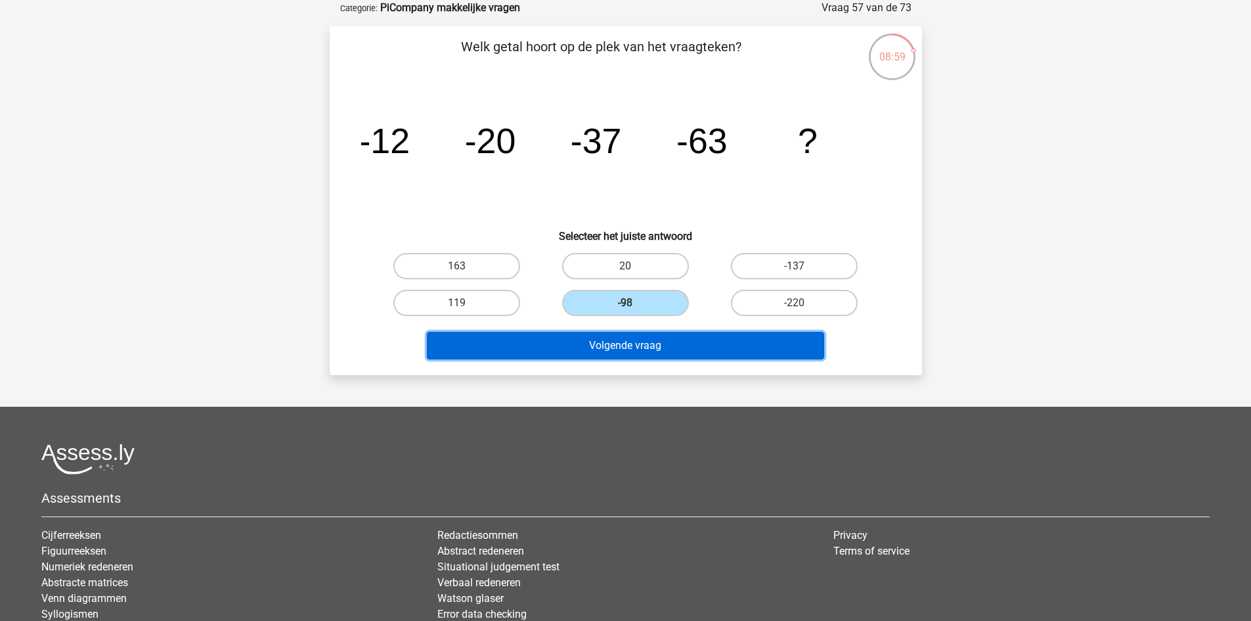
click at [660, 347] on button "Volgende vraag" at bounding box center [625, 346] width 397 height 28
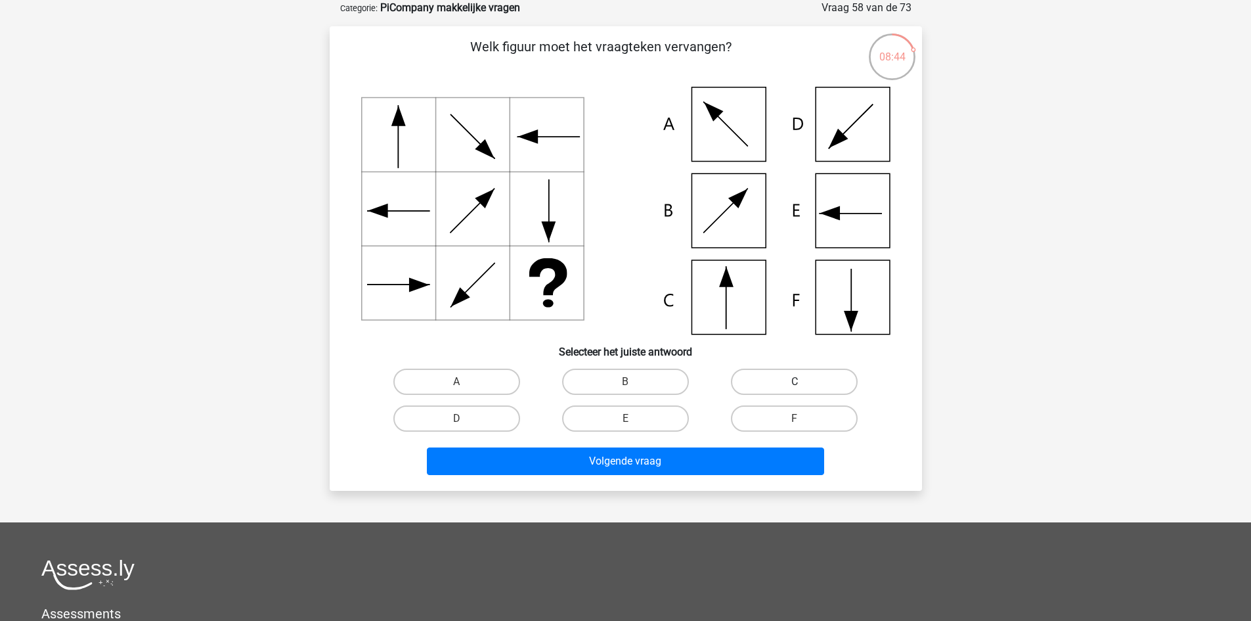
click at [793, 372] on label "C" at bounding box center [794, 381] width 127 height 26
click at [795, 382] on input "C" at bounding box center [799, 386] width 9 height 9
radio input "true"
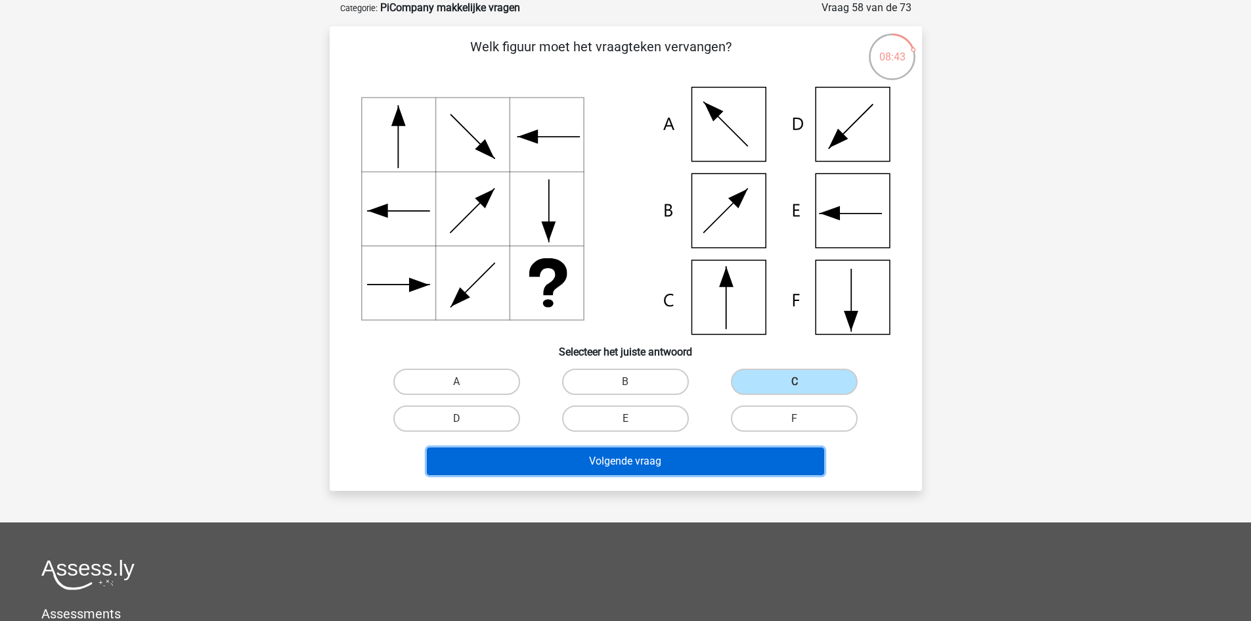
click at [707, 460] on button "Volgende vraag" at bounding box center [625, 461] width 397 height 28
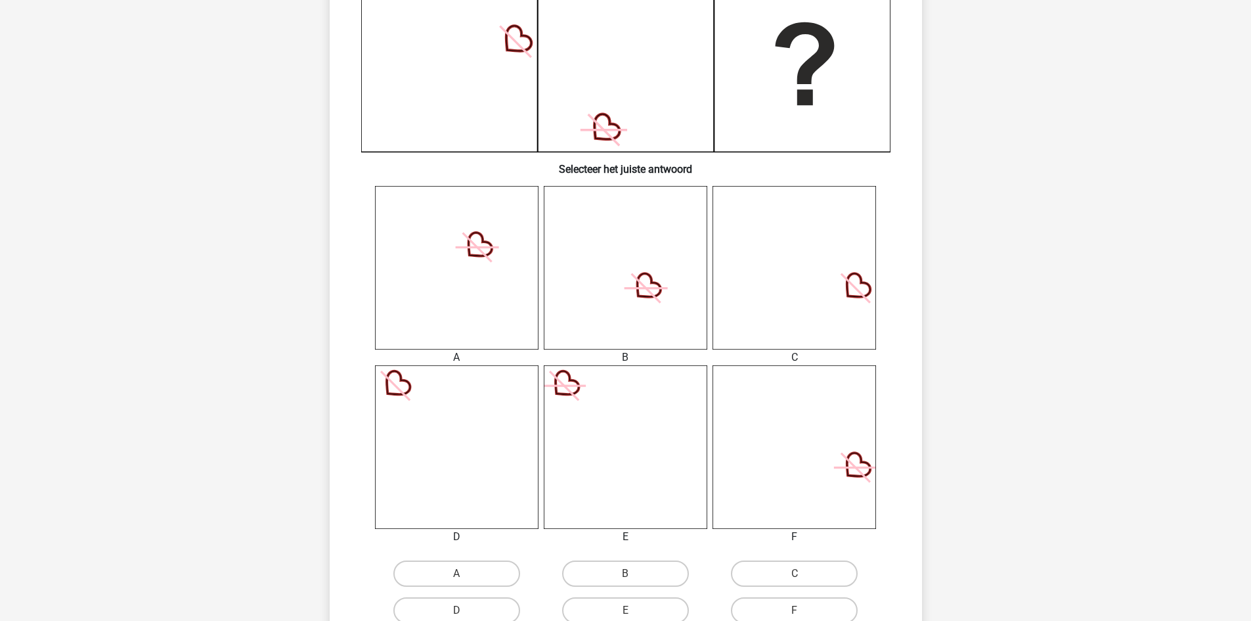
scroll to position [460, 0]
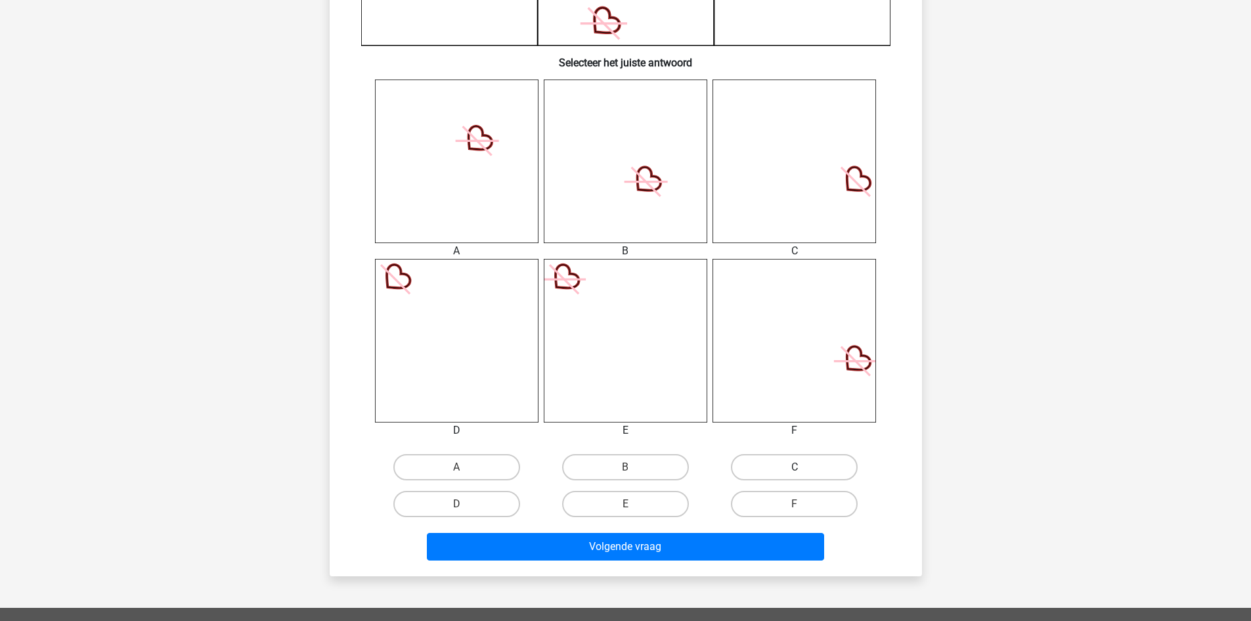
click at [784, 468] on label "C" at bounding box center [794, 467] width 127 height 26
click at [795, 468] on input "C" at bounding box center [799, 471] width 9 height 9
radio input "true"
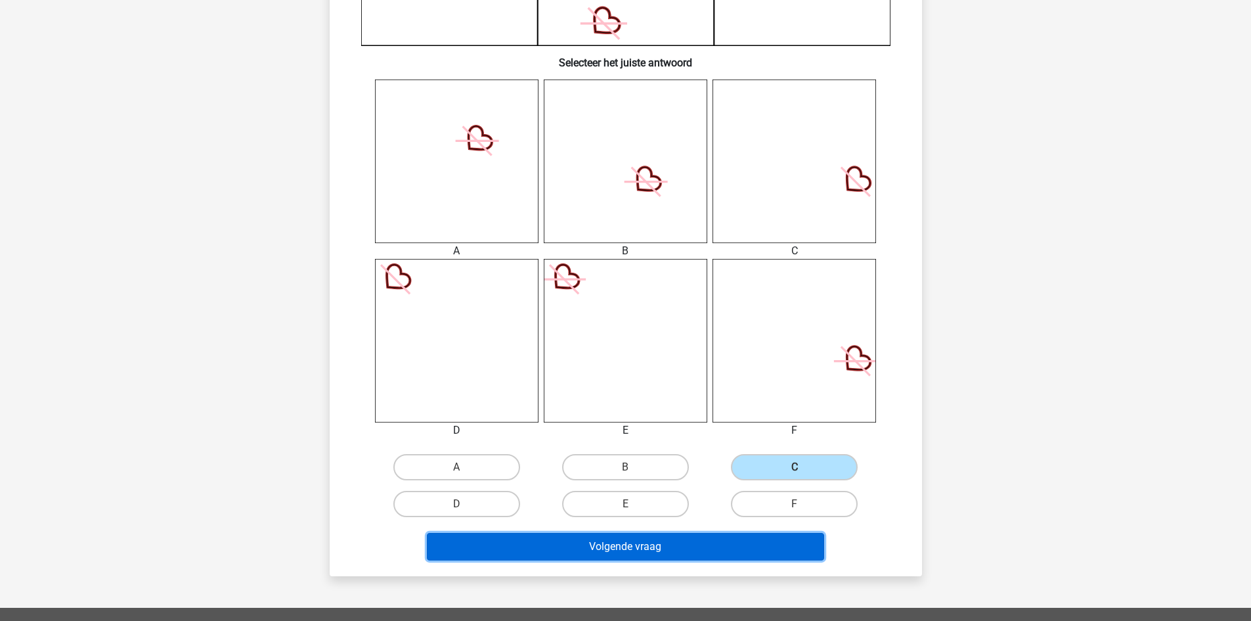
click at [631, 554] on button "Volgende vraag" at bounding box center [625, 547] width 397 height 28
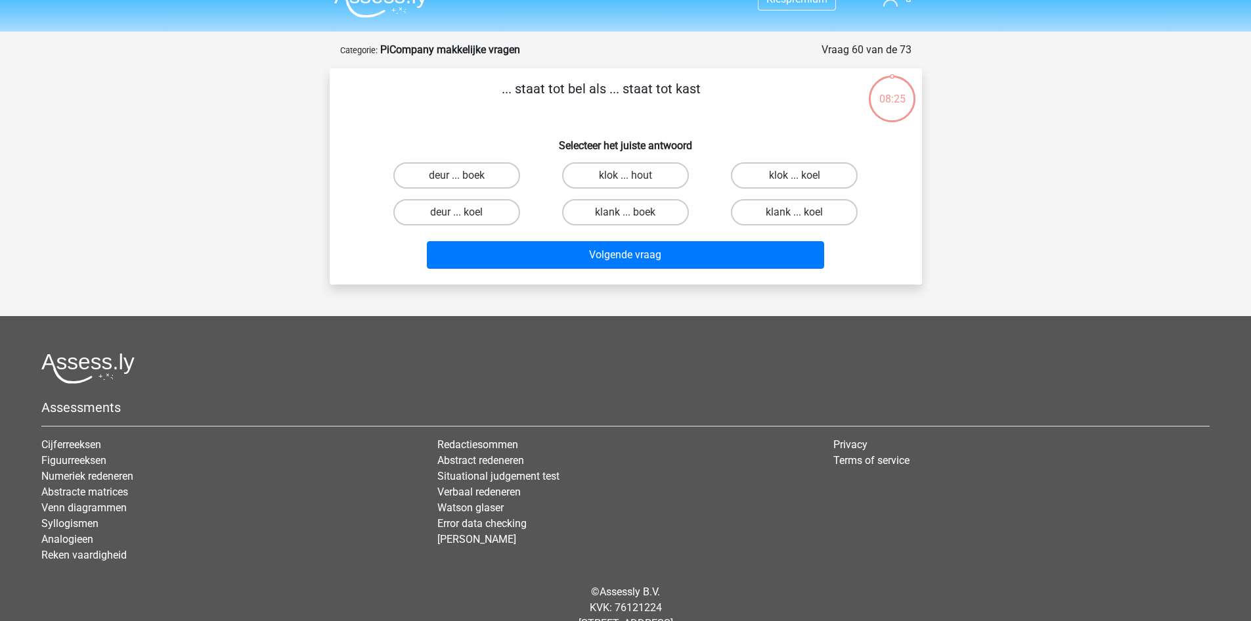
scroll to position [0, 0]
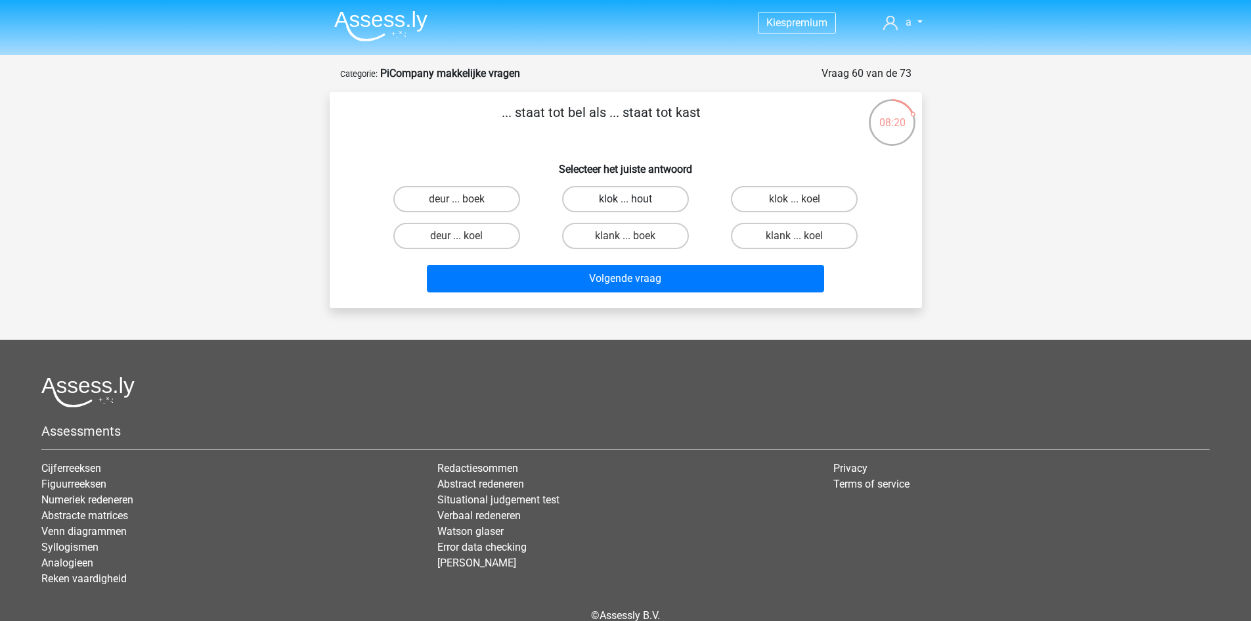
click at [636, 202] on label "klok ... hout" at bounding box center [625, 199] width 127 height 26
click at [634, 202] on input "klok ... hout" at bounding box center [629, 203] width 9 height 9
radio input "true"
click at [474, 238] on label "deur ... koel" at bounding box center [456, 236] width 127 height 26
click at [465, 238] on input "deur ... koel" at bounding box center [461, 240] width 9 height 9
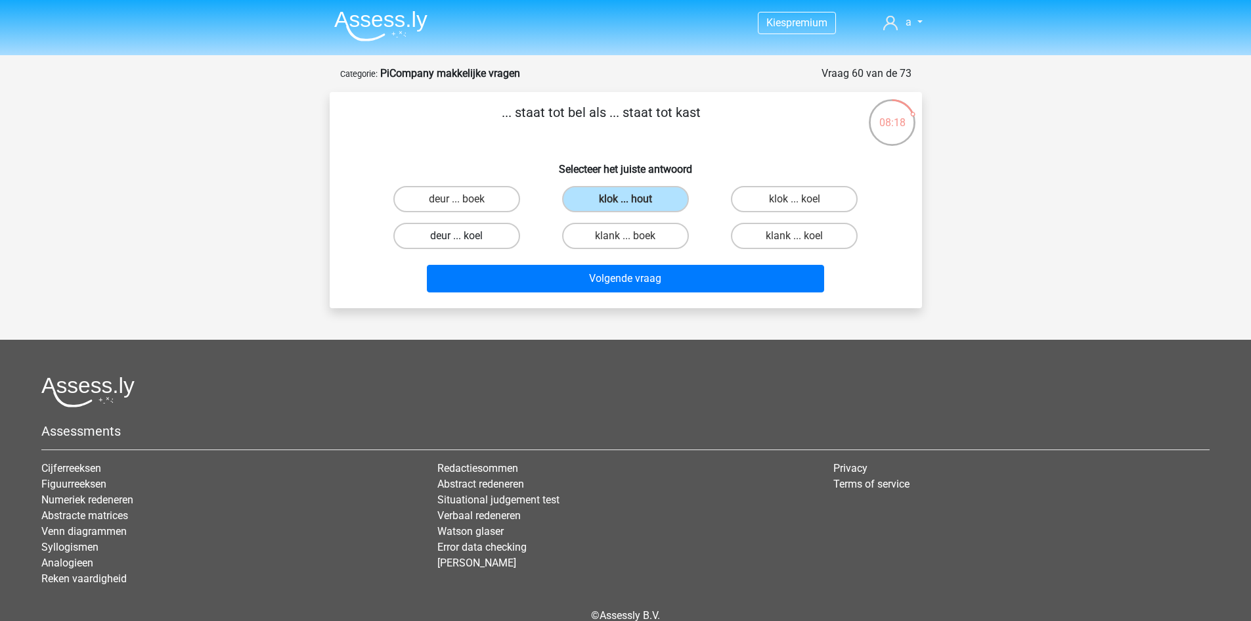
radio input "true"
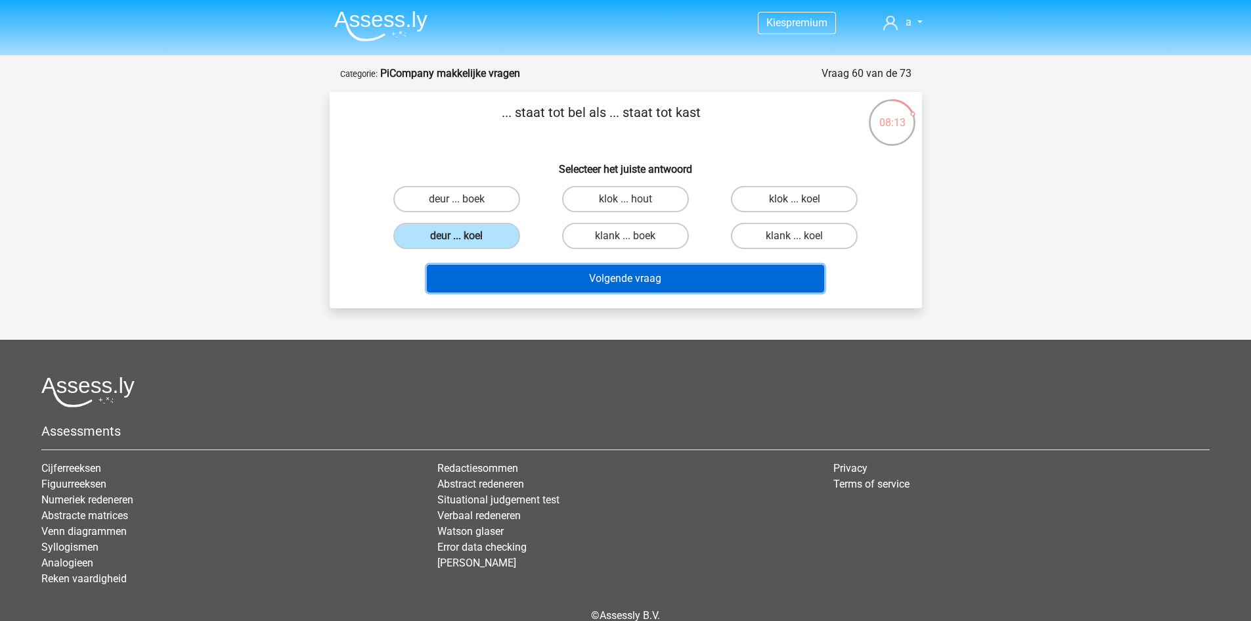
click at [470, 279] on button "Volgende vraag" at bounding box center [625, 279] width 397 height 28
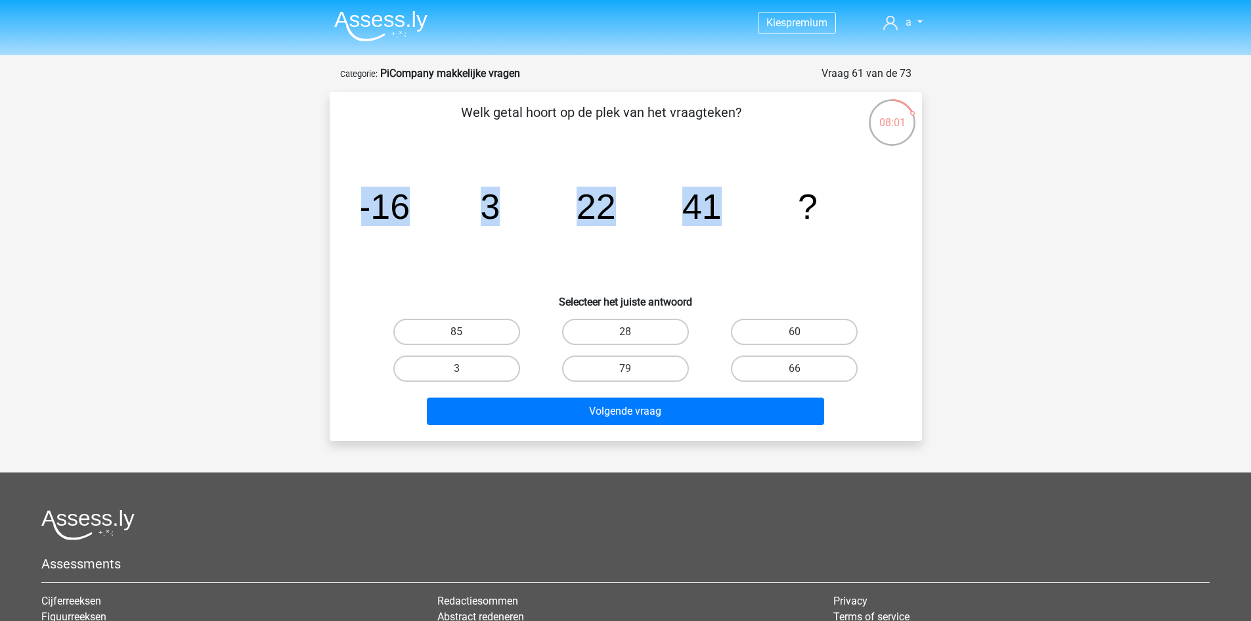
drag, startPoint x: 350, startPoint y: 202, endPoint x: 726, endPoint y: 221, distance: 376.2
click at [726, 221] on div "image/svg+xml -16 3 22 41 ?" at bounding box center [626, 218] width 550 height 133
copy g "-16 3 22 41"
click at [623, 158] on icon "image/svg+xml -16 3 22 41 ?" at bounding box center [625, 218] width 529 height 133
click at [790, 313] on div "60" at bounding box center [794, 331] width 169 height 37
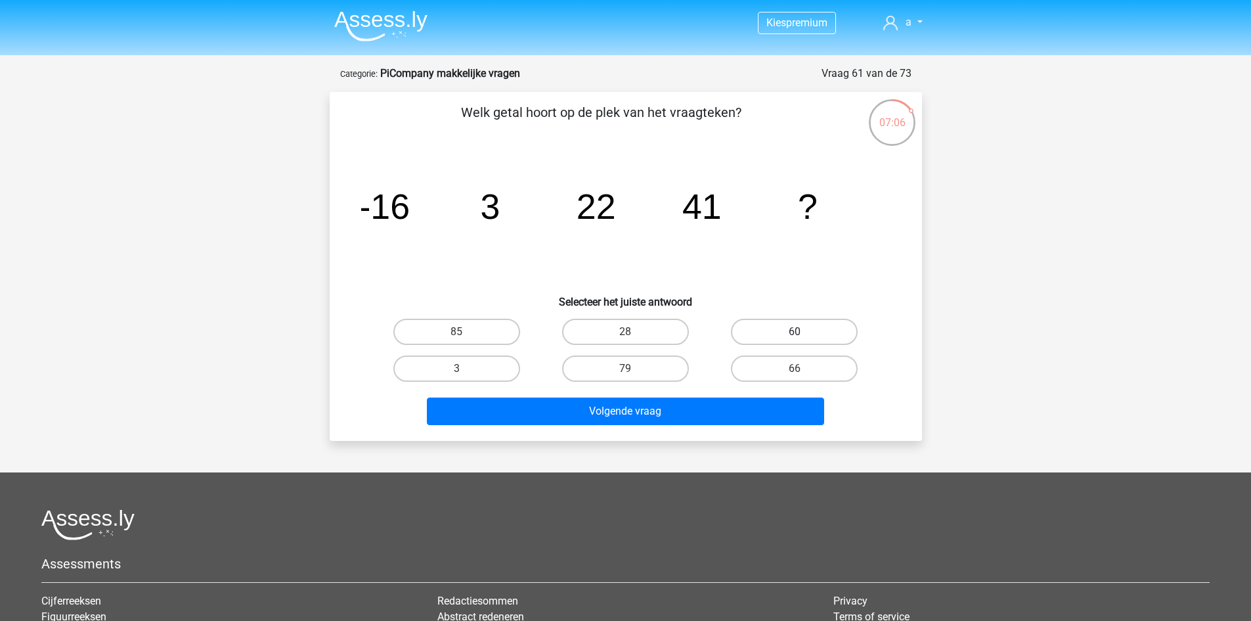
click at [790, 322] on label "60" at bounding box center [794, 332] width 127 height 26
click at [795, 332] on input "60" at bounding box center [799, 336] width 9 height 9
radio input "true"
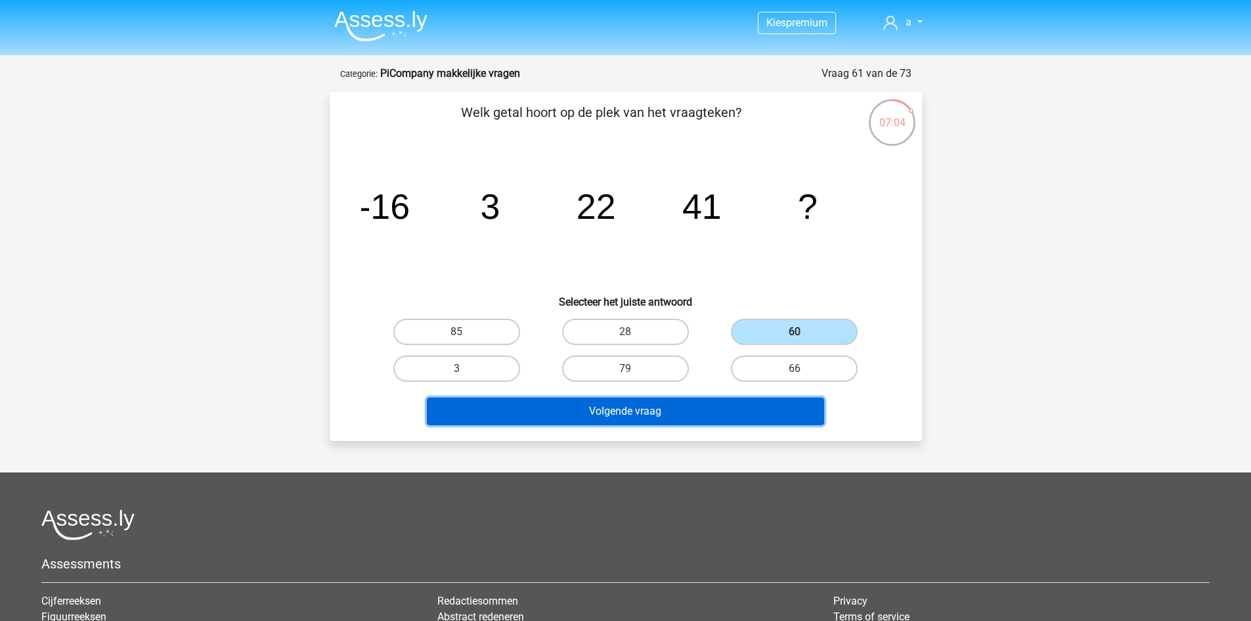
click at [707, 409] on button "Volgende vraag" at bounding box center [625, 411] width 397 height 28
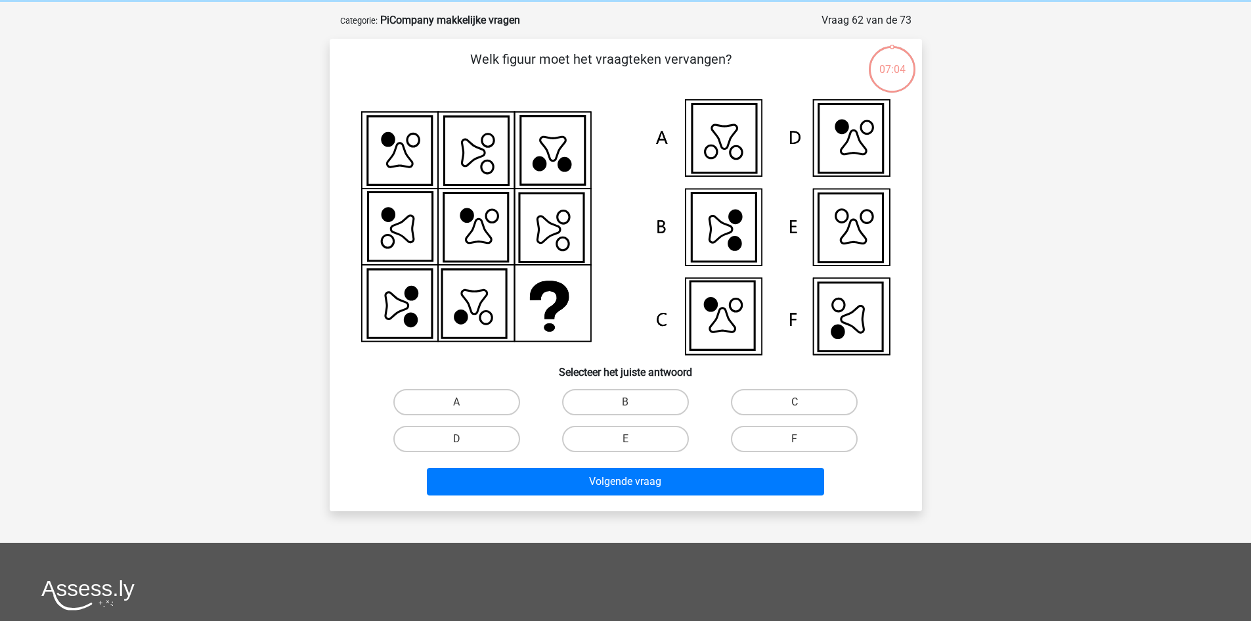
scroll to position [66, 0]
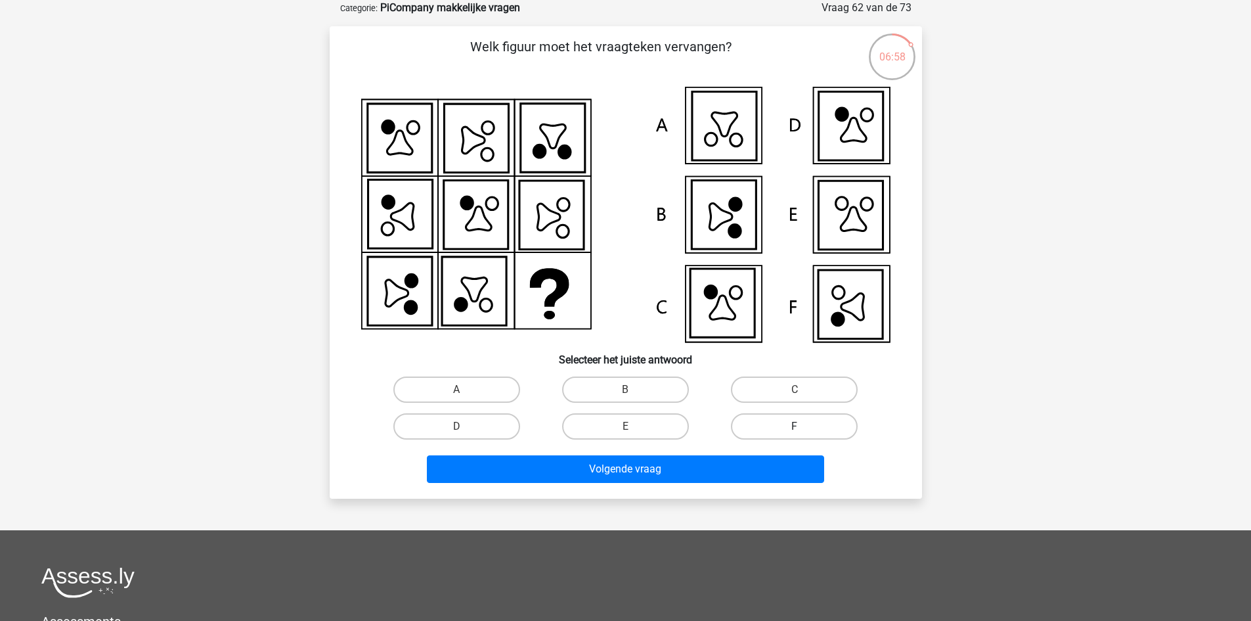
click at [818, 422] on label "F" at bounding box center [794, 426] width 127 height 26
click at [803, 426] on input "F" at bounding box center [799, 430] width 9 height 9
radio input "true"
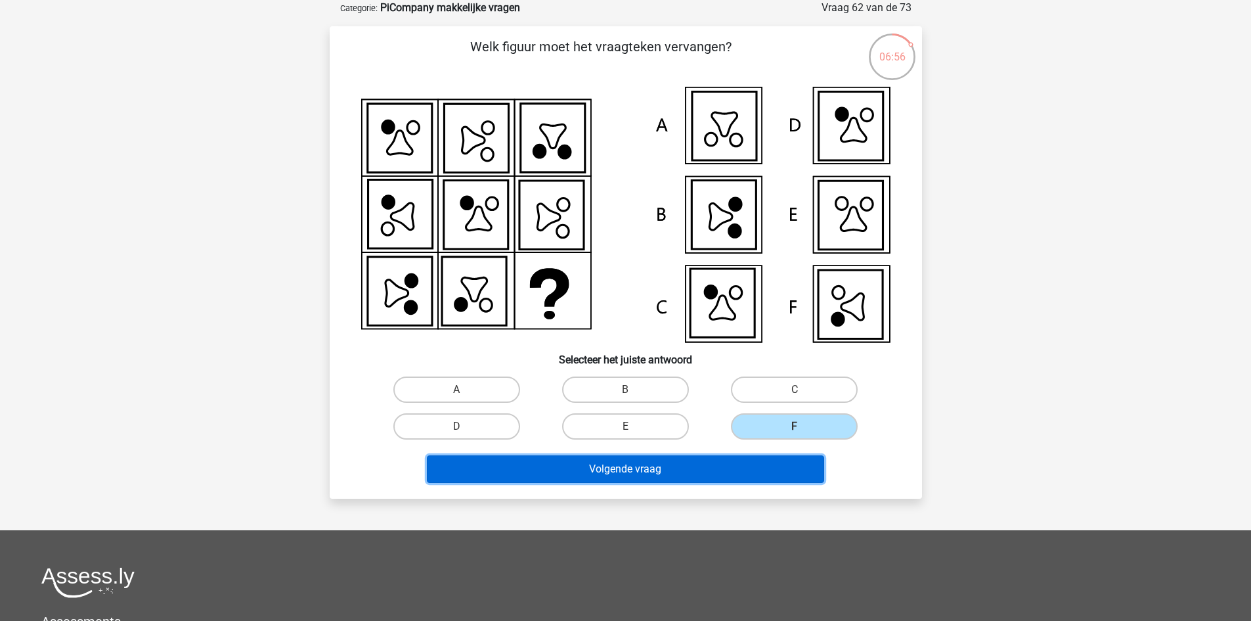
click at [678, 460] on button "Volgende vraag" at bounding box center [625, 469] width 397 height 28
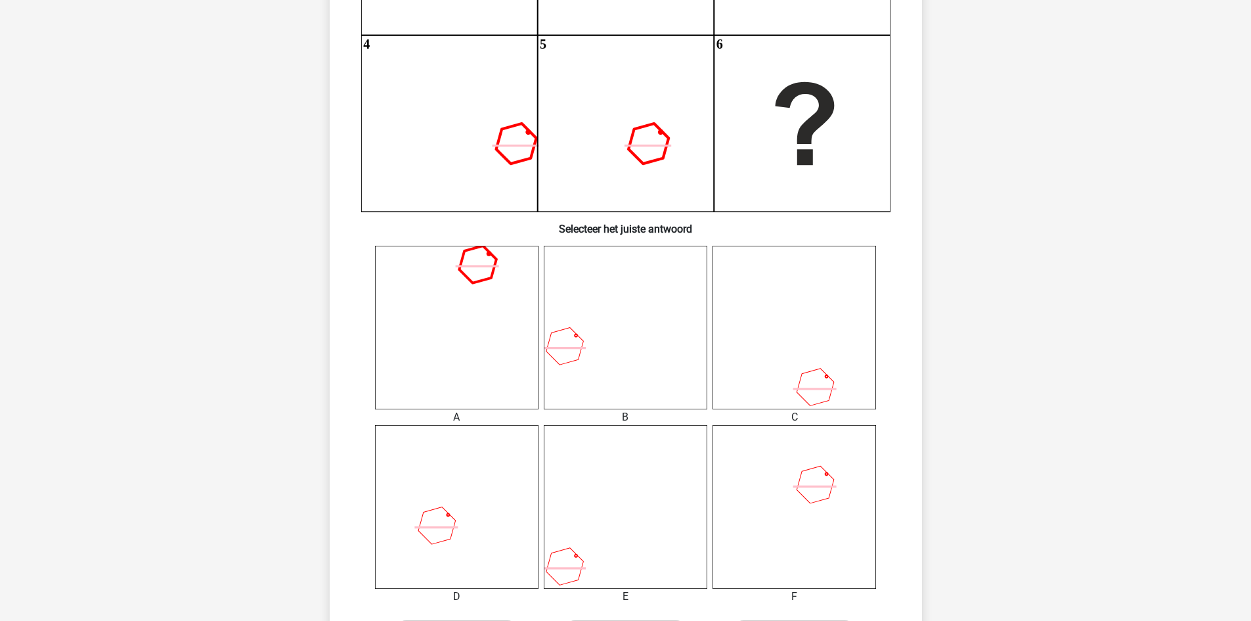
scroll to position [394, 0]
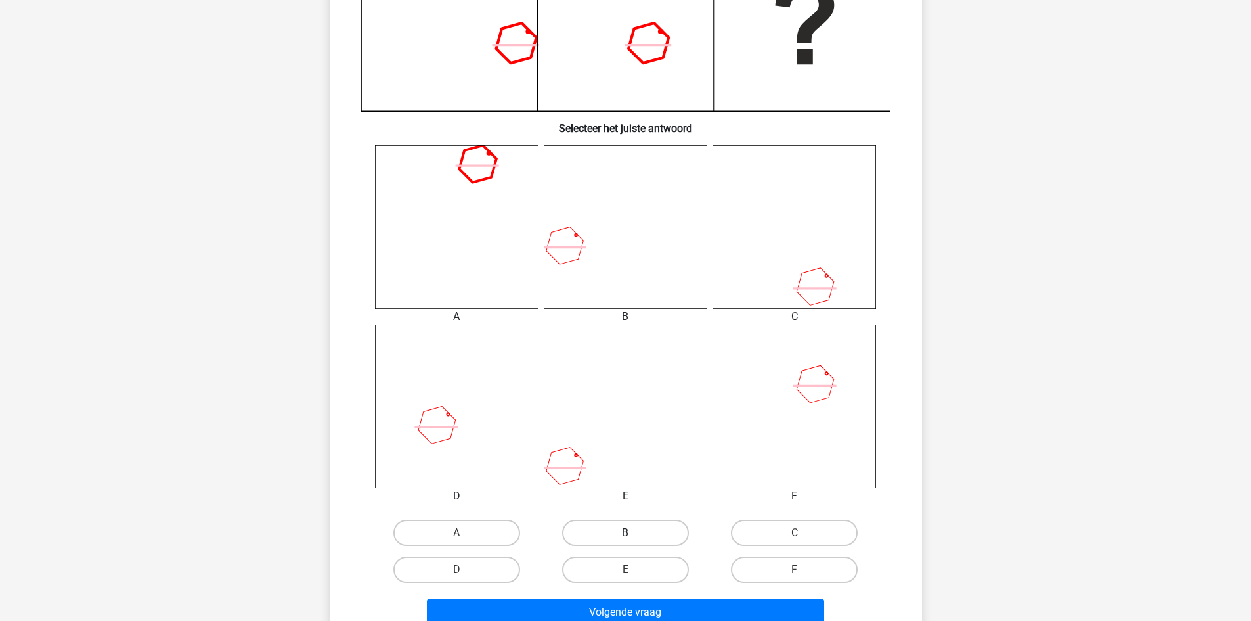
click at [638, 536] on label "B" at bounding box center [625, 533] width 127 height 26
click at [634, 536] on input "B" at bounding box center [629, 537] width 9 height 9
radio input "true"
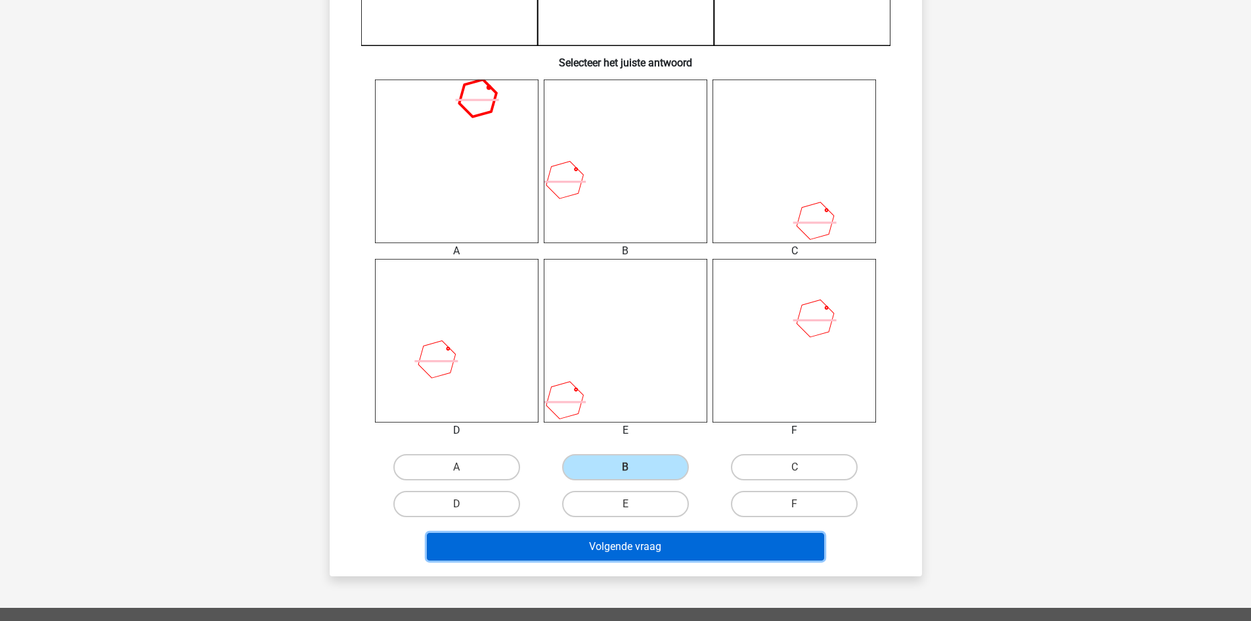
click at [617, 542] on button "Volgende vraag" at bounding box center [625, 547] width 397 height 28
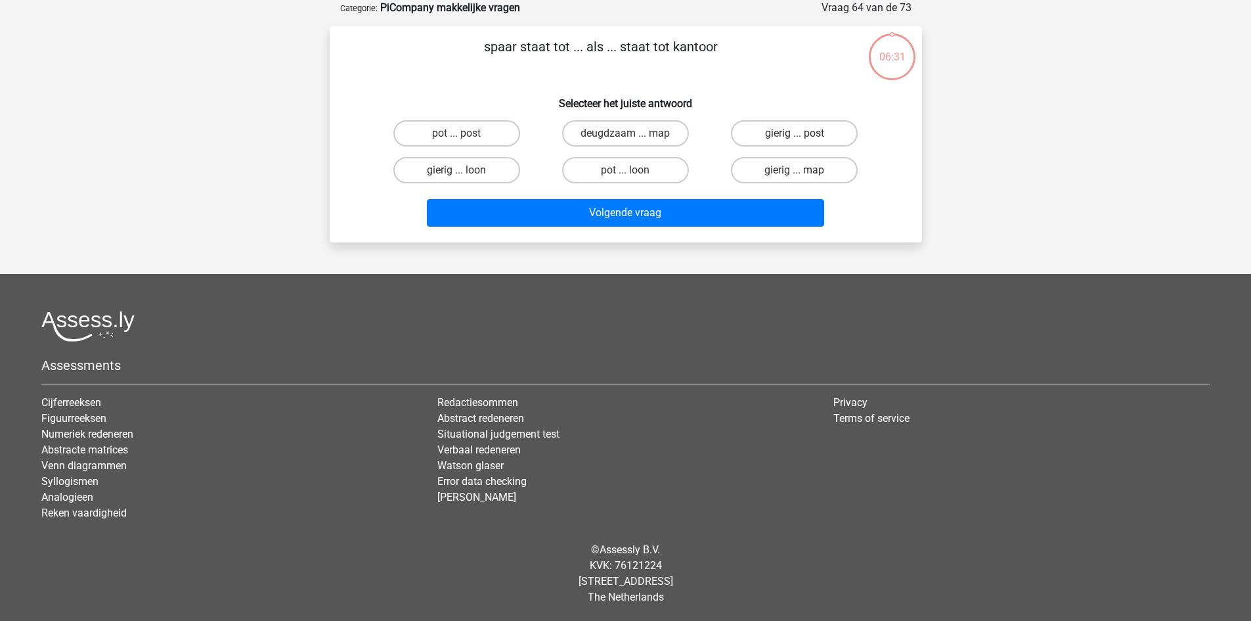
scroll to position [0, 0]
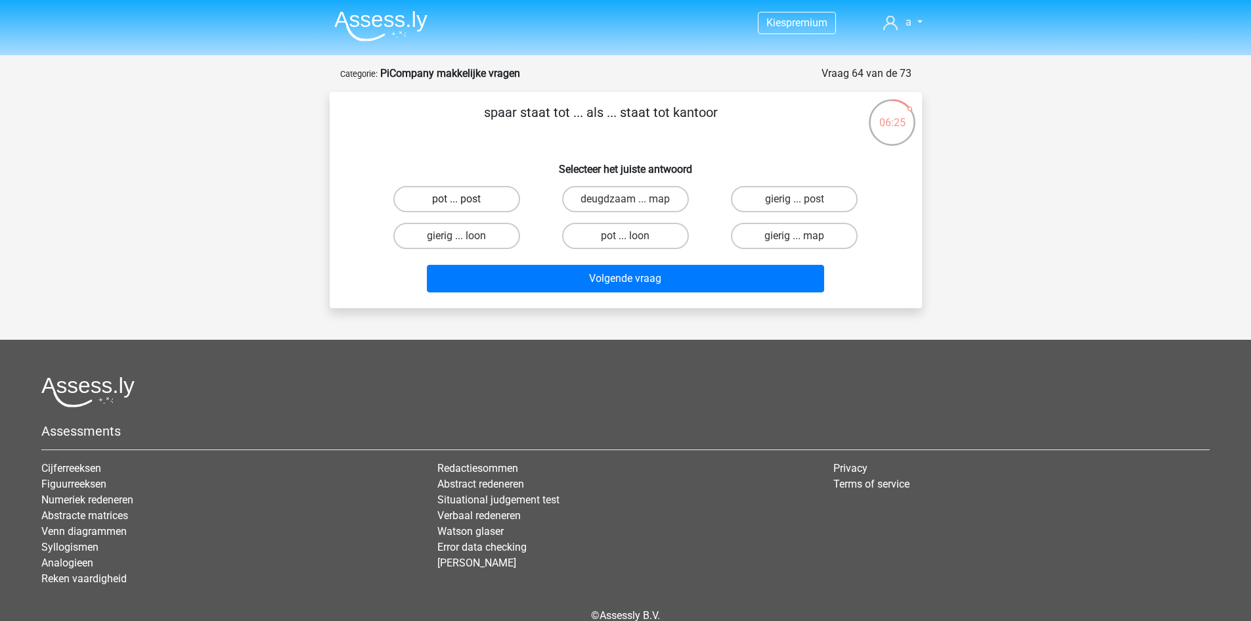
click at [499, 204] on label "pot ... post" at bounding box center [456, 199] width 127 height 26
click at [465, 204] on input "pot ... post" at bounding box center [461, 203] width 9 height 9
radio input "true"
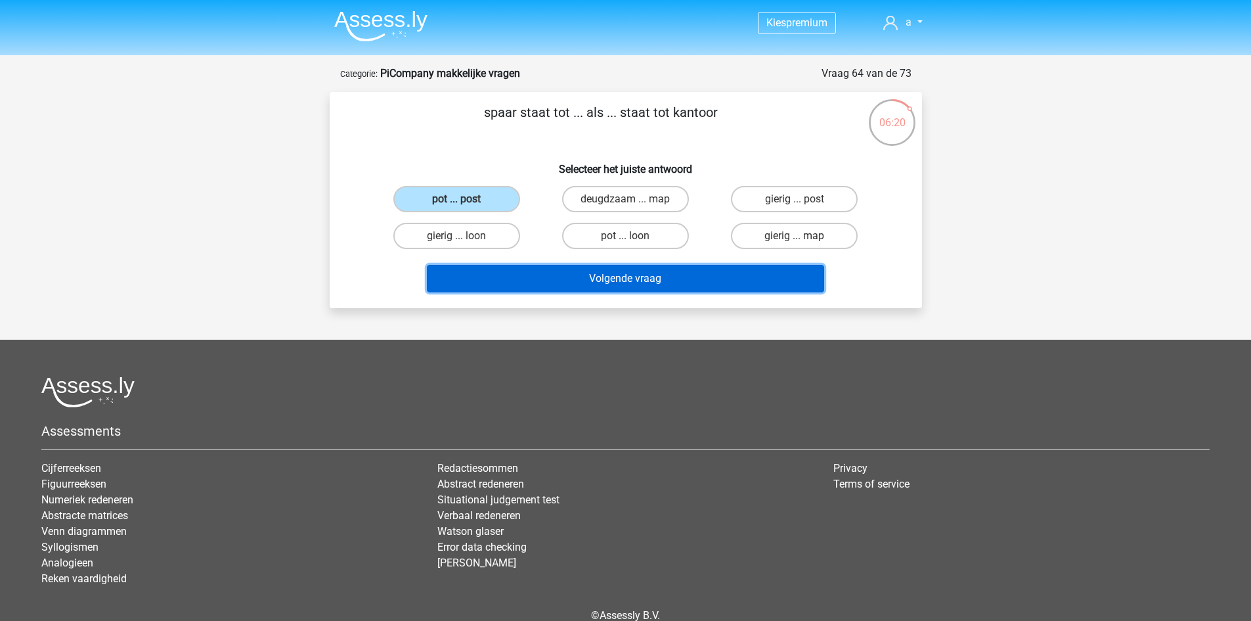
click at [548, 268] on button "Volgende vraag" at bounding box center [625, 279] width 397 height 28
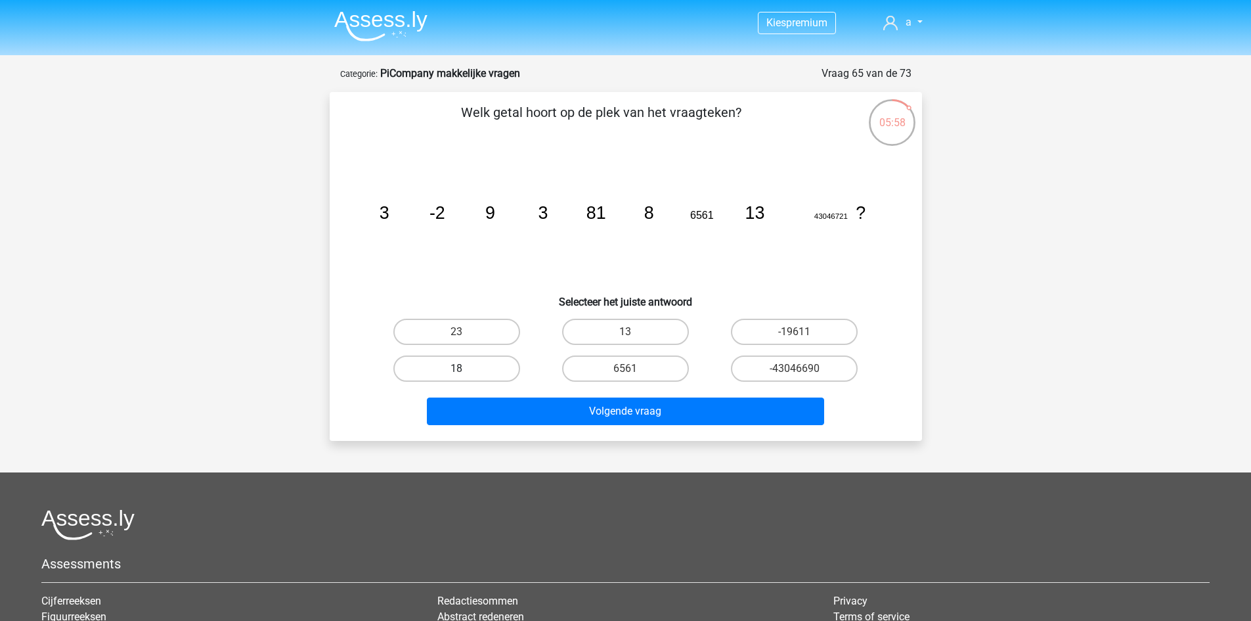
click at [478, 371] on label "18" at bounding box center [456, 368] width 127 height 26
click at [465, 371] on input "18" at bounding box center [461, 372] width 9 height 9
radio input "true"
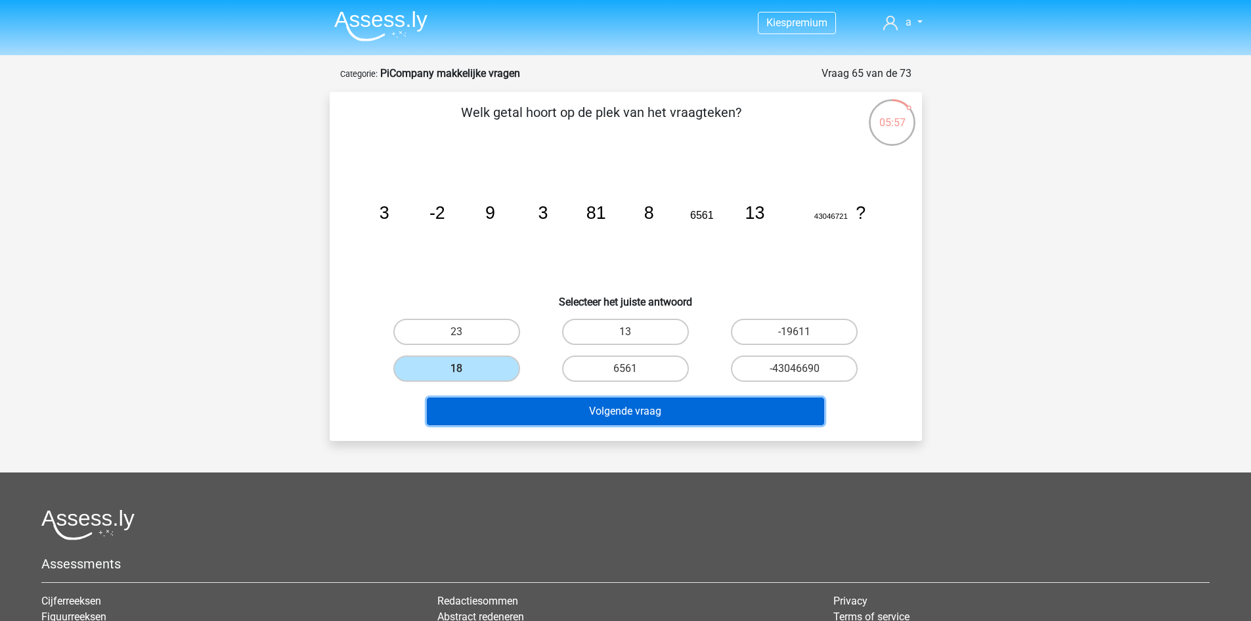
click at [501, 413] on button "Volgende vraag" at bounding box center [625, 411] width 397 height 28
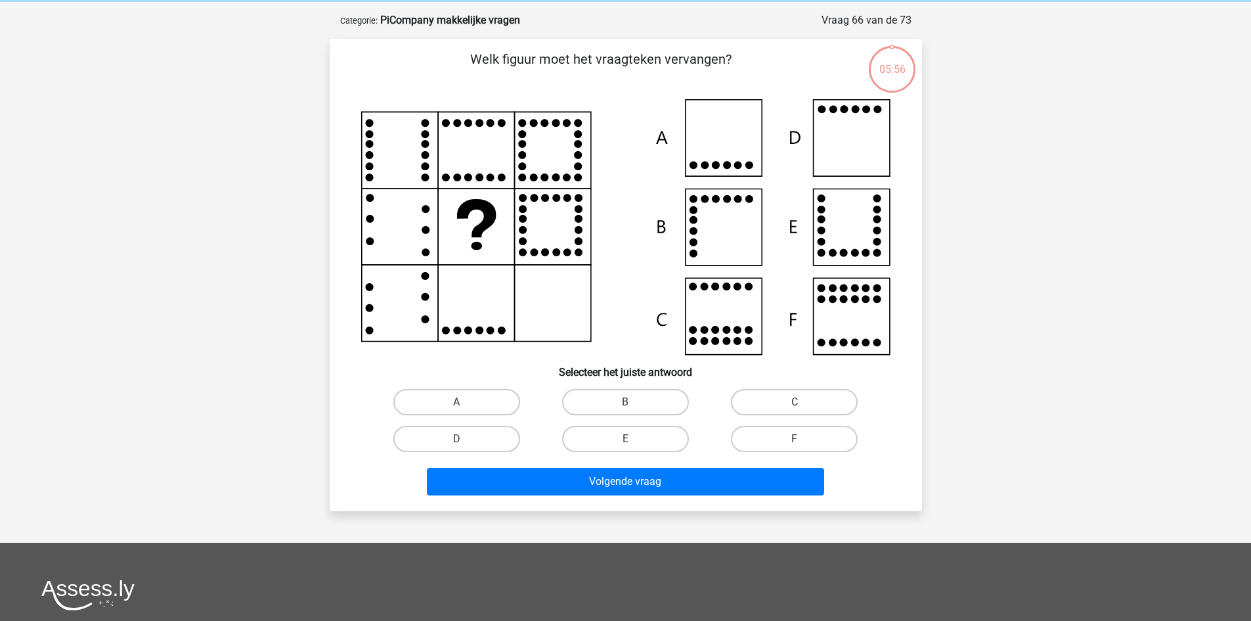
scroll to position [66, 0]
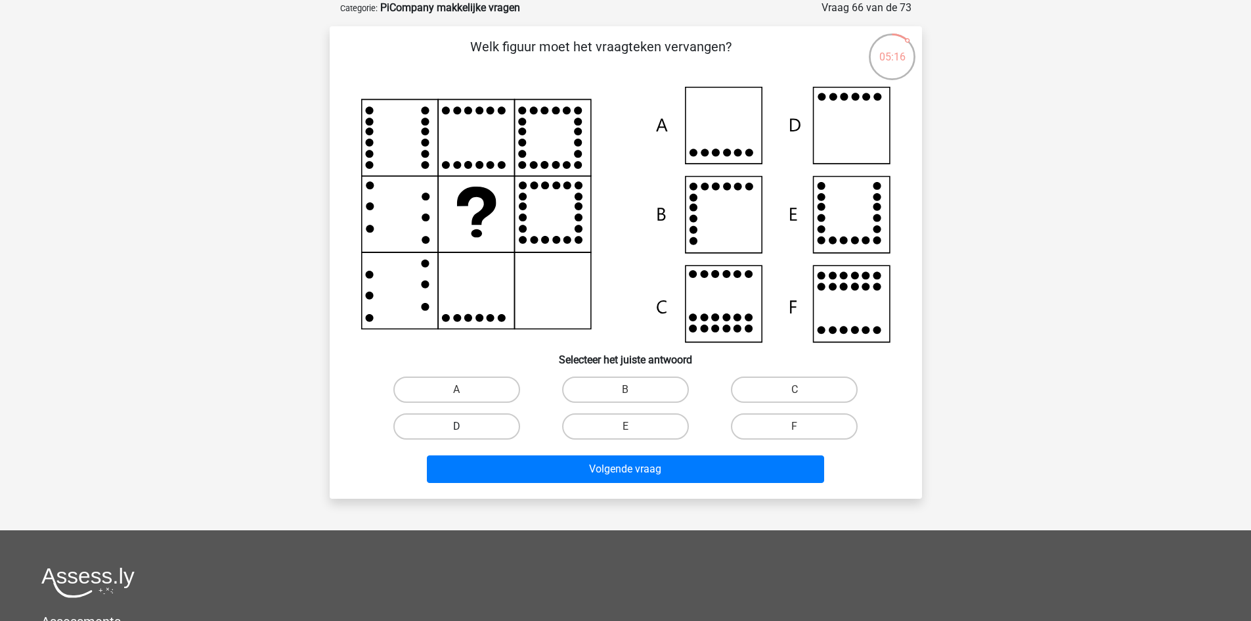
click at [466, 421] on label "D" at bounding box center [456, 426] width 127 height 26
click at [465, 426] on input "D" at bounding box center [461, 430] width 9 height 9
radio input "true"
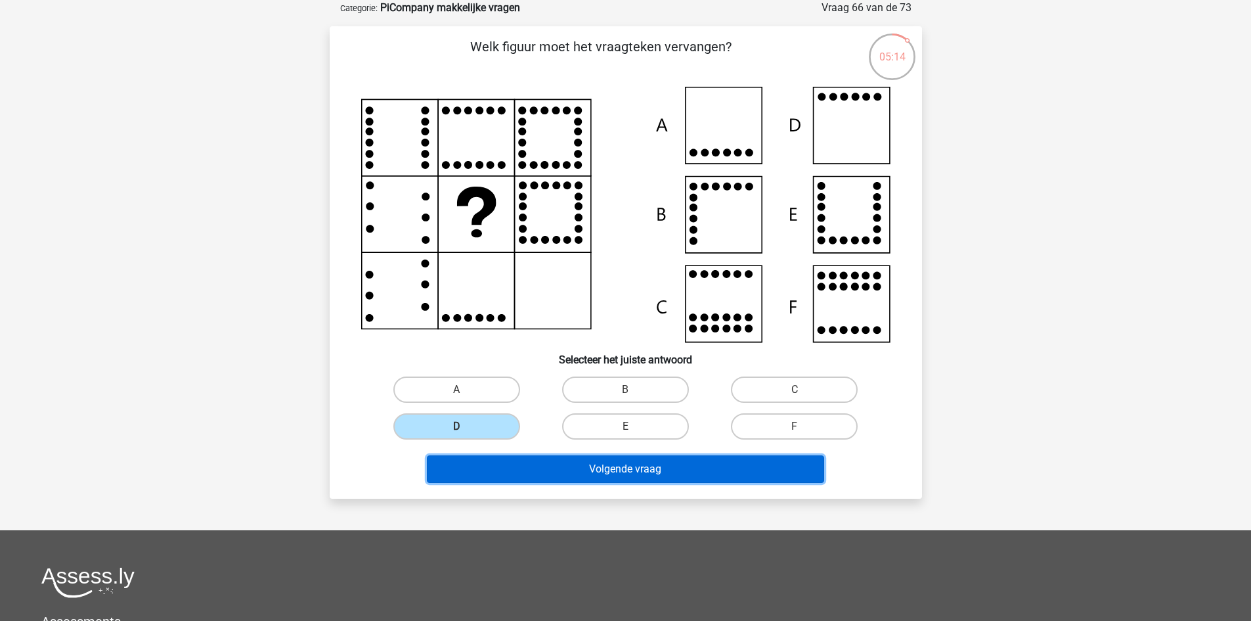
click at [557, 475] on button "Volgende vraag" at bounding box center [625, 469] width 397 height 28
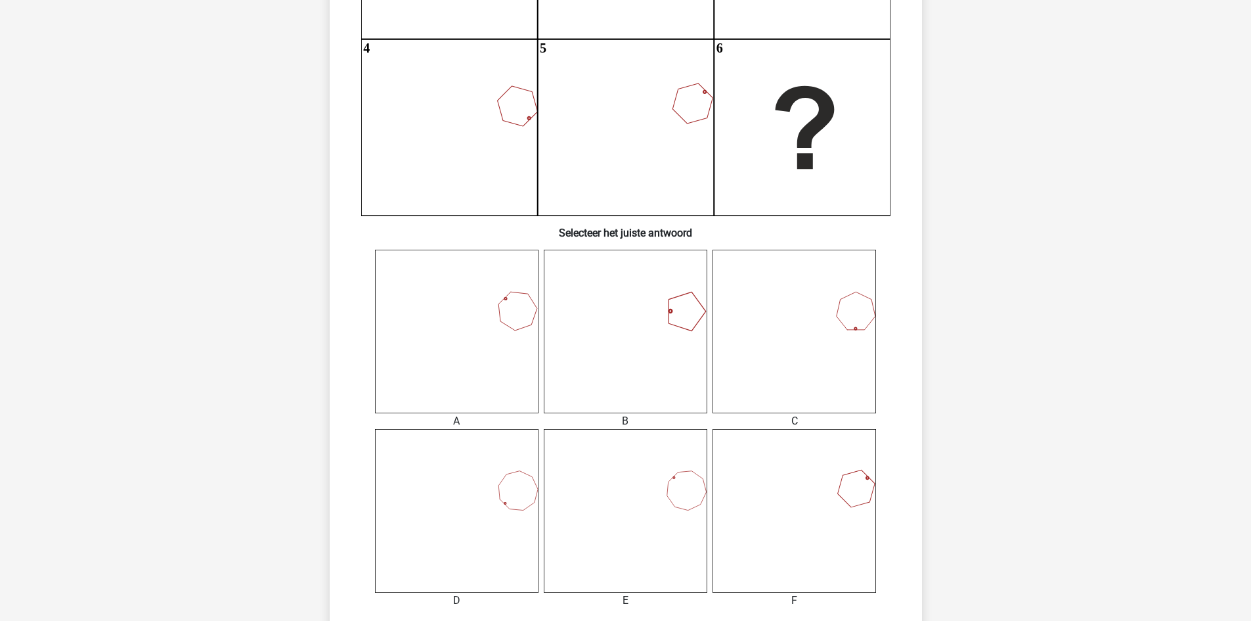
scroll to position [460, 0]
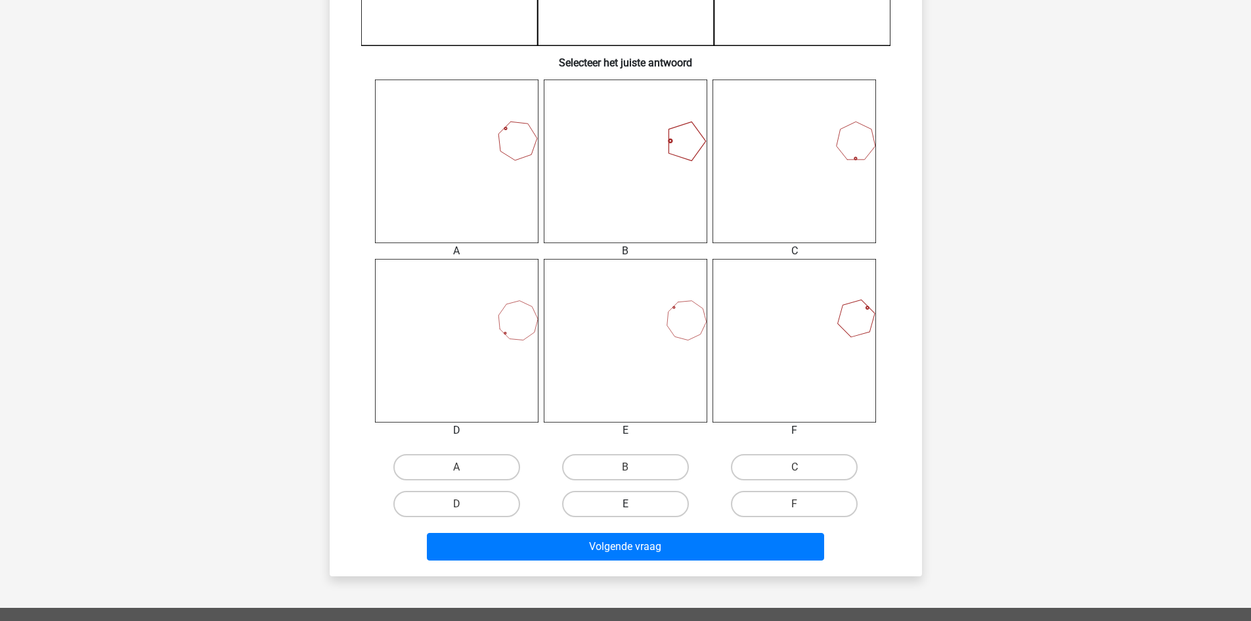
click at [612, 499] on label "E" at bounding box center [625, 504] width 127 height 26
click at [625, 504] on input "E" at bounding box center [629, 508] width 9 height 9
radio input "true"
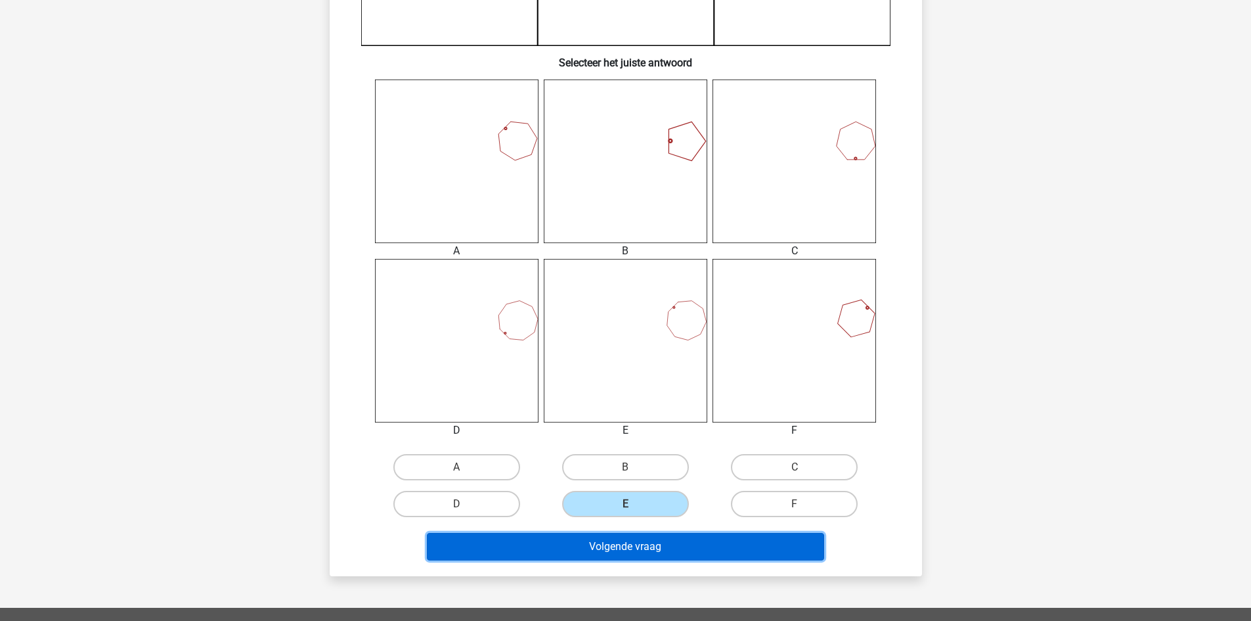
click at [598, 550] on button "Volgende vraag" at bounding box center [625, 547] width 397 height 28
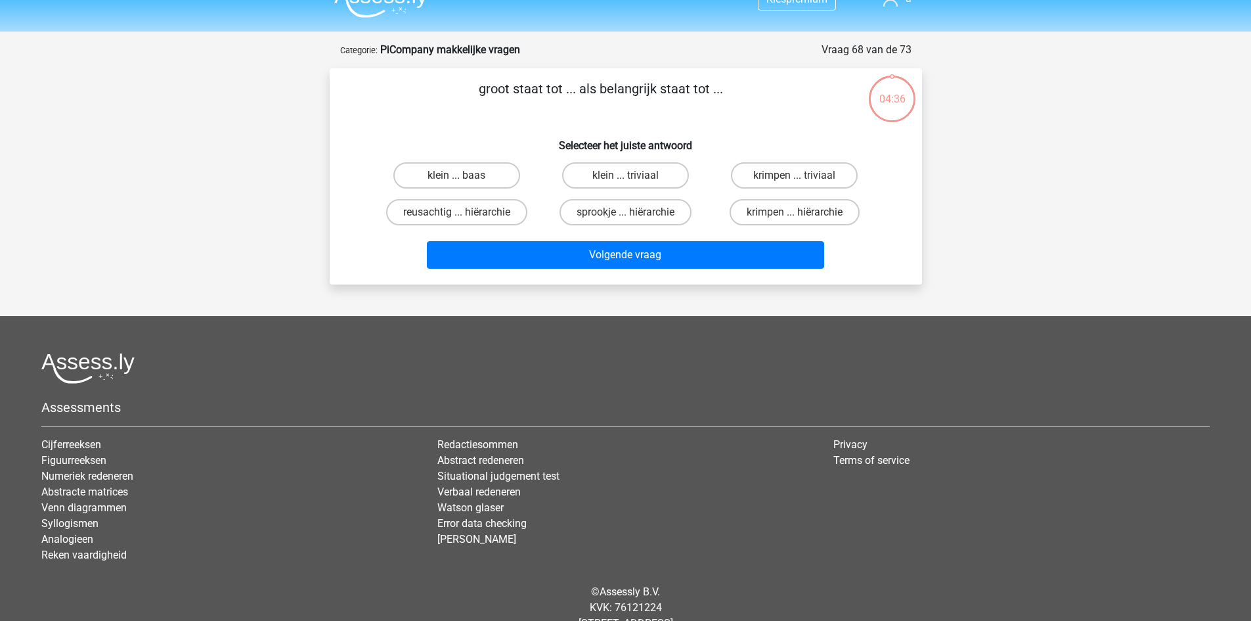
scroll to position [0, 0]
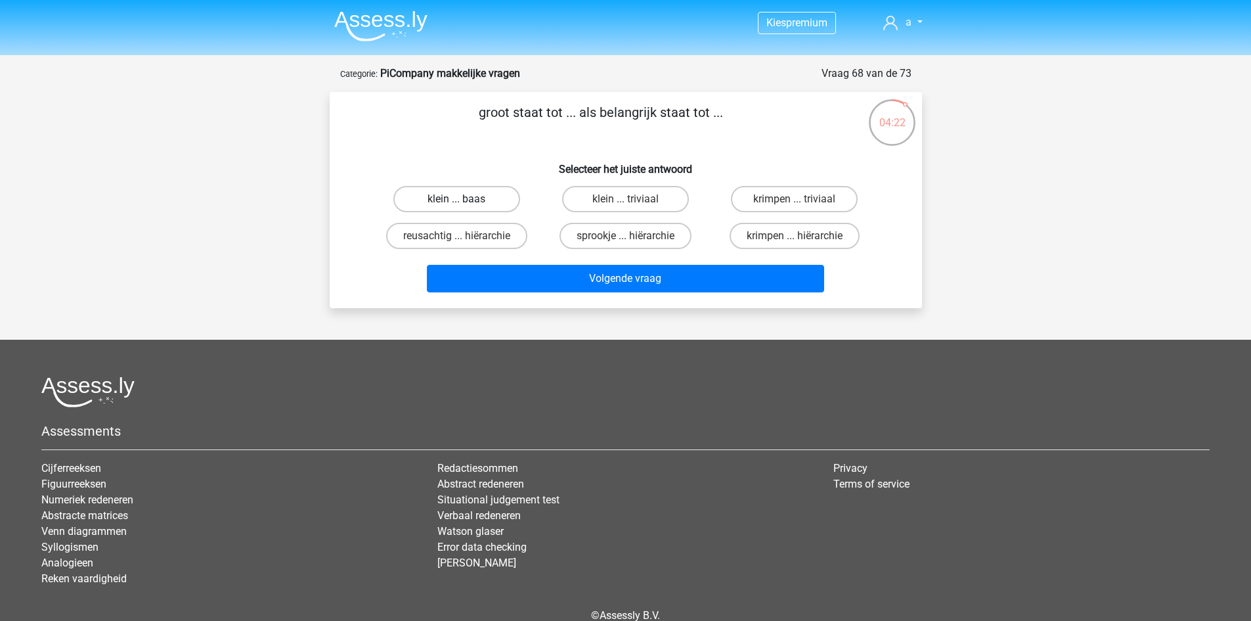
click at [497, 207] on label "klein ... baas" at bounding box center [456, 199] width 127 height 26
click at [465, 207] on input "klein ... baas" at bounding box center [461, 203] width 9 height 9
radio input "true"
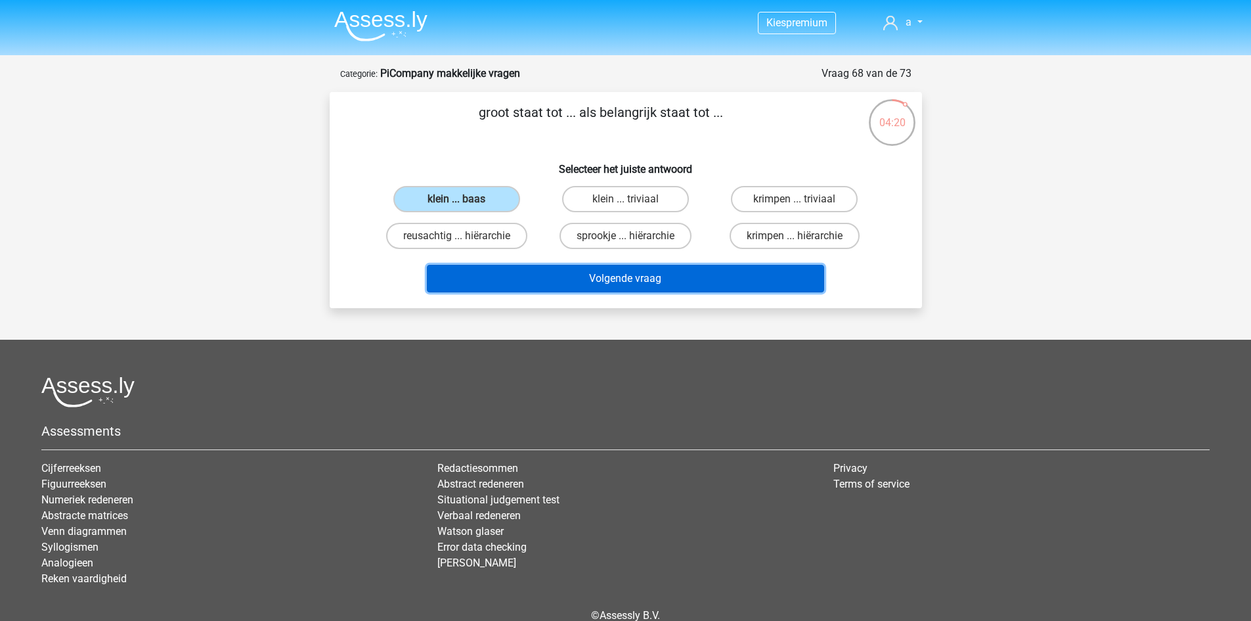
click at [547, 280] on button "Volgende vraag" at bounding box center [625, 279] width 397 height 28
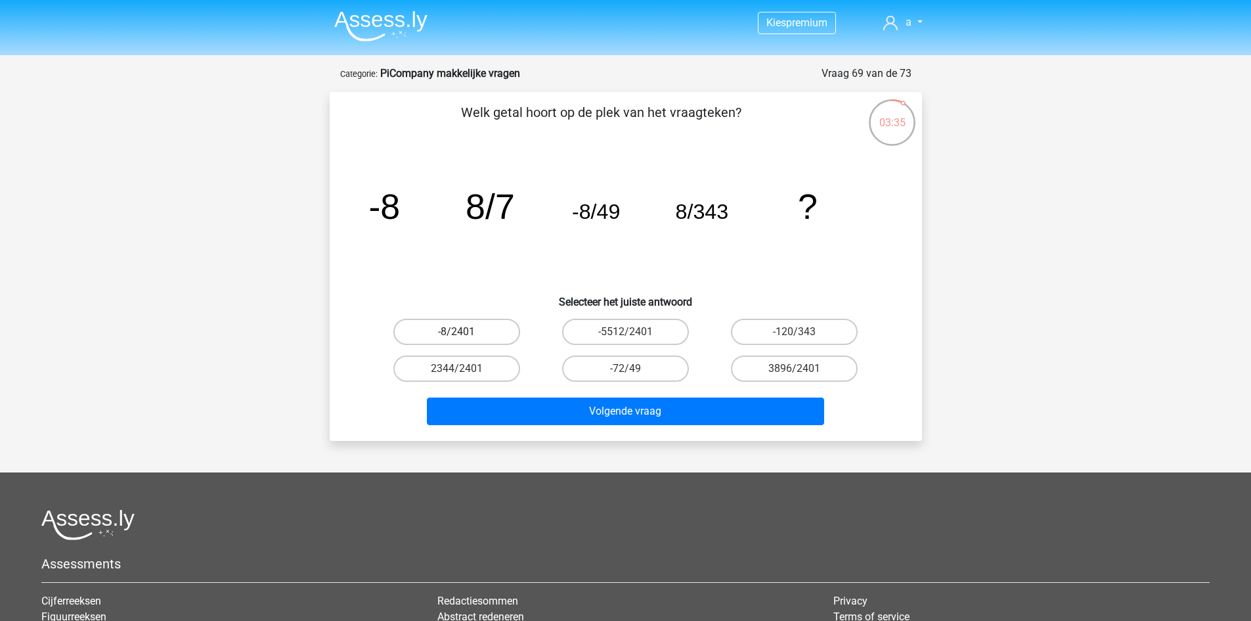
click at [441, 333] on label "-8/2401" at bounding box center [456, 332] width 127 height 26
click at [457, 333] on input "-8/2401" at bounding box center [461, 336] width 9 height 9
radio input "true"
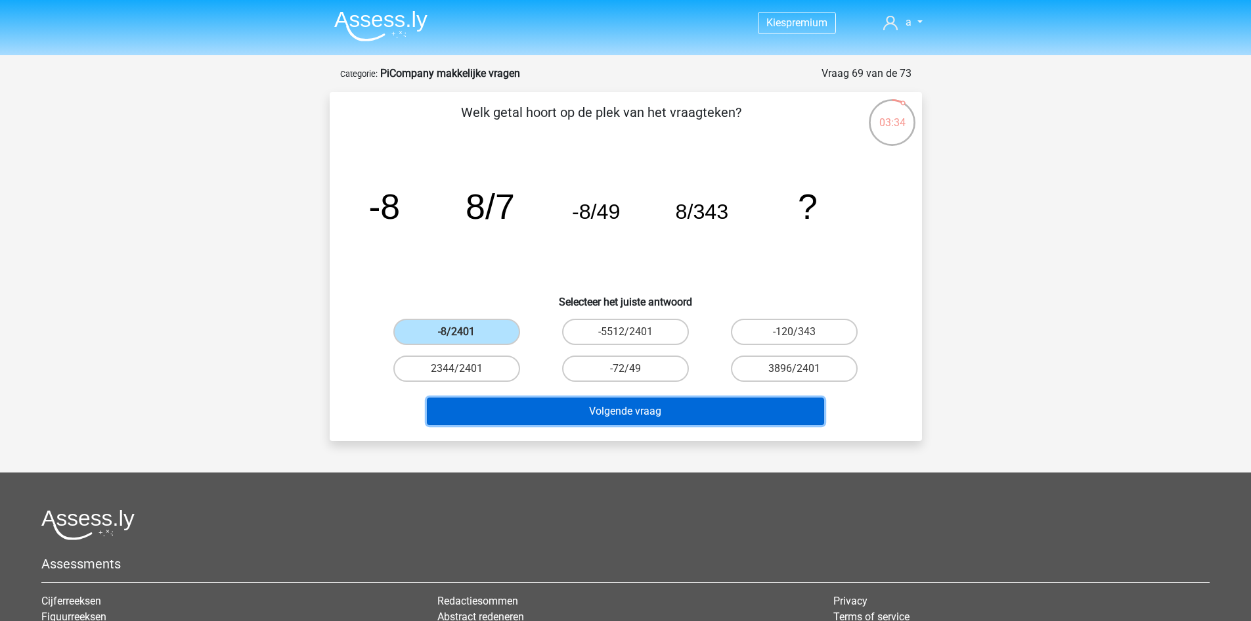
click at [513, 409] on button "Volgende vraag" at bounding box center [625, 411] width 397 height 28
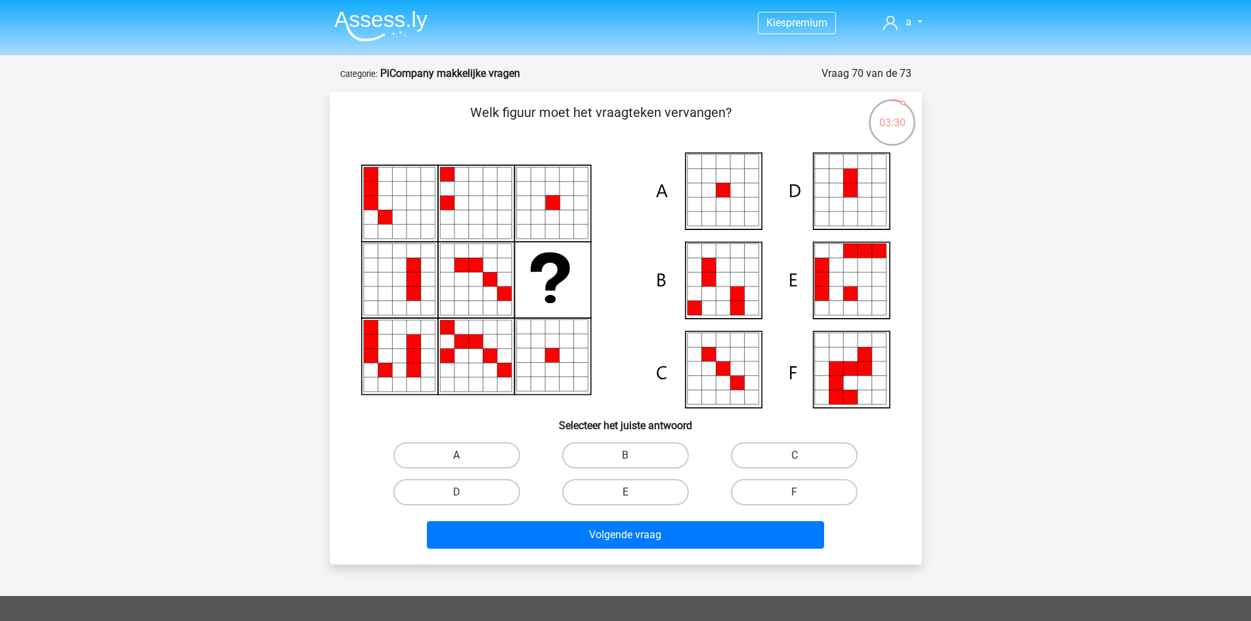
click at [486, 446] on label "A" at bounding box center [456, 455] width 127 height 26
click at [465, 455] on input "A" at bounding box center [461, 459] width 9 height 9
radio input "true"
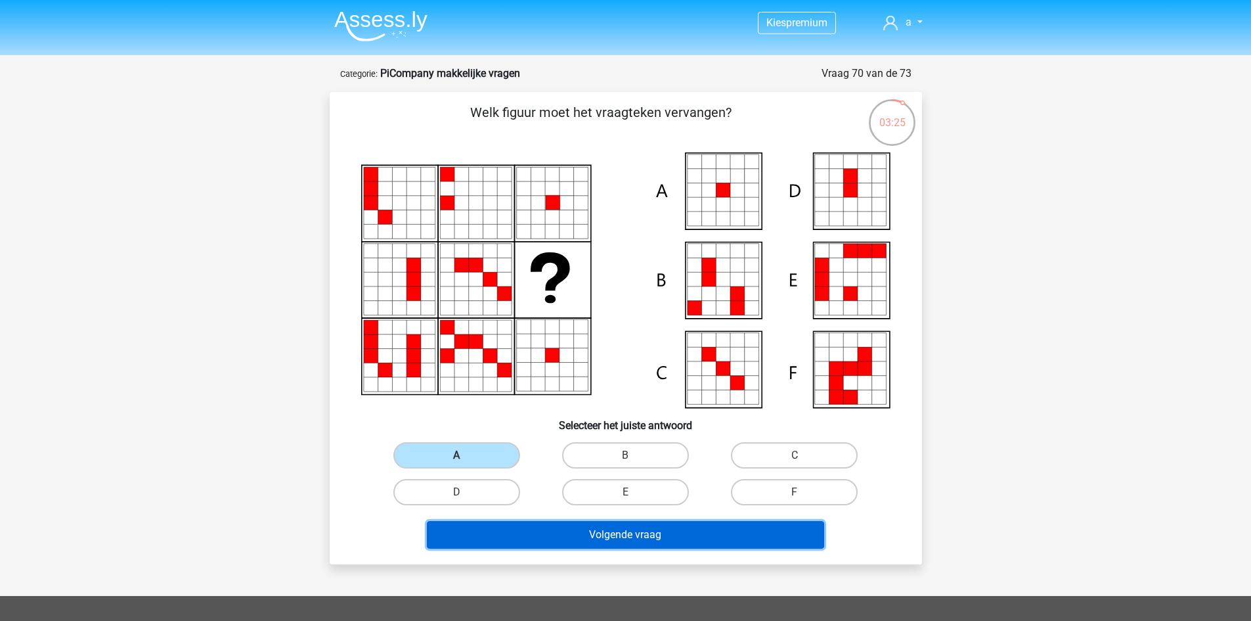
click at [534, 543] on button "Volgende vraag" at bounding box center [625, 535] width 397 height 28
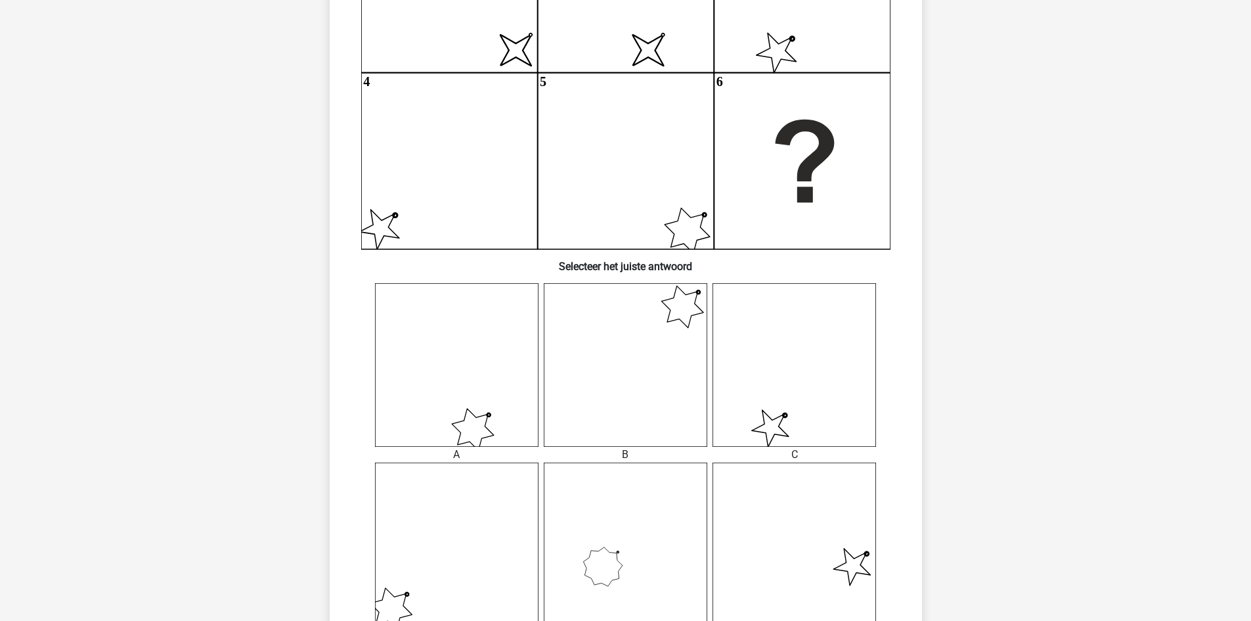
scroll to position [394, 0]
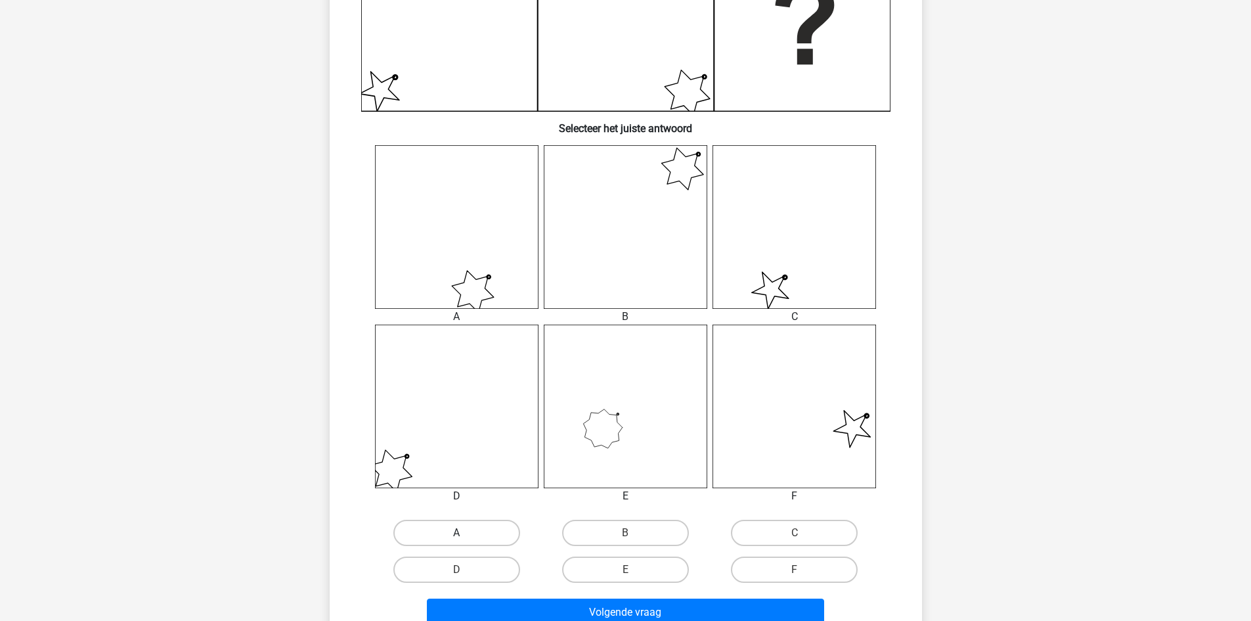
click at [460, 529] on label "A" at bounding box center [456, 533] width 127 height 26
click at [460, 533] on input "A" at bounding box center [461, 537] width 9 height 9
radio input "true"
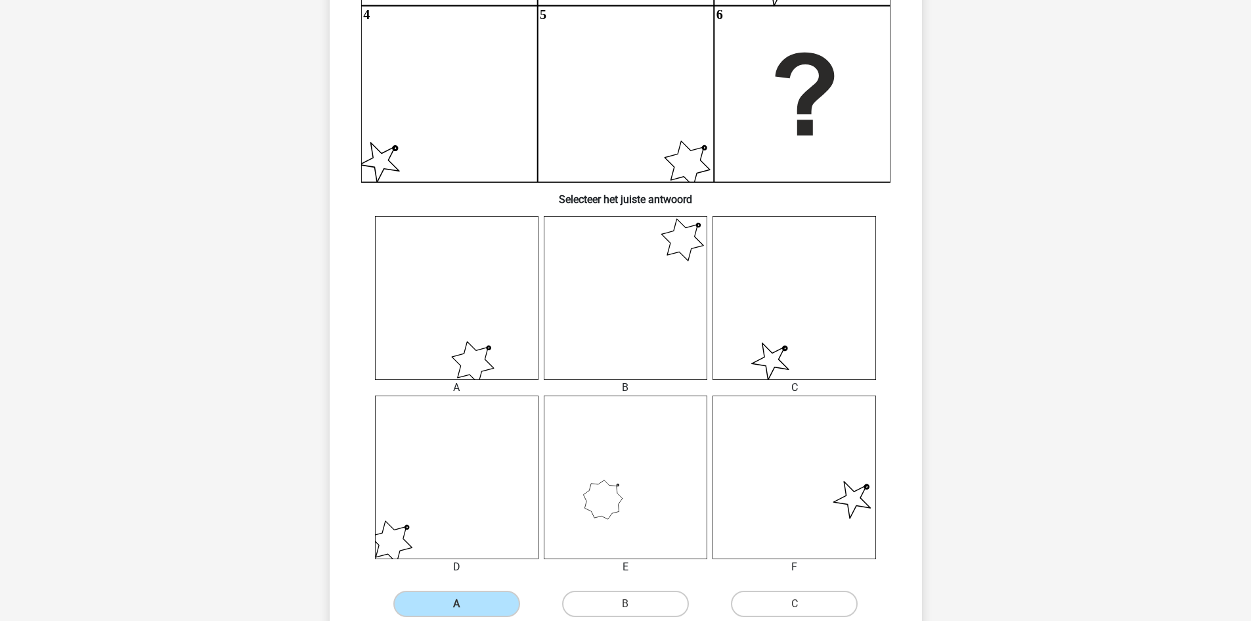
scroll to position [328, 0]
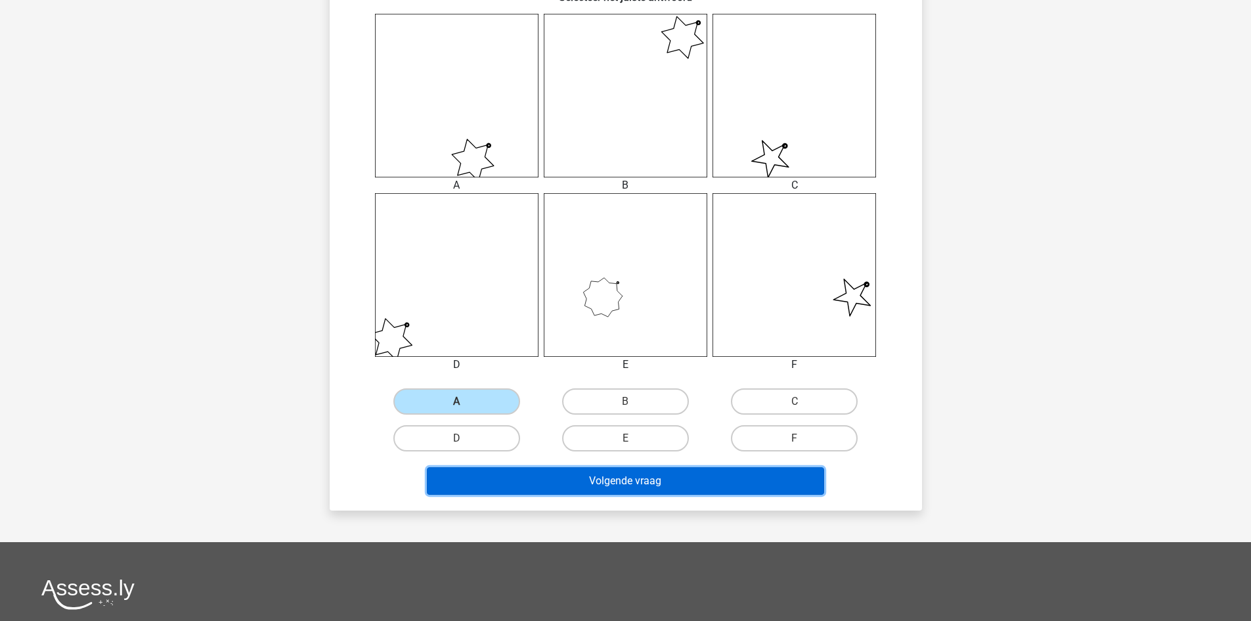
click at [560, 485] on button "Volgende vraag" at bounding box center [625, 481] width 397 height 28
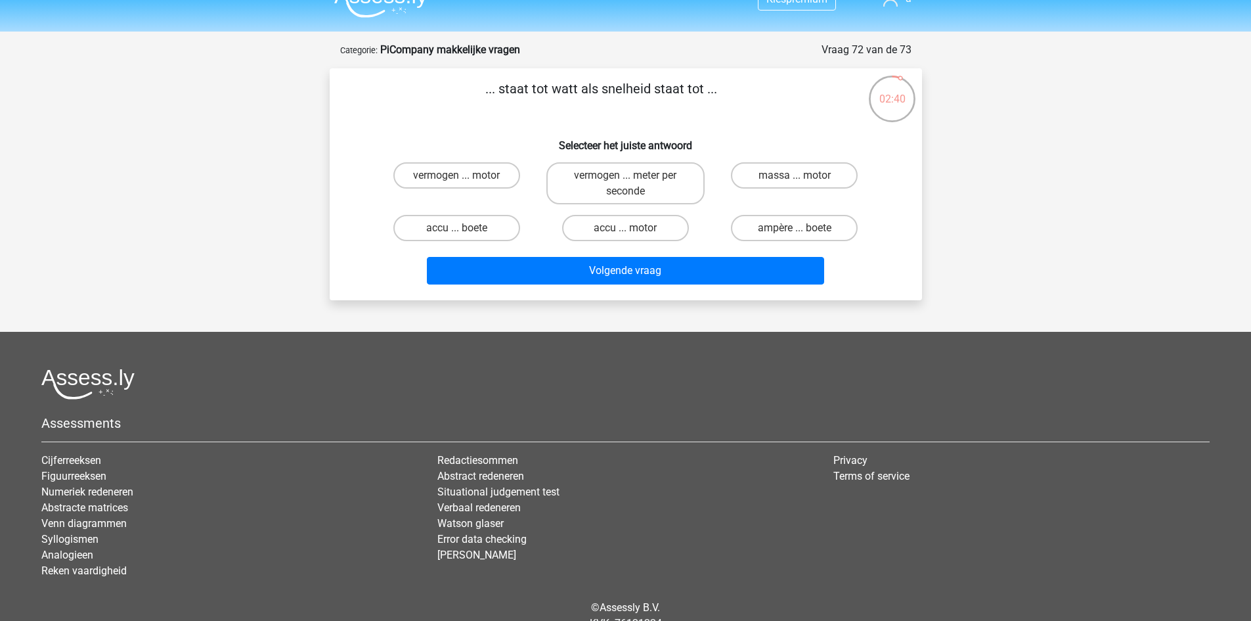
scroll to position [0, 0]
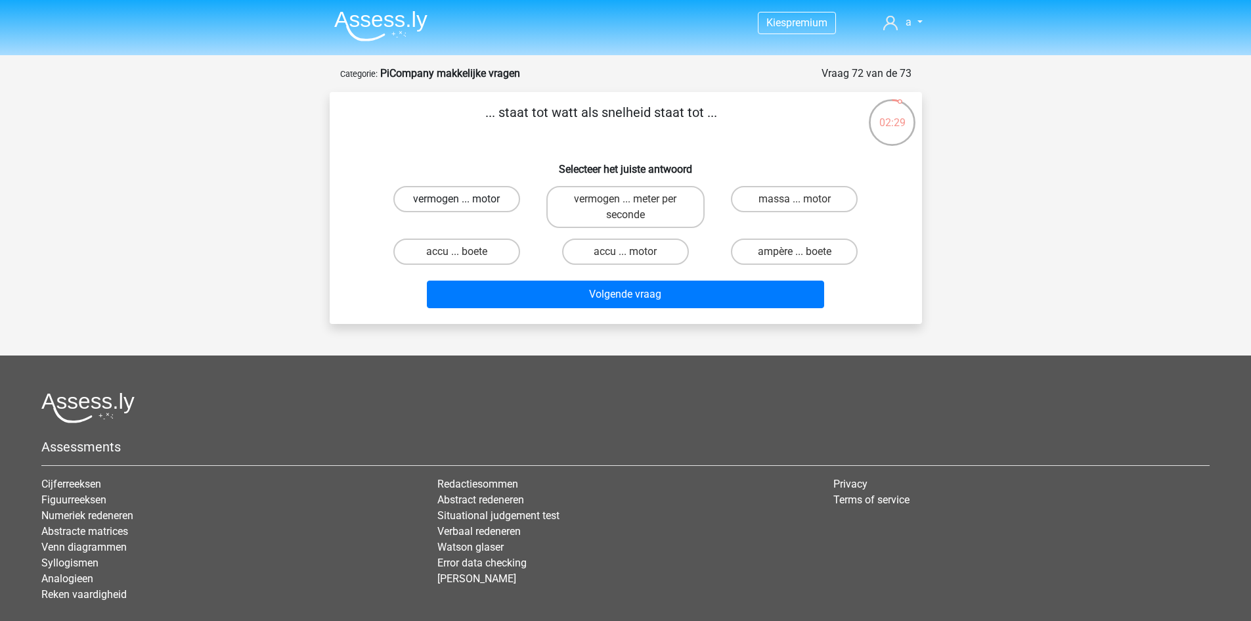
click at [481, 208] on label "vermogen ... motor" at bounding box center [456, 199] width 127 height 26
click at [465, 208] on input "vermogen ... motor" at bounding box center [461, 203] width 9 height 9
radio input "true"
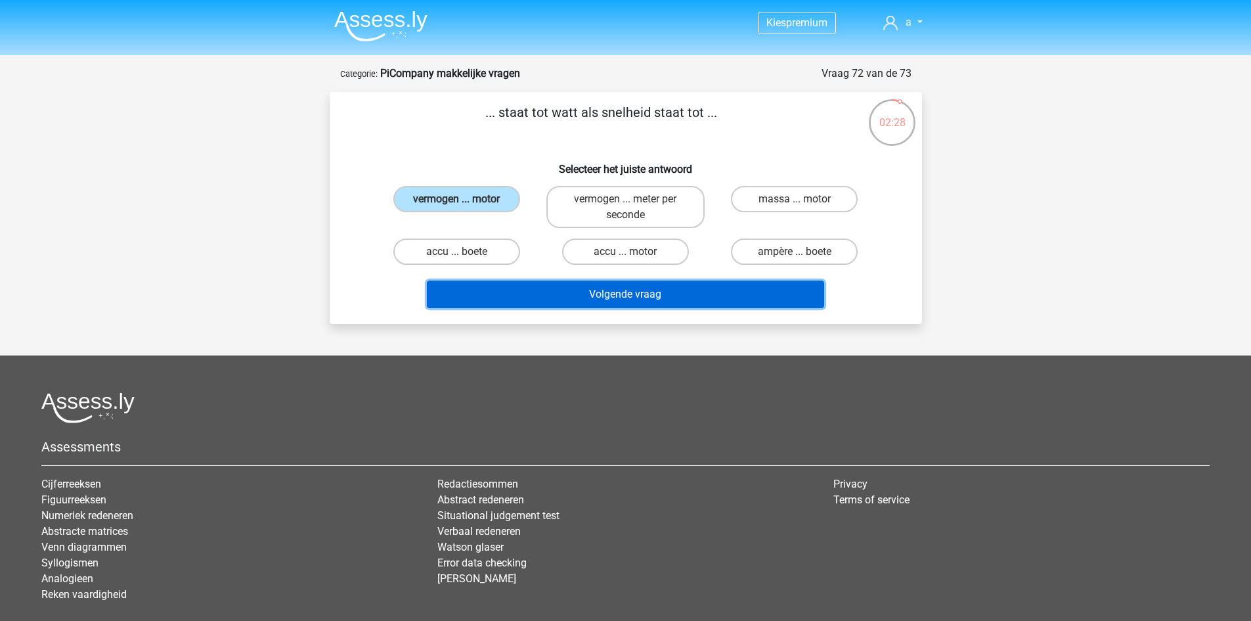
click at [471, 303] on button "Volgende vraag" at bounding box center [625, 294] width 397 height 28
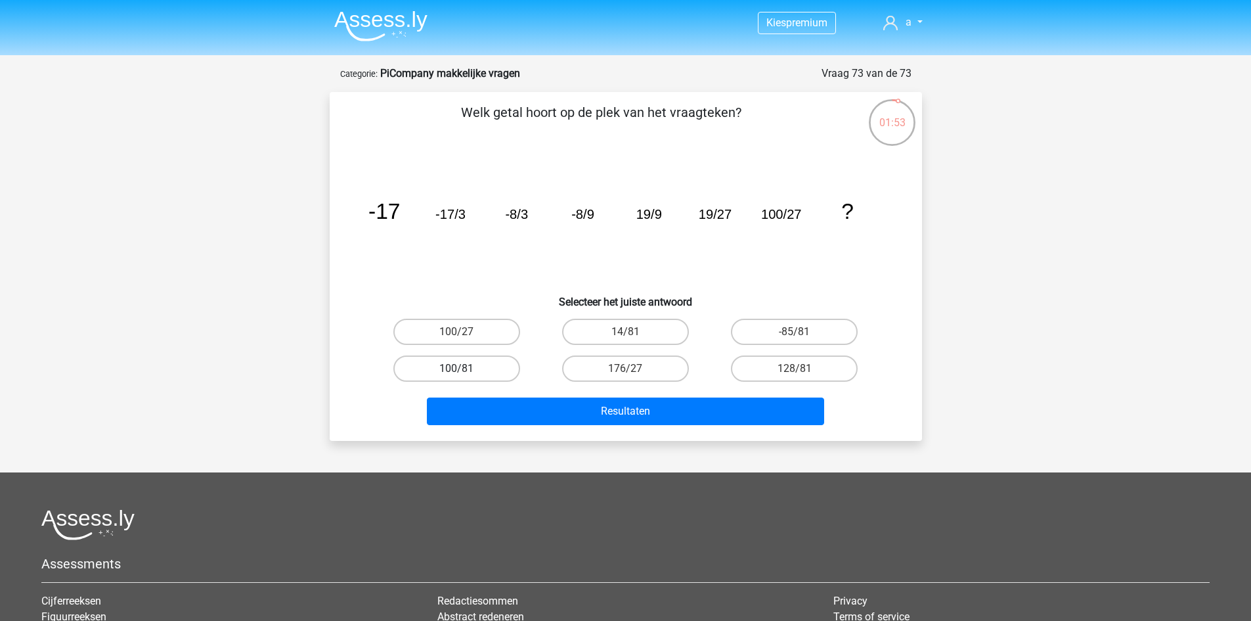
click at [415, 372] on label "100/81" at bounding box center [456, 368] width 127 height 26
click at [457, 372] on input "100/81" at bounding box center [461, 372] width 9 height 9
radio input "true"
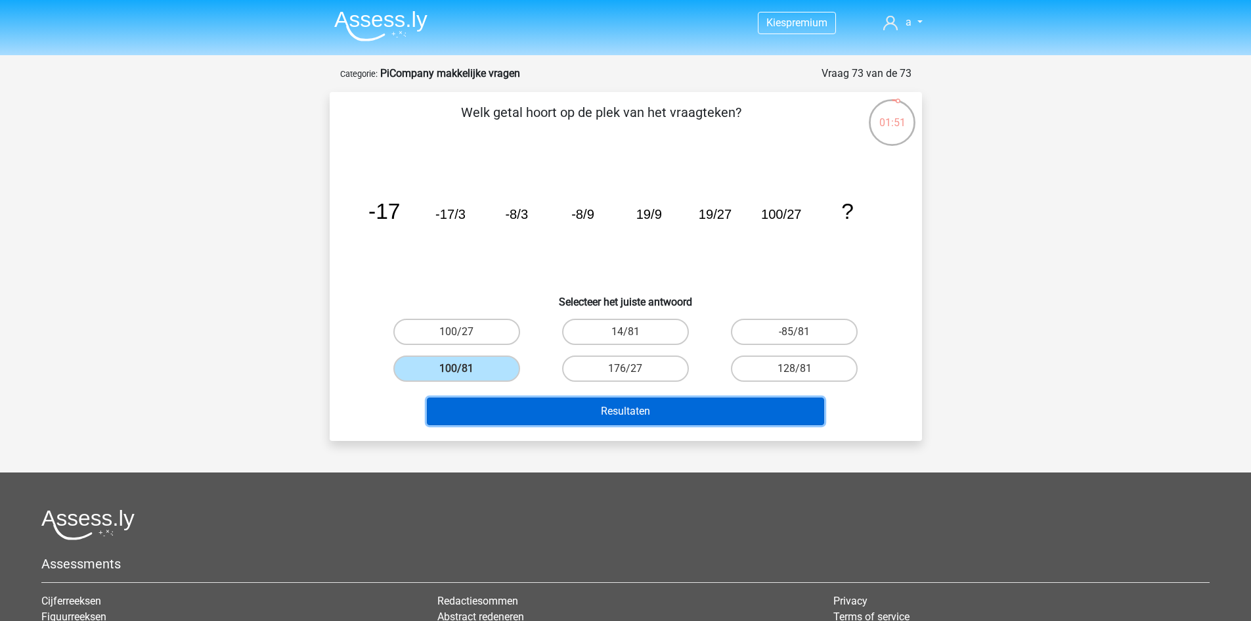
click at [578, 412] on button "Resultaten" at bounding box center [625, 411] width 397 height 28
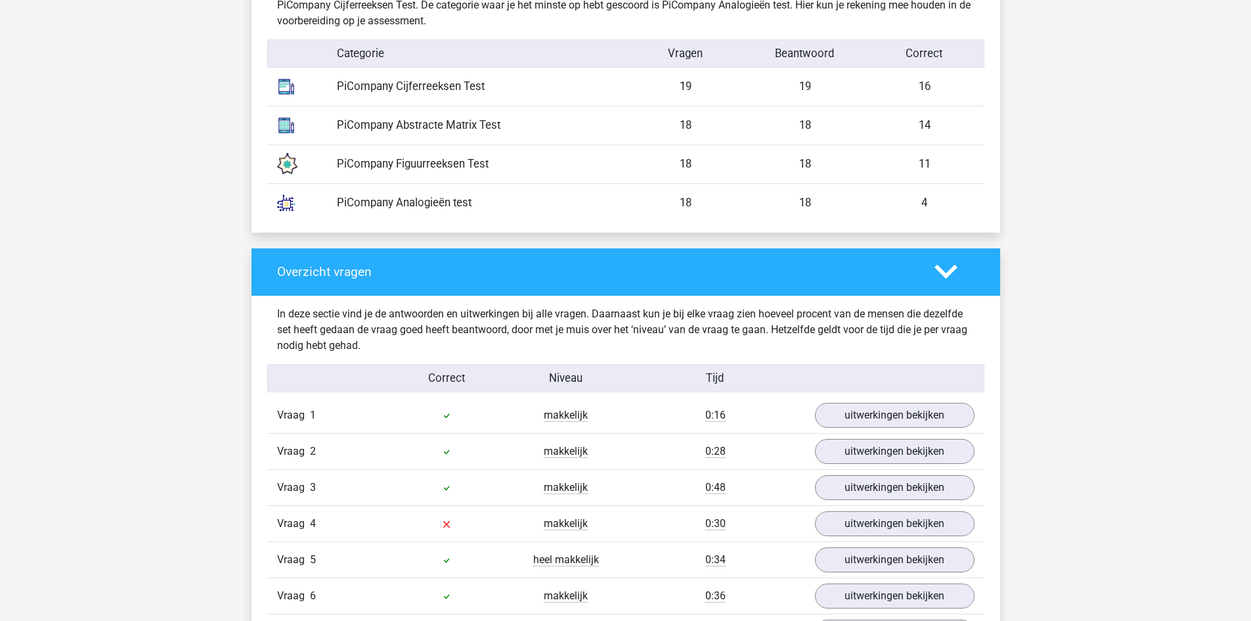
scroll to position [1182, 0]
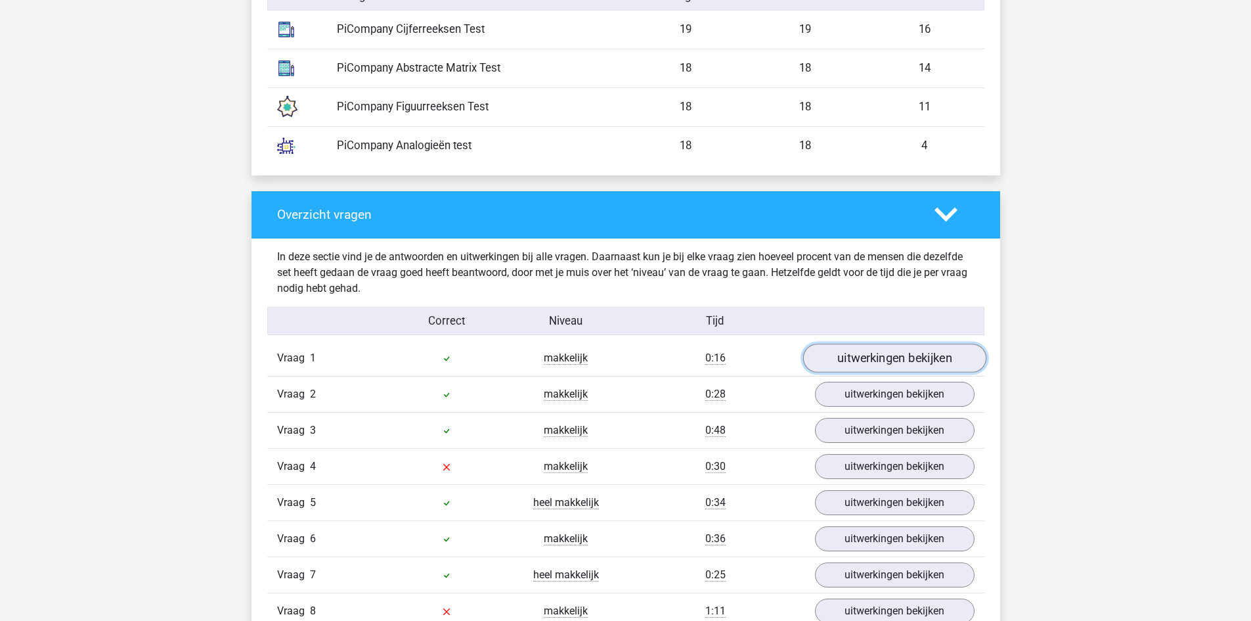
click at [874, 352] on link "uitwerkingen bekijken" at bounding box center [894, 358] width 183 height 29
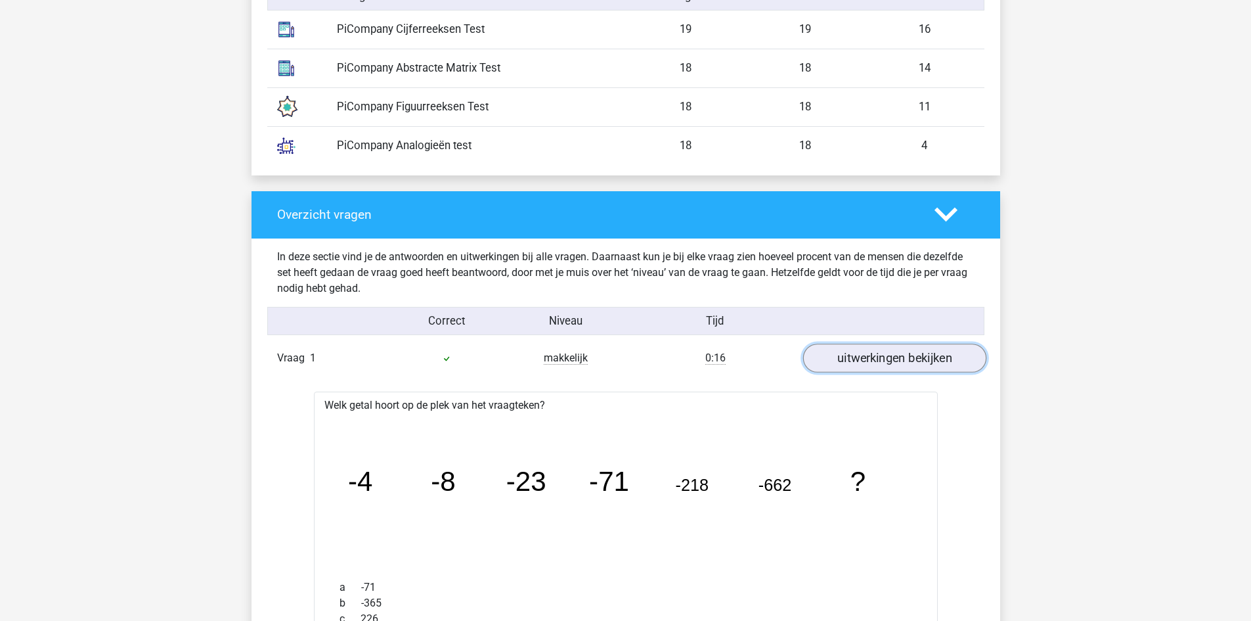
click at [874, 352] on link "uitwerkingen bekijken" at bounding box center [894, 358] width 183 height 29
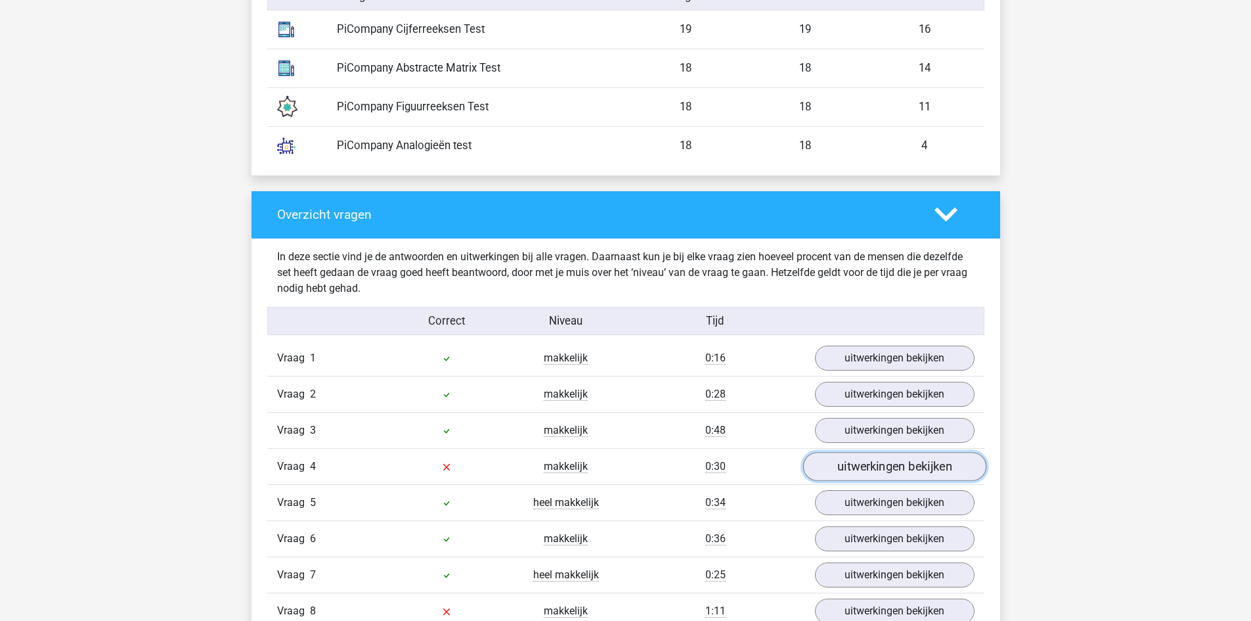
click at [853, 452] on link "uitwerkingen bekijken" at bounding box center [894, 466] width 183 height 29
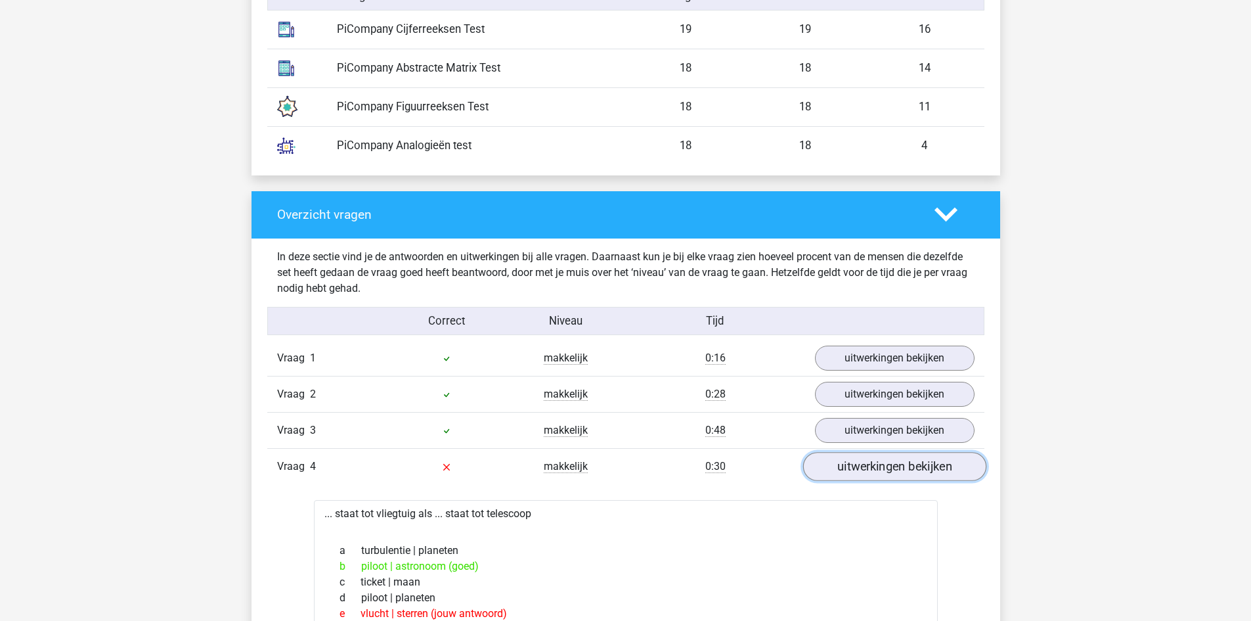
scroll to position [1248, 0]
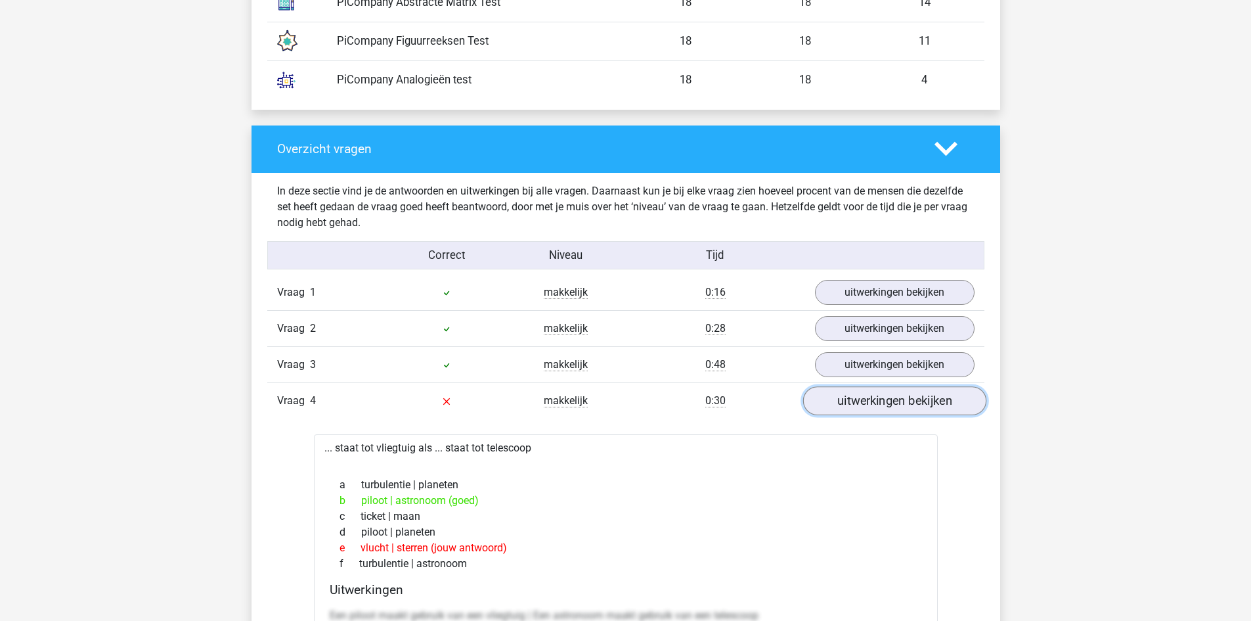
click at [859, 413] on link "uitwerkingen bekijken" at bounding box center [894, 400] width 183 height 29
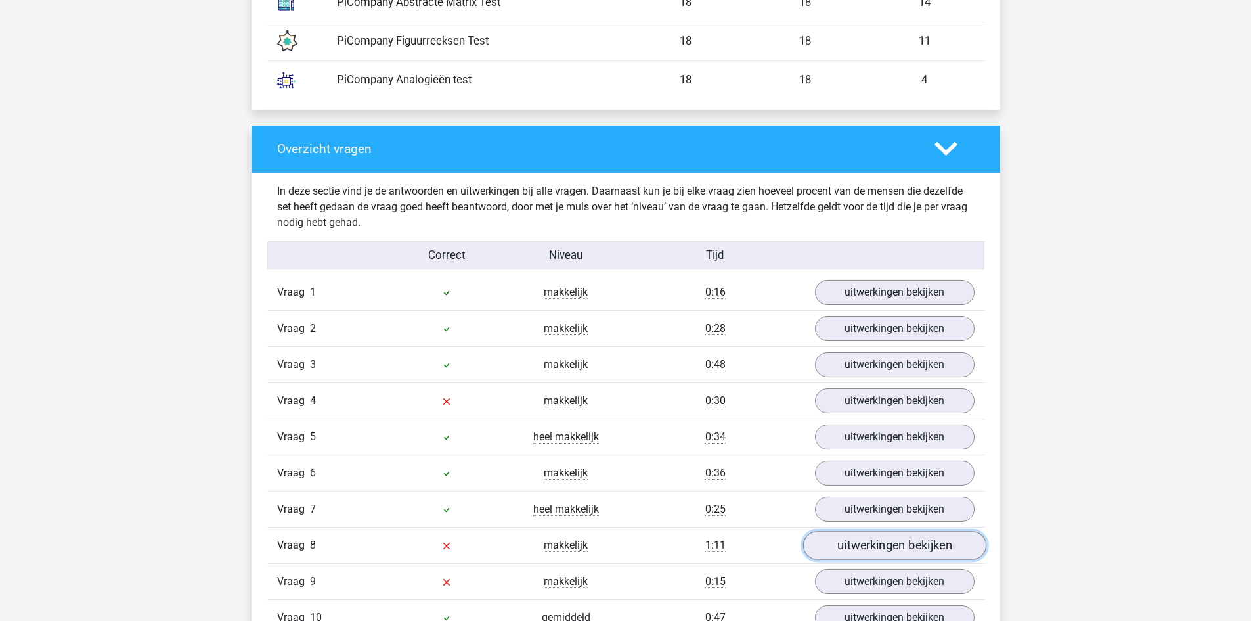
click at [853, 535] on link "uitwerkingen bekijken" at bounding box center [894, 545] width 183 height 29
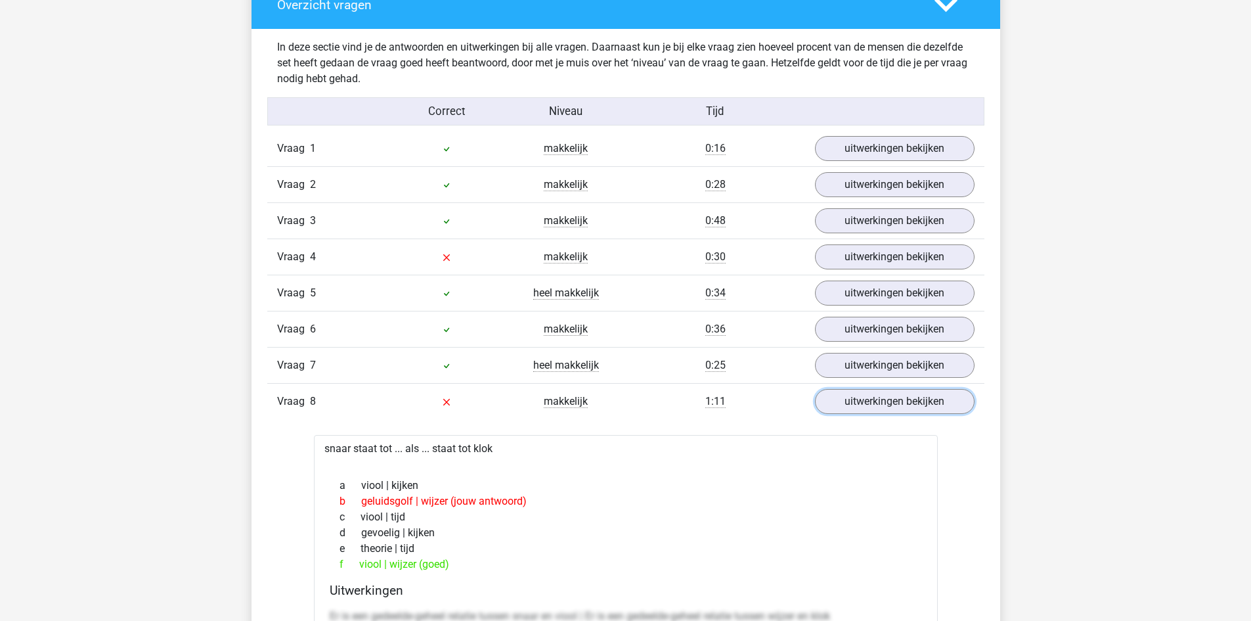
scroll to position [1445, 0]
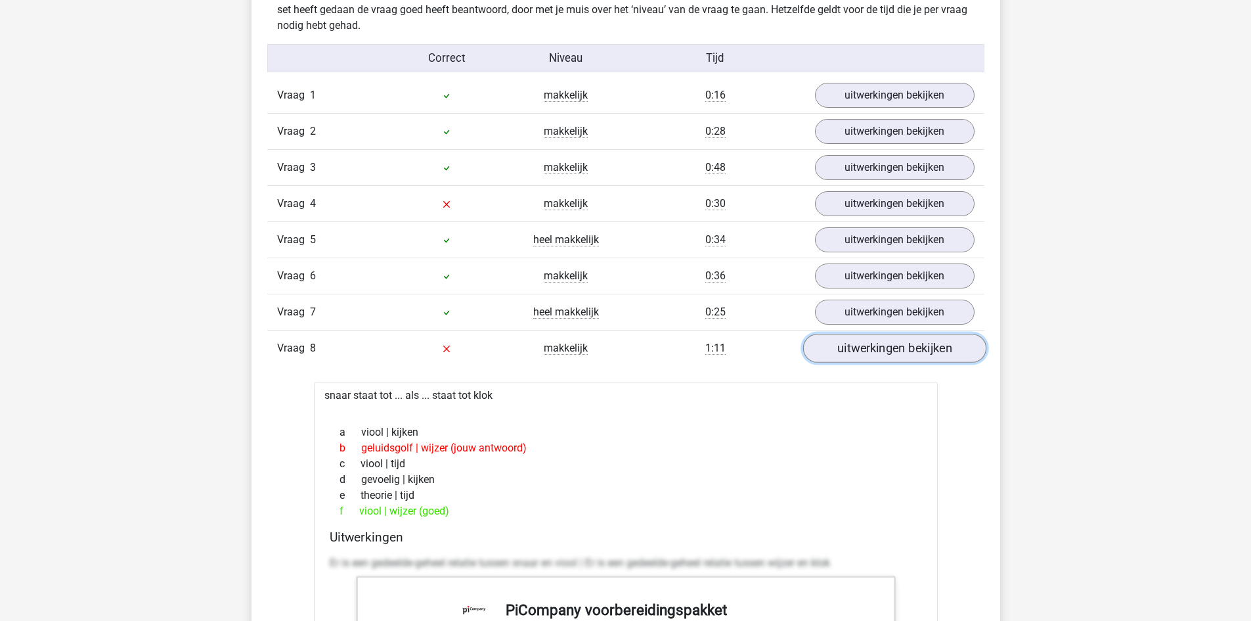
click at [892, 353] on link "uitwerkingen bekijken" at bounding box center [894, 348] width 183 height 29
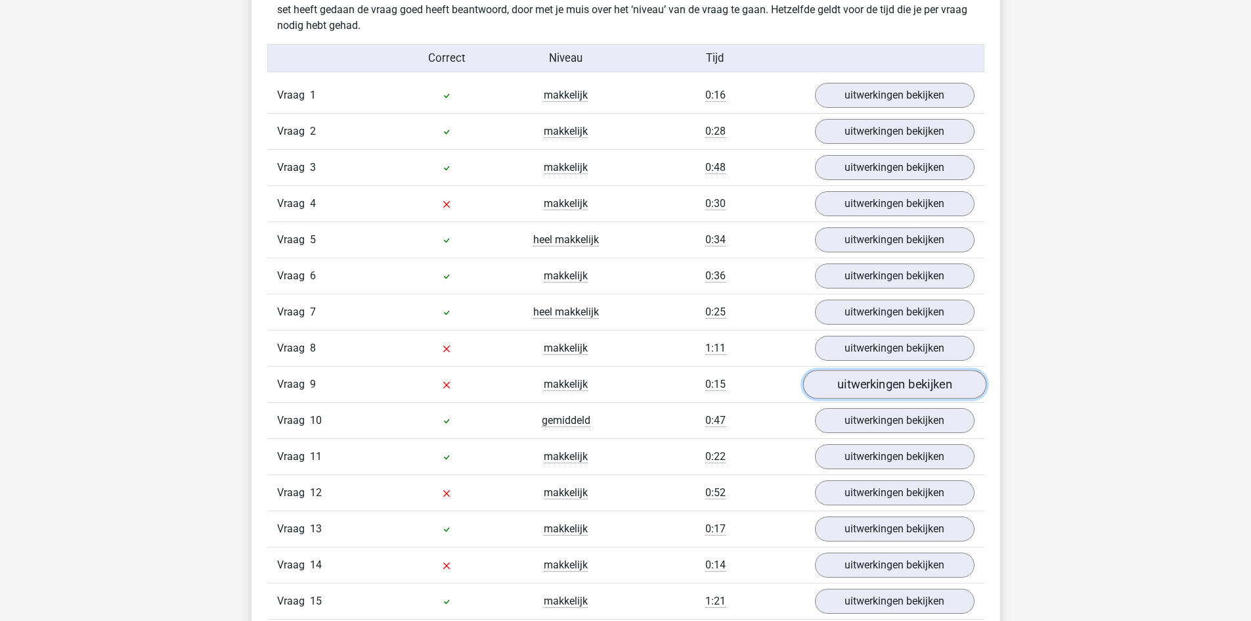
click at [885, 378] on link "uitwerkingen bekijken" at bounding box center [894, 384] width 183 height 29
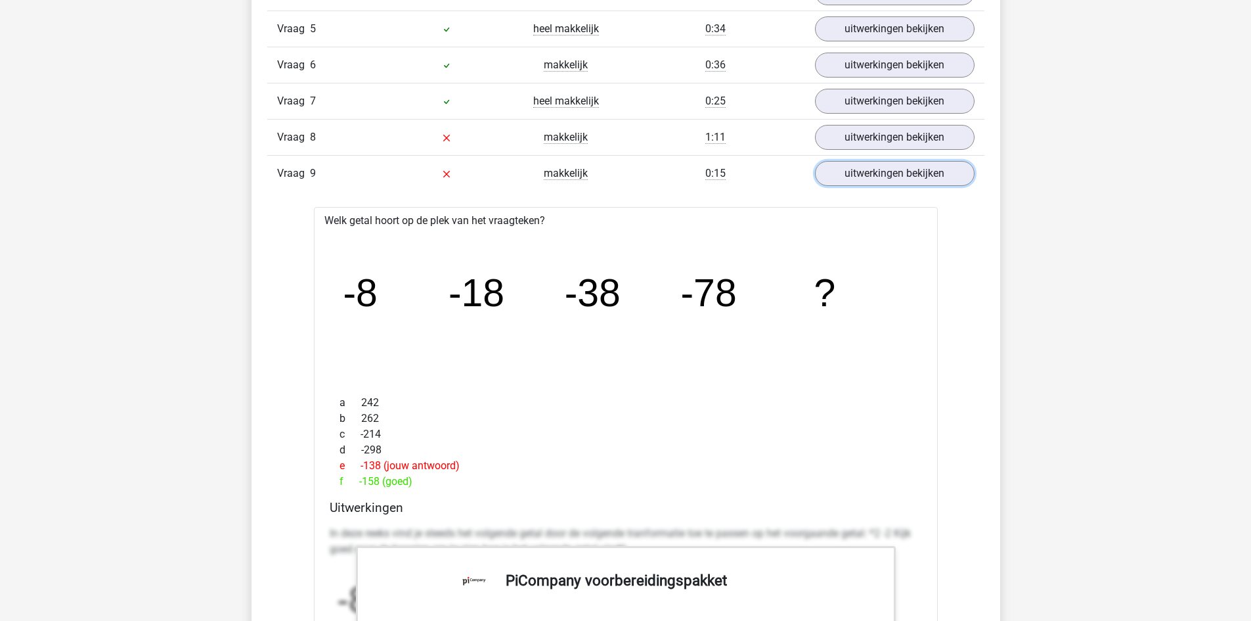
scroll to position [1642, 0]
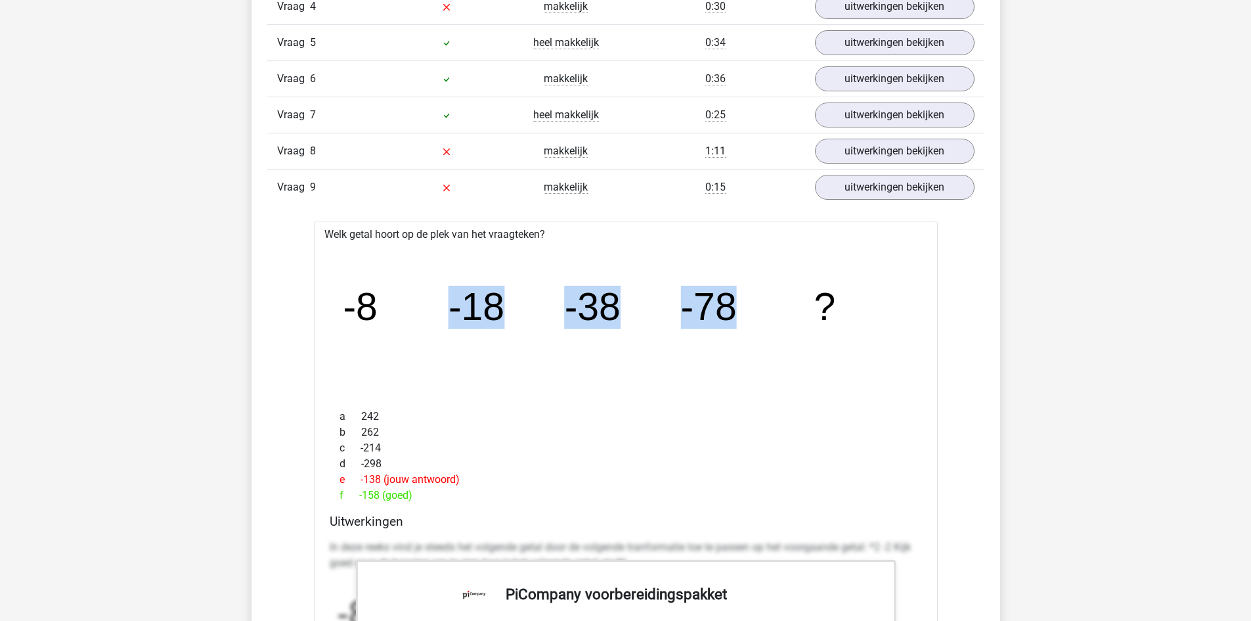
drag, startPoint x: 755, startPoint y: 301, endPoint x: 184, endPoint y: 251, distance: 573.7
drag, startPoint x: 339, startPoint y: 307, endPoint x: 737, endPoint y: 296, distance: 398.2
click at [737, 296] on icon "image/svg+xml -8 -18 -38 -78 ?" at bounding box center [626, 321] width 582 height 146
copy g "-8 -18 -38 -78"
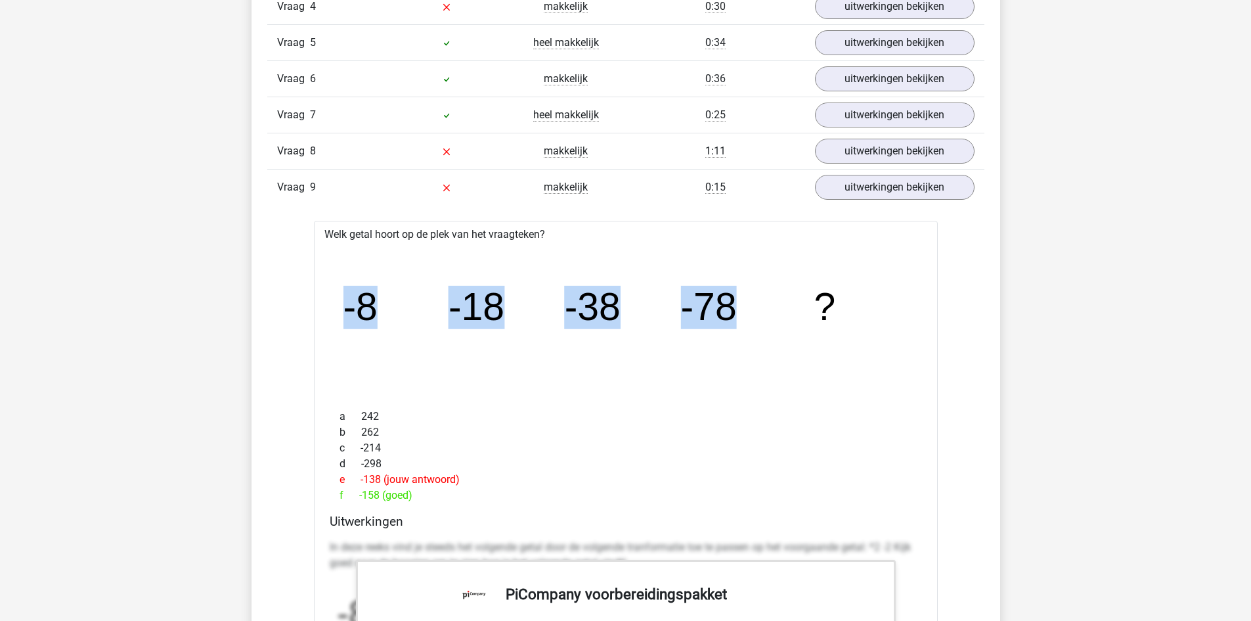
click at [383, 362] on icon "image/svg+xml -8 -18 -38 -78 ?" at bounding box center [626, 321] width 582 height 146
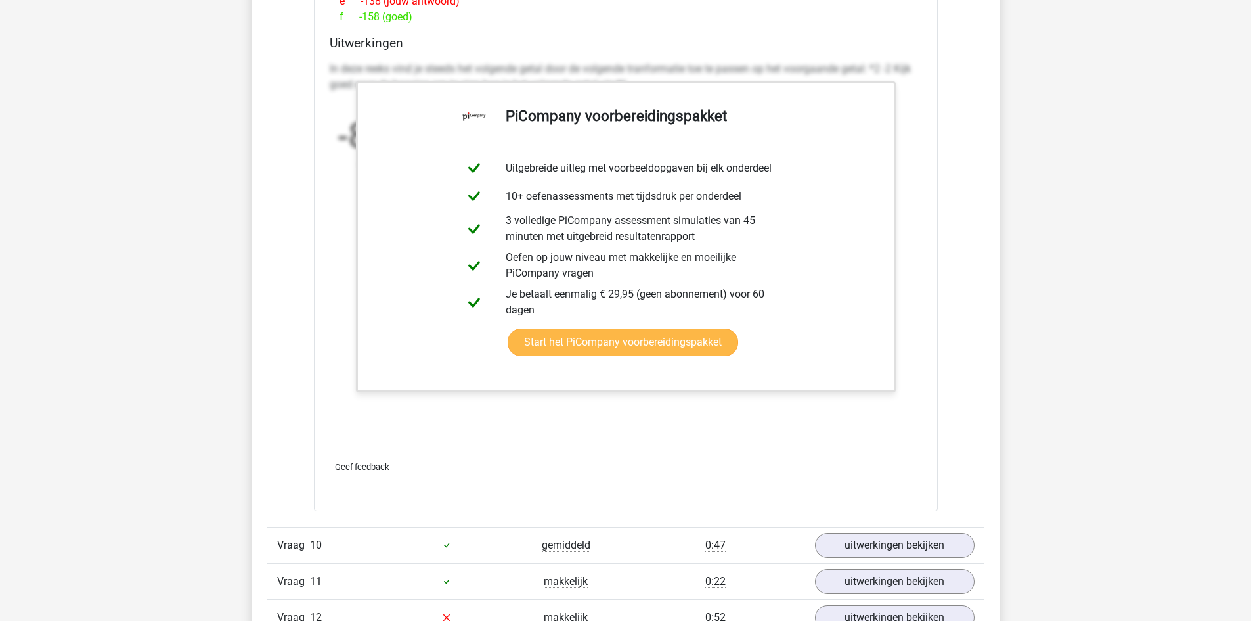
scroll to position [2365, 0]
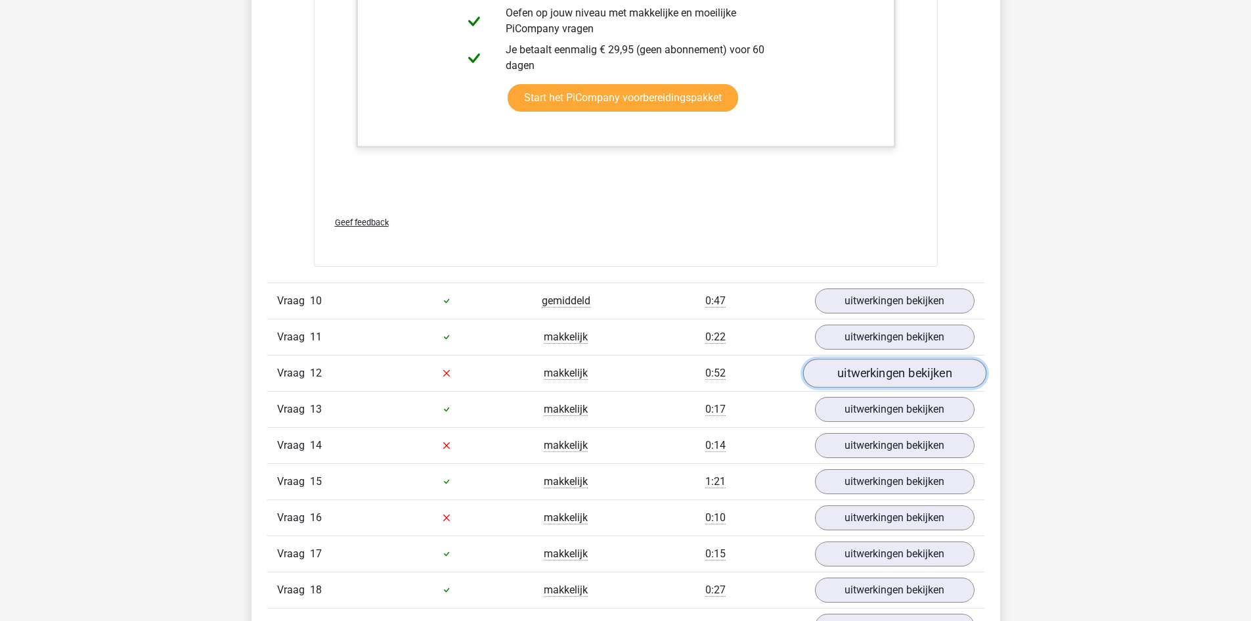
click at [851, 370] on link "uitwerkingen bekijken" at bounding box center [894, 373] width 183 height 29
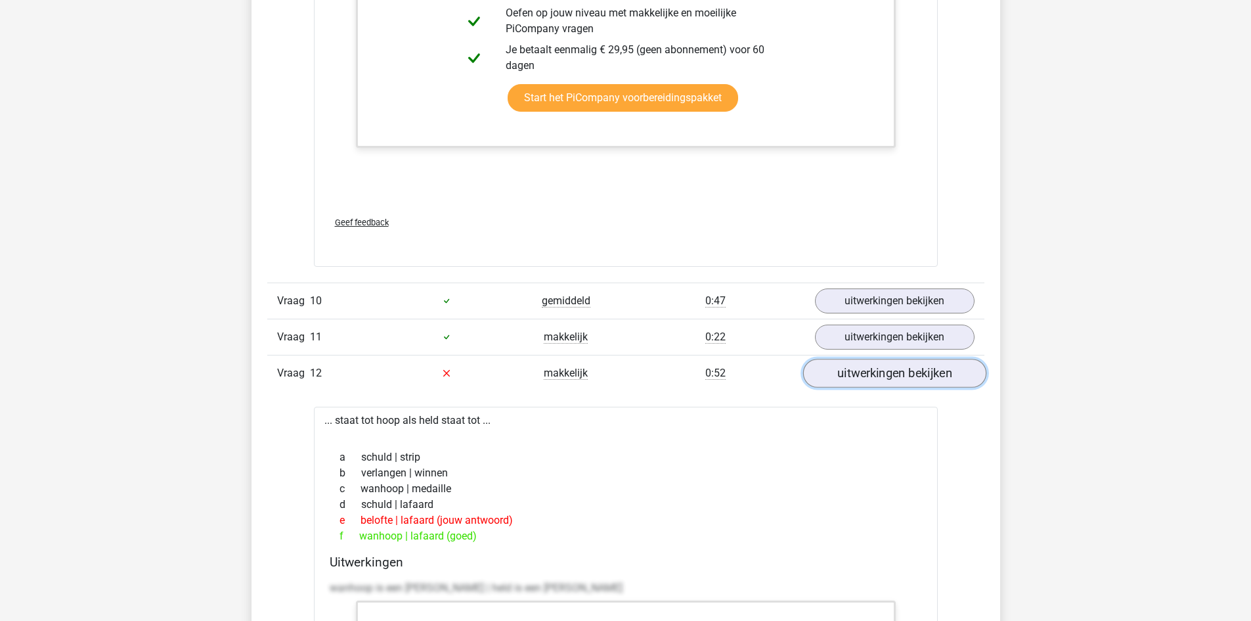
click at [855, 380] on link "uitwerkingen bekijken" at bounding box center [894, 373] width 183 height 29
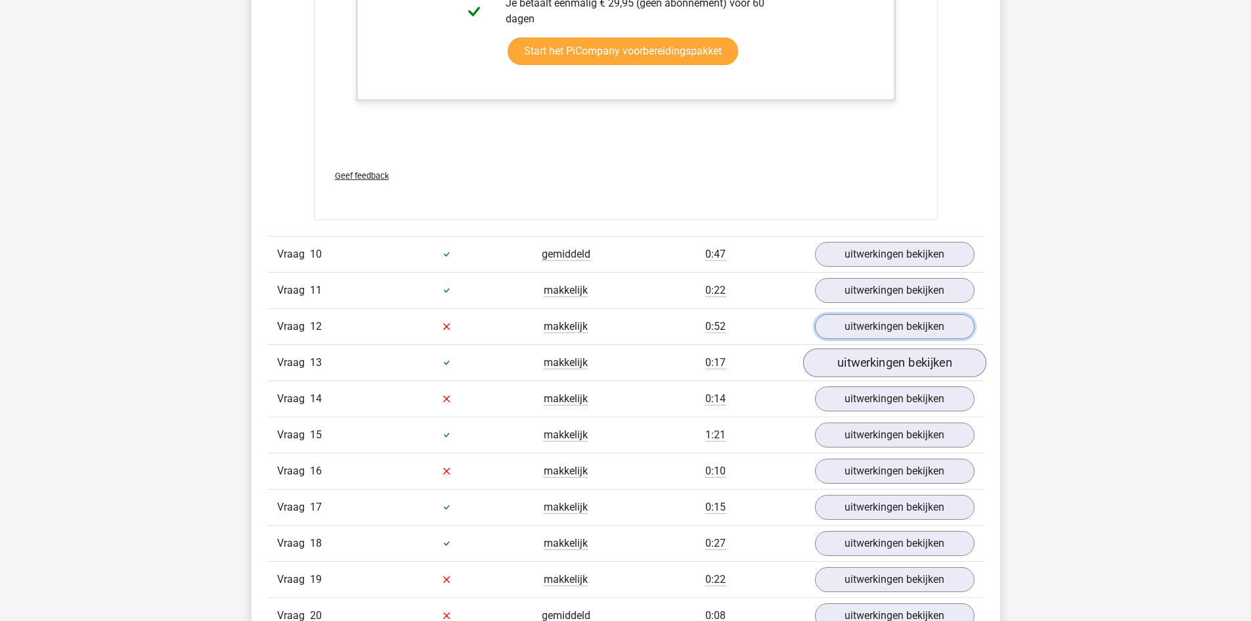
scroll to position [2496, 0]
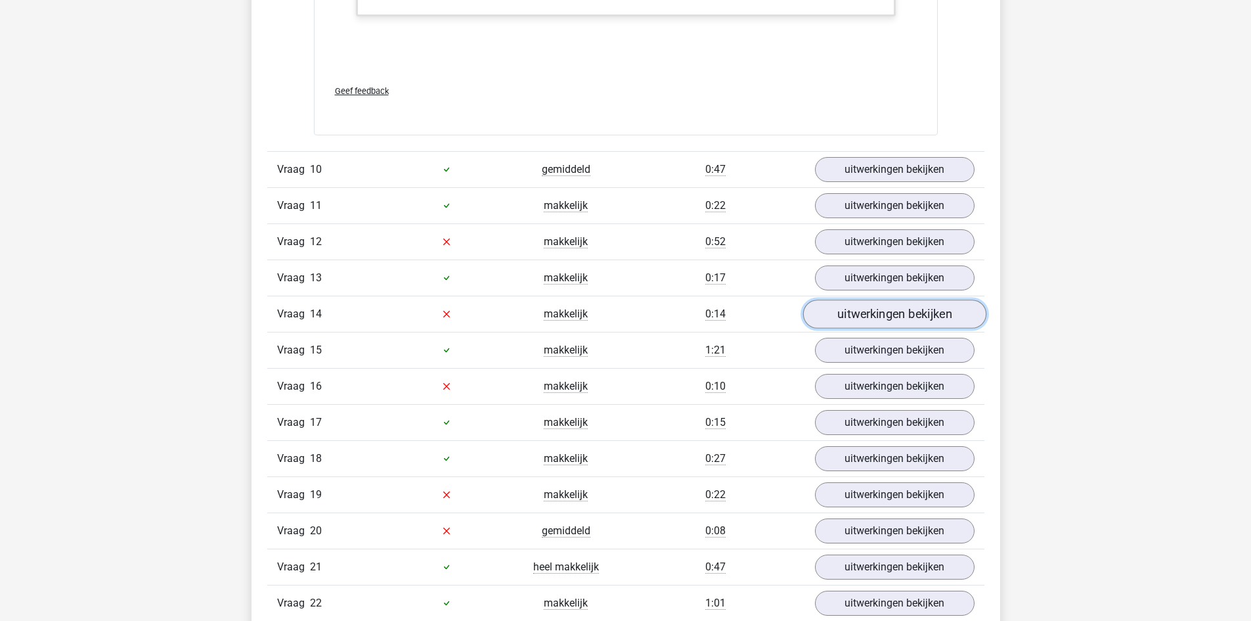
click at [857, 318] on link "uitwerkingen bekijken" at bounding box center [894, 314] width 183 height 29
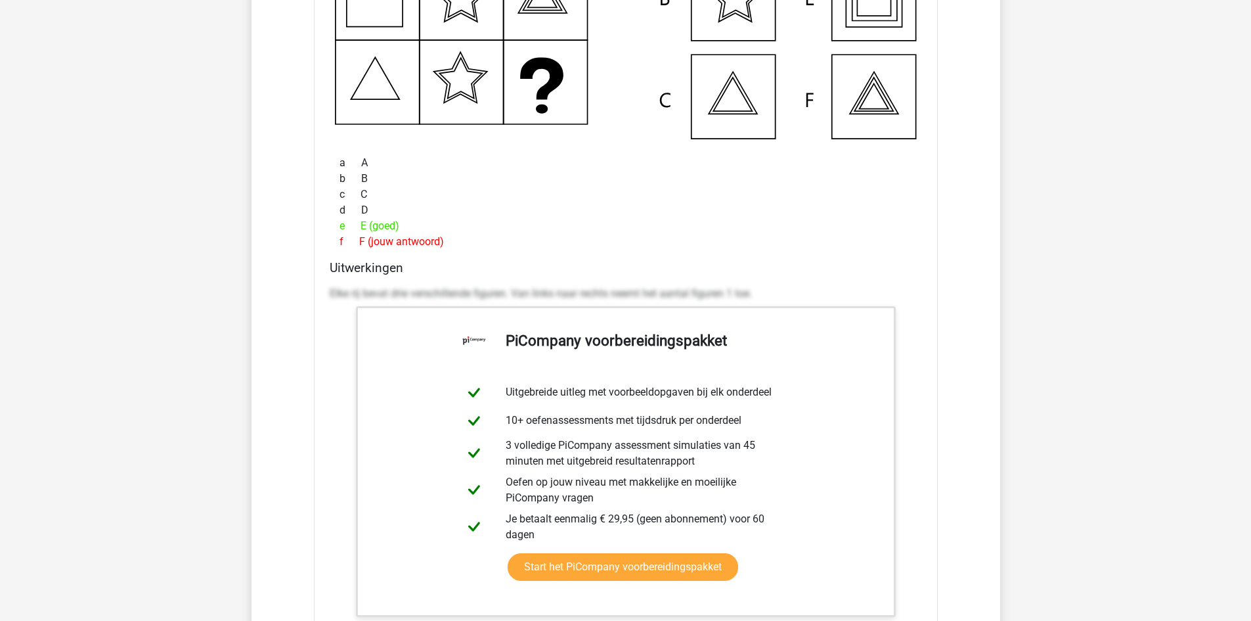
scroll to position [3350, 0]
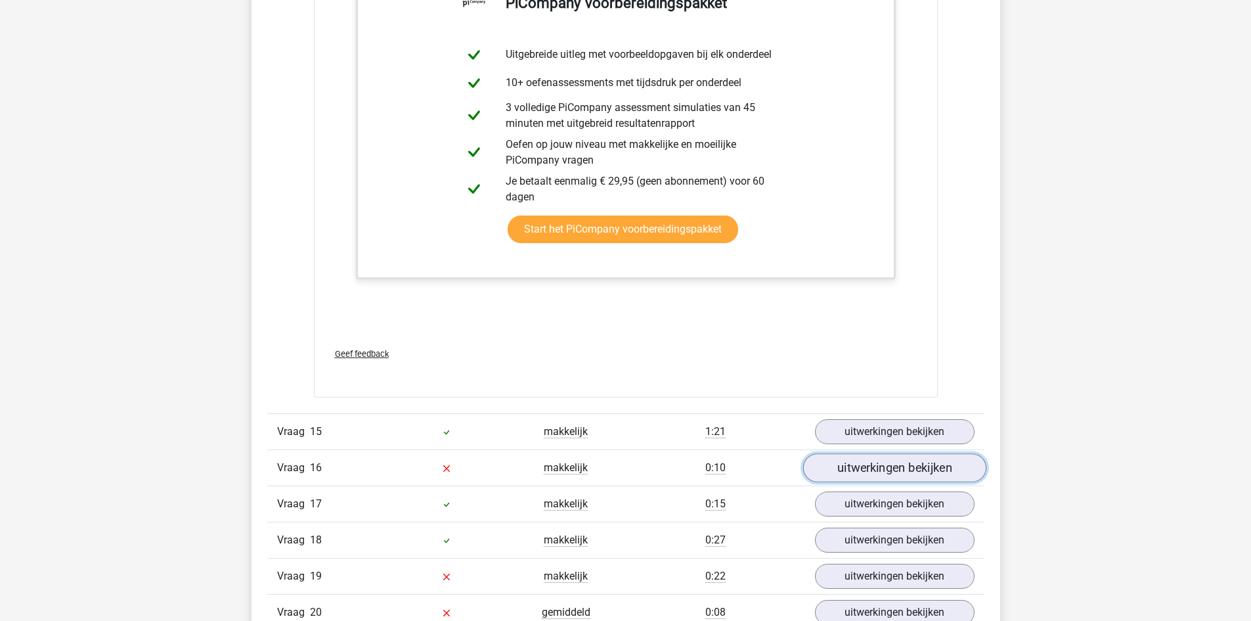
click at [880, 459] on link "uitwerkingen bekijken" at bounding box center [894, 467] width 183 height 29
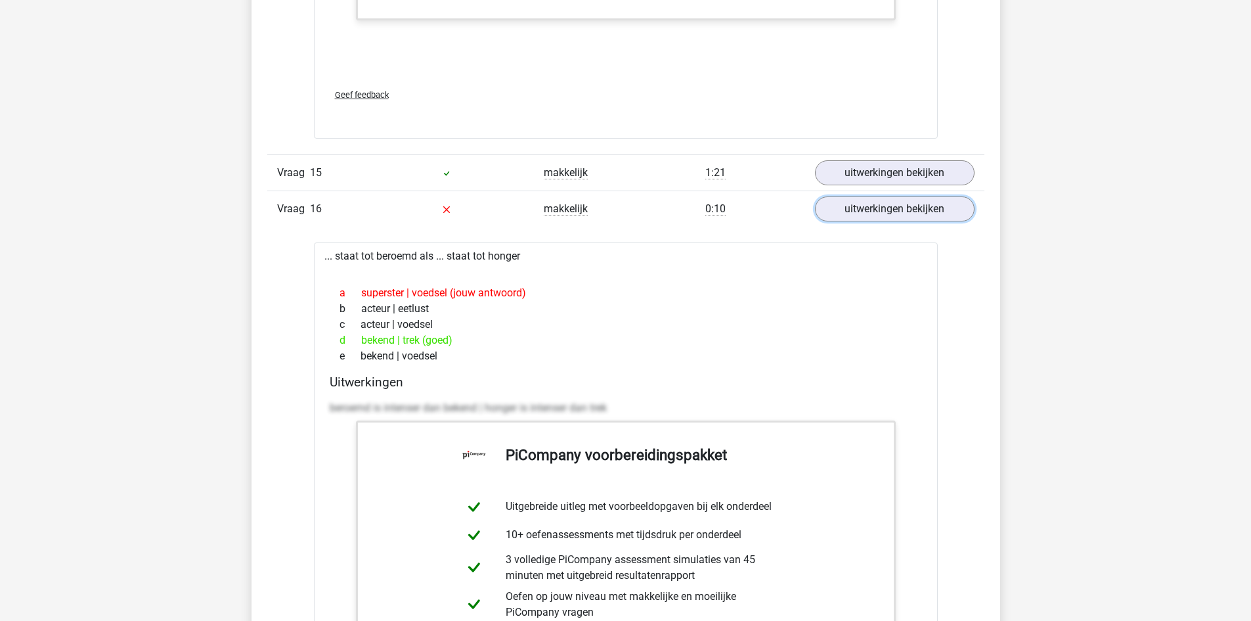
scroll to position [3613, 0]
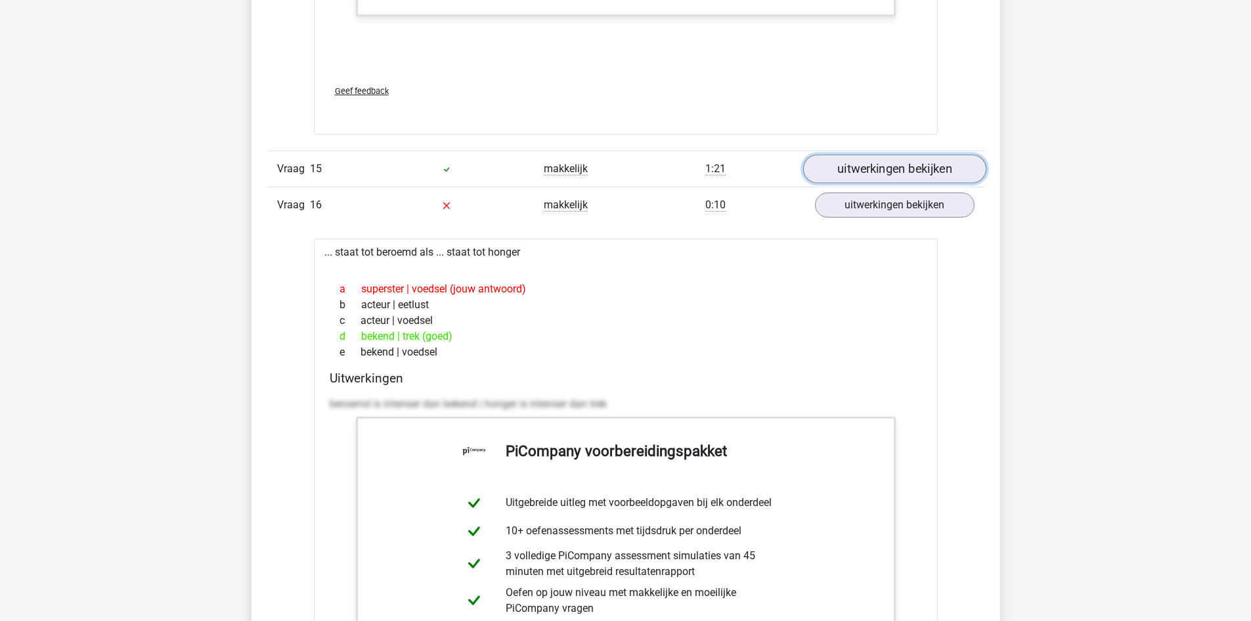
click at [928, 163] on link "uitwerkingen bekijken" at bounding box center [894, 168] width 183 height 29
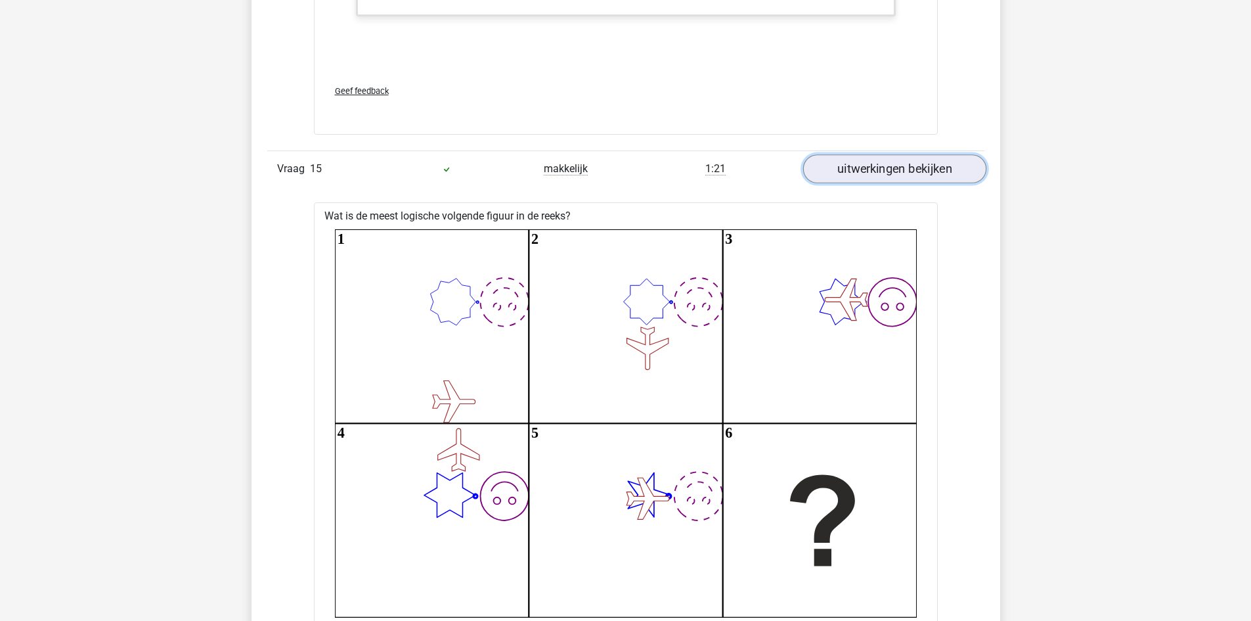
click at [928, 163] on link "uitwerkingen bekijken" at bounding box center [894, 168] width 183 height 29
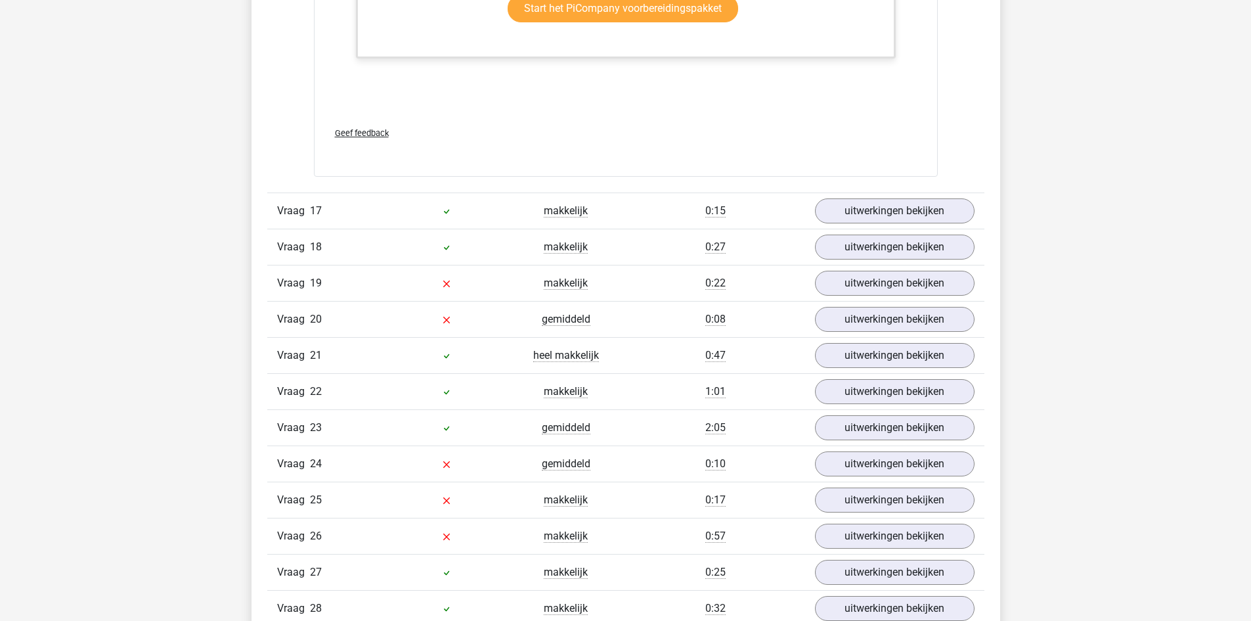
scroll to position [4401, 0]
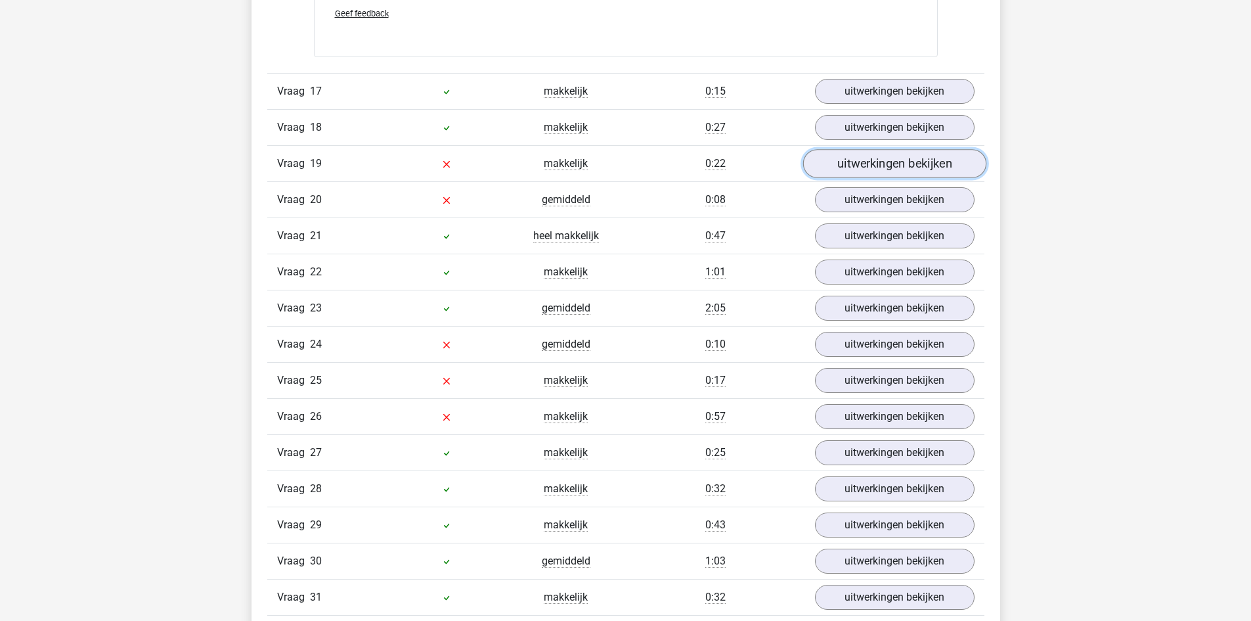
click at [857, 170] on link "uitwerkingen bekijken" at bounding box center [894, 163] width 183 height 29
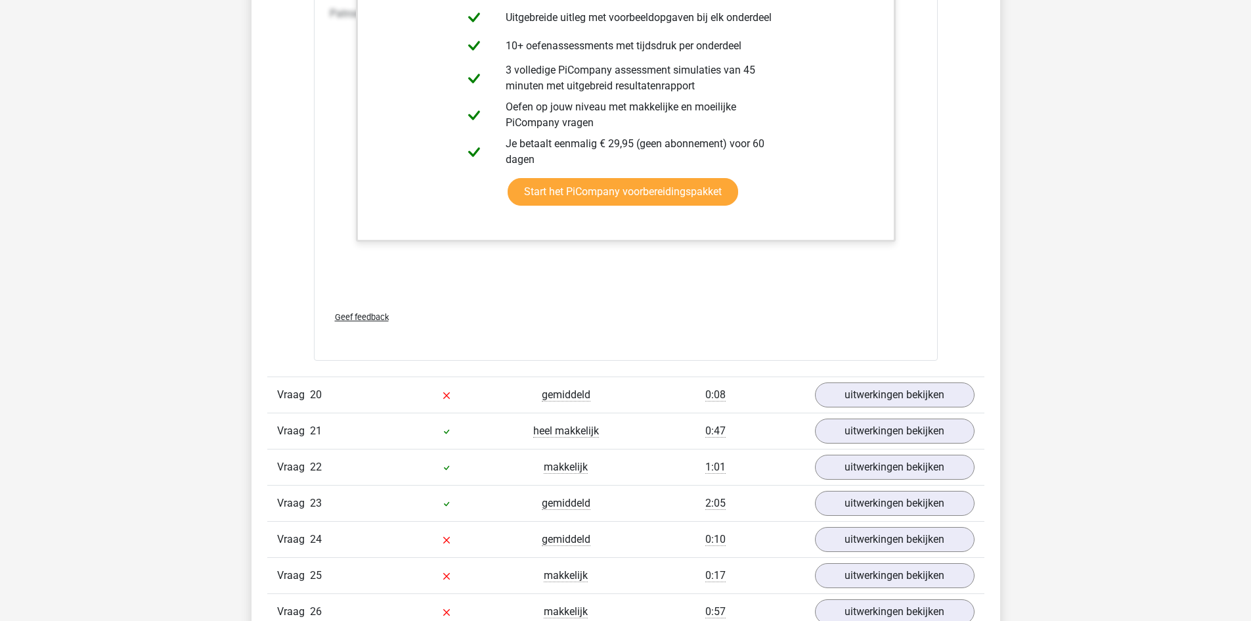
scroll to position [5452, 0]
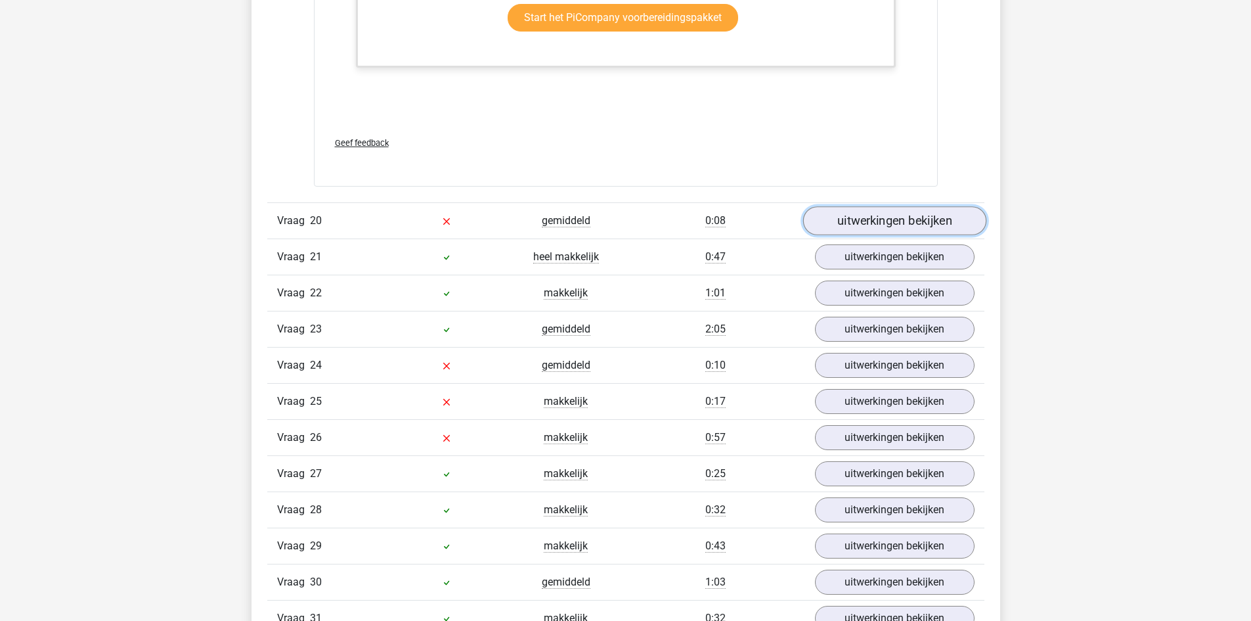
click at [901, 221] on link "uitwerkingen bekijken" at bounding box center [894, 220] width 183 height 29
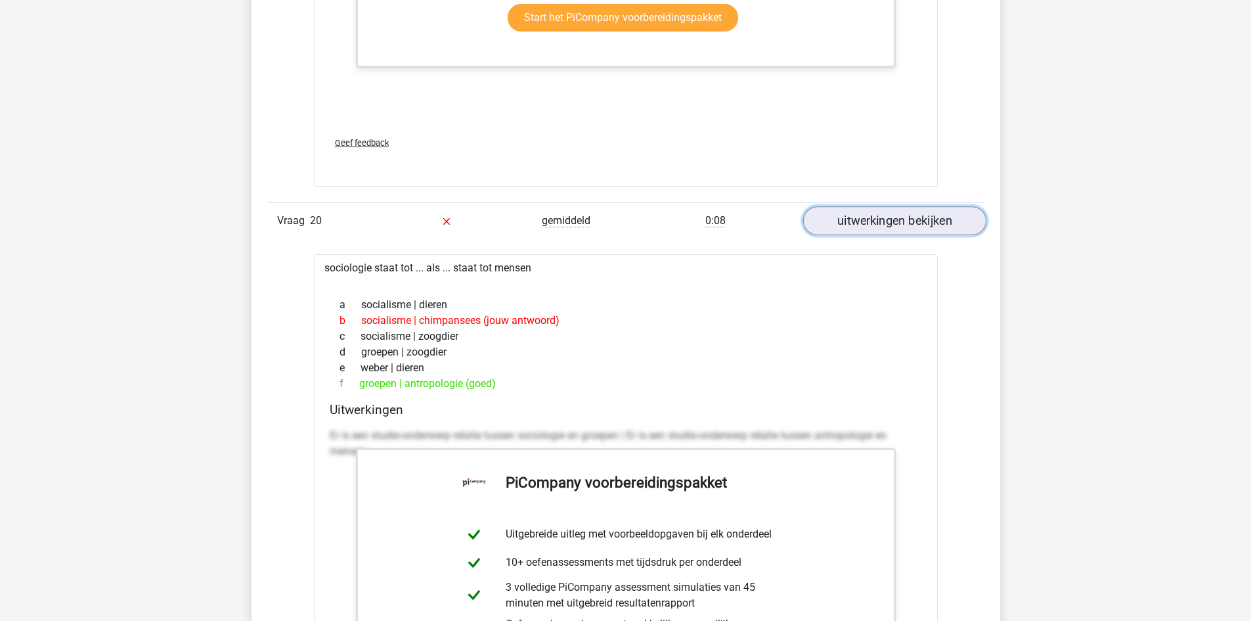
click at [901, 221] on link "uitwerkingen bekijken" at bounding box center [894, 220] width 183 height 29
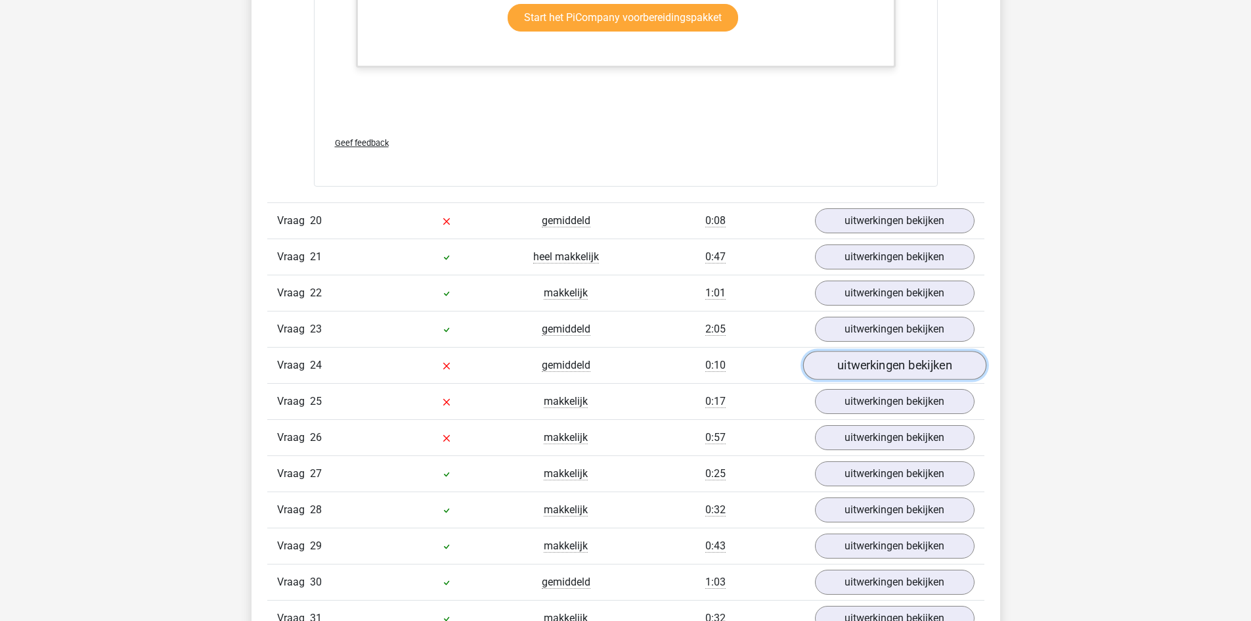
click at [875, 355] on link "uitwerkingen bekijken" at bounding box center [894, 365] width 183 height 29
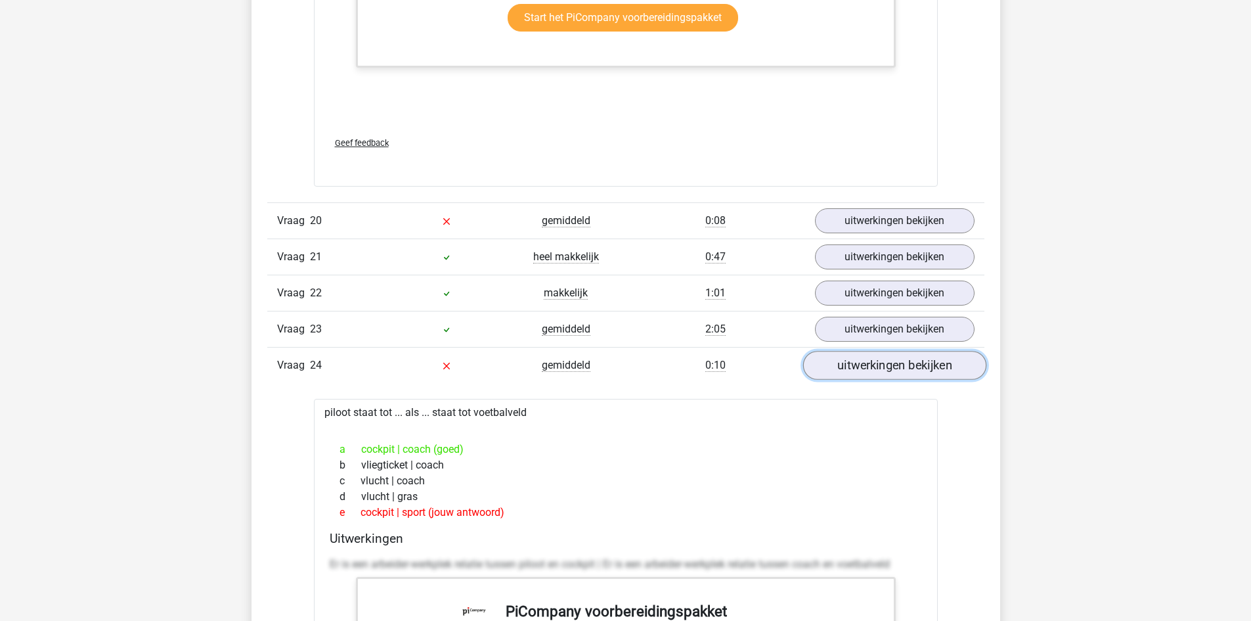
click at [875, 355] on link "uitwerkingen bekijken" at bounding box center [894, 365] width 183 height 29
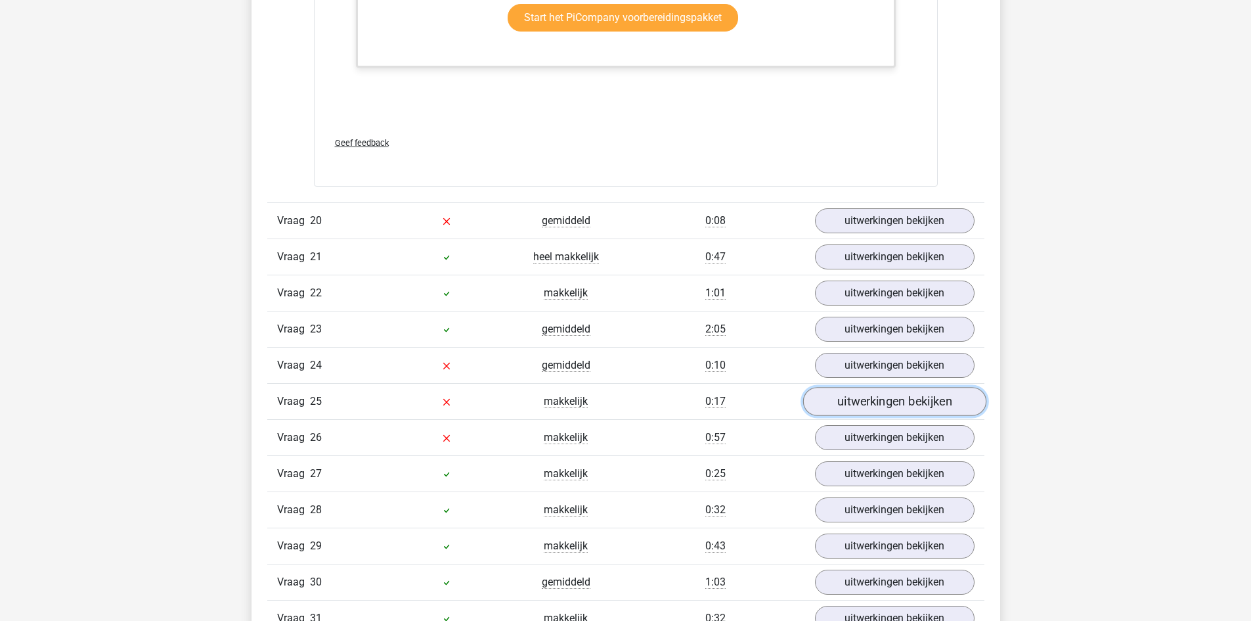
click at [887, 413] on link "uitwerkingen bekijken" at bounding box center [894, 401] width 183 height 29
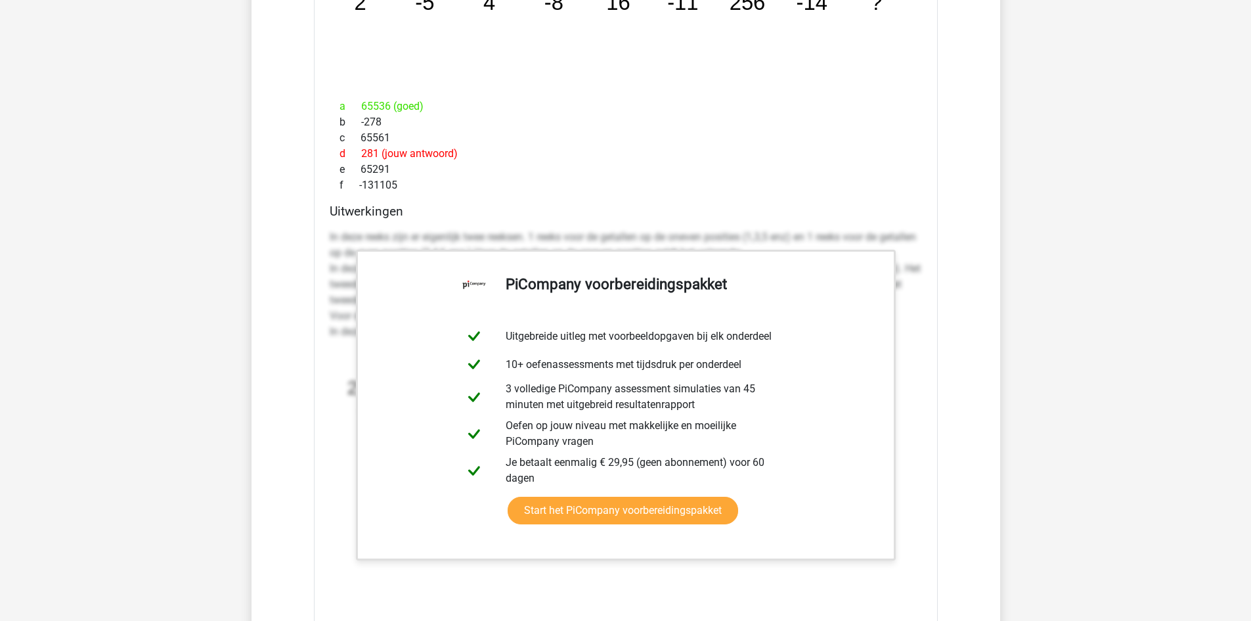
scroll to position [5780, 0]
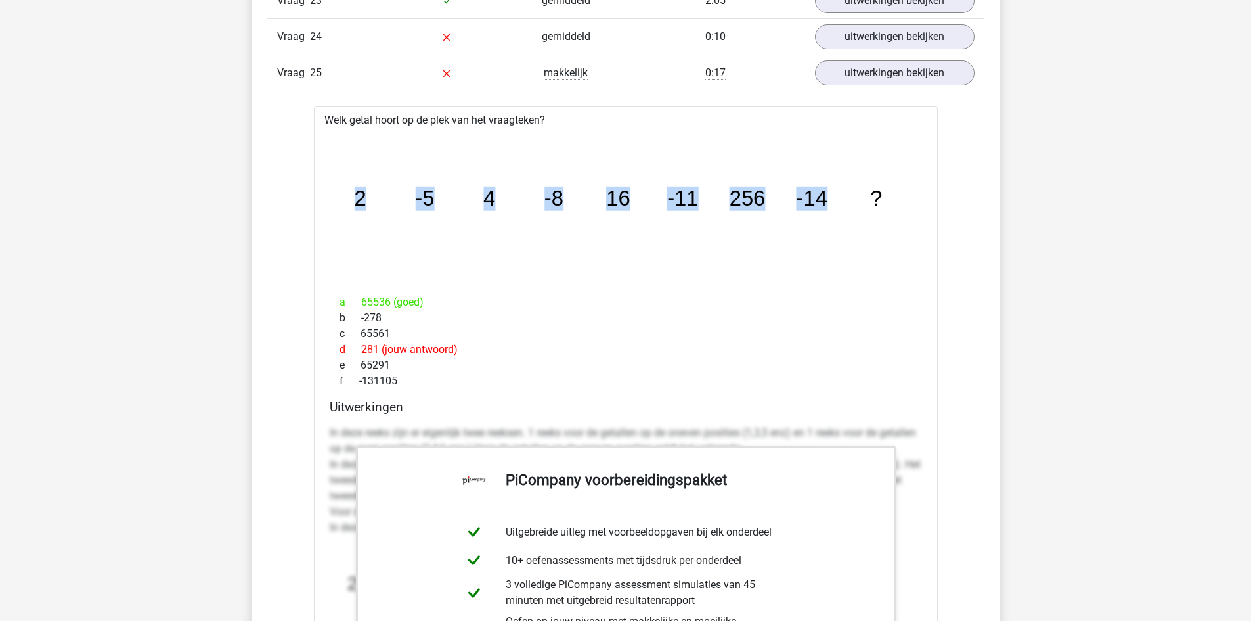
drag, startPoint x: 339, startPoint y: 189, endPoint x: 843, endPoint y: 217, distance: 504.6
click at [843, 217] on div "image/svg+xml 2 -5 4 -8 16 -11 256 -14 ?" at bounding box center [625, 206] width 603 height 156
copy g "2 -5 4 -8 16 -11 256 -14"
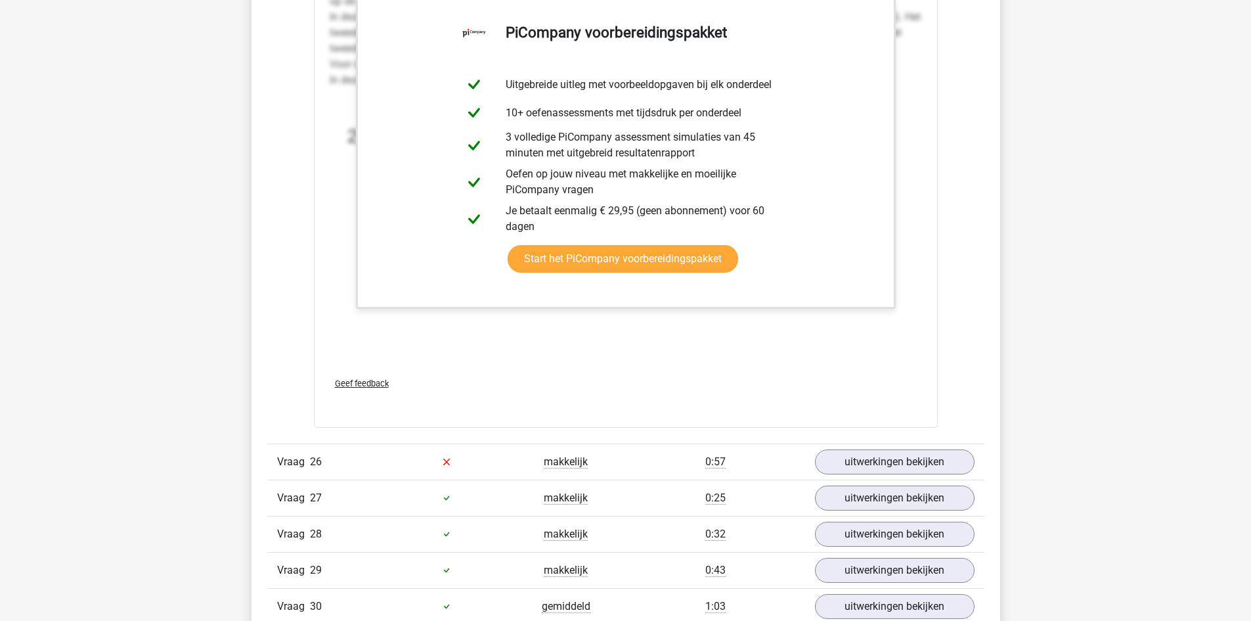
scroll to position [6372, 0]
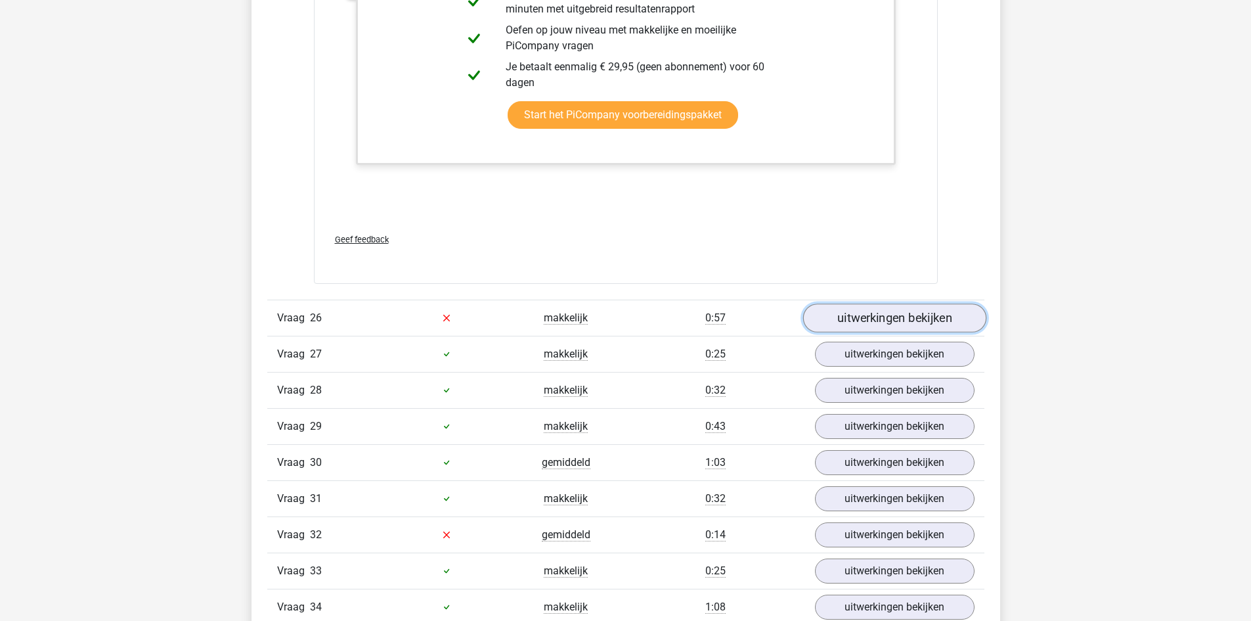
click at [891, 311] on link "uitwerkingen bekijken" at bounding box center [894, 317] width 183 height 29
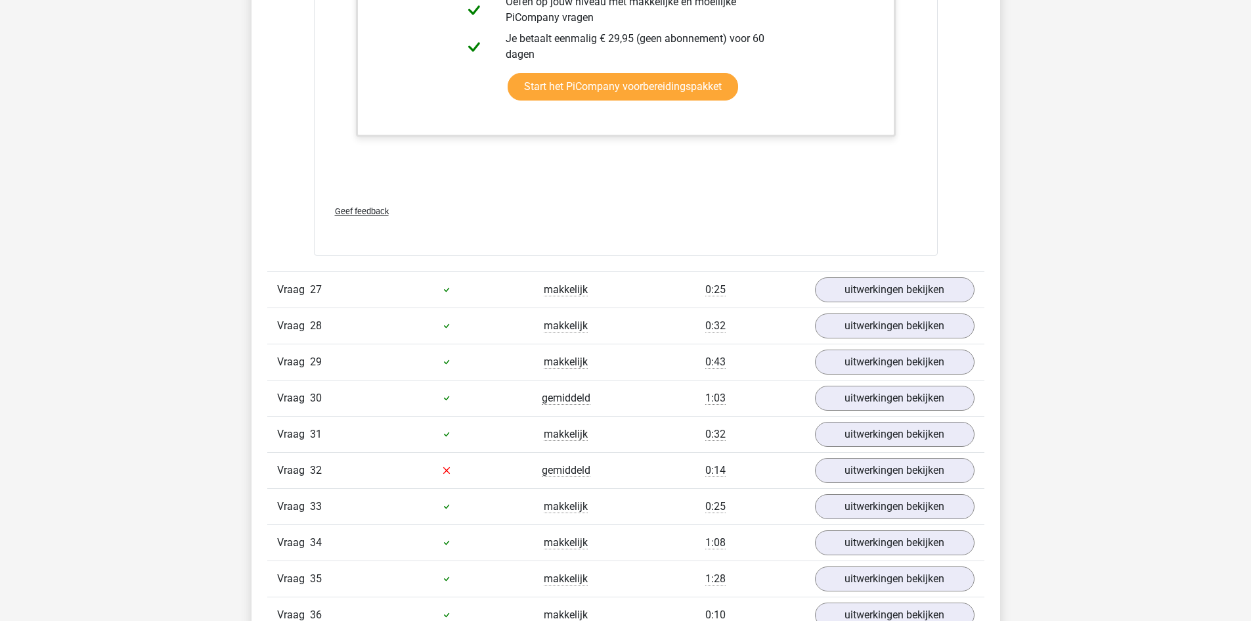
scroll to position [7554, 0]
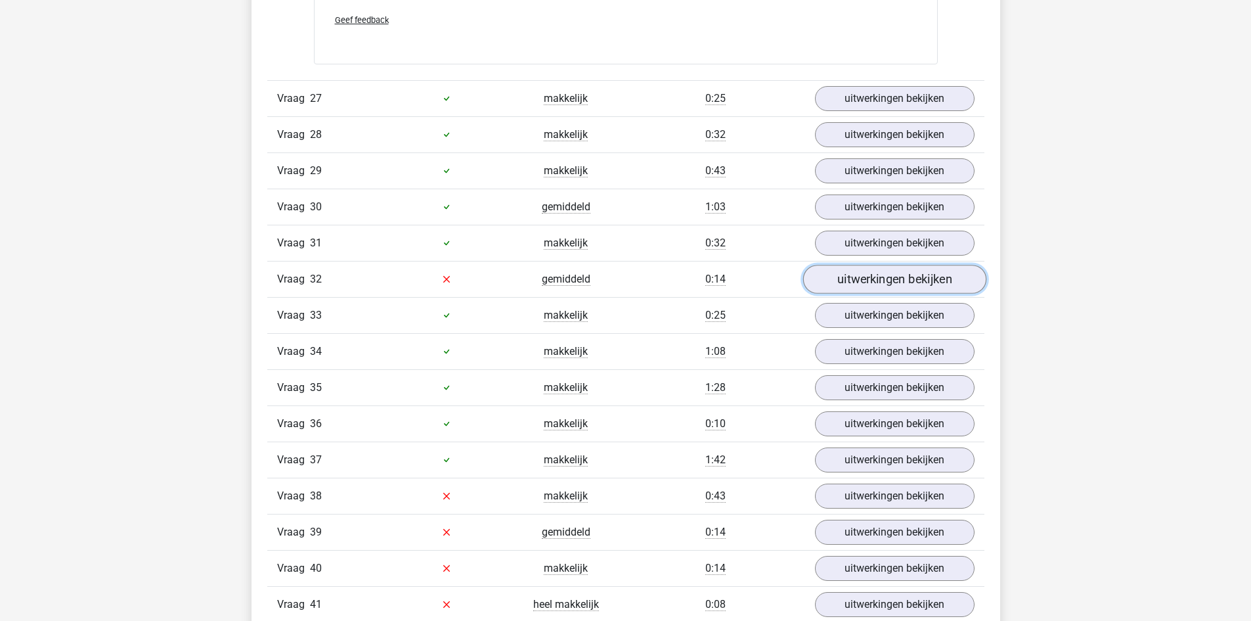
click at [842, 273] on link "uitwerkingen bekijken" at bounding box center [894, 279] width 183 height 29
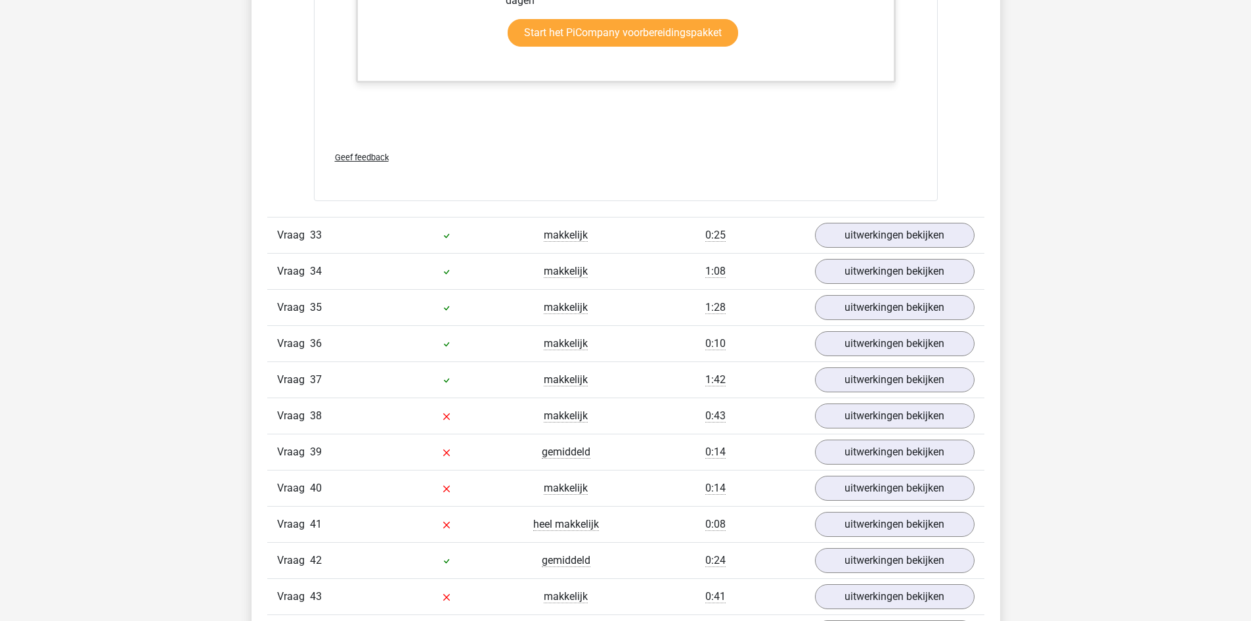
scroll to position [8473, 0]
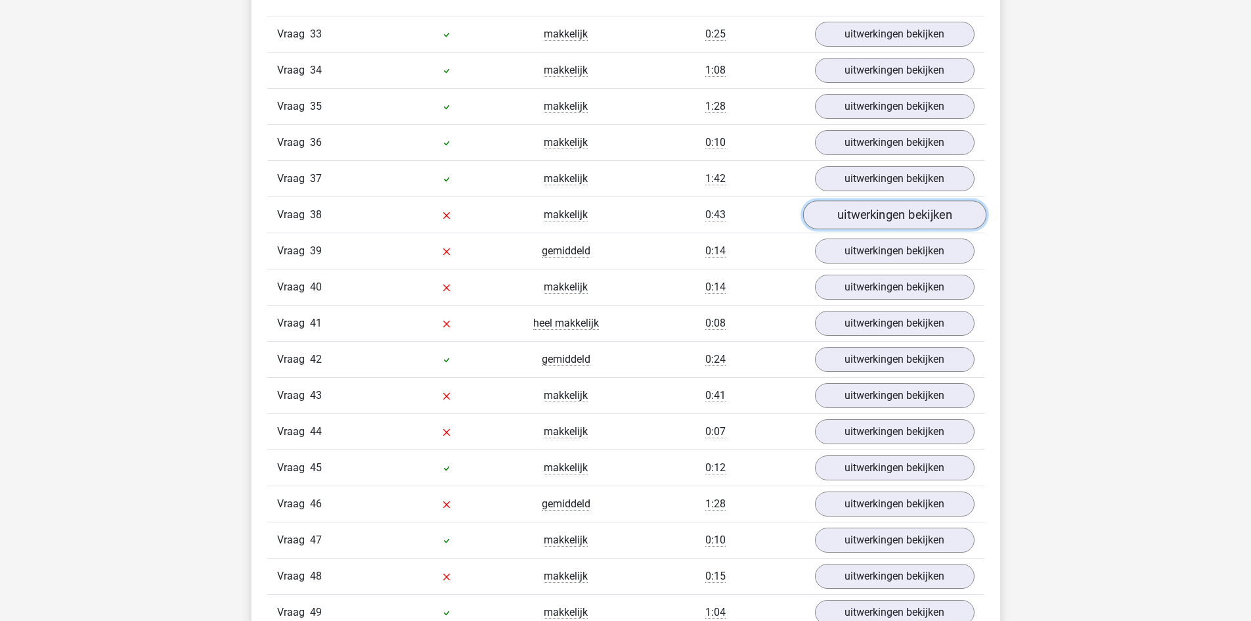
click at [871, 212] on link "uitwerkingen bekijken" at bounding box center [894, 214] width 183 height 29
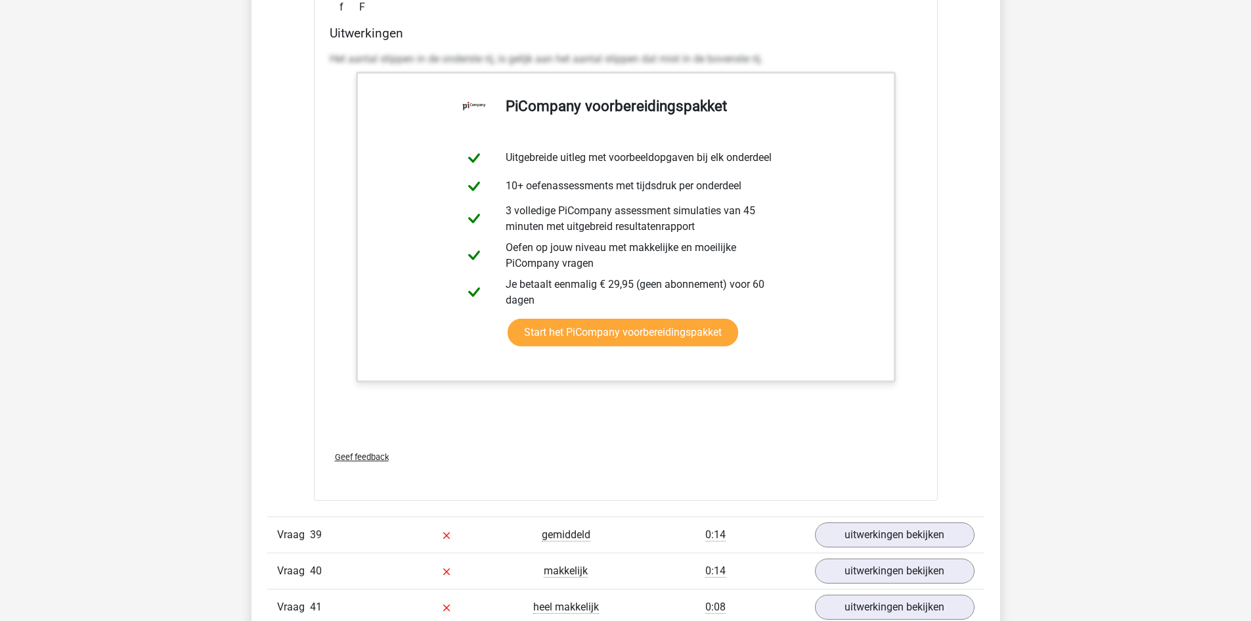
scroll to position [9327, 0]
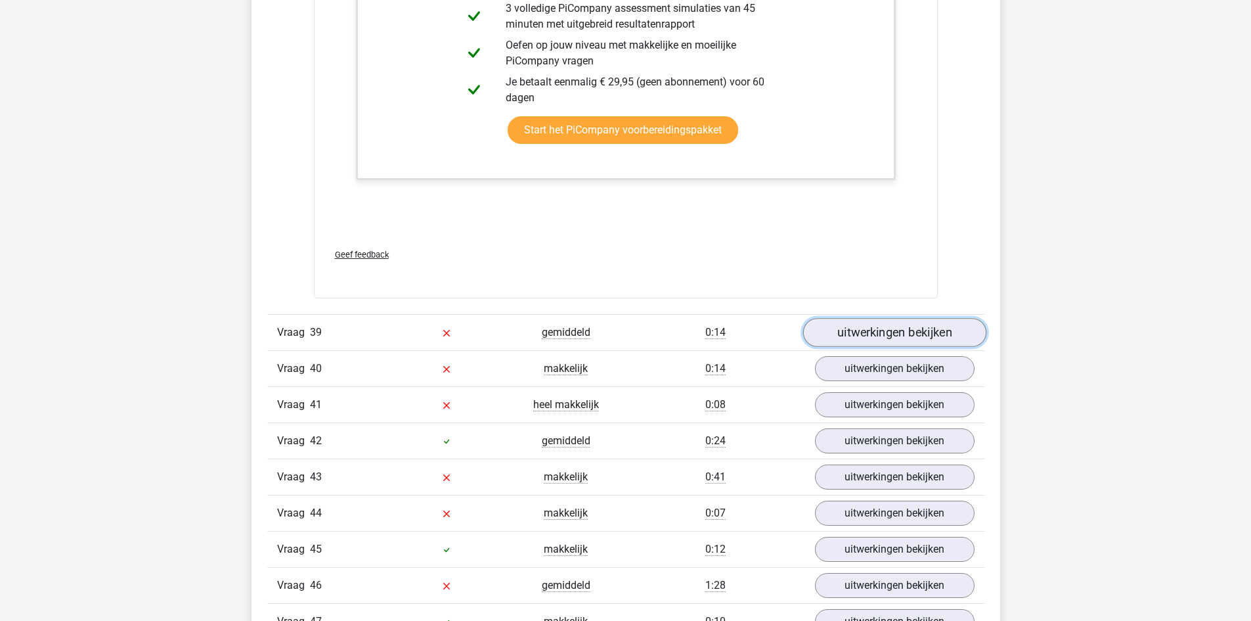
click at [847, 345] on link "uitwerkingen bekijken" at bounding box center [894, 332] width 183 height 29
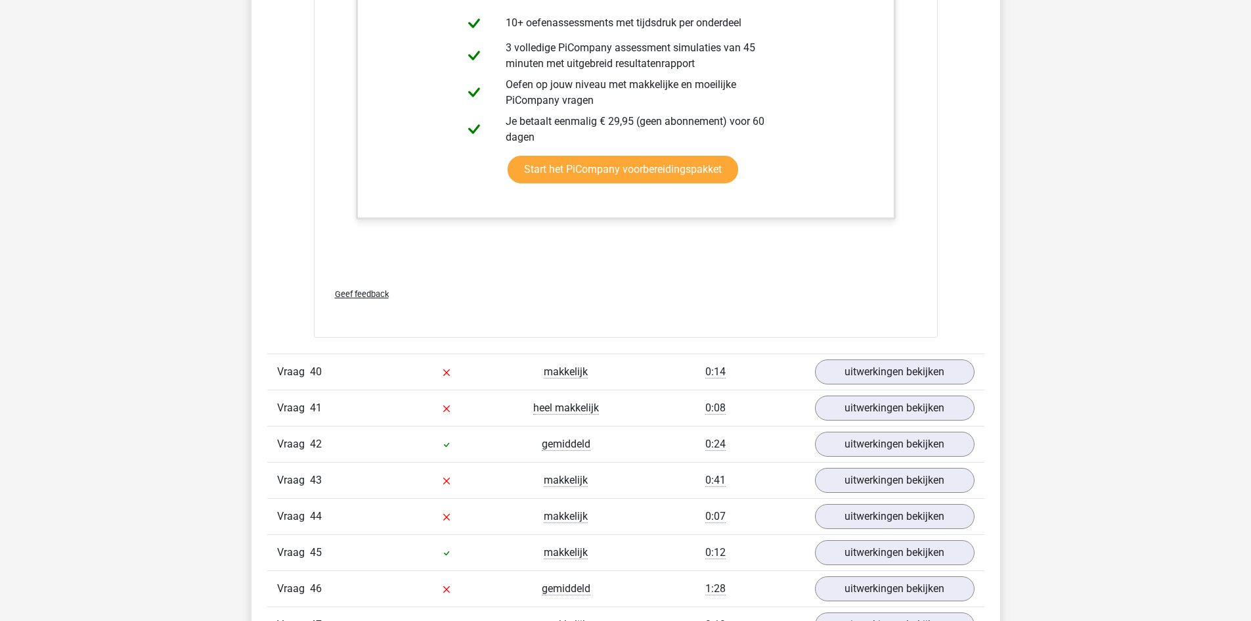
scroll to position [10904, 0]
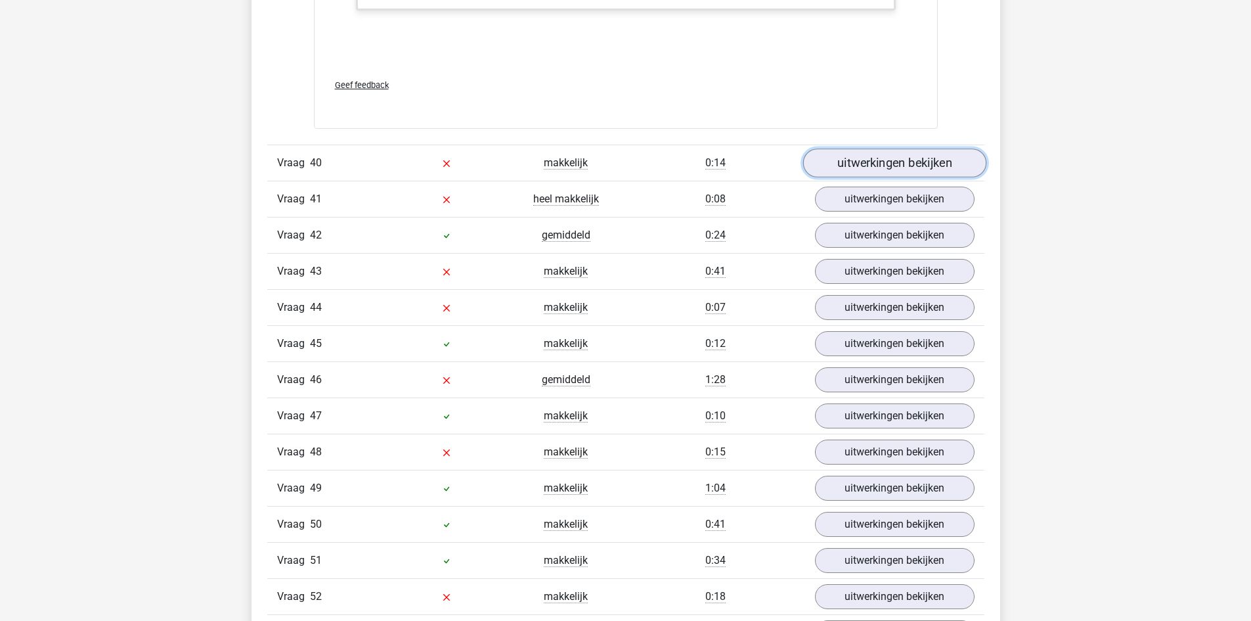
click at [878, 173] on link "uitwerkingen bekijken" at bounding box center [894, 162] width 183 height 29
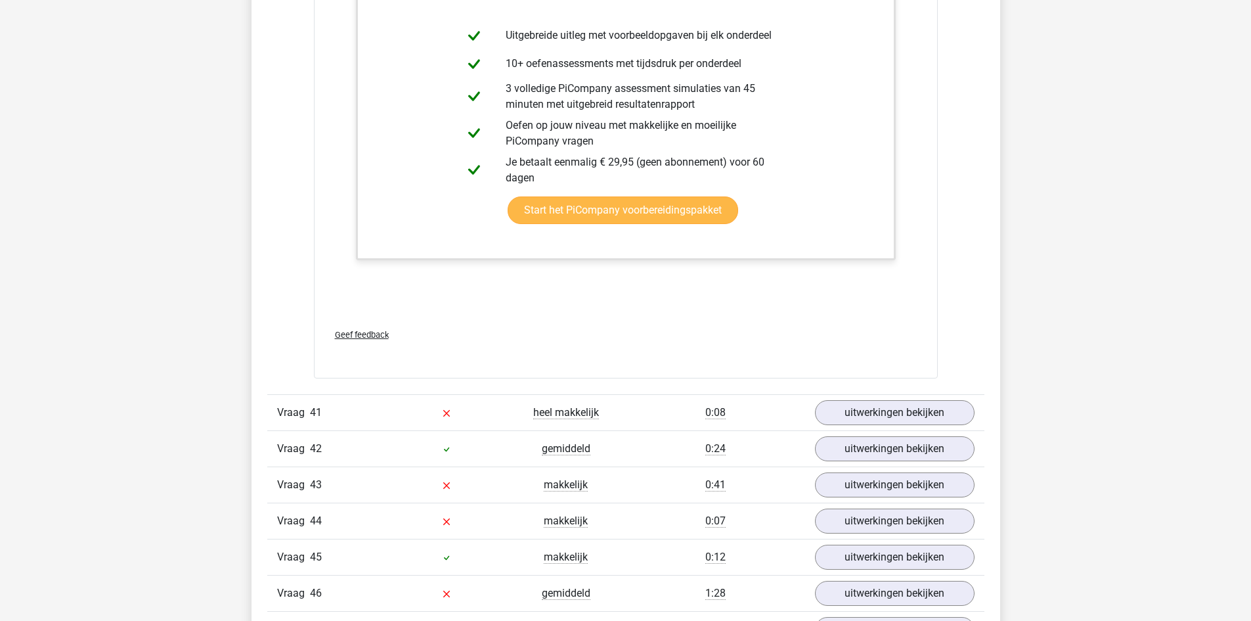
scroll to position [11495, 0]
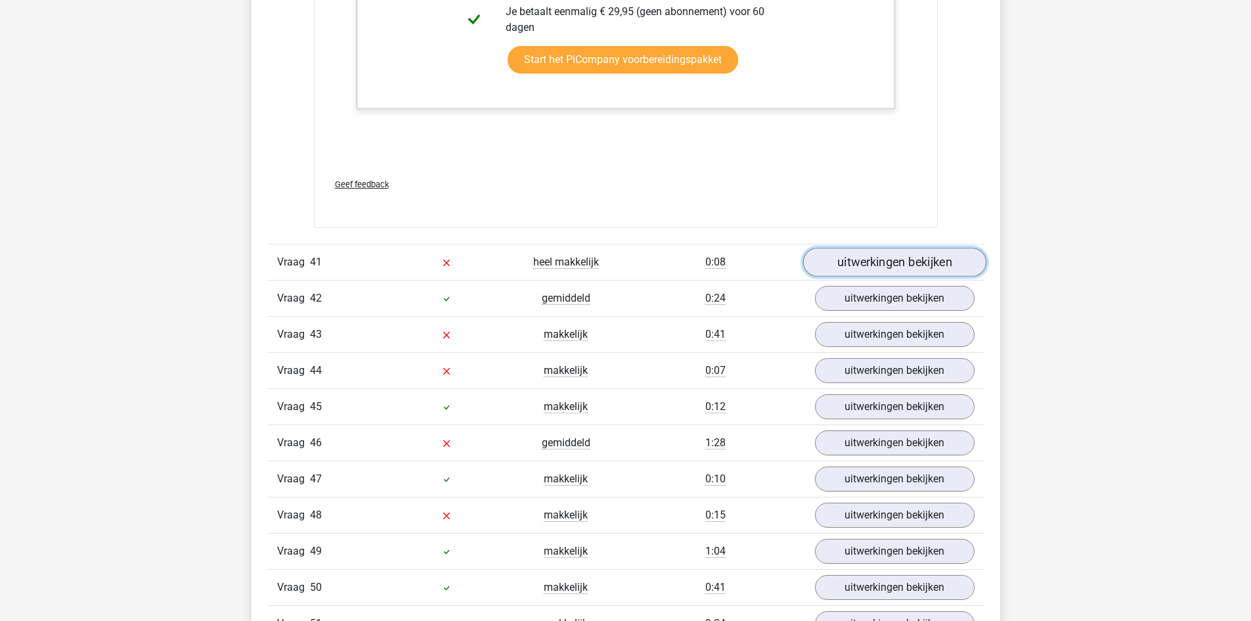
click at [877, 264] on link "uitwerkingen bekijken" at bounding box center [894, 262] width 183 height 29
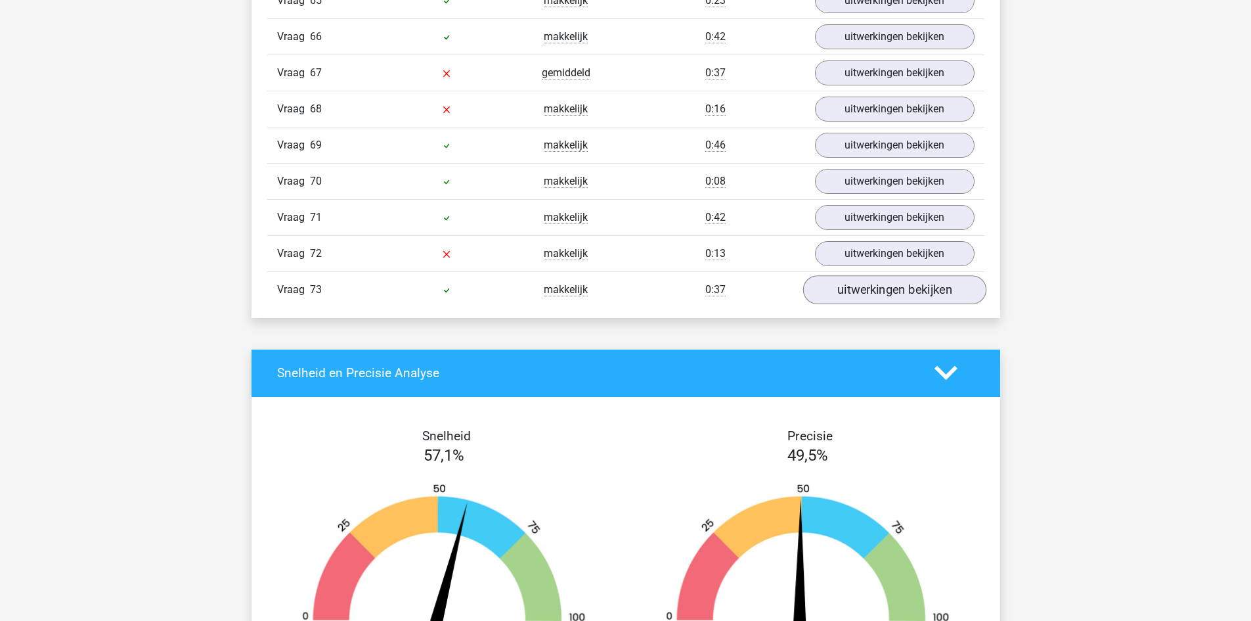
scroll to position [13400, 0]
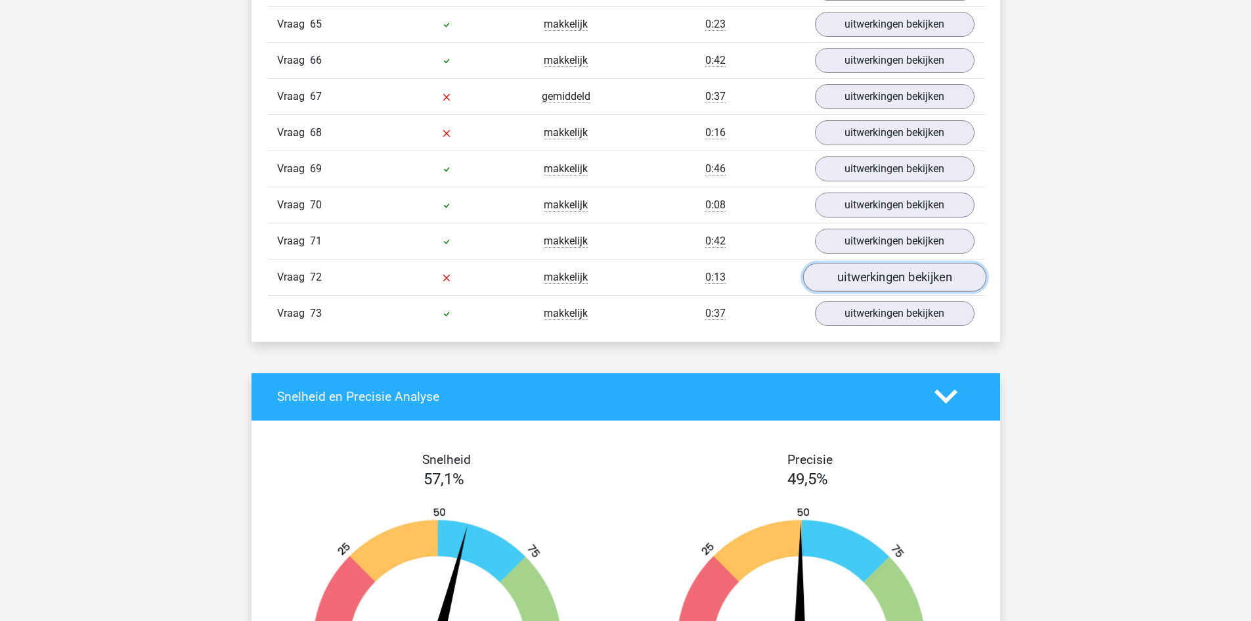
click at [844, 277] on link "uitwerkingen bekijken" at bounding box center [894, 277] width 183 height 29
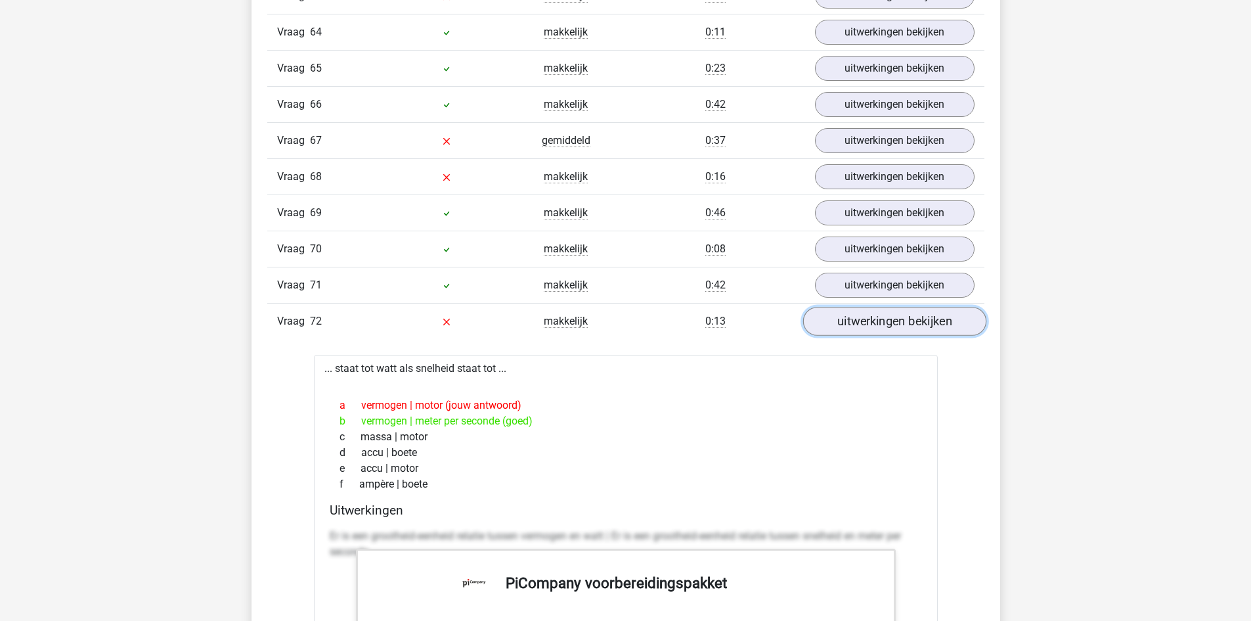
scroll to position [13334, 0]
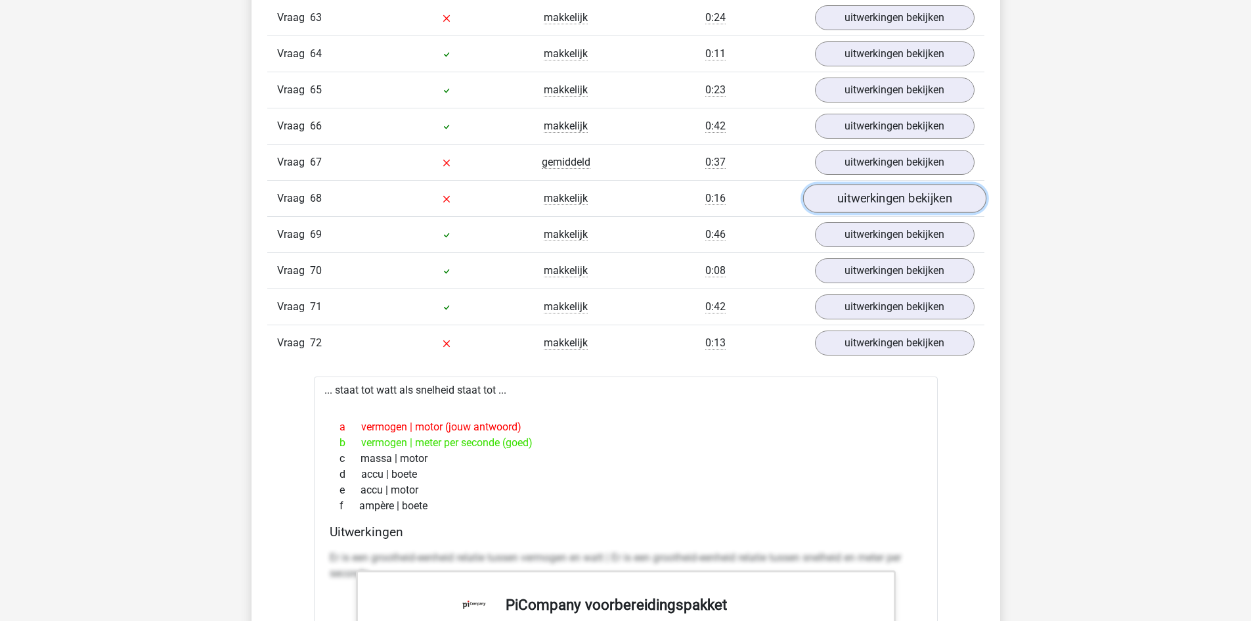
click at [857, 196] on link "uitwerkingen bekijken" at bounding box center [894, 198] width 183 height 29
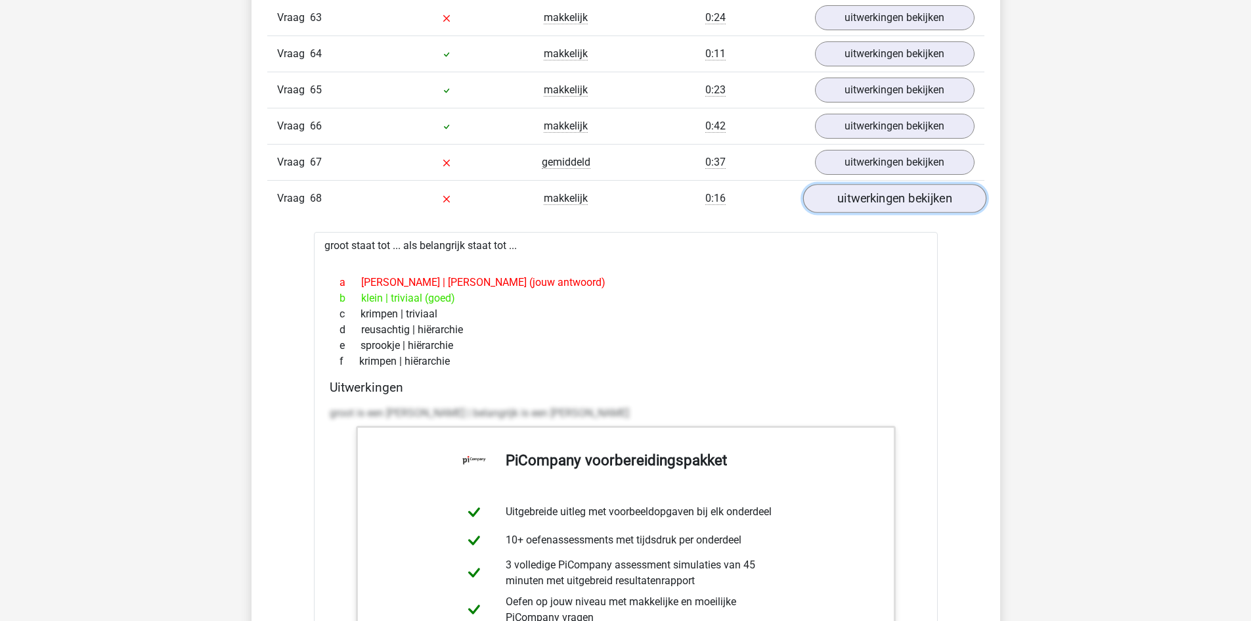
scroll to position [13269, 0]
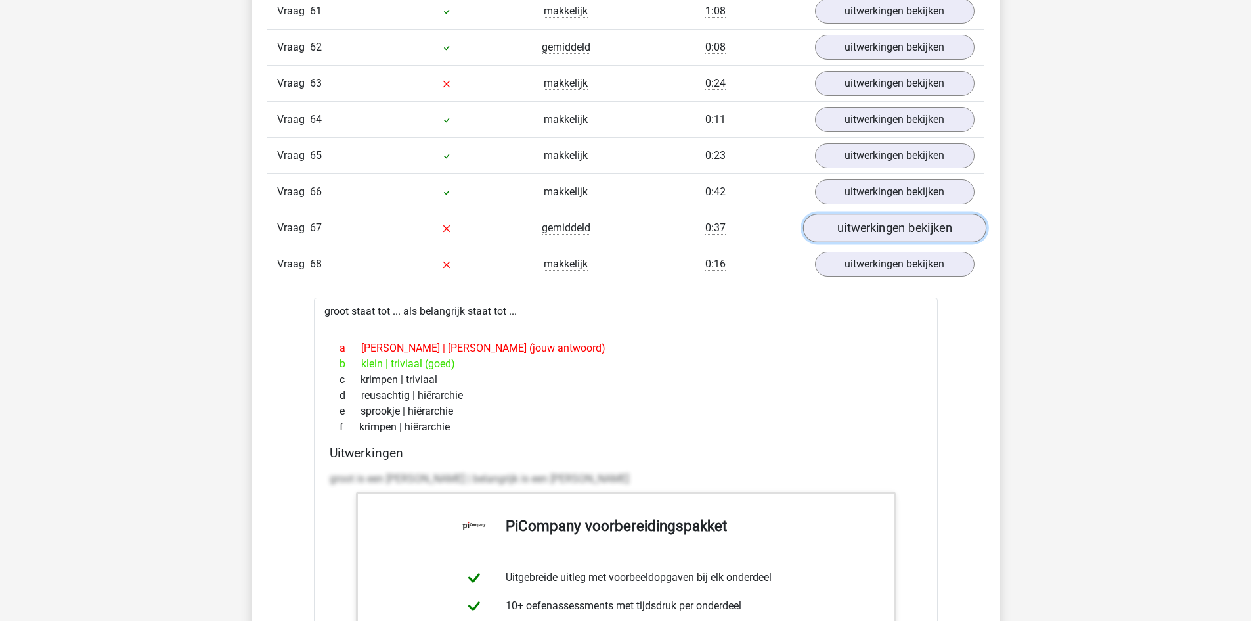
click at [850, 223] on link "uitwerkingen bekijken" at bounding box center [894, 227] width 183 height 29
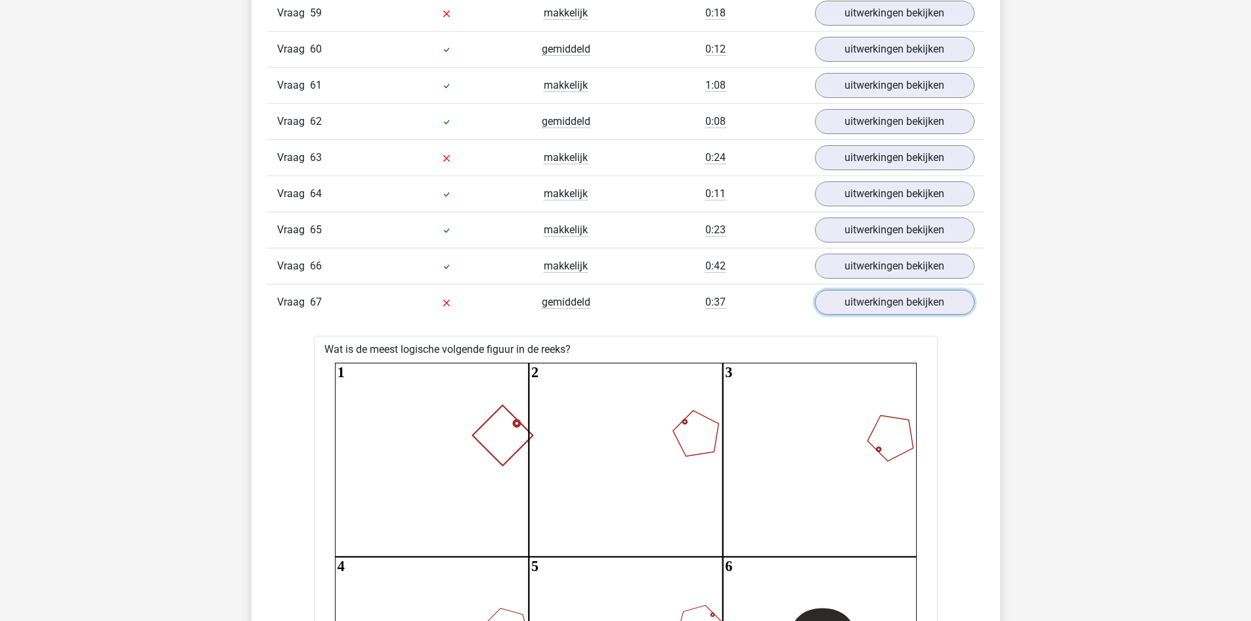
scroll to position [13071, 0]
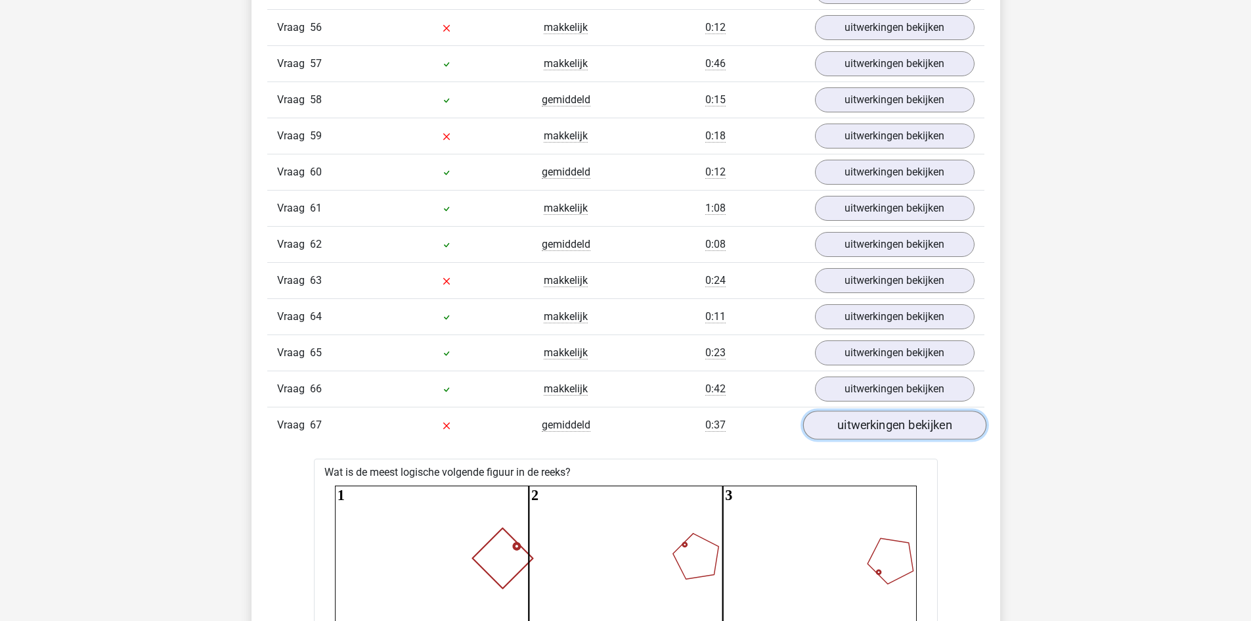
click at [864, 421] on link "uitwerkingen bekijken" at bounding box center [894, 425] width 183 height 29
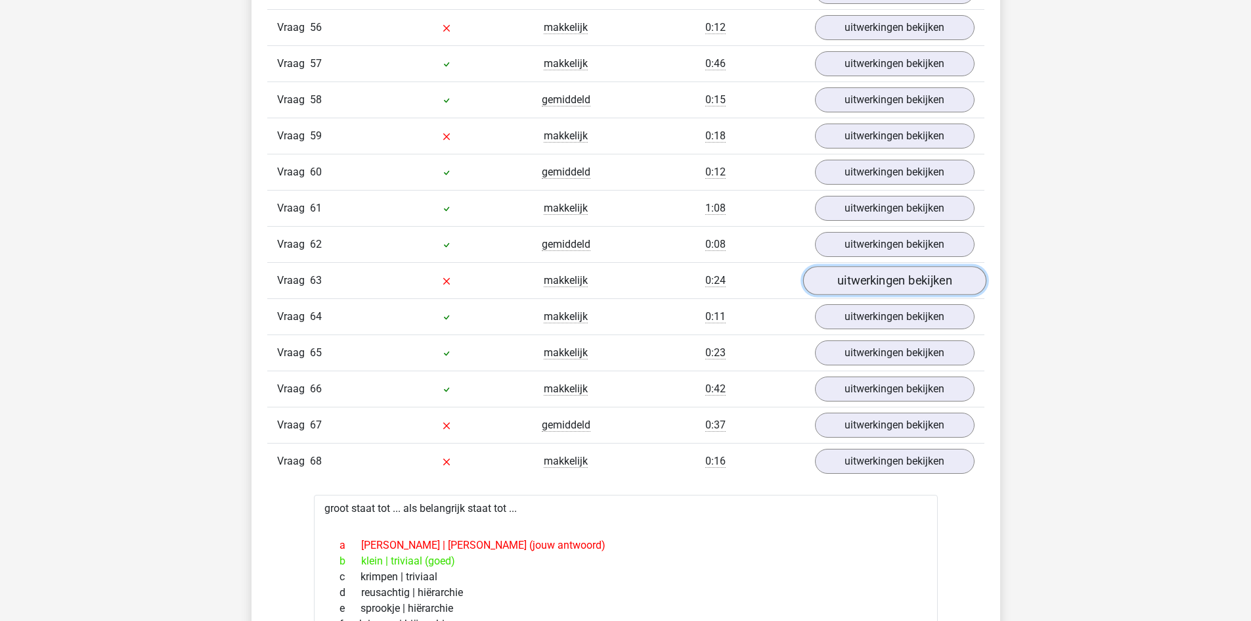
click at [906, 278] on link "uitwerkingen bekijken" at bounding box center [894, 280] width 183 height 29
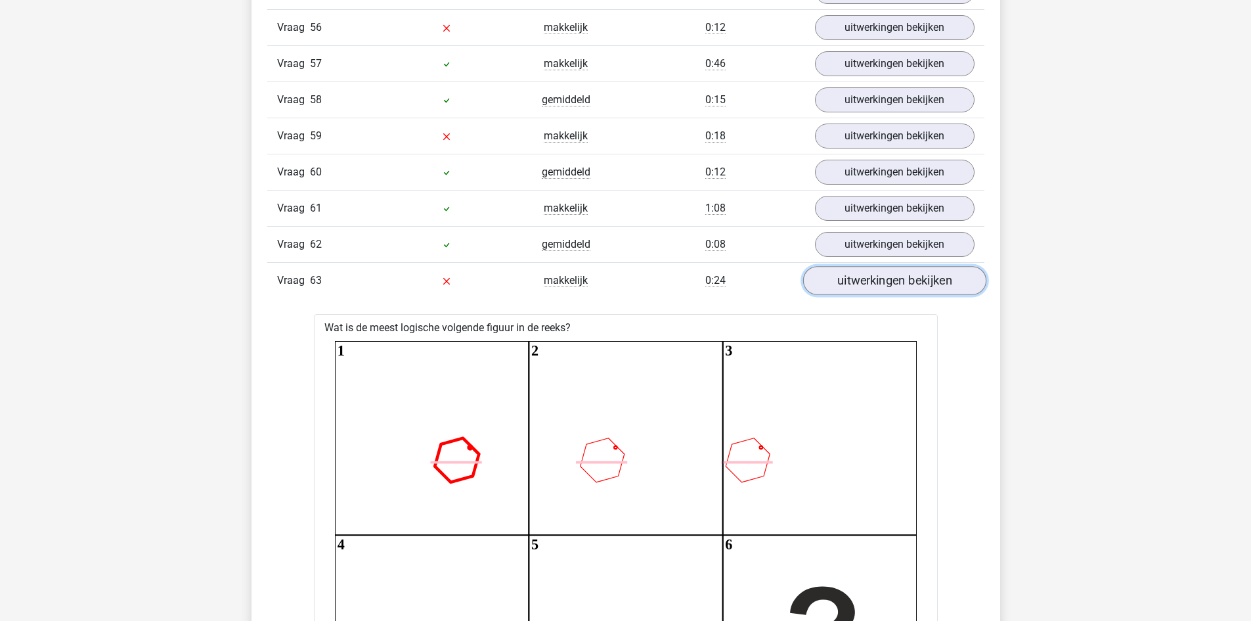
click at [858, 286] on link "uitwerkingen bekijken" at bounding box center [894, 280] width 183 height 29
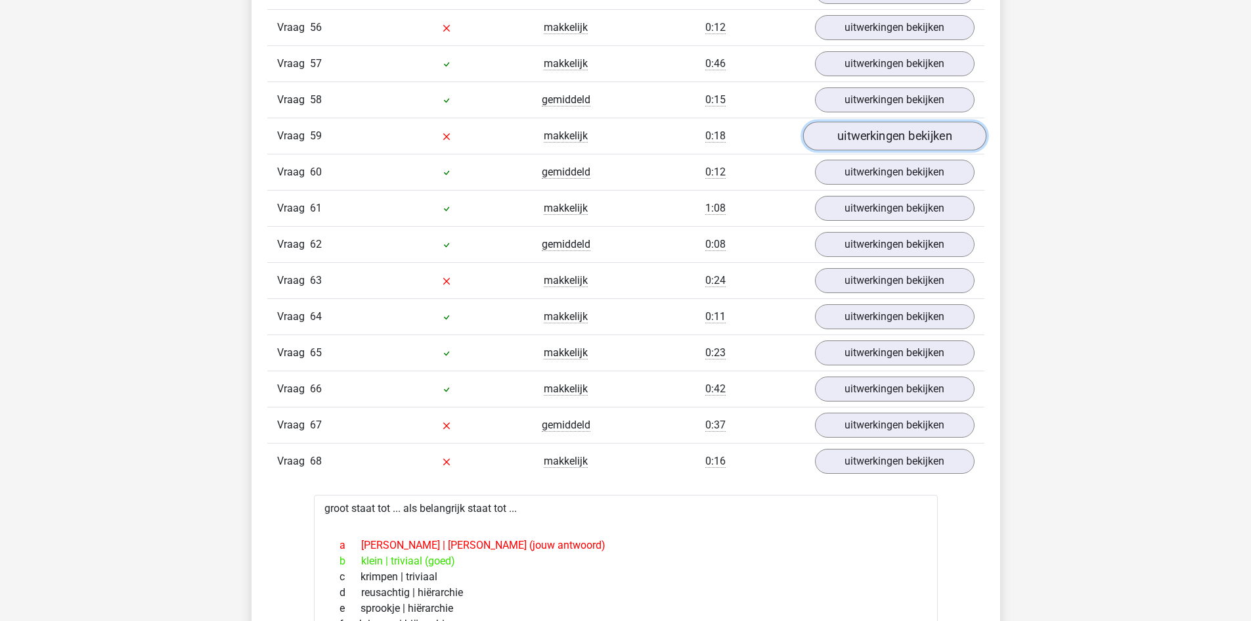
click at [879, 131] on link "uitwerkingen bekijken" at bounding box center [894, 136] width 183 height 29
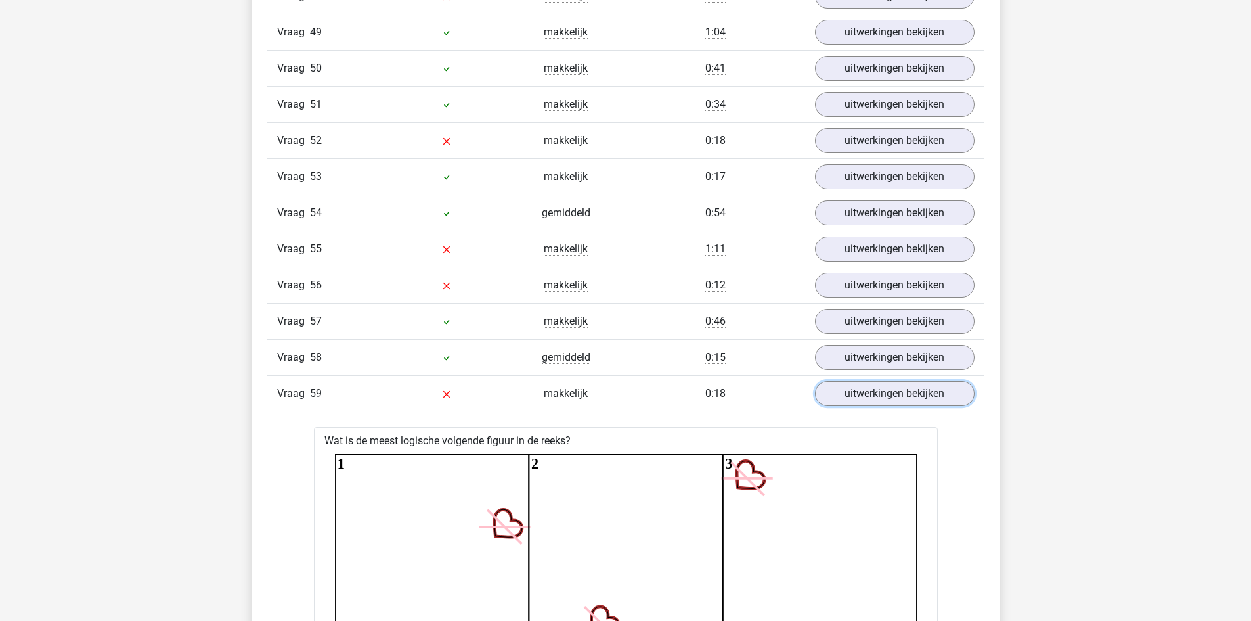
scroll to position [12677, 0]
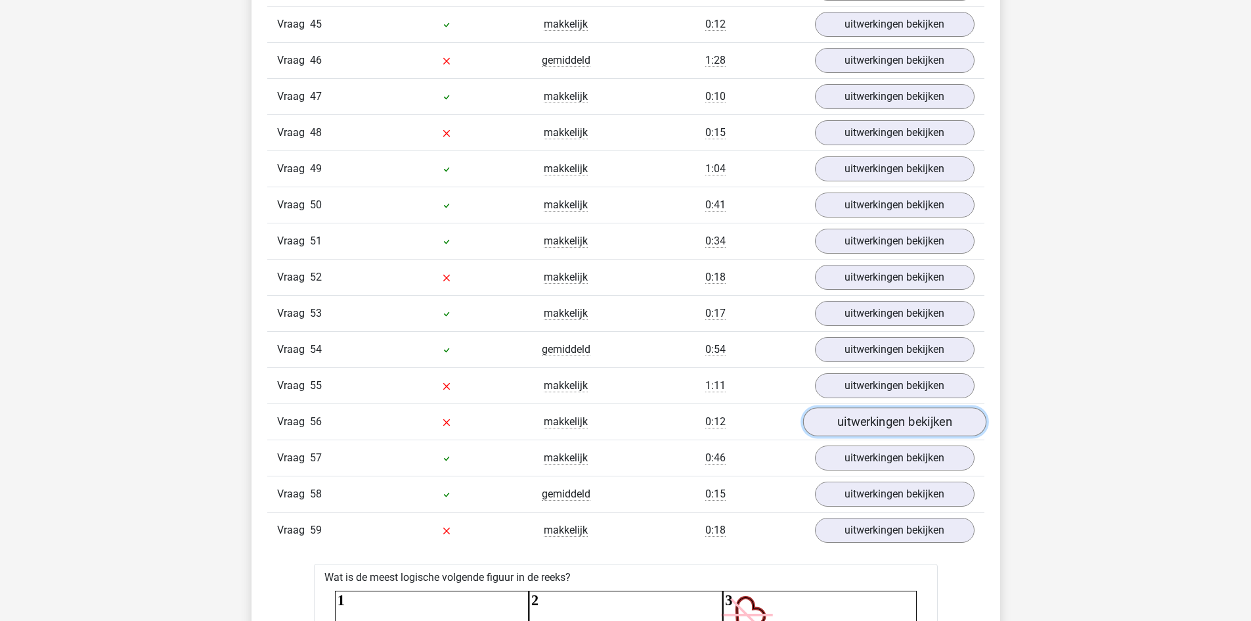
click at [851, 417] on link "uitwerkingen bekijken" at bounding box center [894, 421] width 183 height 29
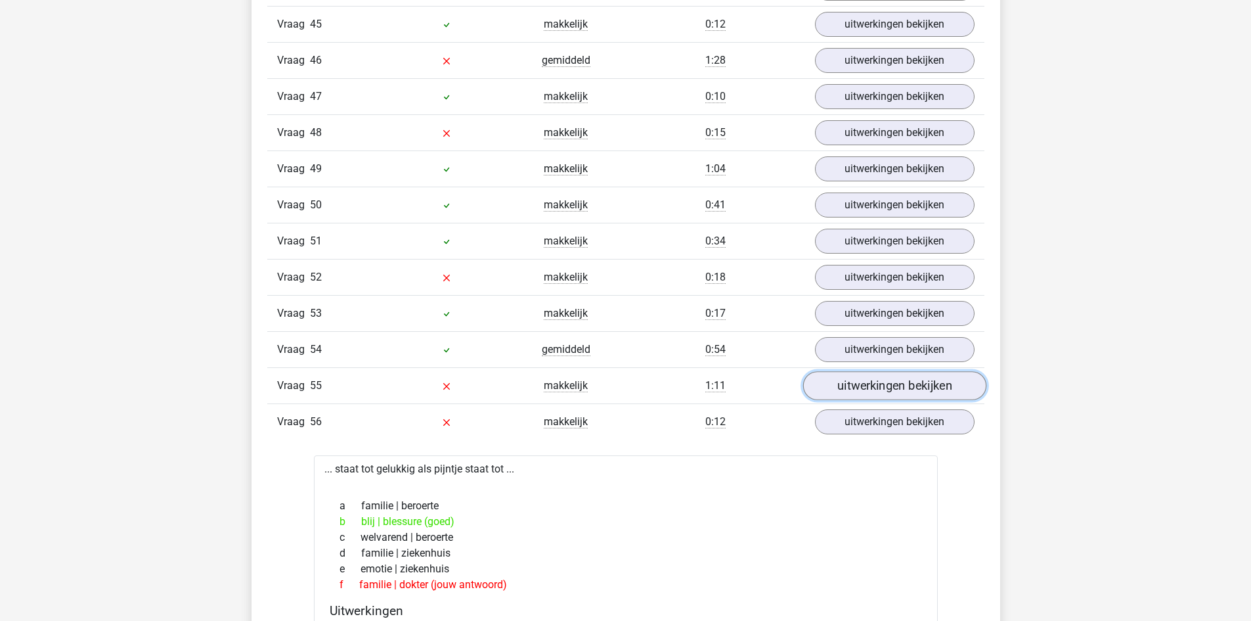
click at [856, 386] on link "uitwerkingen bekijken" at bounding box center [894, 385] width 183 height 29
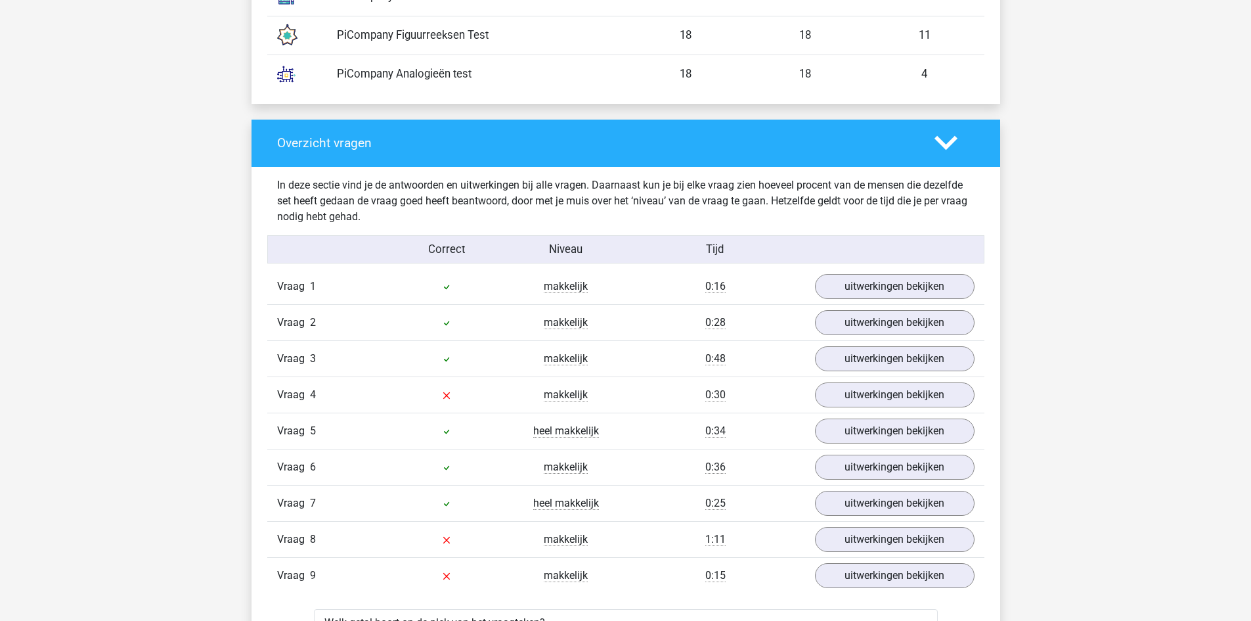
scroll to position [0, 0]
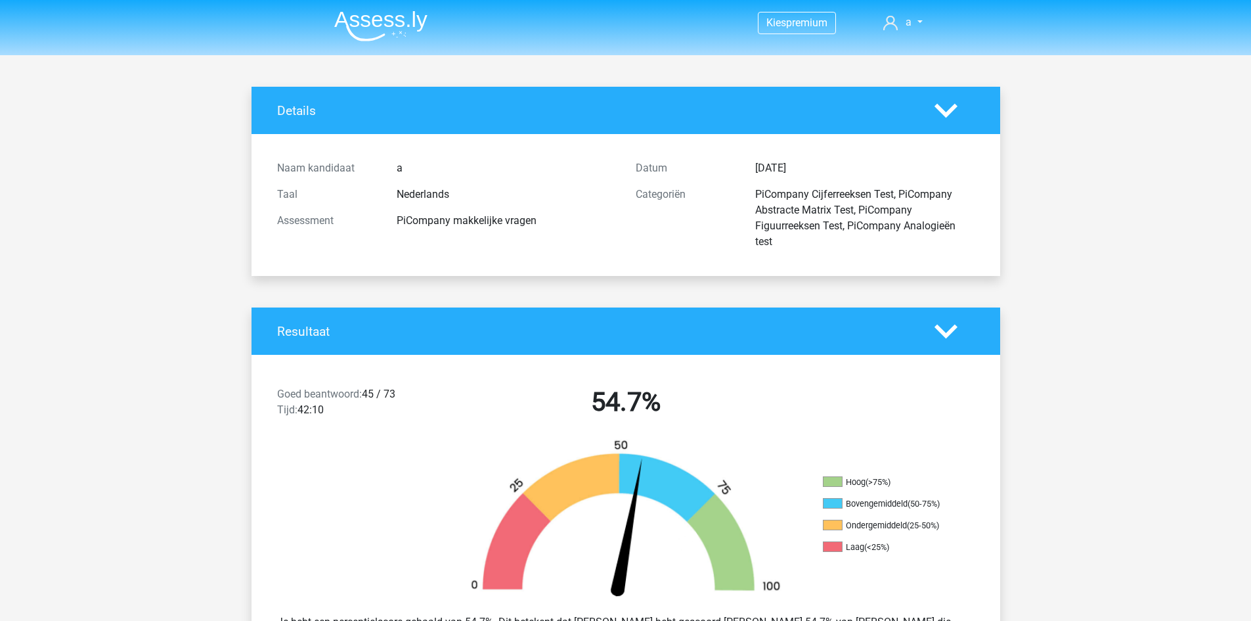
click at [409, 34] on img at bounding box center [380, 26] width 93 height 31
